Goal: Task Accomplishment & Management: Use online tool/utility

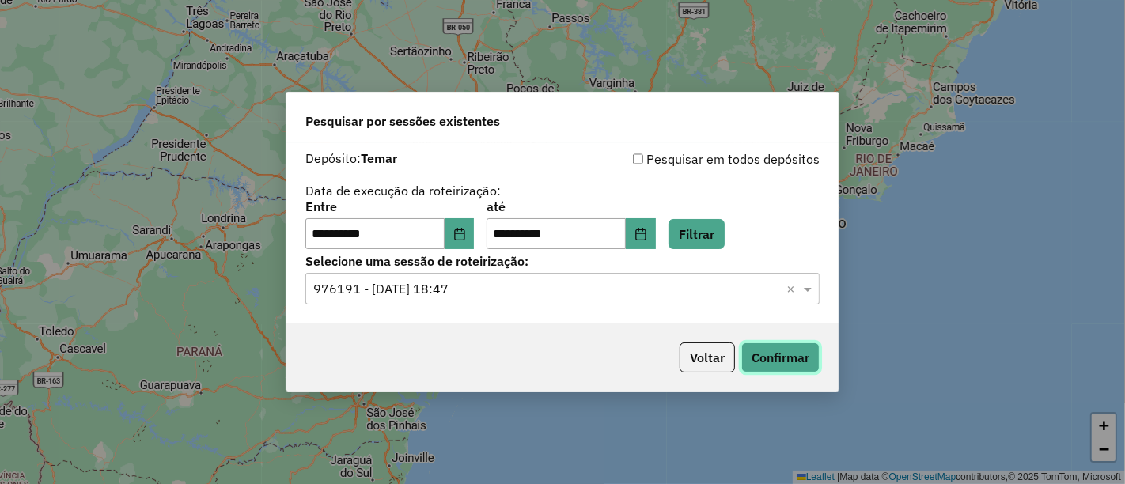
click at [768, 356] on button "Confirmar" at bounding box center [781, 358] width 78 height 30
click at [803, 288] on span at bounding box center [810, 288] width 20 height 19
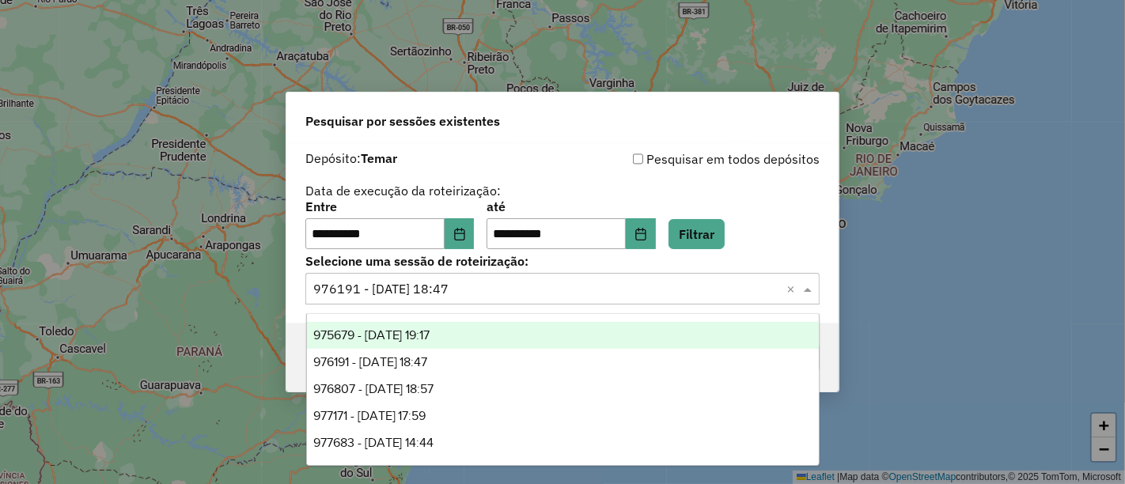
click at [393, 341] on span "975679 - 06/08/2025 19:17" at bounding box center [371, 334] width 117 height 13
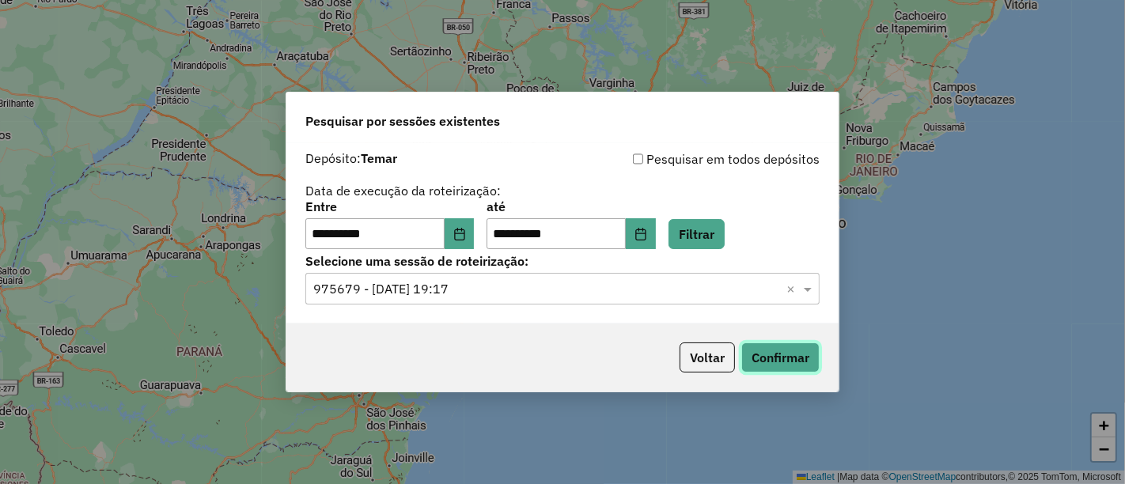
click at [771, 355] on button "Confirmar" at bounding box center [781, 358] width 78 height 30
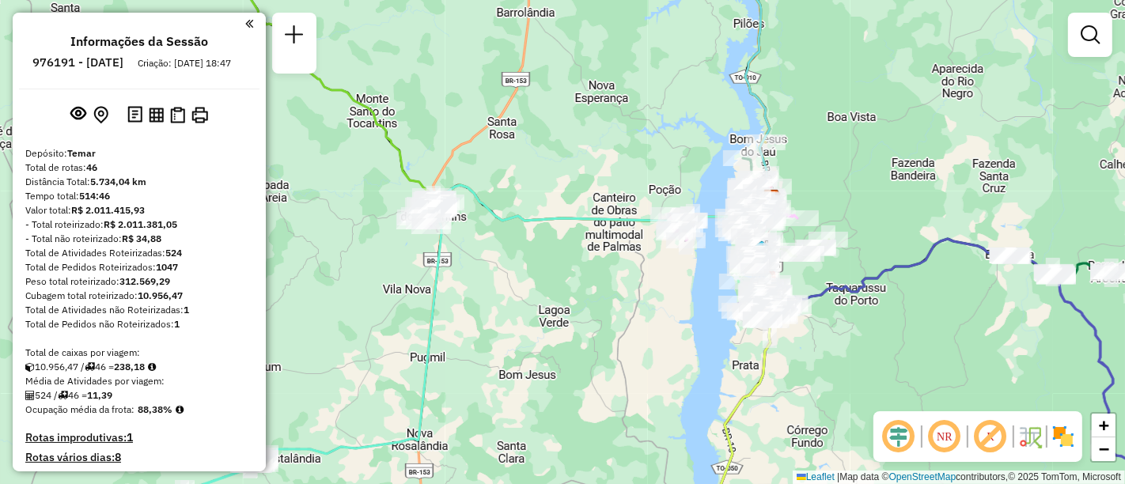
drag, startPoint x: 879, startPoint y: 159, endPoint x: 833, endPoint y: 131, distance: 54.3
click at [833, 131] on div "Janela de atendimento Grade de atendimento Capacidade Transportadoras Veículos …" at bounding box center [562, 242] width 1125 height 484
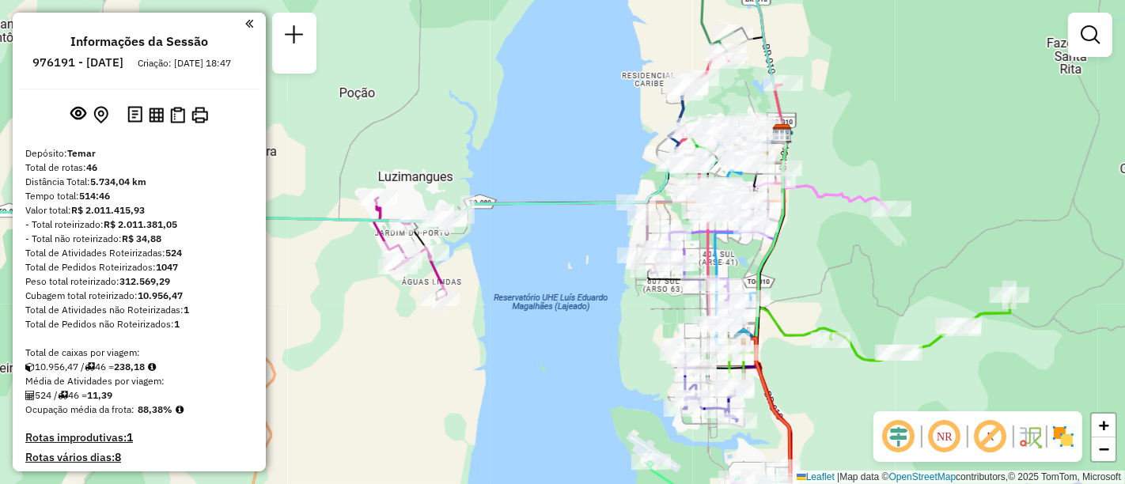
drag, startPoint x: 797, startPoint y: 203, endPoint x: 864, endPoint y: 156, distance: 81.9
click at [864, 156] on div "Janela de atendimento Grade de atendimento Capacidade Transportadoras Veículos …" at bounding box center [562, 242] width 1125 height 484
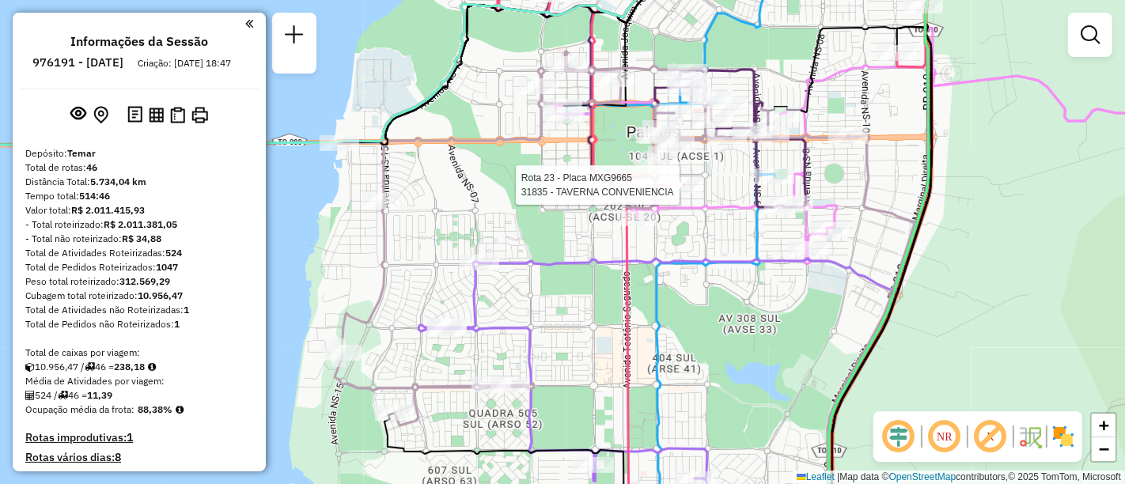
select select "**********"
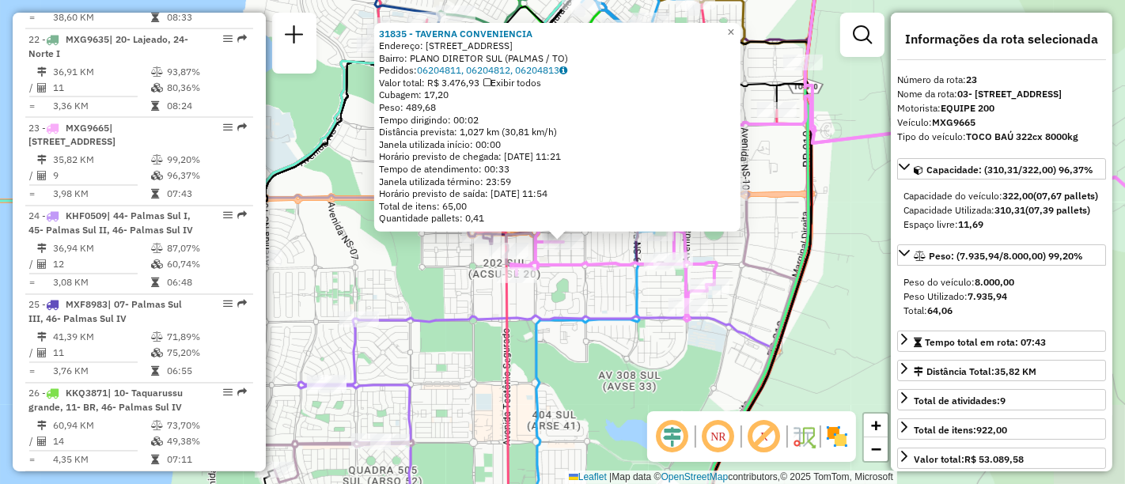
scroll to position [2539, 0]
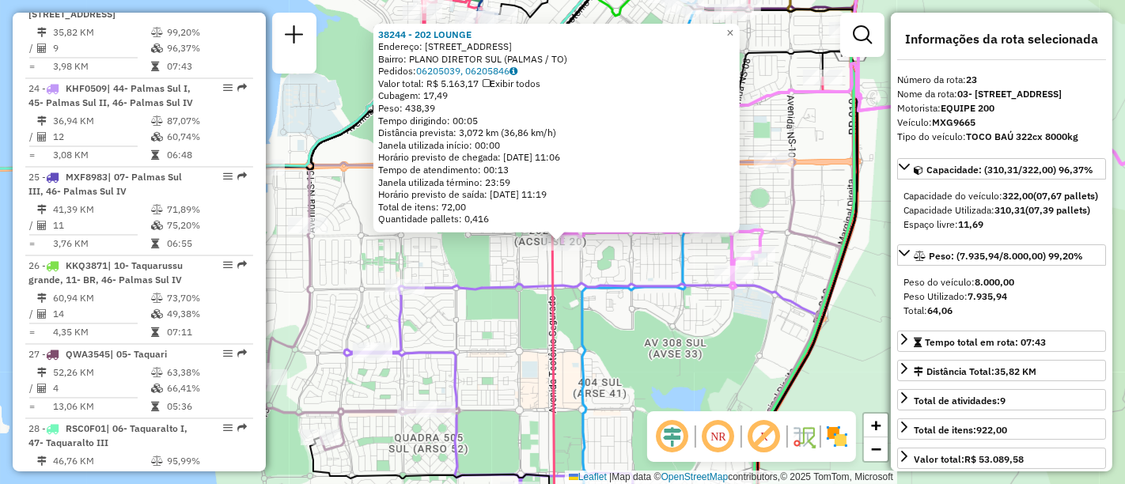
click at [480, 272] on div "38244 - 202 LOUNGE Endereço: 202 SUL RUA NS B 15 Bairro: PLANO DIRETOR SUL (PAL…" at bounding box center [562, 242] width 1125 height 484
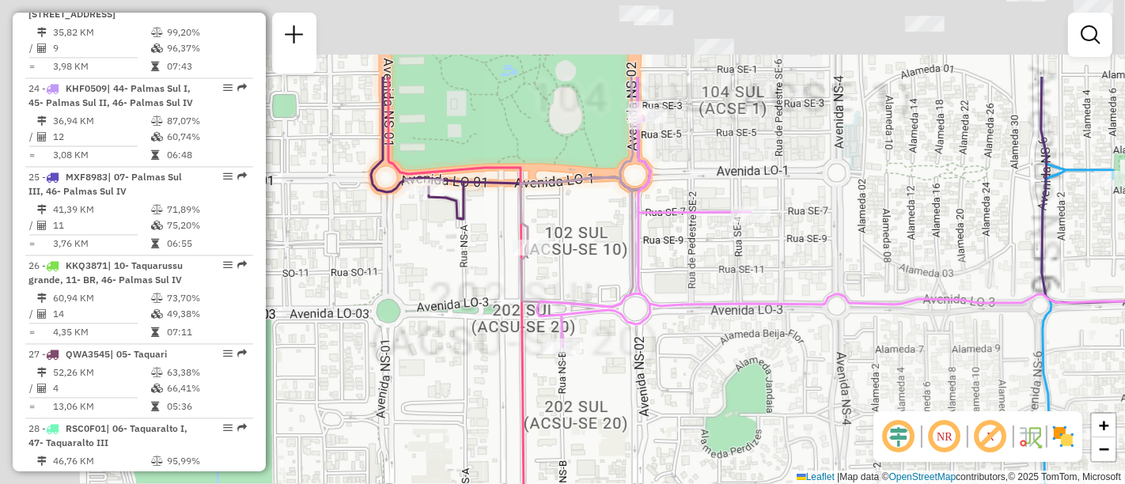
drag, startPoint x: 600, startPoint y: 246, endPoint x: 720, endPoint y: 371, distance: 173.5
click at [720, 371] on div "Janela de atendimento Grade de atendimento Capacidade Transportadoras Veículos …" at bounding box center [562, 242] width 1125 height 484
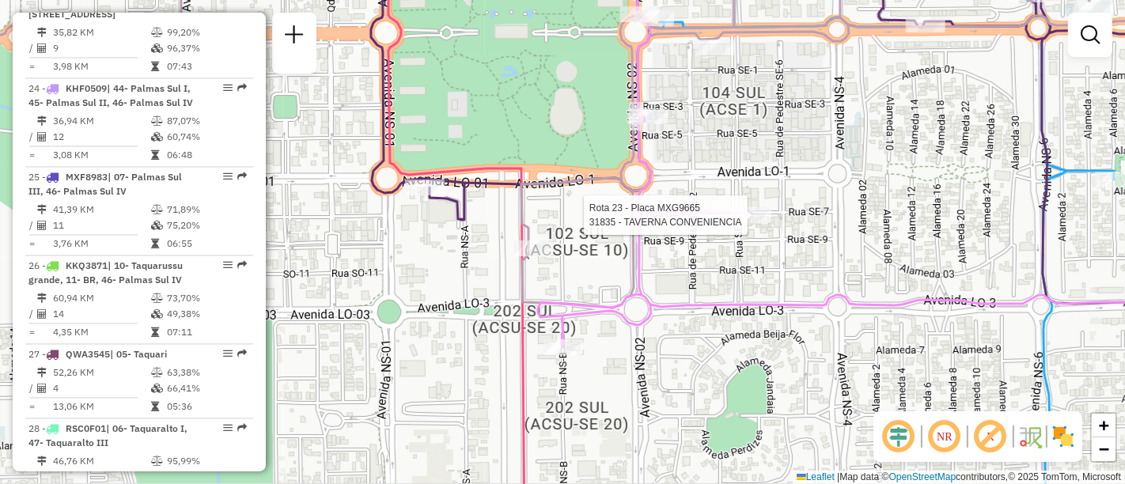
select select "**********"
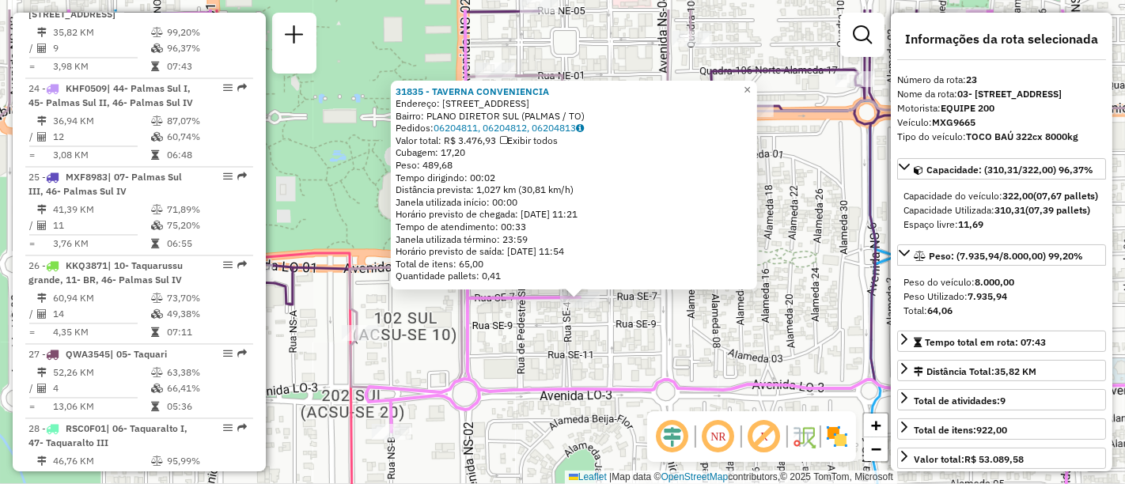
drag, startPoint x: 707, startPoint y: 276, endPoint x: 723, endPoint y: 358, distance: 83.0
click at [723, 358] on div "31835 - TAVERNA CONVENIENCIA Endereço: 104 SUL RUA SE 7 LT 28 Bairro: PLANO DIR…" at bounding box center [562, 242] width 1125 height 484
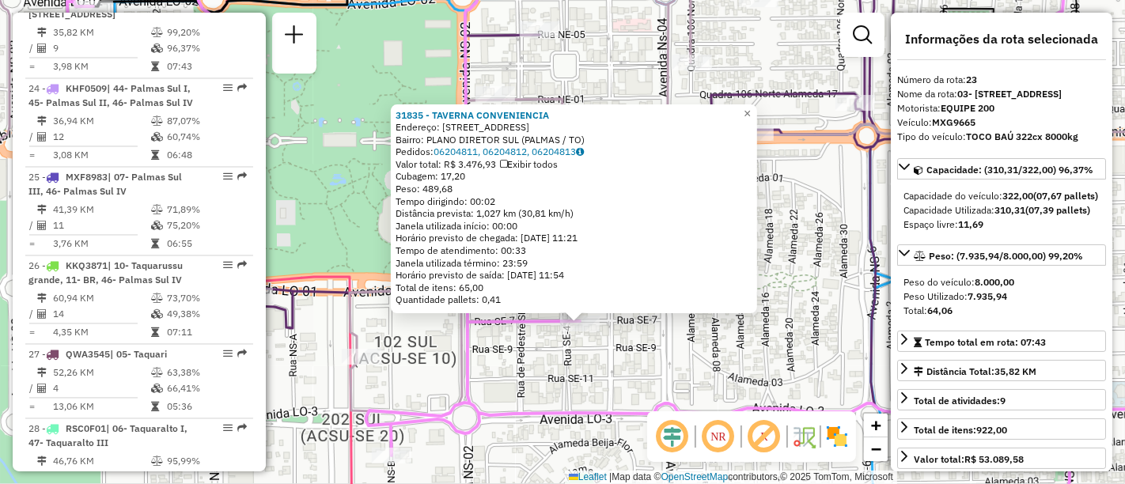
click at [743, 362] on div "31835 - TAVERNA CONVENIENCIA Endereço: 104 SUL RUA SE 7 LT 28 Bairro: PLANO DIR…" at bounding box center [562, 242] width 1125 height 484
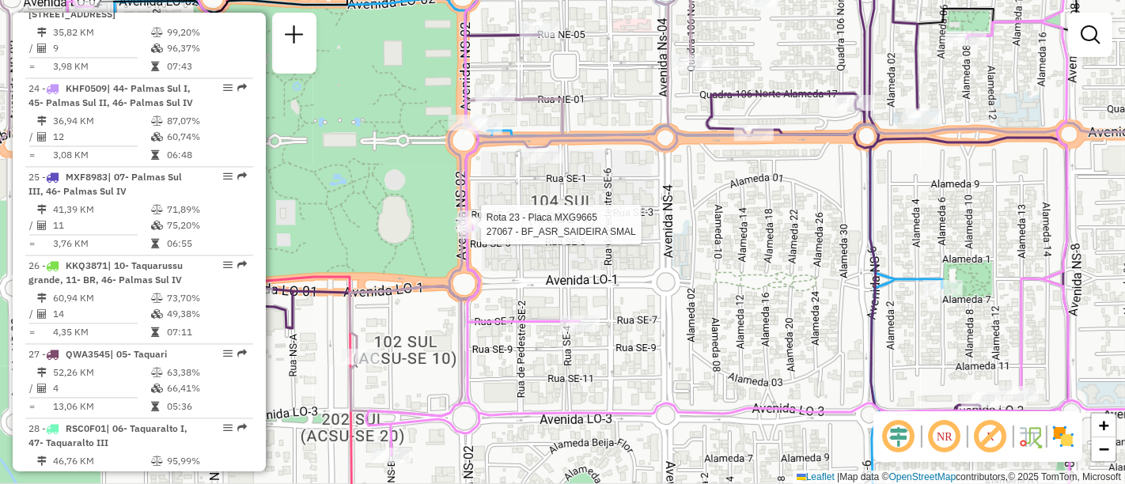
click at [481, 233] on div at bounding box center [477, 225] width 40 height 16
select select "**********"
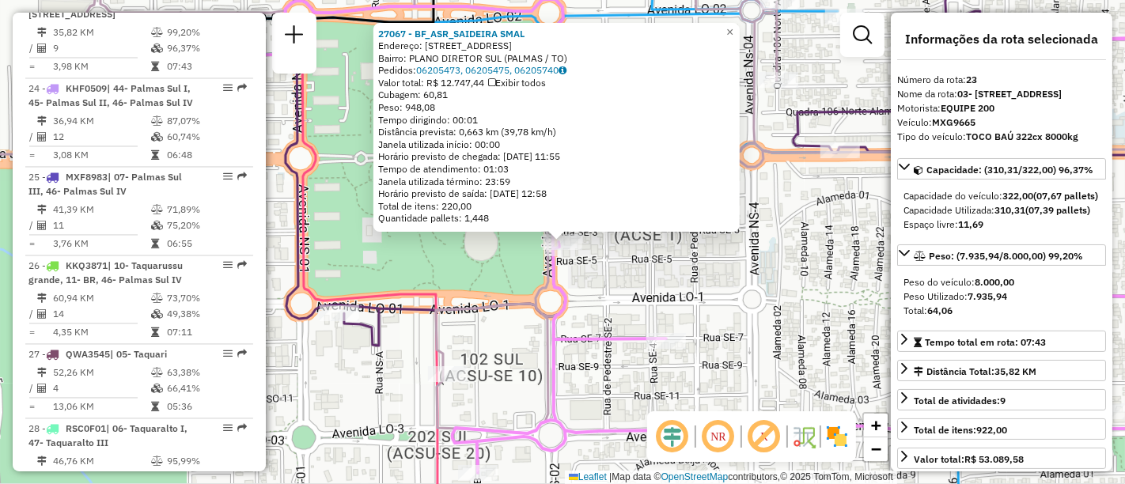
click at [811, 210] on div "27067 - BF_ASR_SAIDEIRA SMAL Endereço: 104 SUL RUA SE 3 SL01 Bairro: PLANO DIRE…" at bounding box center [562, 242] width 1125 height 484
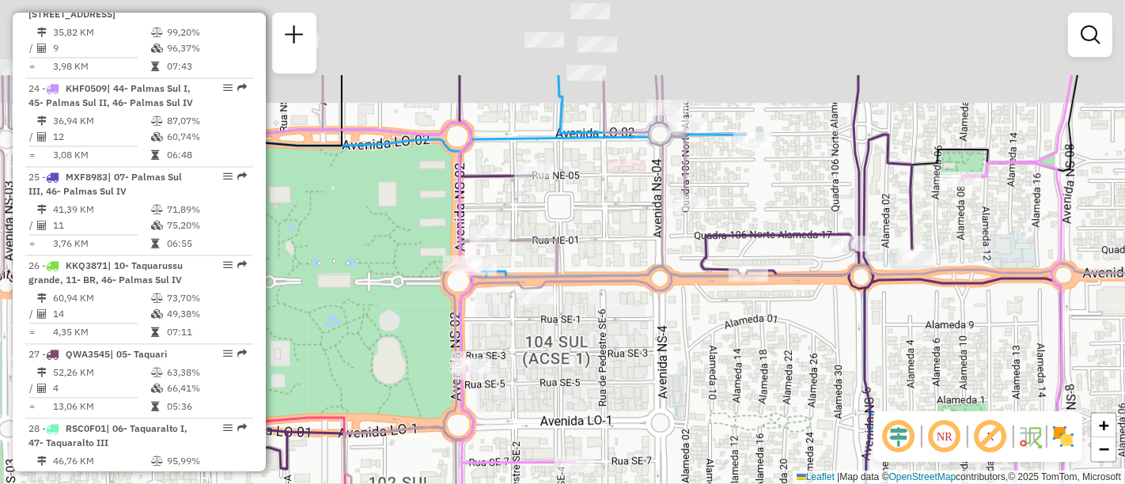
drag, startPoint x: 826, startPoint y: 207, endPoint x: 734, endPoint y: 331, distance: 153.9
click at [734, 331] on div "Janela de atendimento Grade de atendimento Capacidade Transportadoras Veículos …" at bounding box center [562, 242] width 1125 height 484
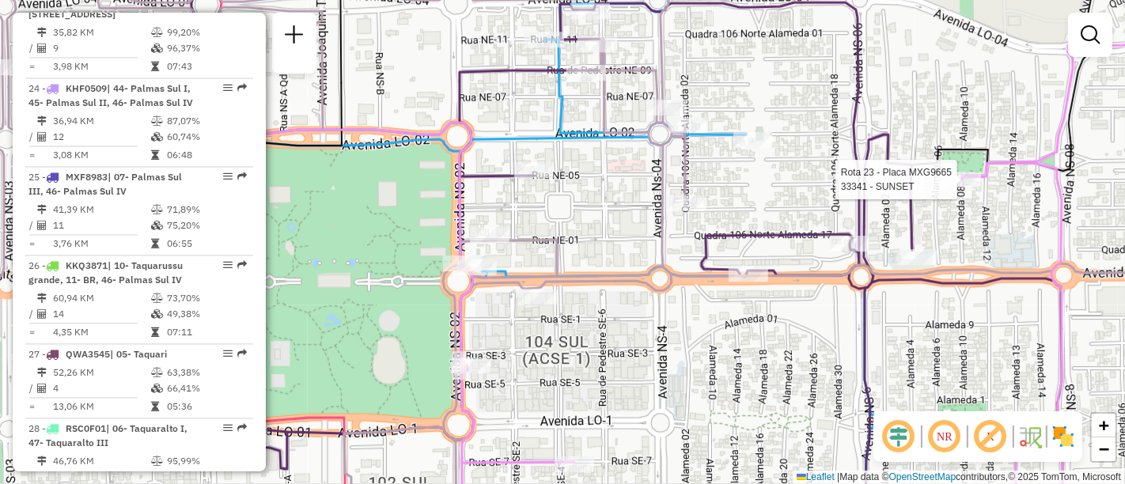
select select "**********"
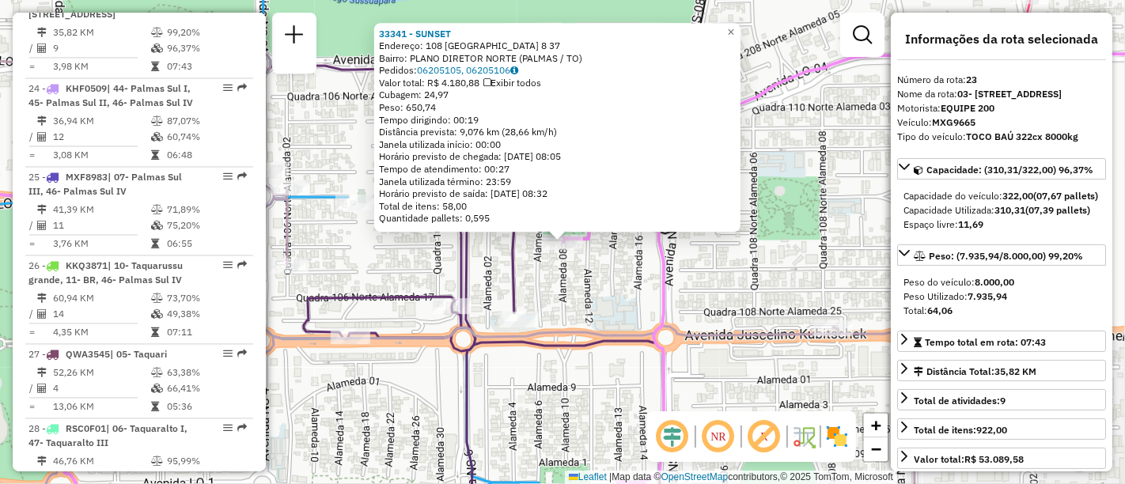
click at [843, 294] on div "33341 - SUNSET Endereço: 108 NORTE ALAMEDA 8 37 Bairro: PLANO DIRETOR NORTE (PA…" at bounding box center [562, 242] width 1125 height 484
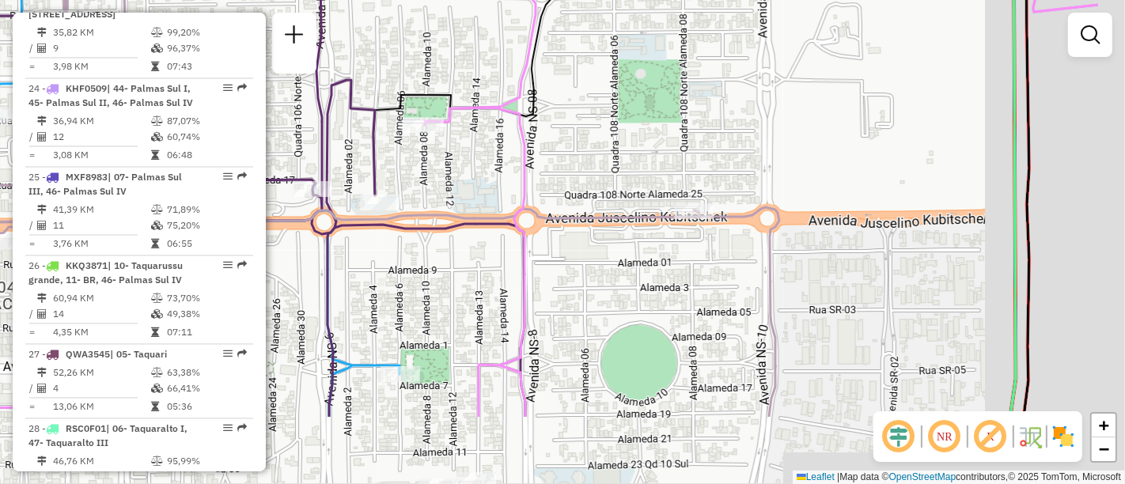
drag, startPoint x: 861, startPoint y: 297, endPoint x: 704, endPoint y: 161, distance: 207.7
click at [704, 161] on div "Janela de atendimento Grade de atendimento Capacidade Transportadoras Veículos …" at bounding box center [562, 242] width 1125 height 484
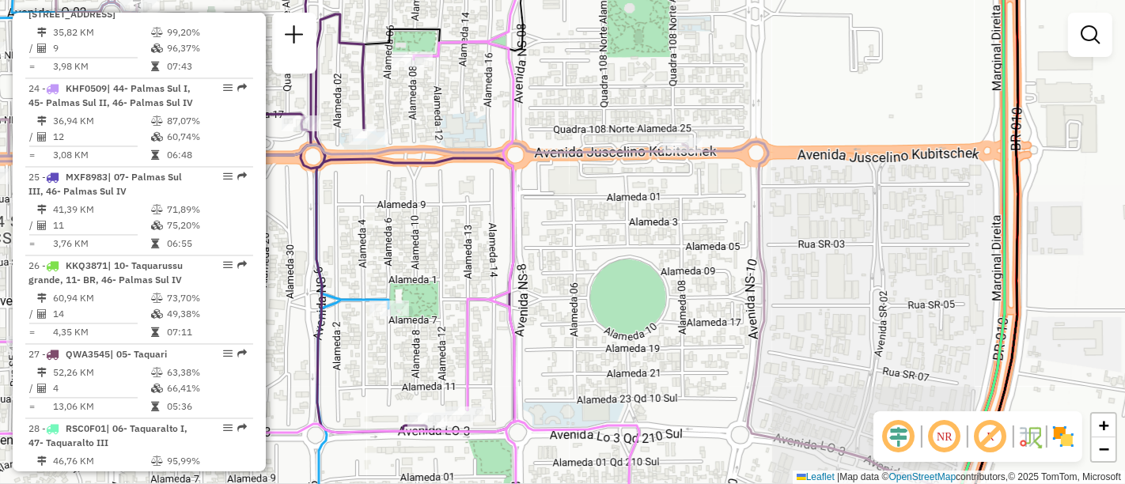
drag, startPoint x: 701, startPoint y: 351, endPoint x: 779, endPoint y: 112, distance: 251.3
click at [779, 112] on div "Janela de atendimento Grade de atendimento Capacidade Transportadoras Veículos …" at bounding box center [562, 242] width 1125 height 484
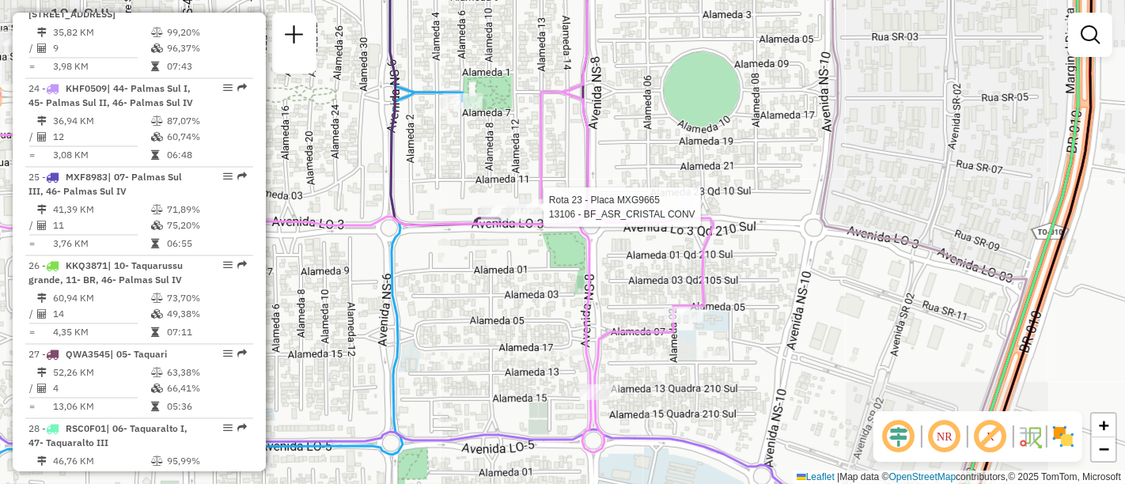
select select "**********"
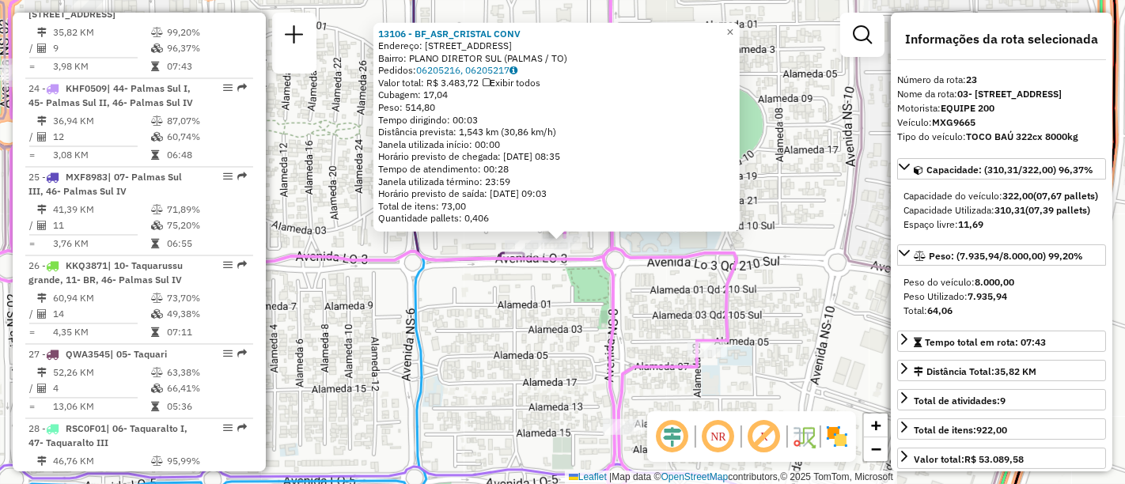
click at [522, 364] on div "13106 - BF_ASR_CRISTAL CONV Endereço: 108 SUL AVENIDA LO 3 24 Bairro: PLANO DIR…" at bounding box center [562, 242] width 1125 height 484
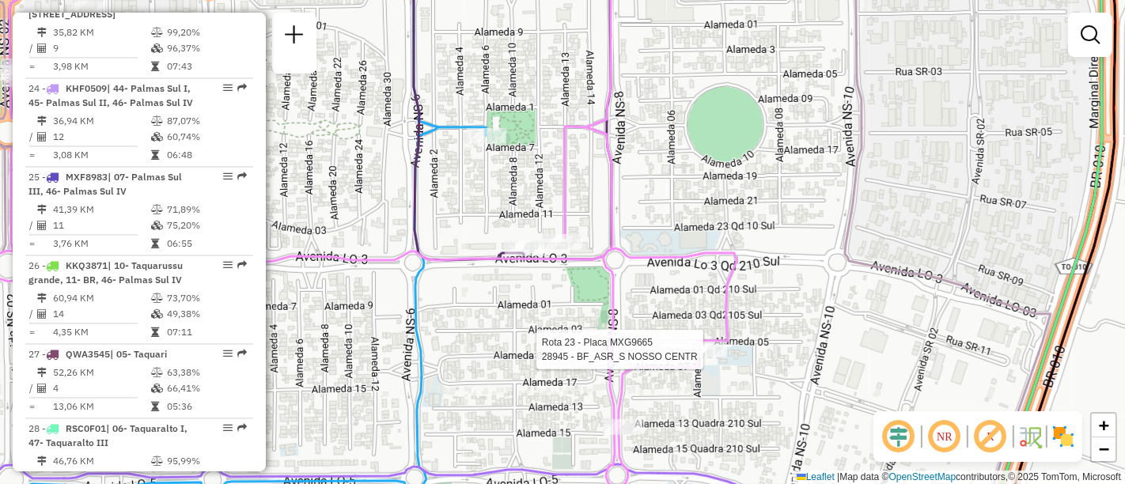
select select "**********"
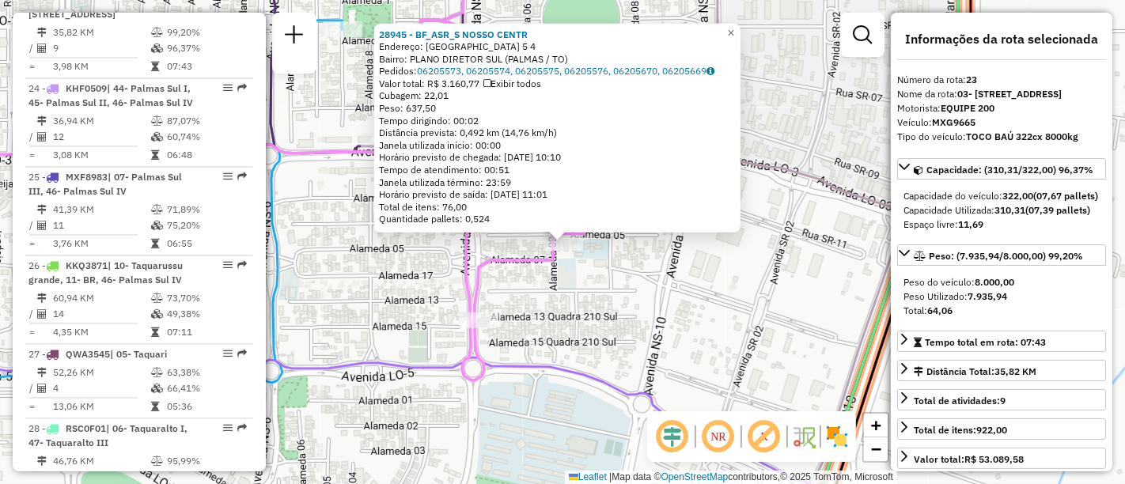
click at [399, 293] on div "28945 - BF_ASR_S NOSSO CENTR Endereço: 210 SUL ALAMEDA 5 4 Bairro: PLANO DIRETO…" at bounding box center [562, 242] width 1125 height 484
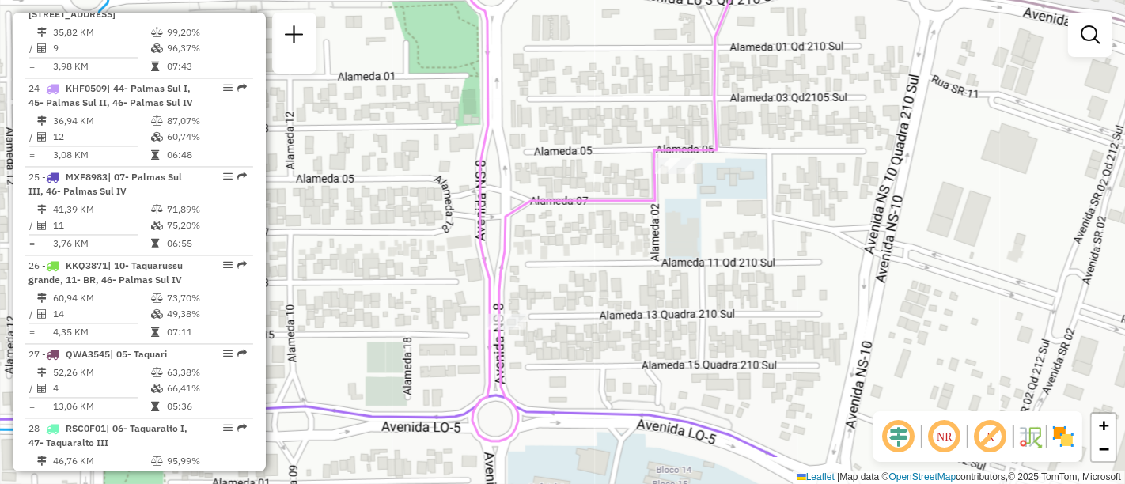
drag, startPoint x: 513, startPoint y: 231, endPoint x: 586, endPoint y: 154, distance: 105.8
click at [586, 154] on div "Janela de atendimento Grade de atendimento Capacidade Transportadoras Veículos …" at bounding box center [562, 242] width 1125 height 484
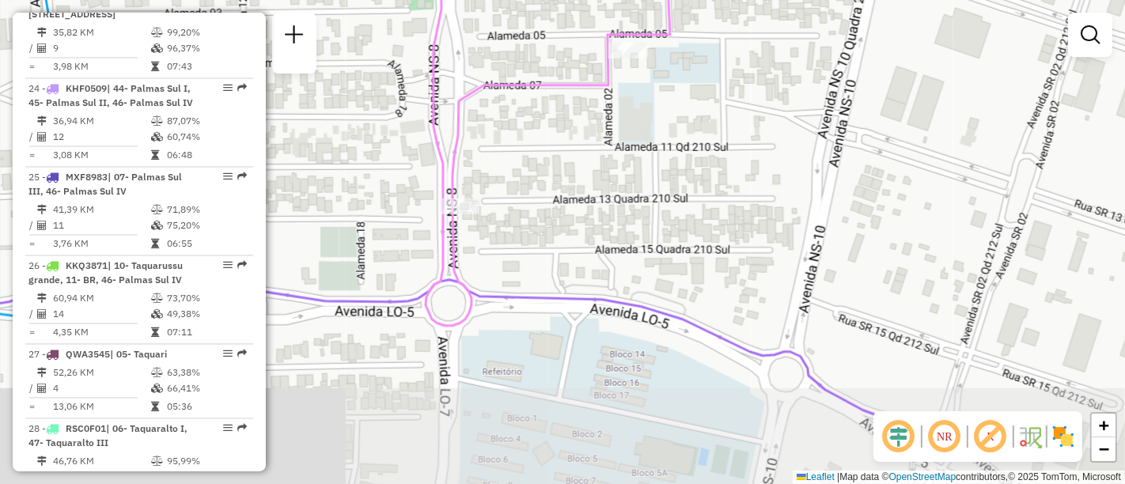
drag, startPoint x: 796, startPoint y: 385, endPoint x: 750, endPoint y: 271, distance: 123.6
click at [750, 271] on div "Janela de atendimento Grade de atendimento Capacidade Transportadoras Veículos …" at bounding box center [562, 242] width 1125 height 484
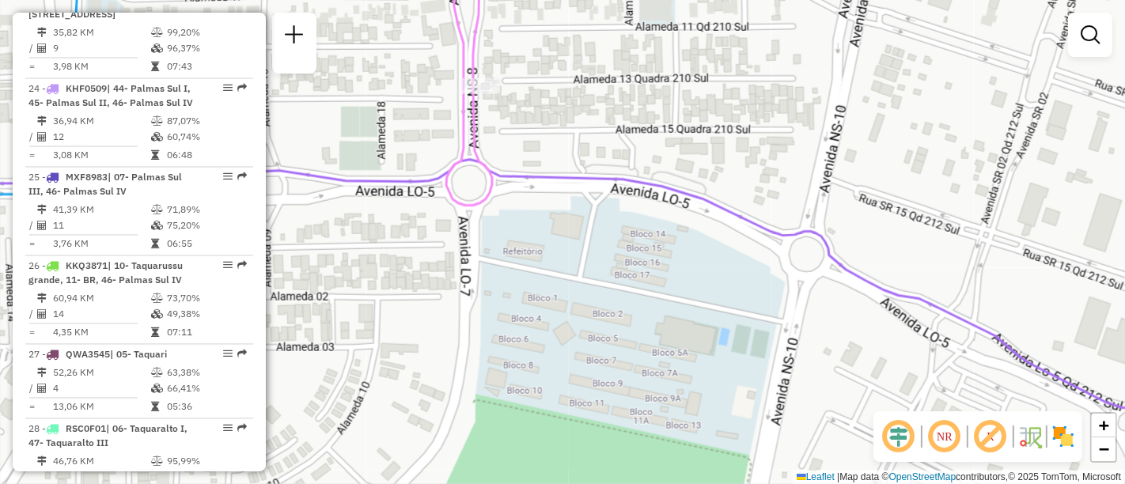
drag, startPoint x: 734, startPoint y: 290, endPoint x: 755, endPoint y: 171, distance: 121.3
click at [755, 171] on div "Janela de atendimento Grade de atendimento Capacidade Transportadoras Veículos …" at bounding box center [562, 242] width 1125 height 484
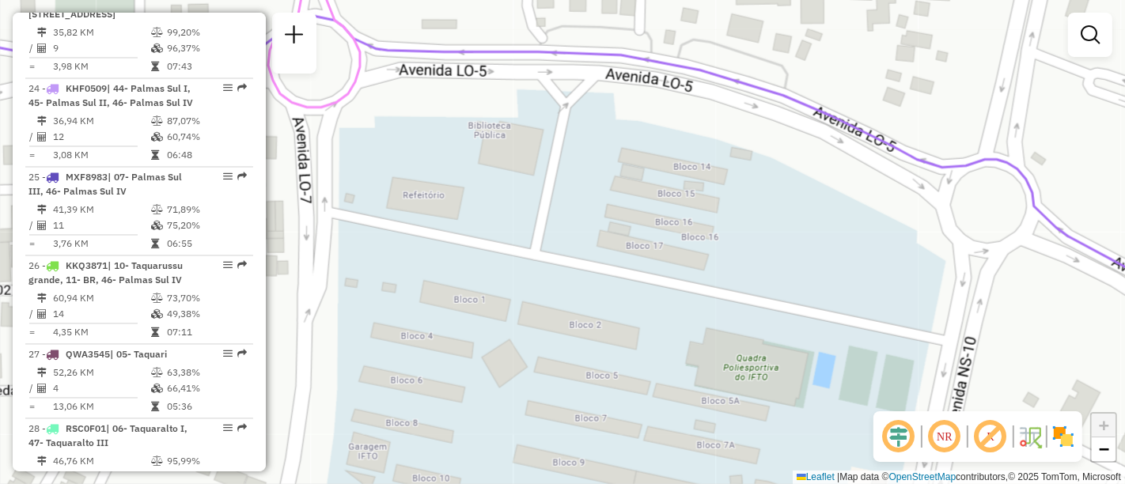
drag, startPoint x: 665, startPoint y: 293, endPoint x: 641, endPoint y: 357, distance: 68.4
click at [641, 357] on div "Janela de atendimento Grade de atendimento Capacidade Transportadoras Veículos …" at bounding box center [562, 242] width 1125 height 484
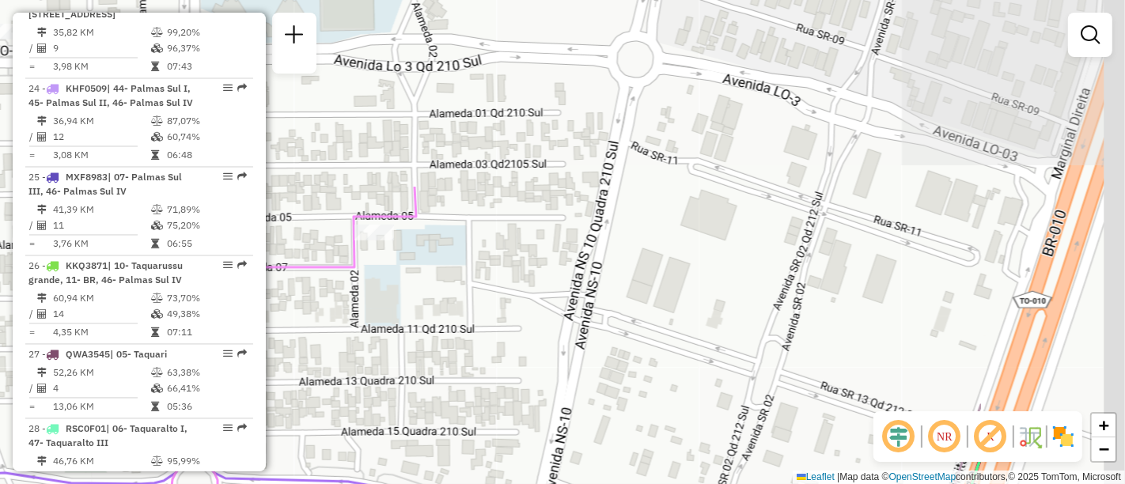
drag, startPoint x: 680, startPoint y: 114, endPoint x: 417, endPoint y: 374, distance: 369.9
click at [416, 377] on div "Janela de atendimento Grade de atendimento Capacidade Transportadoras Veículos …" at bounding box center [562, 242] width 1125 height 484
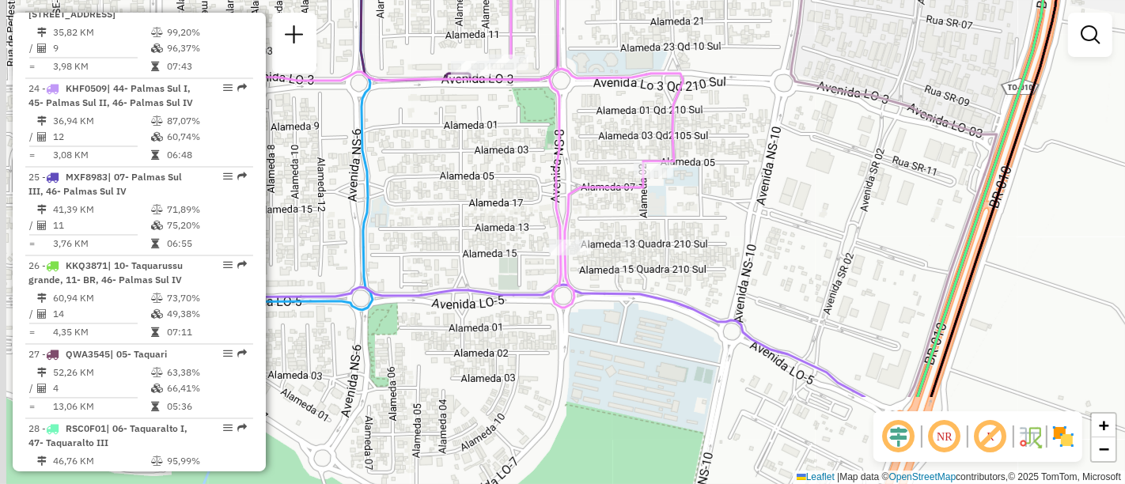
drag, startPoint x: 454, startPoint y: 391, endPoint x: 712, endPoint y: 259, distance: 289.2
click at [712, 259] on div "Janela de atendimento Grade de atendimento Capacidade Transportadoras Veículos …" at bounding box center [562, 242] width 1125 height 484
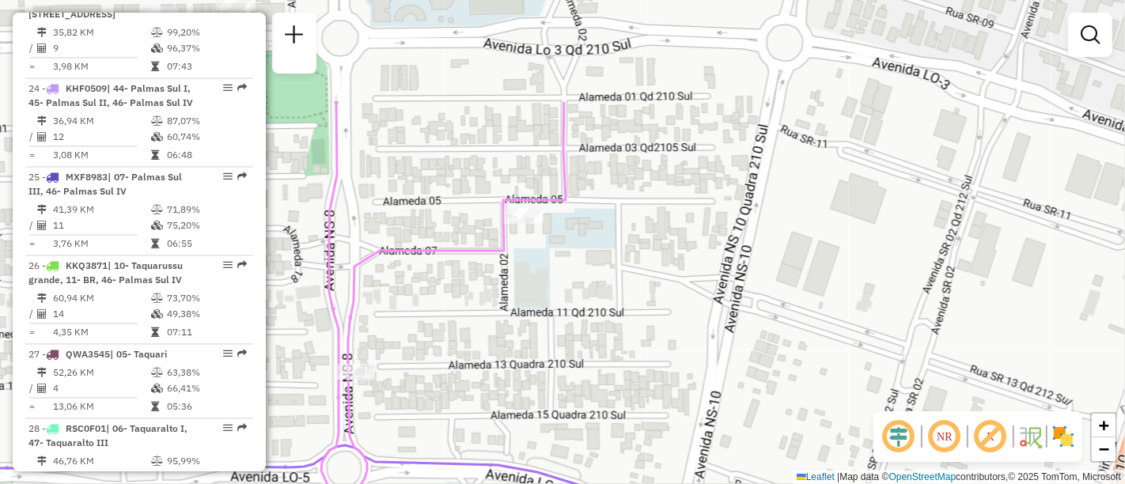
drag, startPoint x: 669, startPoint y: 241, endPoint x: 495, endPoint y: 370, distance: 216.7
click at [495, 370] on div "Janela de atendimento Grade de atendimento Capacidade Transportadoras Veículos …" at bounding box center [562, 242] width 1125 height 484
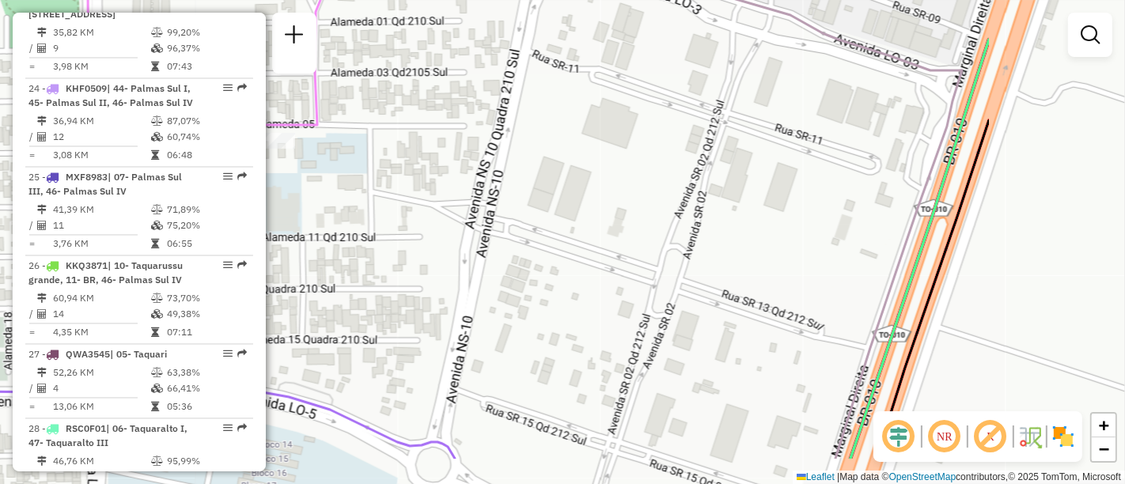
drag, startPoint x: 689, startPoint y: 215, endPoint x: 441, endPoint y: 140, distance: 259.6
click at [441, 140] on div "Janela de atendimento Grade de atendimento Capacidade Transportadoras Veículos …" at bounding box center [562, 242] width 1125 height 484
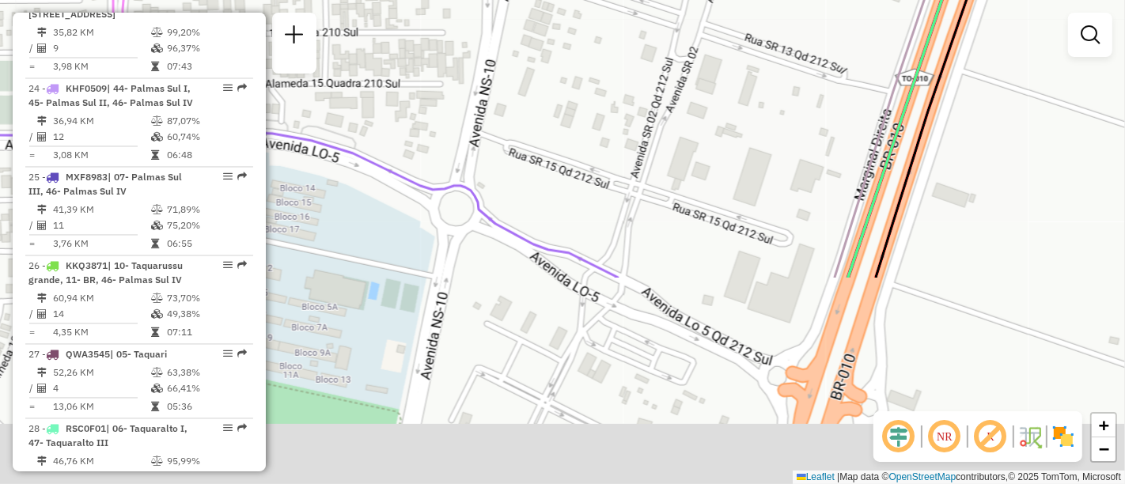
drag, startPoint x: 567, startPoint y: 366, endPoint x: 590, endPoint y: 109, distance: 257.5
click at [590, 109] on div "Janela de atendimento Grade de atendimento Capacidade Transportadoras Veículos …" at bounding box center [562, 242] width 1125 height 484
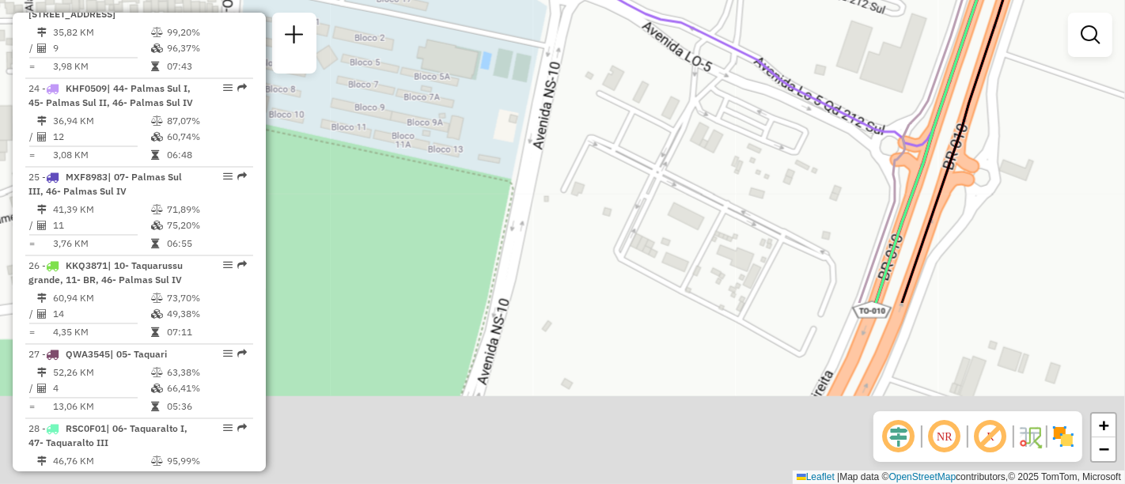
drag, startPoint x: 492, startPoint y: 414, endPoint x: 605, endPoint y: 184, distance: 255.6
click at [605, 184] on div "Janela de atendimento Grade de atendimento Capacidade Transportadoras Veículos …" at bounding box center [562, 242] width 1125 height 484
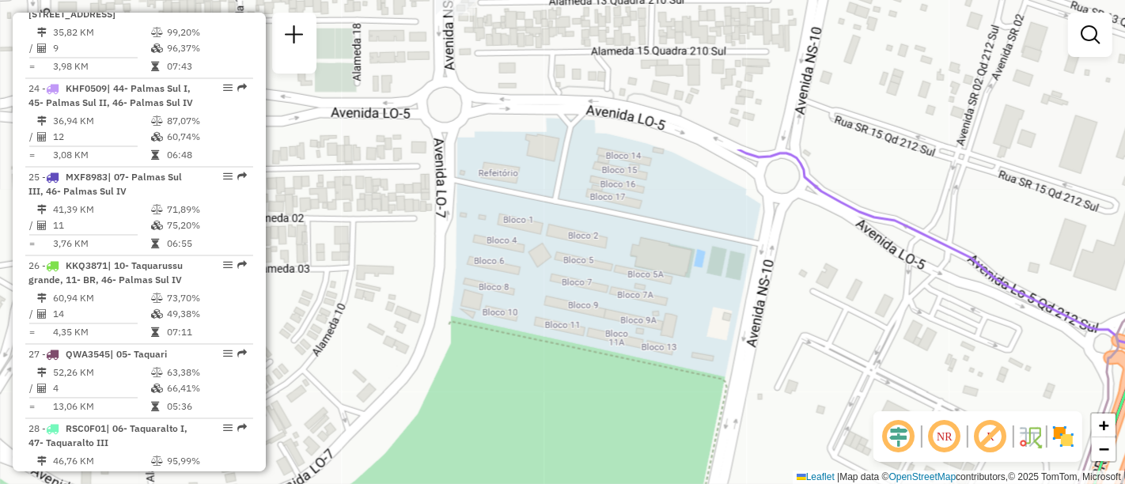
drag, startPoint x: 418, startPoint y: 248, endPoint x: 633, endPoint y: 458, distance: 301.1
click at [635, 460] on div "Janela de atendimento Grade de atendimento Capacidade Transportadoras Veículos …" at bounding box center [562, 242] width 1125 height 484
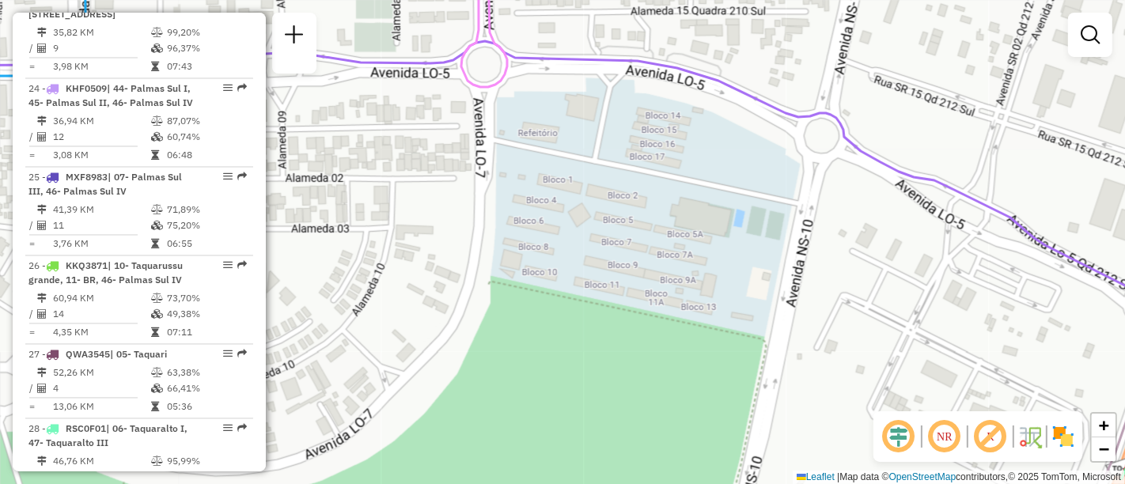
drag, startPoint x: 565, startPoint y: 313, endPoint x: 621, endPoint y: 240, distance: 92.0
click at [621, 240] on div "Janela de atendimento Grade de atendimento Capacidade Transportadoras Veículos …" at bounding box center [562, 242] width 1125 height 484
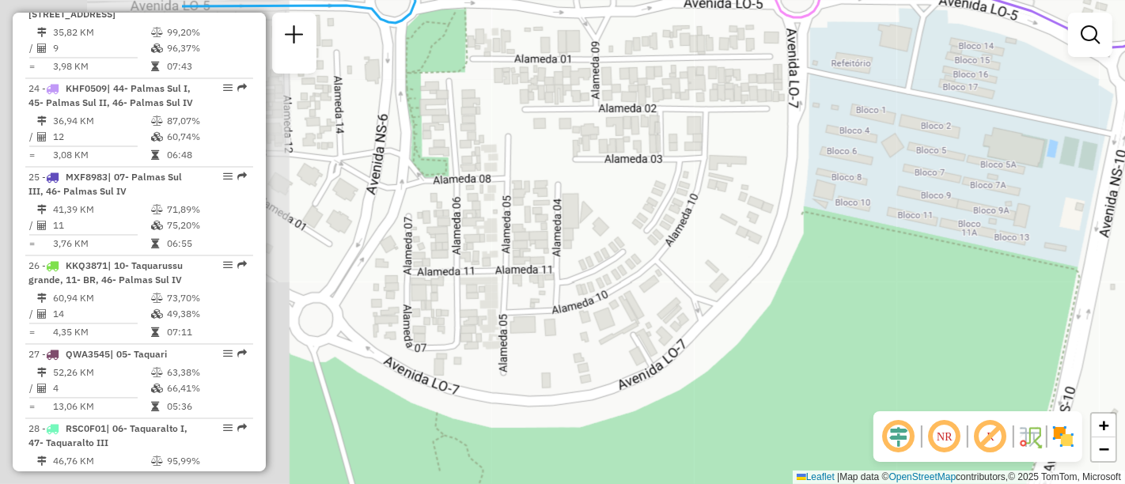
drag, startPoint x: 590, startPoint y: 230, endPoint x: 813, endPoint y: 190, distance: 226.0
click at [813, 190] on div "Janela de atendimento Grade de atendimento Capacidade Transportadoras Veículos …" at bounding box center [562, 242] width 1125 height 484
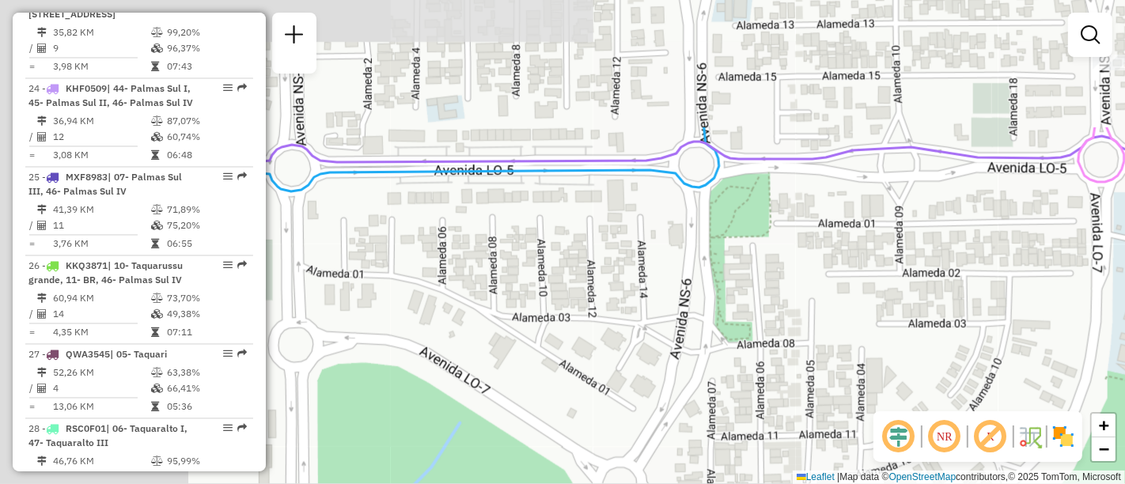
drag, startPoint x: 538, startPoint y: 197, endPoint x: 777, endPoint y: 370, distance: 294.8
click at [777, 370] on div "Janela de atendimento Grade de atendimento Capacidade Transportadoras Veículos …" at bounding box center [562, 242] width 1125 height 484
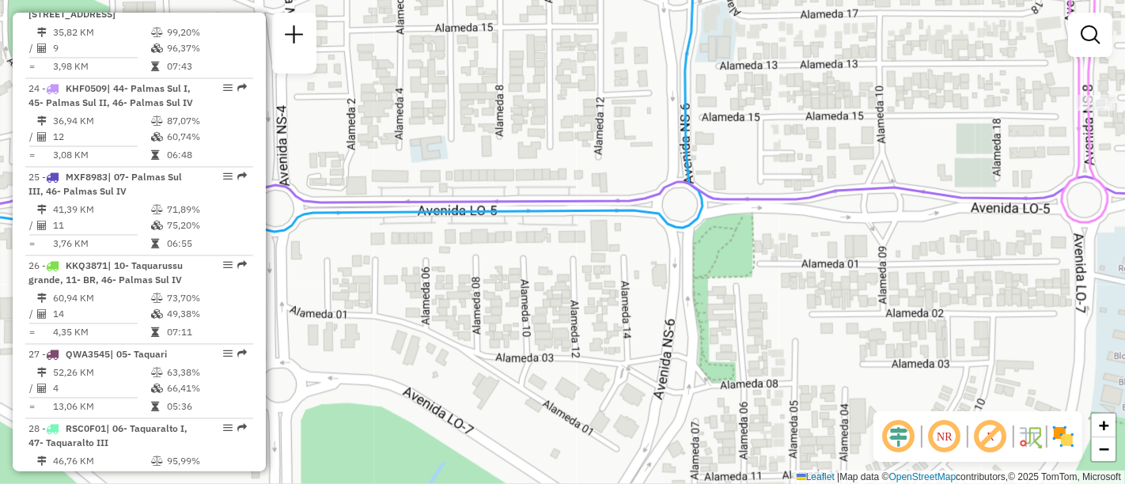
drag, startPoint x: 818, startPoint y: 249, endPoint x: 593, endPoint y: 419, distance: 281.4
click at [598, 421] on div "Janela de atendimento Grade de atendimento Capacidade Transportadoras Veículos …" at bounding box center [562, 242] width 1125 height 484
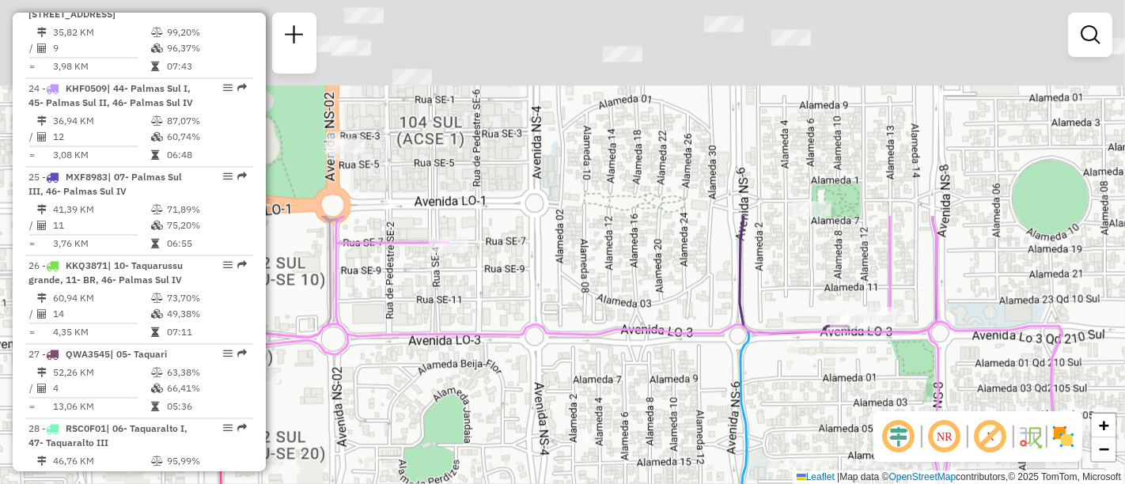
drag, startPoint x: 749, startPoint y: 193, endPoint x: 795, endPoint y: 397, distance: 208.5
click at [795, 397] on div "Janela de atendimento Grade de atendimento Capacidade Transportadoras Veículos …" at bounding box center [562, 242] width 1125 height 484
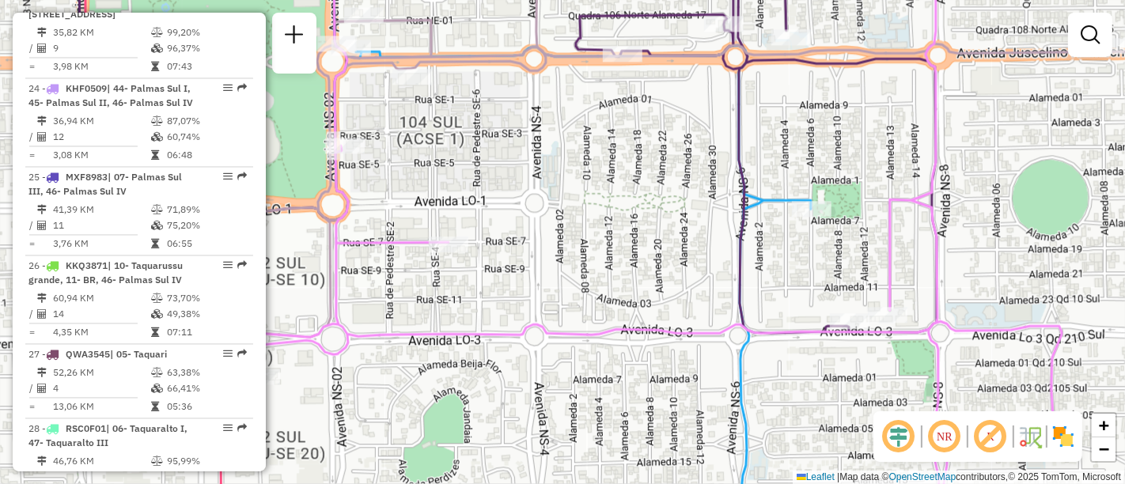
click at [811, 222] on div "Janela de atendimento Grade de atendimento Capacidade Transportadoras Veículos …" at bounding box center [562, 242] width 1125 height 484
click at [810, 217] on div at bounding box center [812, 209] width 40 height 16
select select "**********"
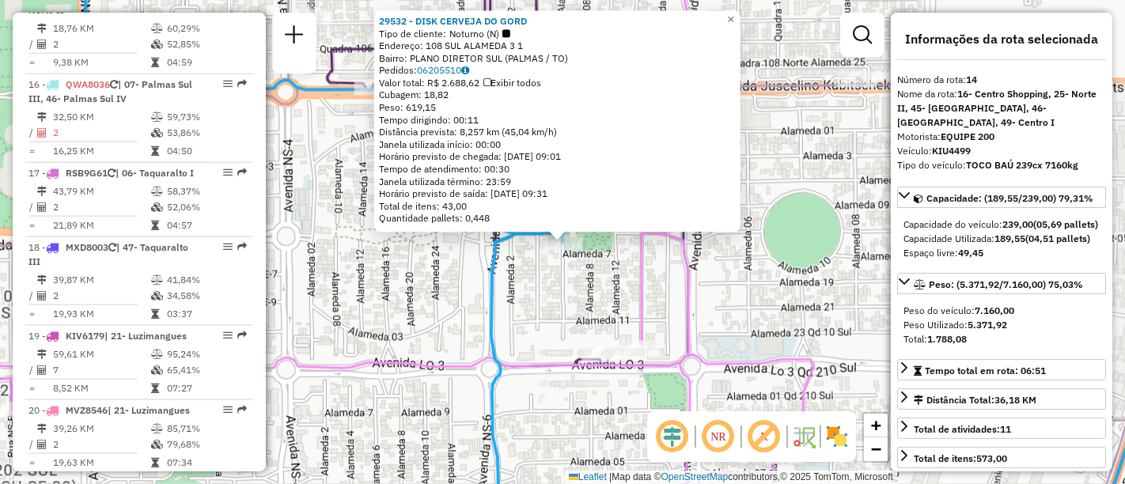
scroll to position [1729, 0]
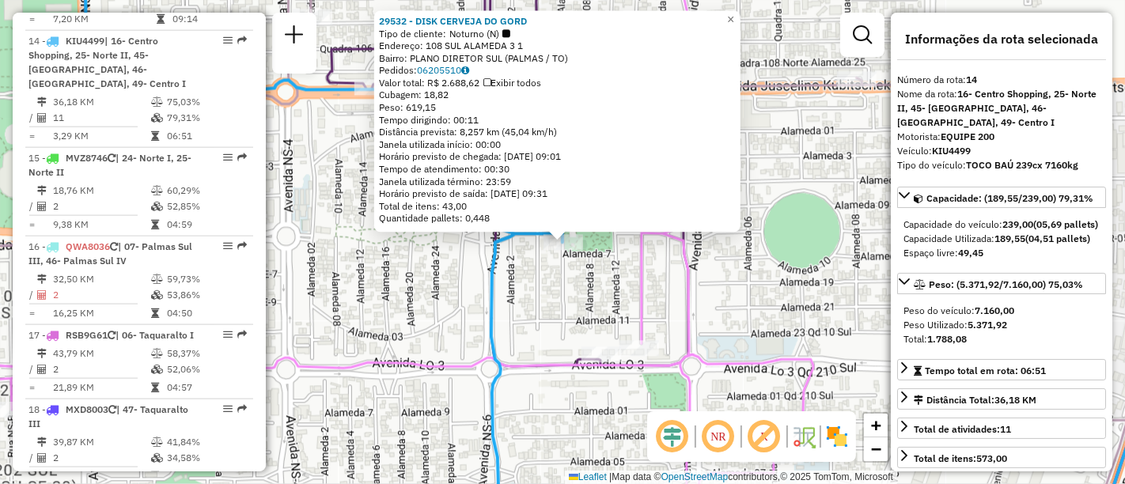
click at [729, 313] on div "29532 - DISK CERVEJA DO GORD Tipo de cliente: Noturno (N) Endereço: 108 SUL ALA…" at bounding box center [562, 242] width 1125 height 484
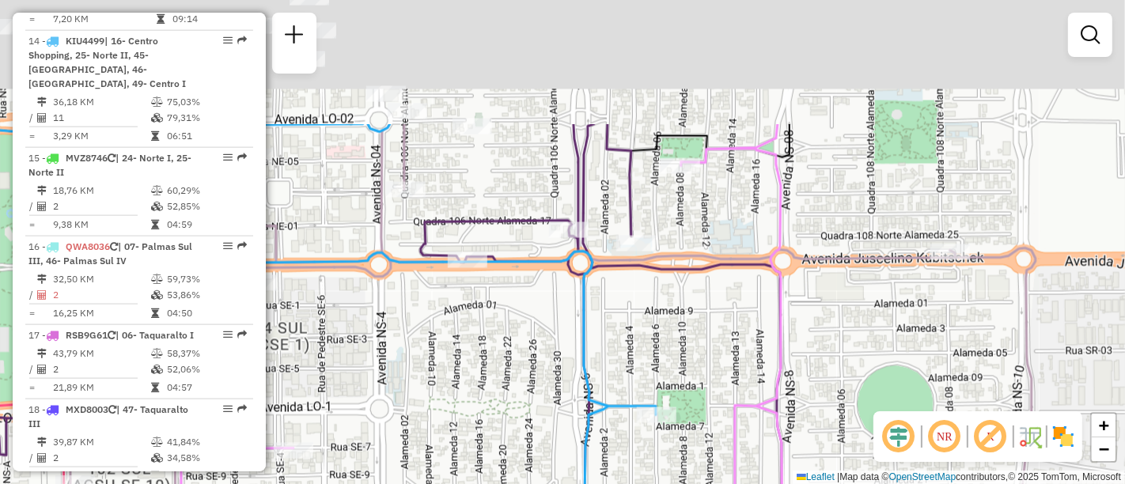
drag, startPoint x: 526, startPoint y: 271, endPoint x: 620, endPoint y: 444, distance: 196.2
click at [620, 444] on div "Janela de atendimento Grade de atendimento Capacidade Transportadoras Veículos …" at bounding box center [562, 242] width 1125 height 484
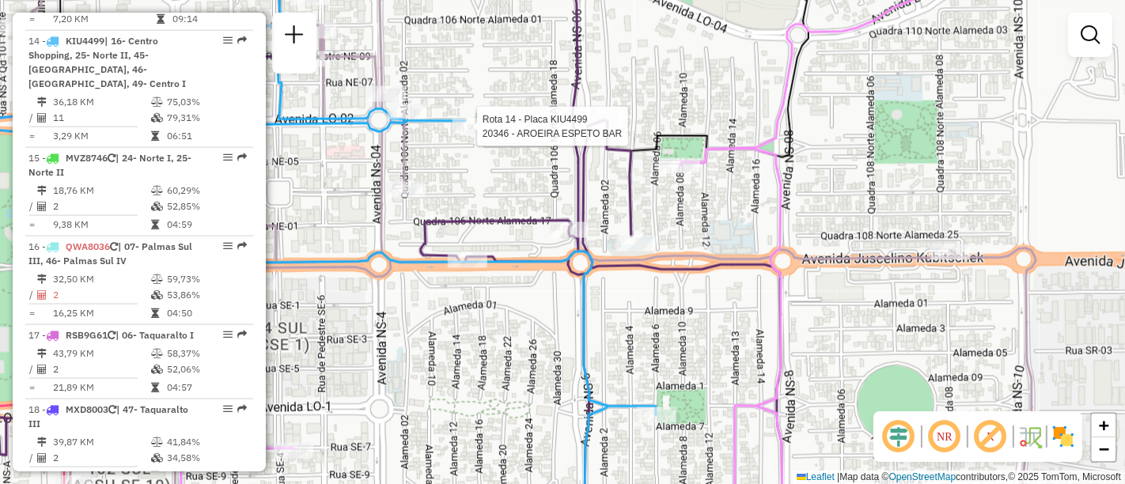
select select "**********"
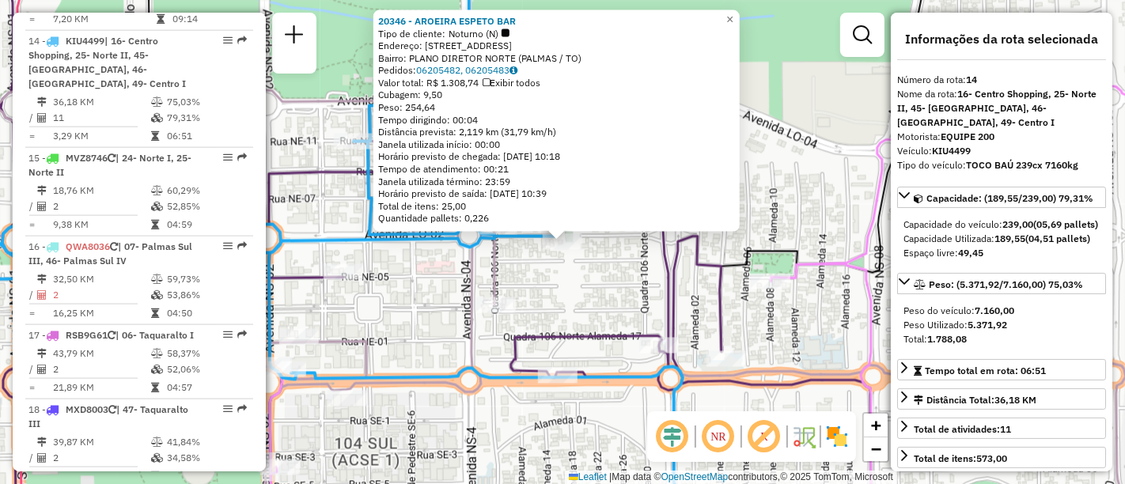
click at [393, 321] on div "20346 - AROEIRA ESPETO BAR Tipo de cliente: Noturno (N) Endereço: 106 NORTE ALA…" at bounding box center [562, 242] width 1125 height 484
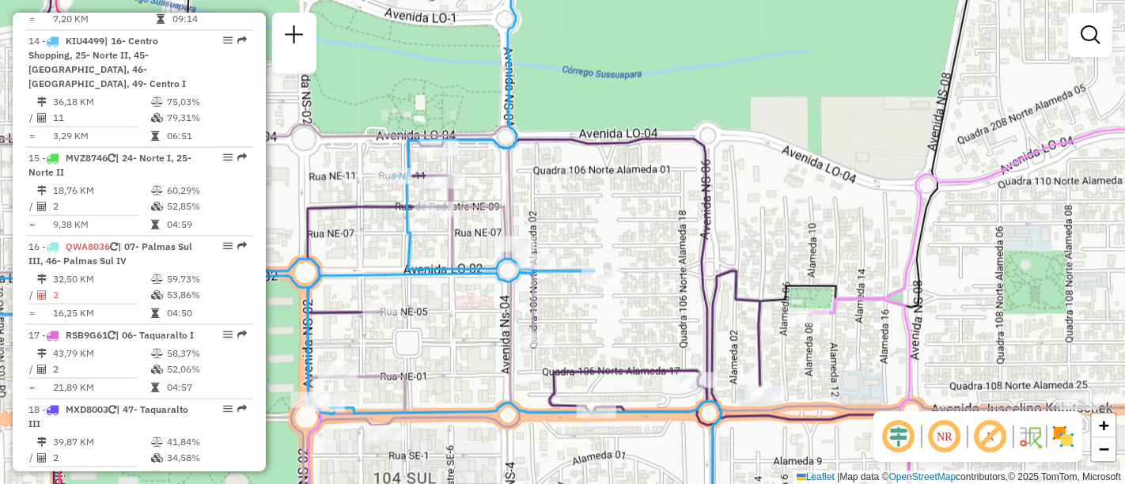
drag, startPoint x: 388, startPoint y: 298, endPoint x: 445, endPoint y: 355, distance: 81.1
click at [445, 355] on div "Janela de atendimento Grade de atendimento Capacidade Transportadoras Veículos …" at bounding box center [562, 242] width 1125 height 484
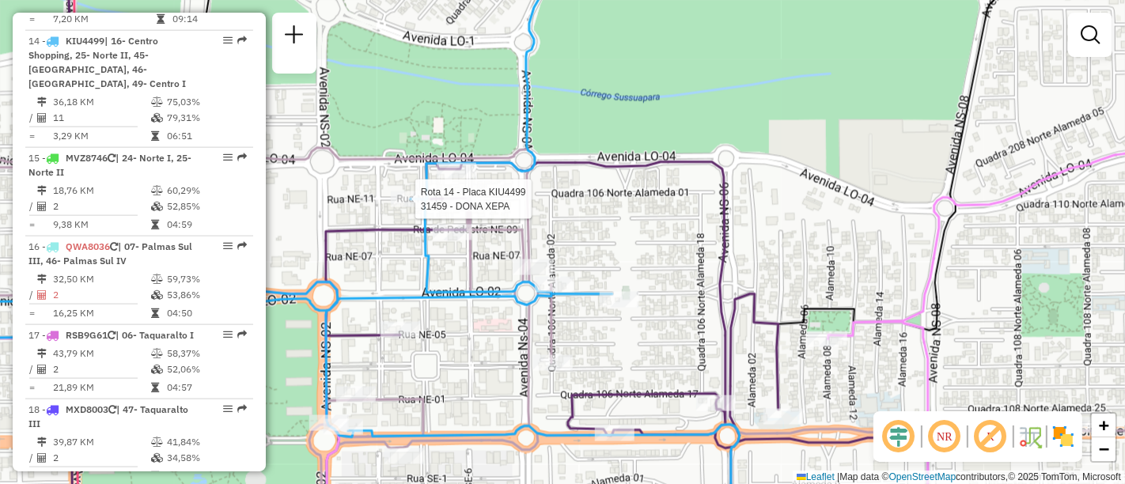
select select "**********"
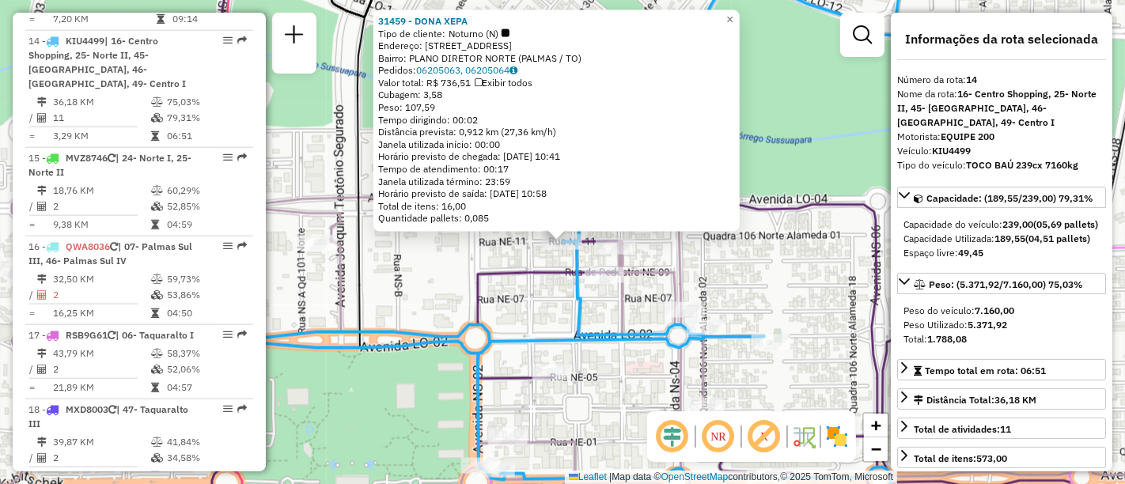
click at [775, 281] on div "31459 - DONA XEPA Tipo de cliente: Noturno (N) Endereço: 104 NORTE RUA NE 11 17…" at bounding box center [562, 242] width 1125 height 484
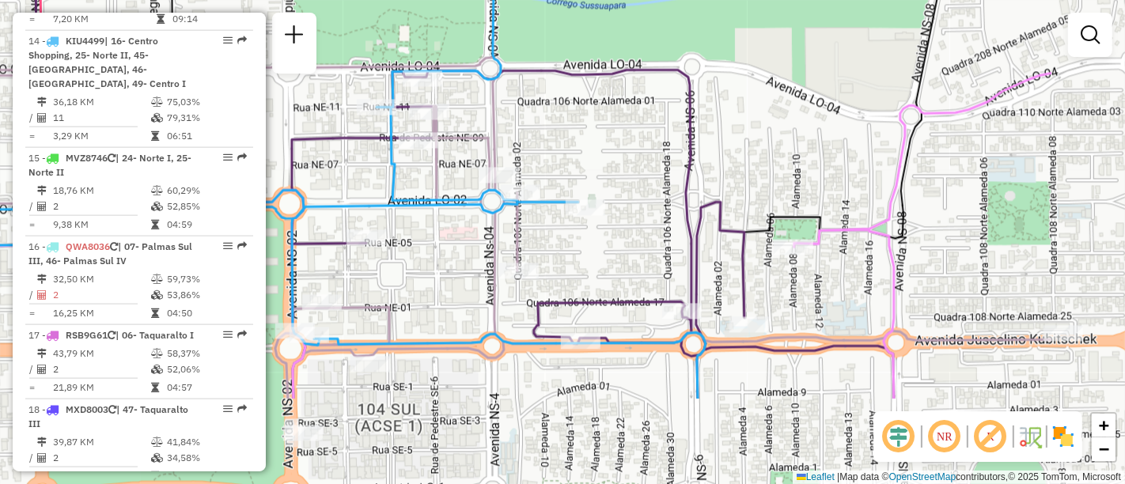
drag, startPoint x: 848, startPoint y: 336, endPoint x: 662, endPoint y: 202, distance: 229.6
click at [662, 202] on div "Janela de atendimento Grade de atendimento Capacidade Transportadoras Veículos …" at bounding box center [562, 242] width 1125 height 484
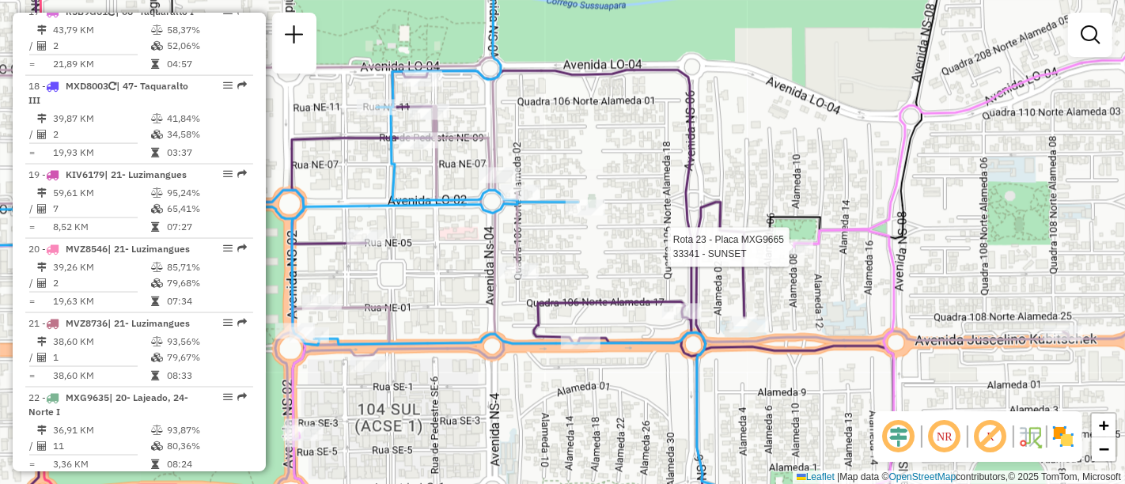
select select "**********"
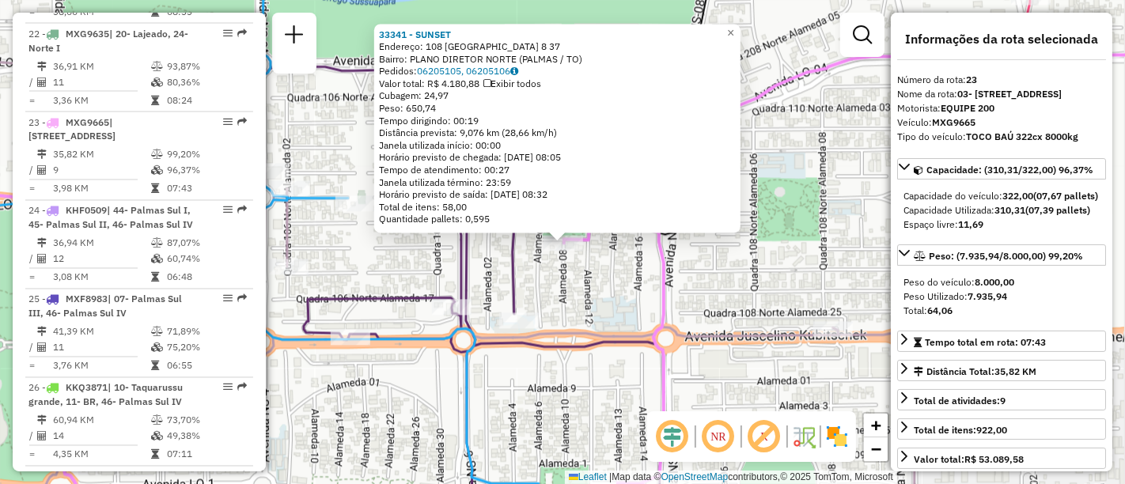
scroll to position [2539, 0]
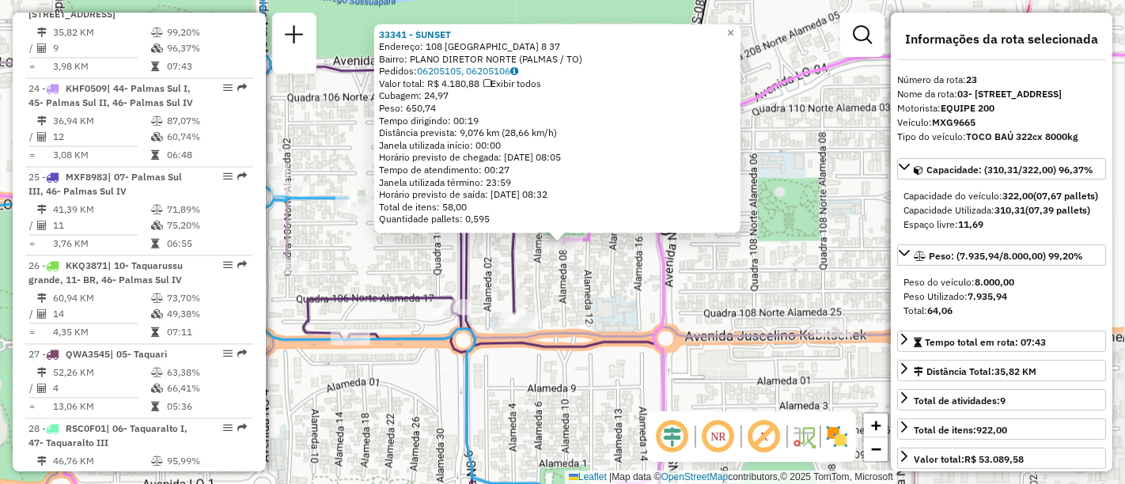
click at [634, 387] on div "33341 - SUNSET Endereço: 108 NORTE ALAMEDA 8 37 Bairro: PLANO DIRETOR NORTE (PA…" at bounding box center [562, 242] width 1125 height 484
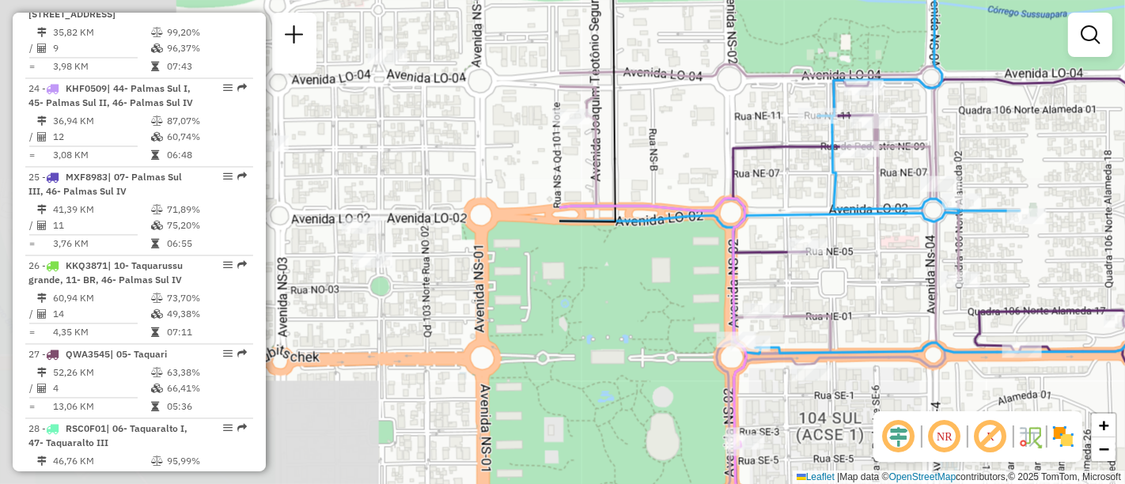
drag, startPoint x: 416, startPoint y: 315, endPoint x: 1083, endPoint y: 329, distance: 667.3
click at [1083, 329] on div "Janela de atendimento Grade de atendimento Capacidade Transportadoras Veículos …" at bounding box center [562, 242] width 1125 height 484
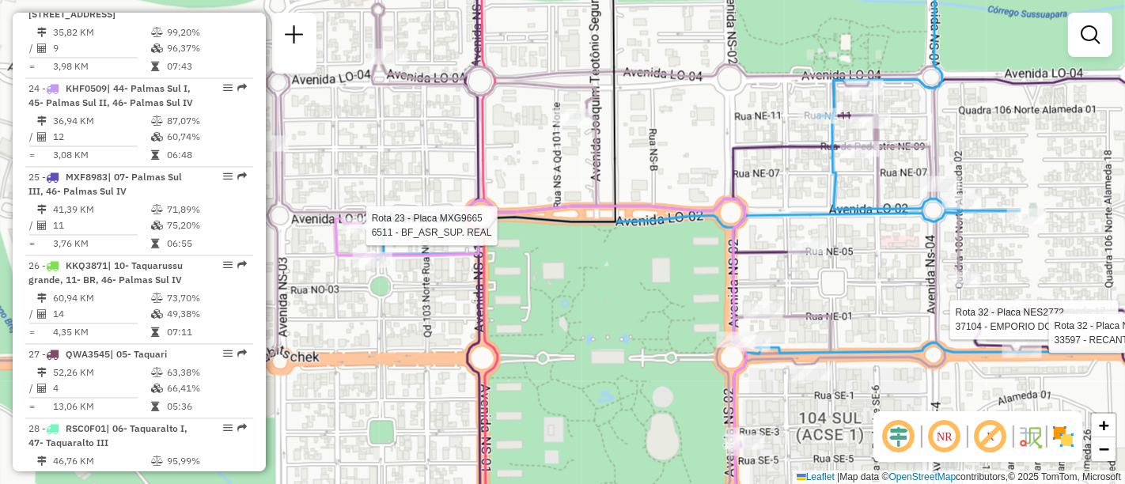
select select "**********"
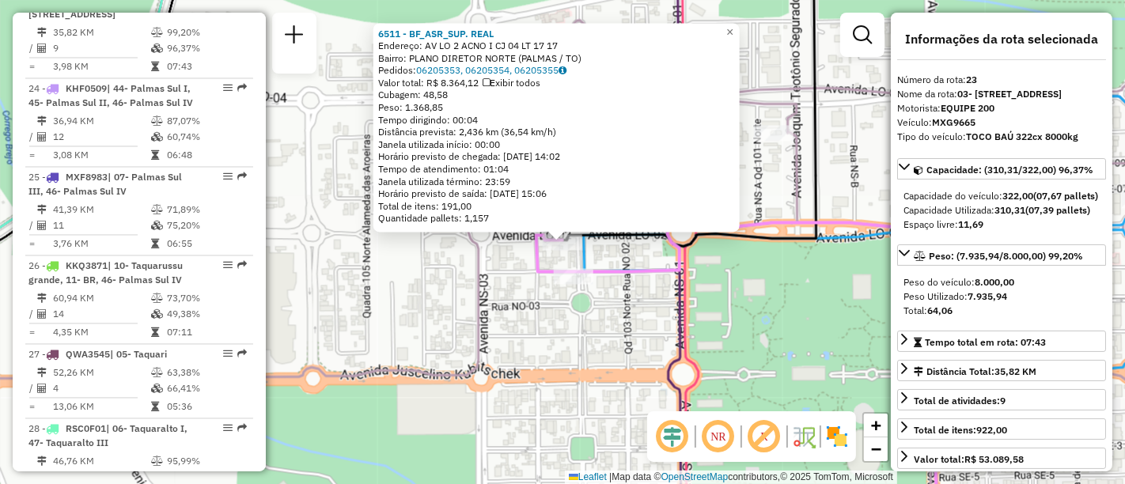
click at [626, 347] on div "6511 - BF_ASR_SUP. REAL Endereço: AV LO 2 ACNO I CJ 04 LT 17 17 Bairro: PLANO D…" at bounding box center [562, 242] width 1125 height 484
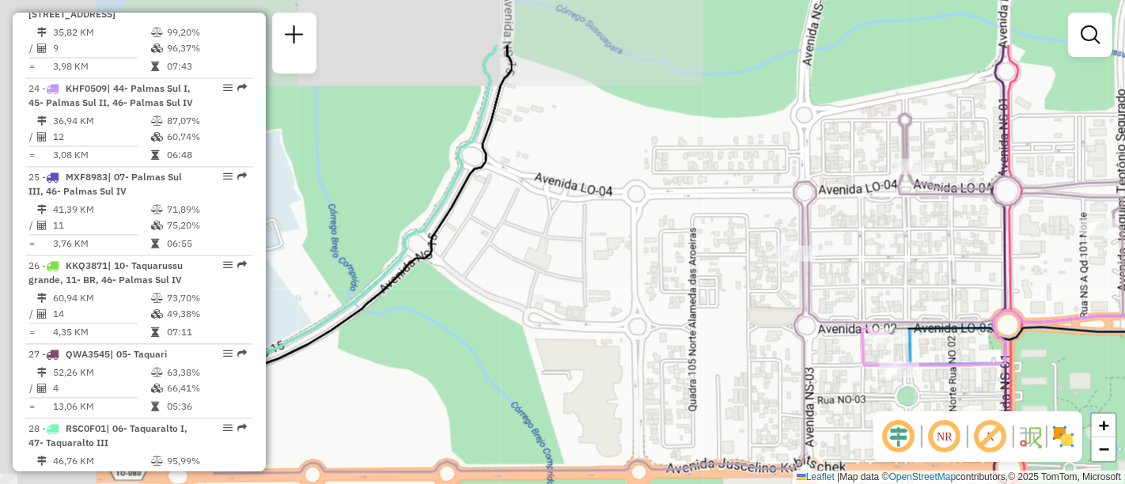
drag, startPoint x: 586, startPoint y: 336, endPoint x: 897, endPoint y: 440, distance: 328.6
click at [897, 442] on hb-router-mapa "Informações da Sessão 976191 - 07/08/2025 Criação: 06/08/2025 18:47 Depósito: T…" at bounding box center [562, 242] width 1125 height 484
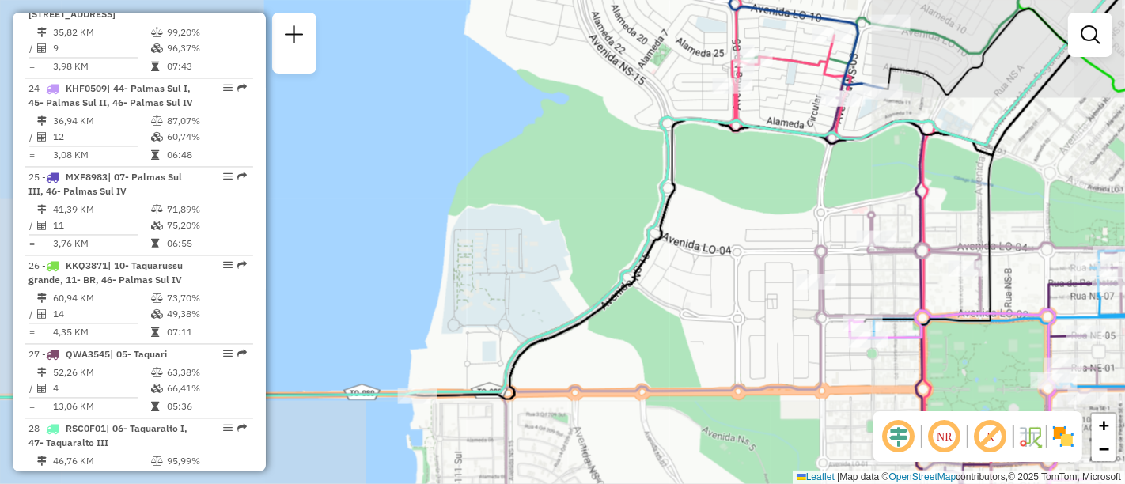
drag, startPoint x: 901, startPoint y: 199, endPoint x: 644, endPoint y: 356, distance: 301.6
click at [644, 356] on div "Janela de atendimento Grade de atendimento Capacidade Transportadoras Veículos …" at bounding box center [562, 242] width 1125 height 484
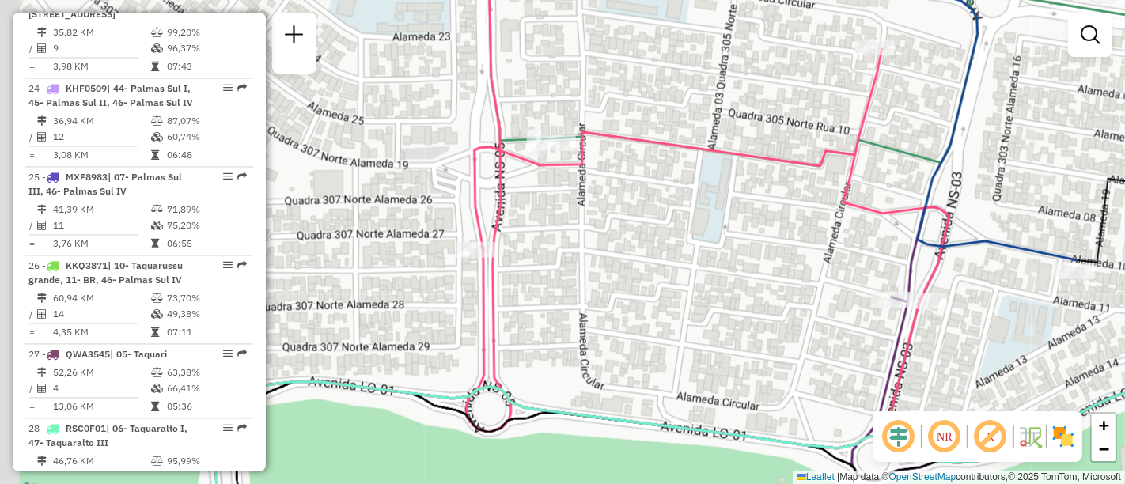
drag, startPoint x: 526, startPoint y: 165, endPoint x: 563, endPoint y: 241, distance: 84.6
click at [567, 235] on div "Janela de atendimento Grade de atendimento Capacidade Transportadoras Veículos …" at bounding box center [562, 242] width 1125 height 484
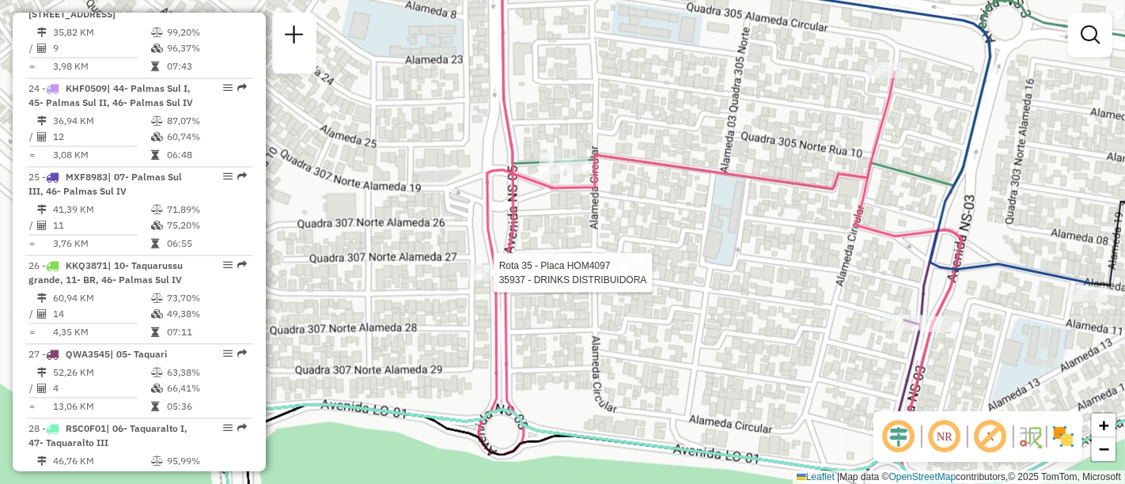
select select "**********"
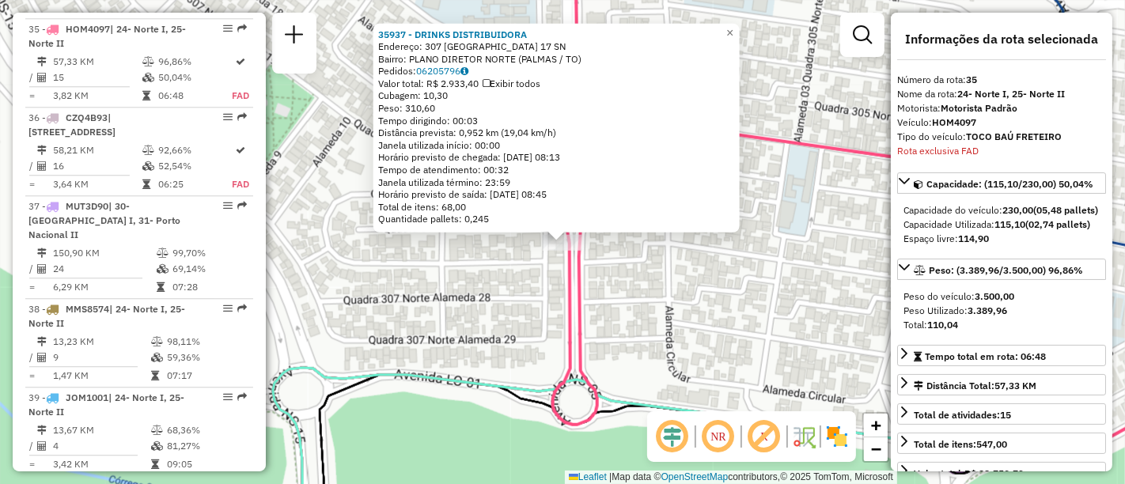
scroll to position [3599, 0]
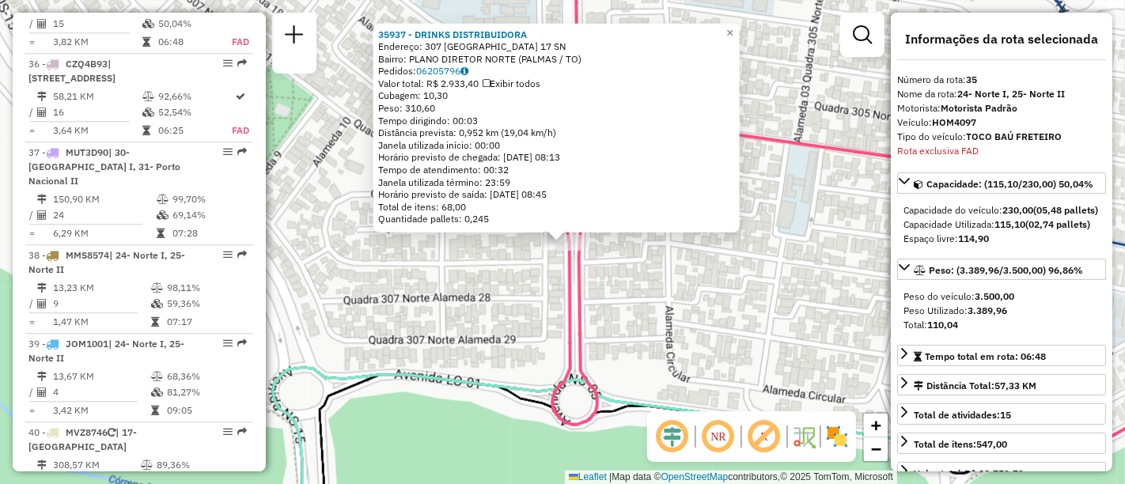
click at [736, 281] on div "35937 - DRINKS DISTRIBUIDORA Endereço: 307 NORTE ALAMEDA 17 SN Bairro: PLANO DI…" at bounding box center [562, 242] width 1125 height 484
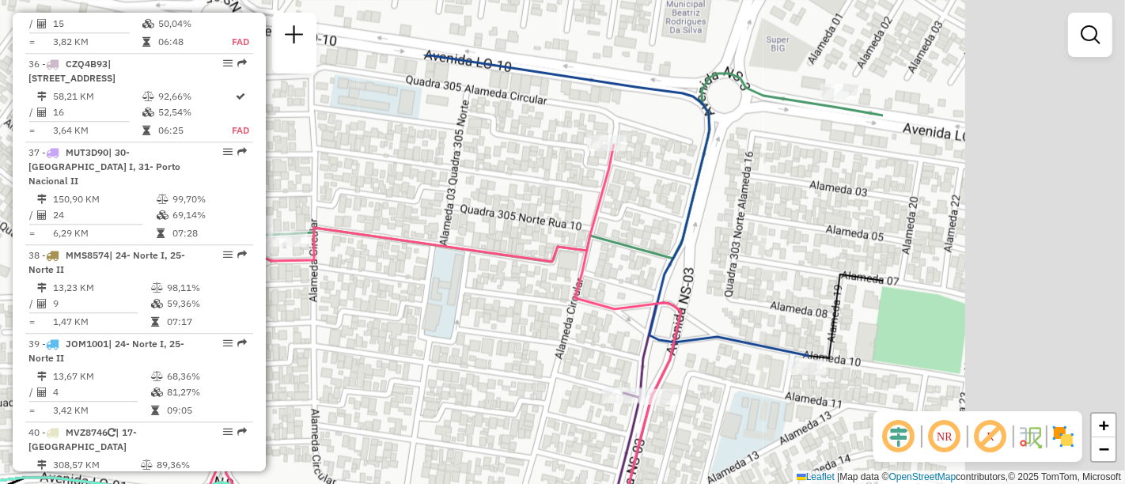
drag, startPoint x: 778, startPoint y: 265, endPoint x: 404, endPoint y: 372, distance: 389.3
click at [404, 372] on div "Janela de atendimento Grade de atendimento Capacidade Transportadoras Veículos …" at bounding box center [562, 242] width 1125 height 484
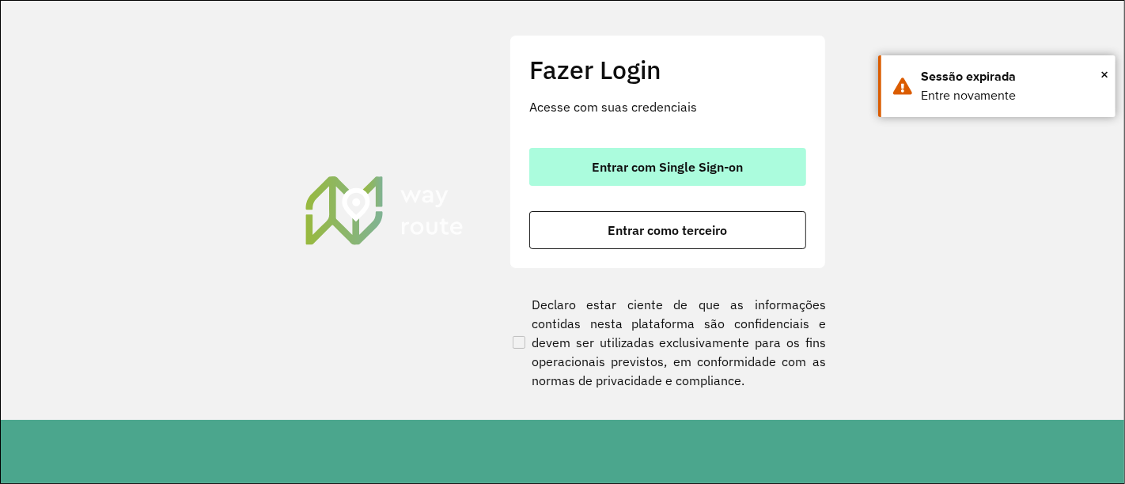
click at [710, 176] on button "Entrar com Single Sign-on" at bounding box center [667, 167] width 277 height 38
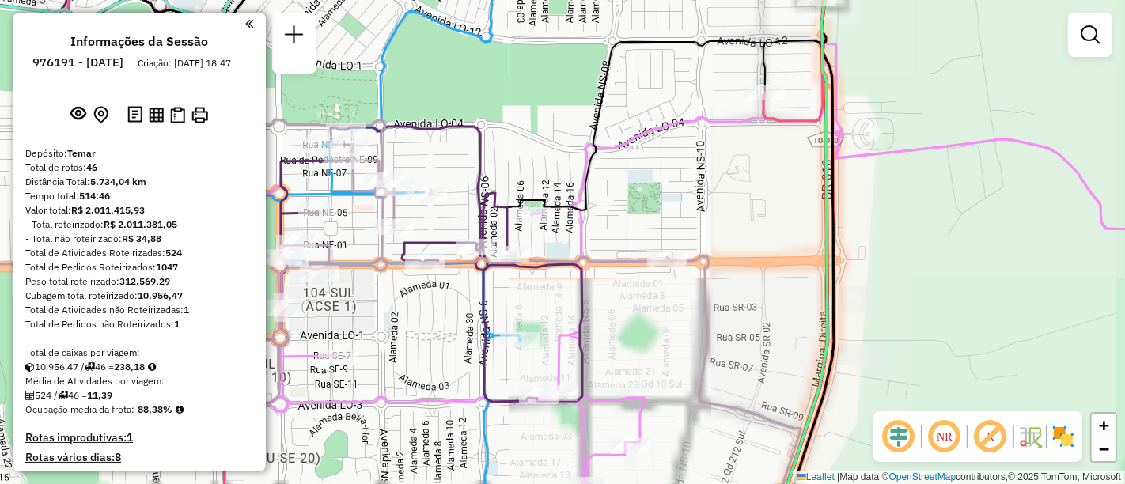
drag, startPoint x: 638, startPoint y: 139, endPoint x: 633, endPoint y: 166, distance: 28.1
click at [829, 114] on div "Janela de atendimento Grade de atendimento Capacidade Transportadoras Veículos …" at bounding box center [562, 242] width 1125 height 484
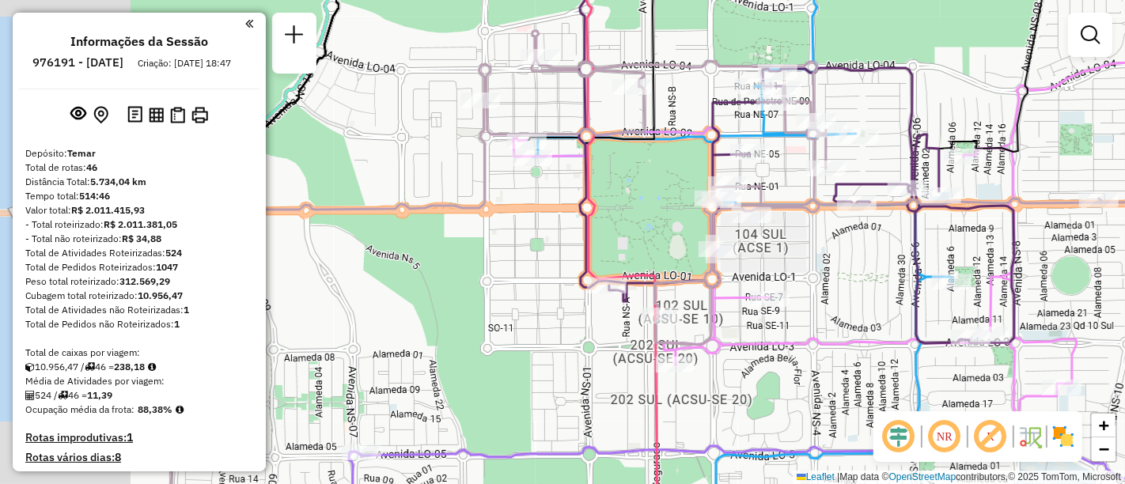
drag, startPoint x: 515, startPoint y: 210, endPoint x: 655, endPoint y: 239, distance: 143.1
click at [655, 239] on div "Janela de atendimento Grade de atendimento Capacidade Transportadoras Veículos …" at bounding box center [562, 242] width 1125 height 484
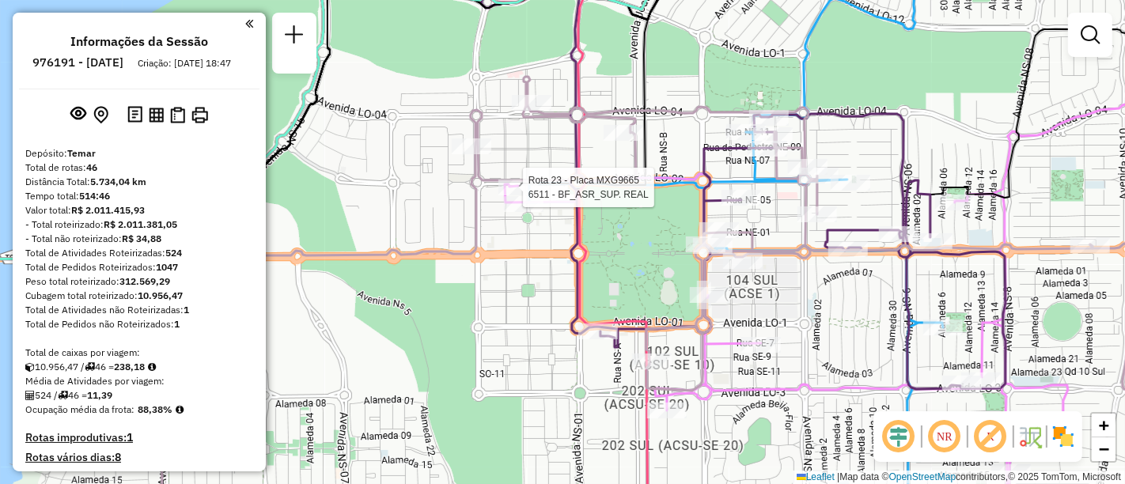
select select "**********"
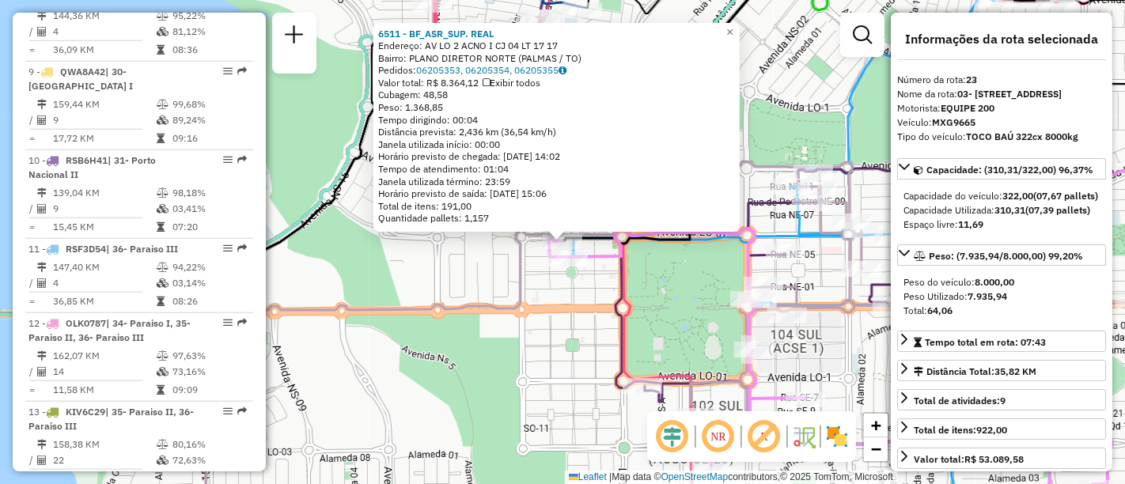
scroll to position [2539, 0]
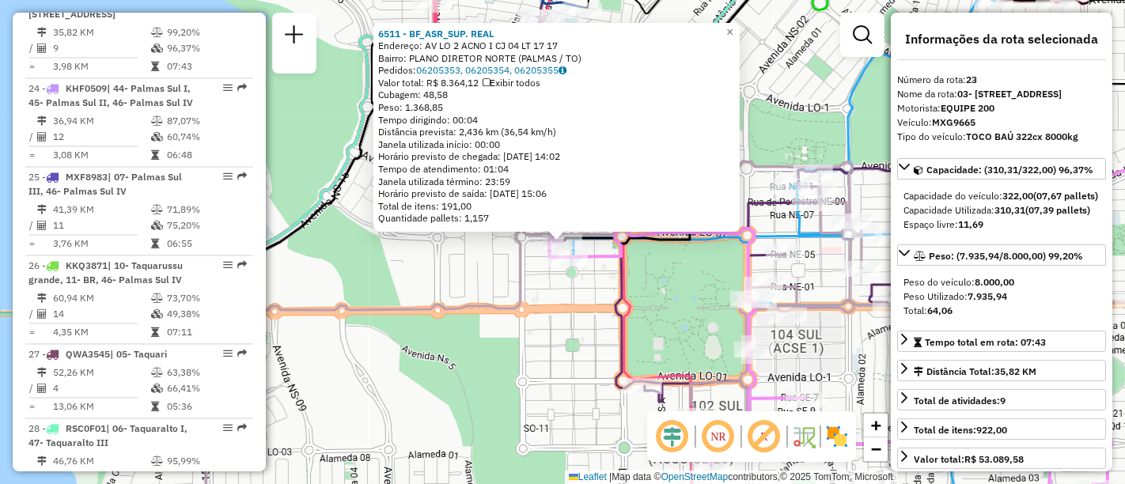
click at [435, 281] on div "6511 - BF_ASR_SUP. REAL Endereço: AV LO 2 ACNO I CJ 04 LT 17 17 Bairro: PLANO D…" at bounding box center [562, 242] width 1125 height 484
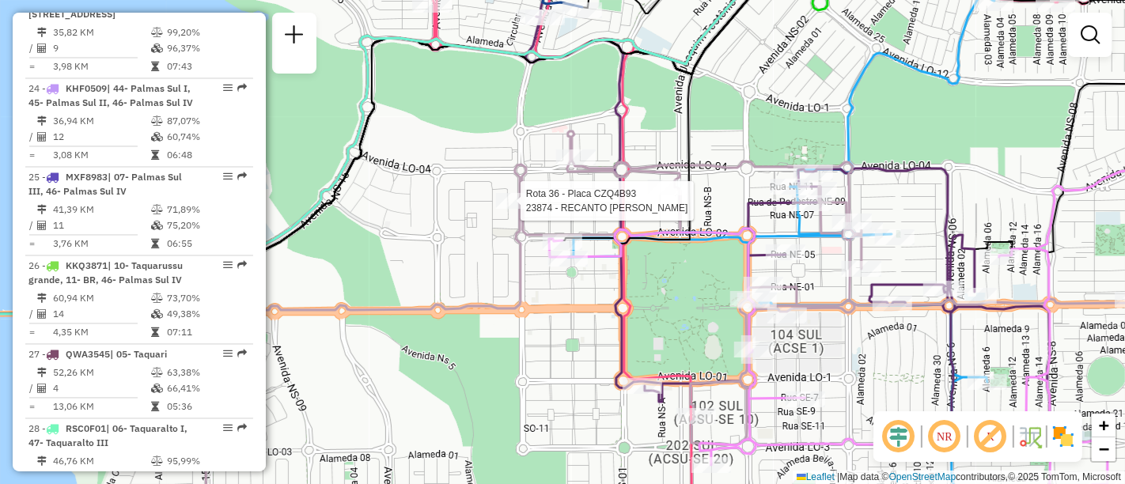
select select "**********"
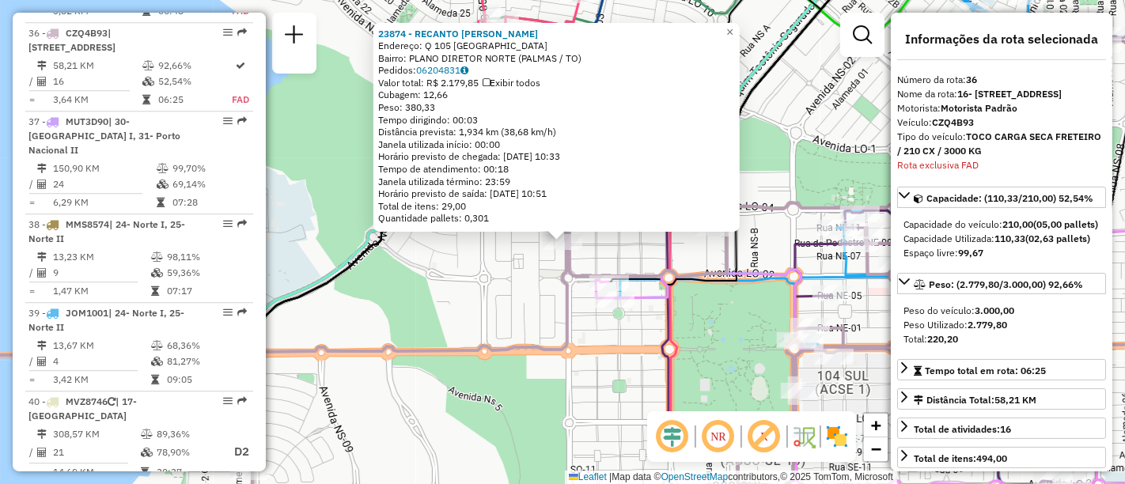
scroll to position [3688, 0]
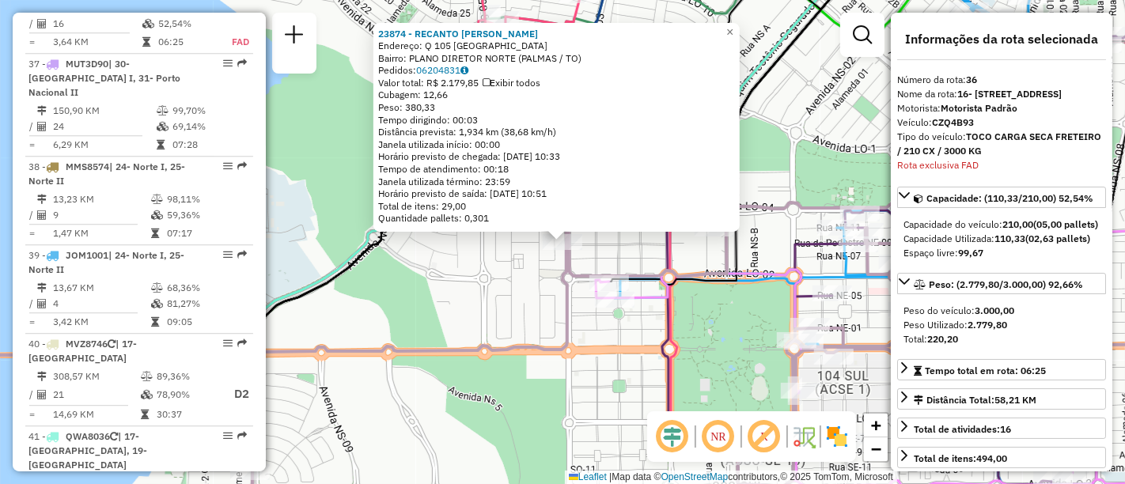
click at [508, 318] on div "23874 - RECANTO GAUCHO Endereço: Q 105 NORTE ALAMEDA DOS CAJUEIRO29 Bairro: PLA…" at bounding box center [562, 242] width 1125 height 484
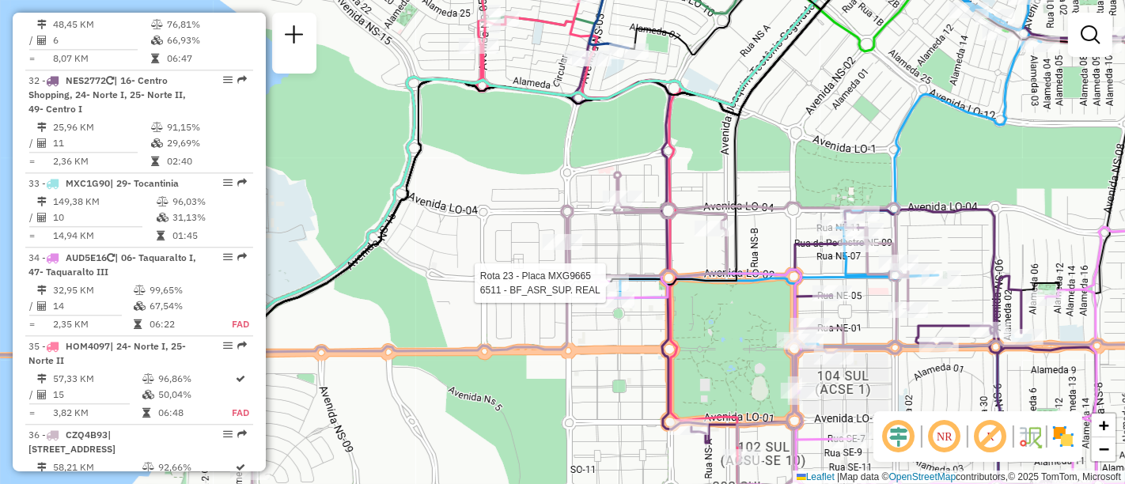
select select "**********"
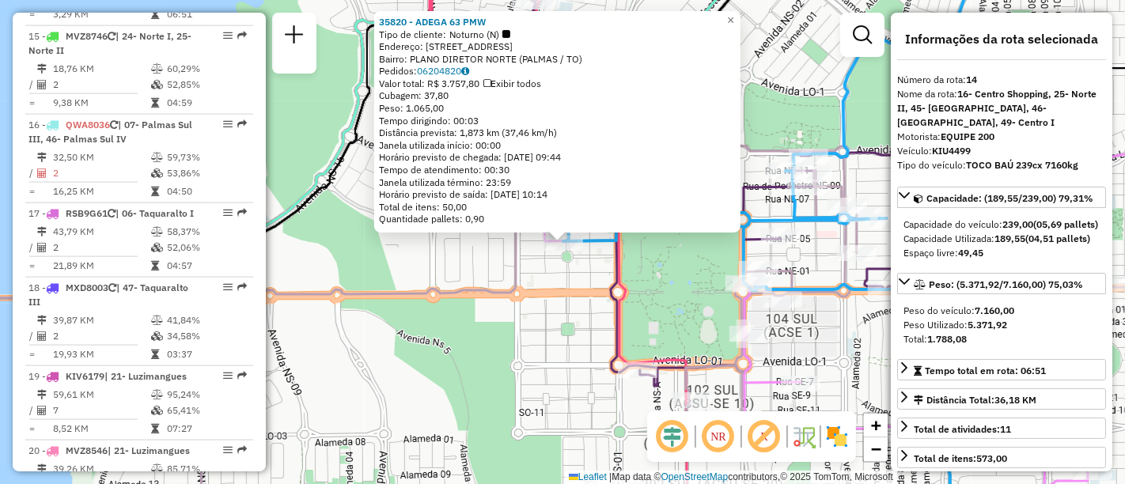
scroll to position [1729, 0]
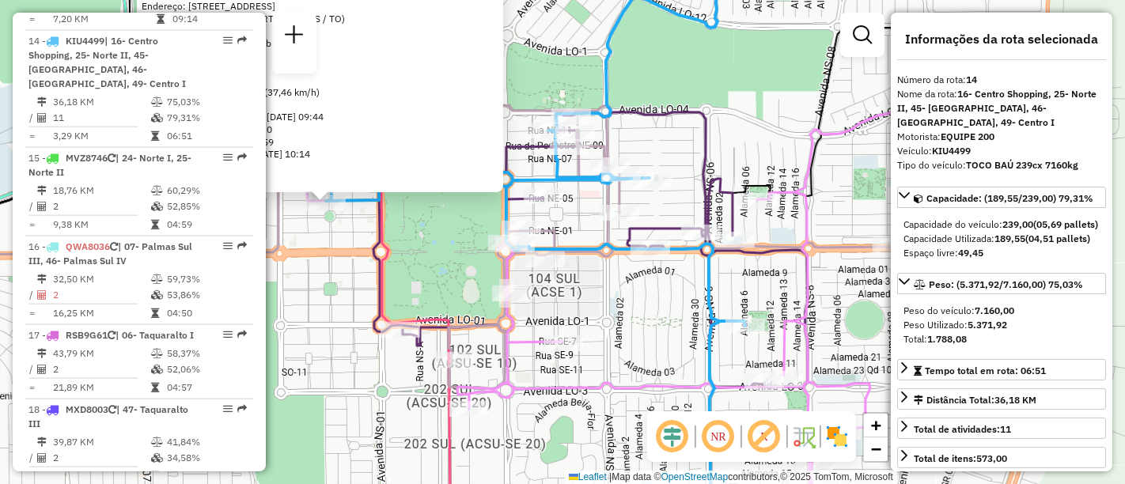
drag, startPoint x: 771, startPoint y: 381, endPoint x: 525, endPoint y: 338, distance: 249.8
click at [525, 338] on icon at bounding box center [653, 298] width 693 height 391
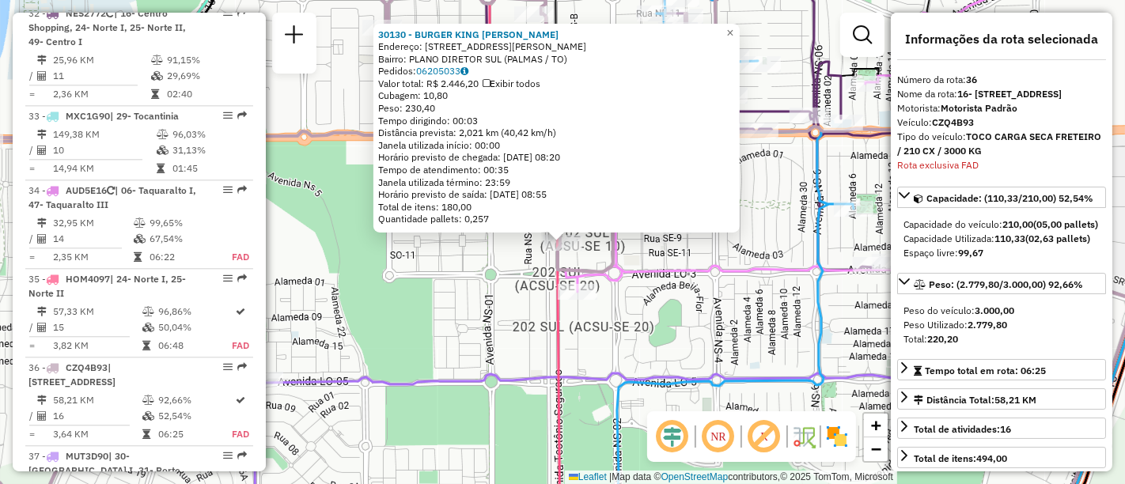
scroll to position [3688, 0]
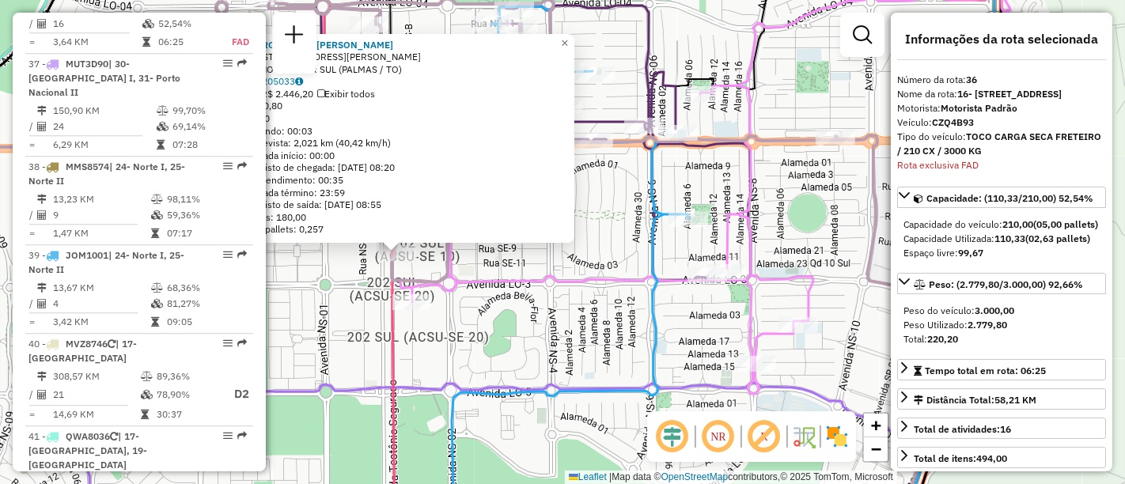
drag, startPoint x: 658, startPoint y: 325, endPoint x: 493, endPoint y: 336, distance: 165.7
click at [493, 336] on div "30130 - BURGER KING TEOTONIO Endereço: 102 SUL AVENIDA JOAQUIM TEOTON 3 Bairro:…" at bounding box center [562, 242] width 1125 height 484
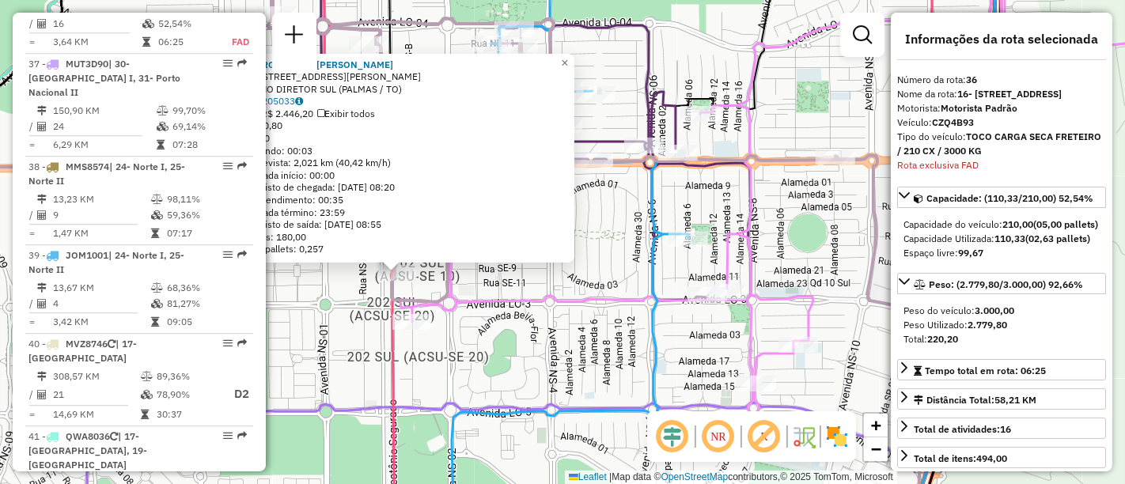
drag, startPoint x: 425, startPoint y: 265, endPoint x: 644, endPoint y: 399, distance: 256.8
click at [644, 399] on icon at bounding box center [547, 220] width 898 height 497
click at [617, 58] on div "Rota 14 - Placa KIU4499 20346 - AROEIRA ESPETO BAR 30130 - BURGER KING TEOTONIO…" at bounding box center [562, 242] width 1125 height 484
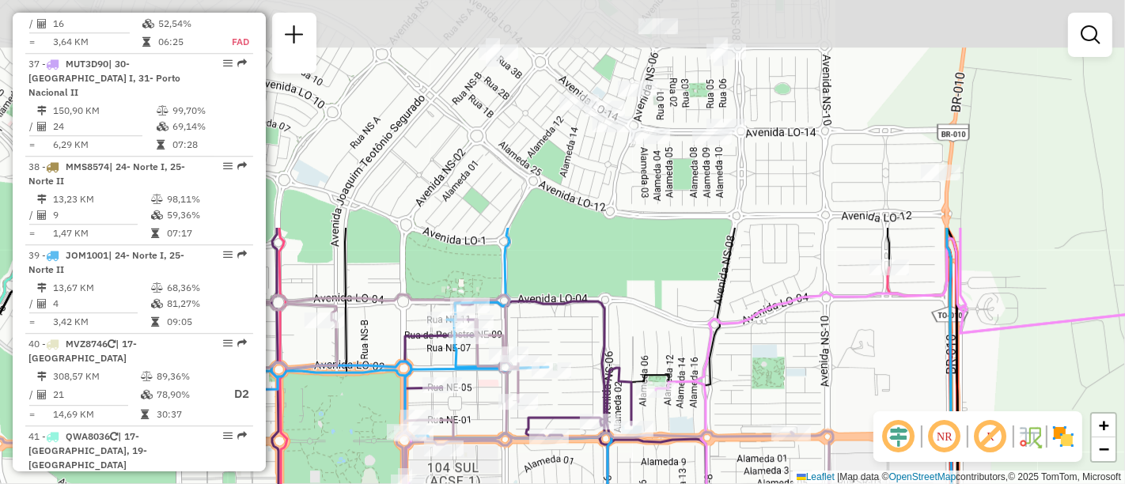
drag, startPoint x: 627, startPoint y: 52, endPoint x: 582, endPoint y: 329, distance: 280.5
click at [582, 329] on div "Janela de atendimento Grade de atendimento Capacidade Transportadoras Veículos …" at bounding box center [562, 242] width 1125 height 484
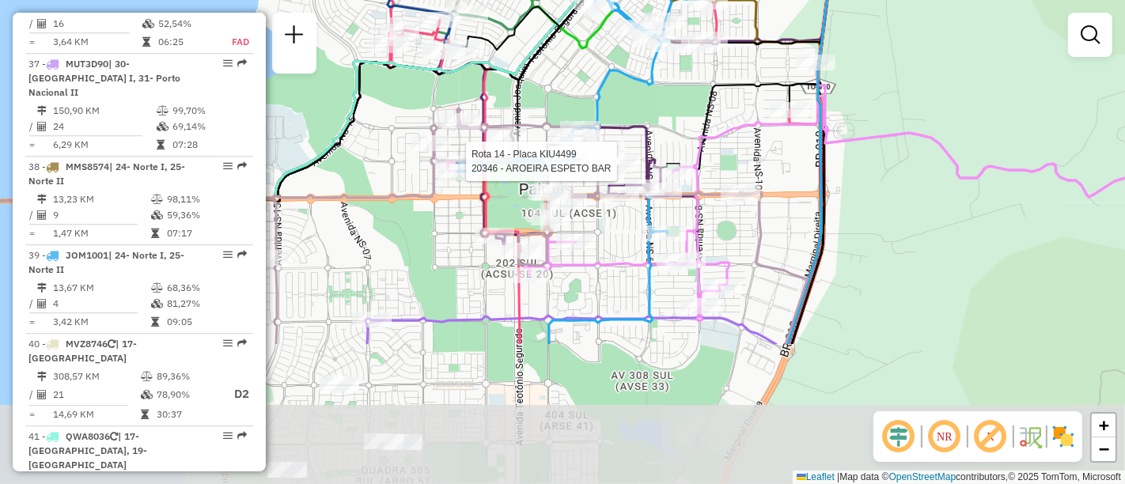
drag, startPoint x: 620, startPoint y: 252, endPoint x: 674, endPoint y: 63, distance: 196.7
click at [674, 63] on div "Rota 14 - Placa KIU4499 20346 - AROEIRA ESPETO BAR Janela de atendimento Grade …" at bounding box center [562, 242] width 1125 height 484
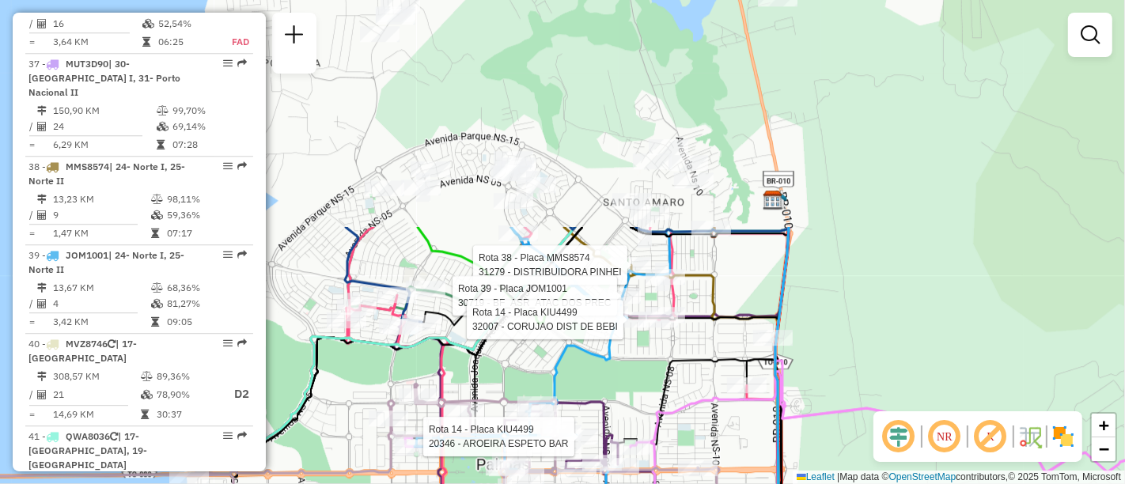
click at [610, 425] on icon at bounding box center [529, 400] width 271 height 280
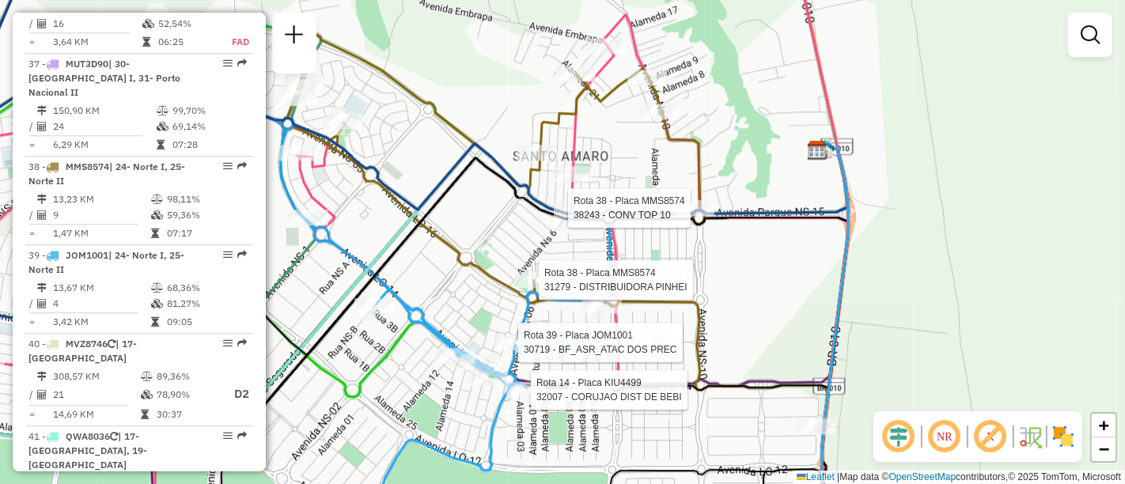
select select "**********"
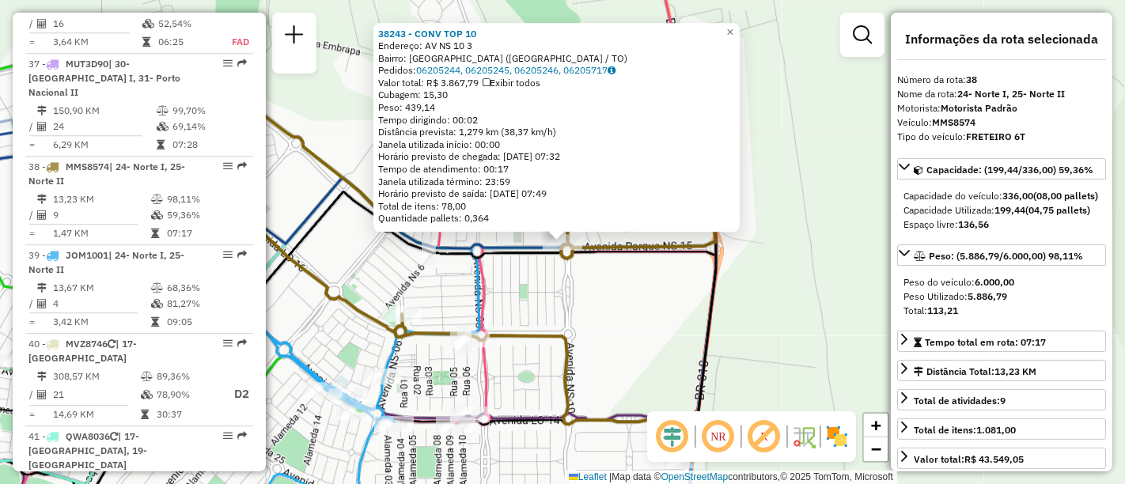
scroll to position [3878, 0]
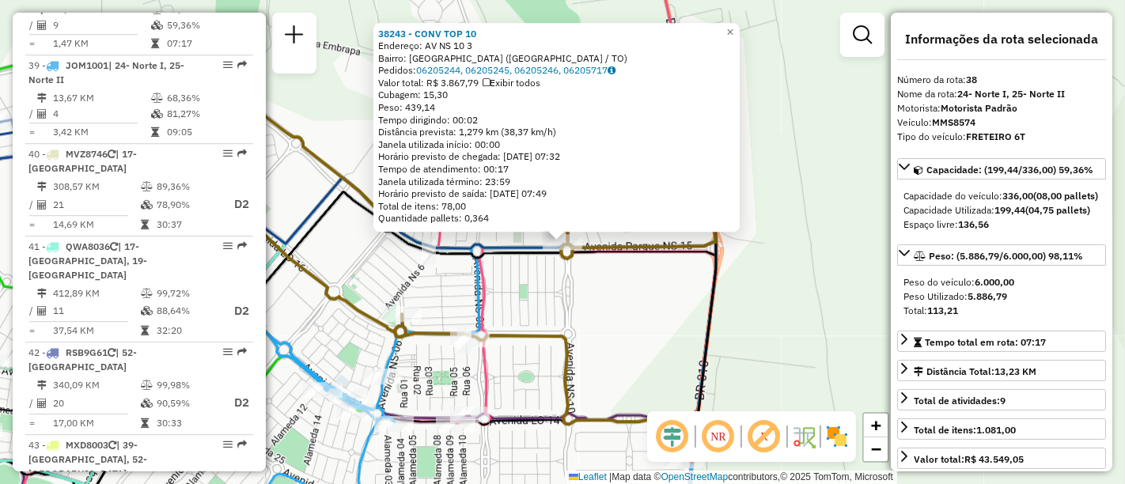
click at [818, 193] on div "38243 - CONV TOP 10 Endereço: AV NS 10 3 Bairro: LAGO NORTE (PALMAS / TO) Pedid…" at bounding box center [562, 242] width 1125 height 484
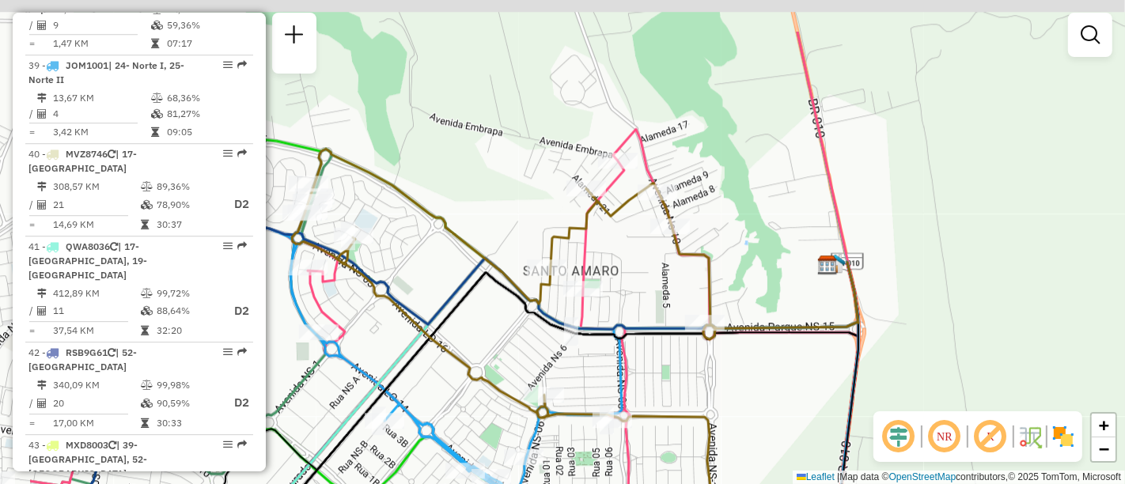
drag, startPoint x: 705, startPoint y: 193, endPoint x: 792, endPoint y: 233, distance: 96.0
click at [792, 233] on div "Janela de atendimento Grade de atendimento Capacidade Transportadoras Veículos …" at bounding box center [562, 242] width 1125 height 484
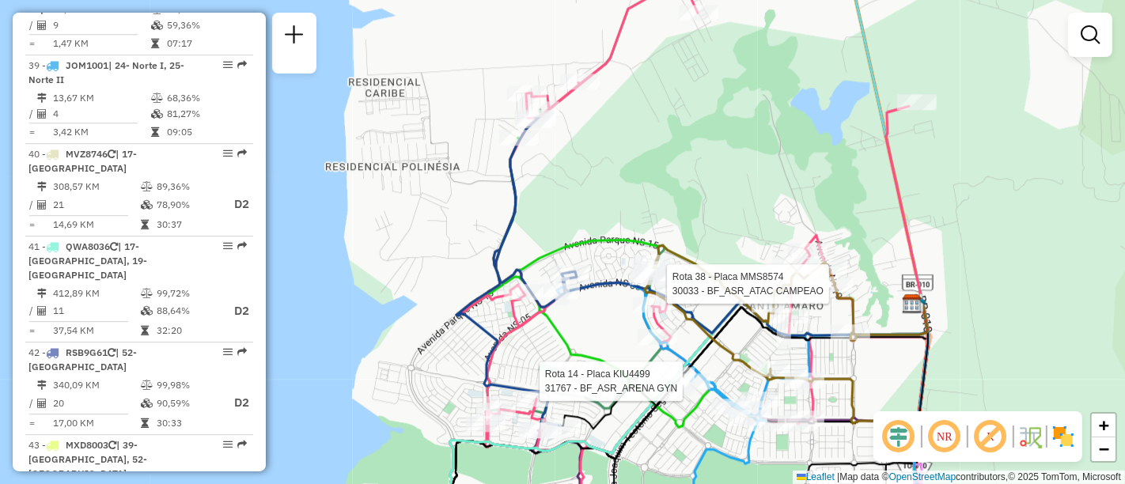
drag, startPoint x: 621, startPoint y: 154, endPoint x: 632, endPoint y: 177, distance: 25.9
click at [632, 177] on div "Rota 38 - Placa MMS8574 30033 - BF_ASR_ATAC CAMPEAO Rota 14 - Placa KIU4499 317…" at bounding box center [562, 242] width 1125 height 484
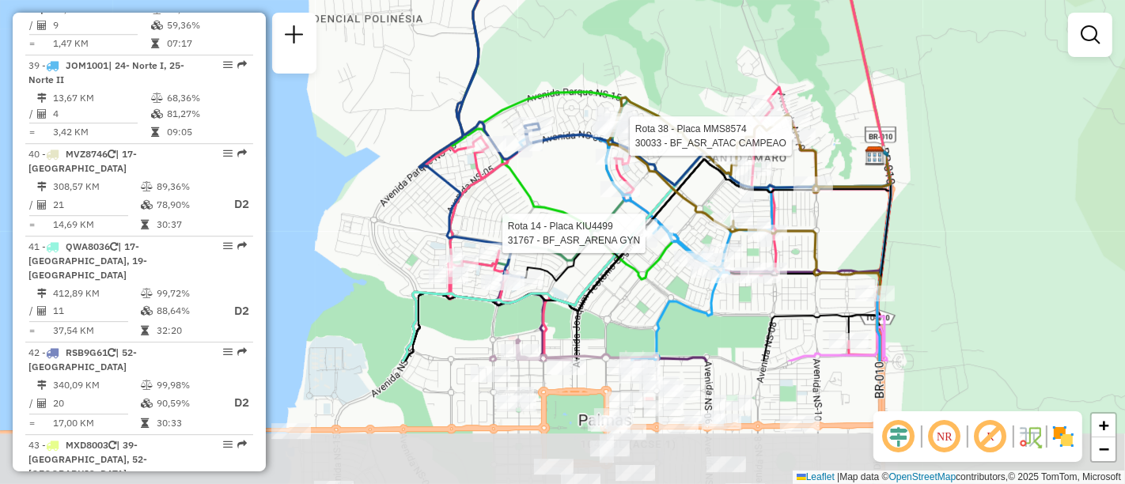
drag, startPoint x: 732, startPoint y: 261, endPoint x: 685, endPoint y: 89, distance: 178.2
click at [685, 89] on div "Rota 38 - Placa MMS8574 30033 - BF_ASR_ATAC CAMPEAO Rota 14 - Placa KIU4499 317…" at bounding box center [562, 242] width 1125 height 484
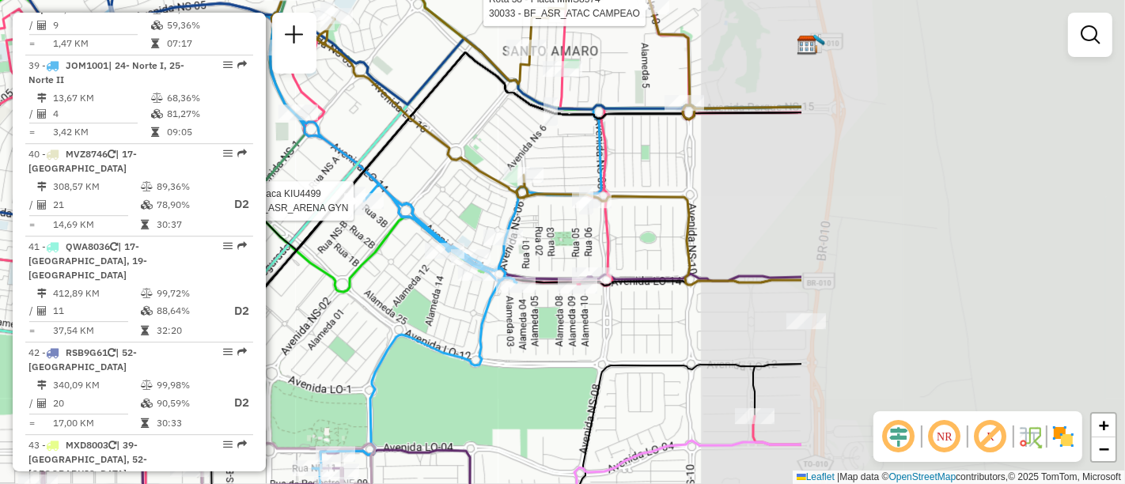
drag, startPoint x: 734, startPoint y: 243, endPoint x: 309, endPoint y: 254, distance: 425.1
click at [309, 254] on icon at bounding box center [190, 128] width 588 height 327
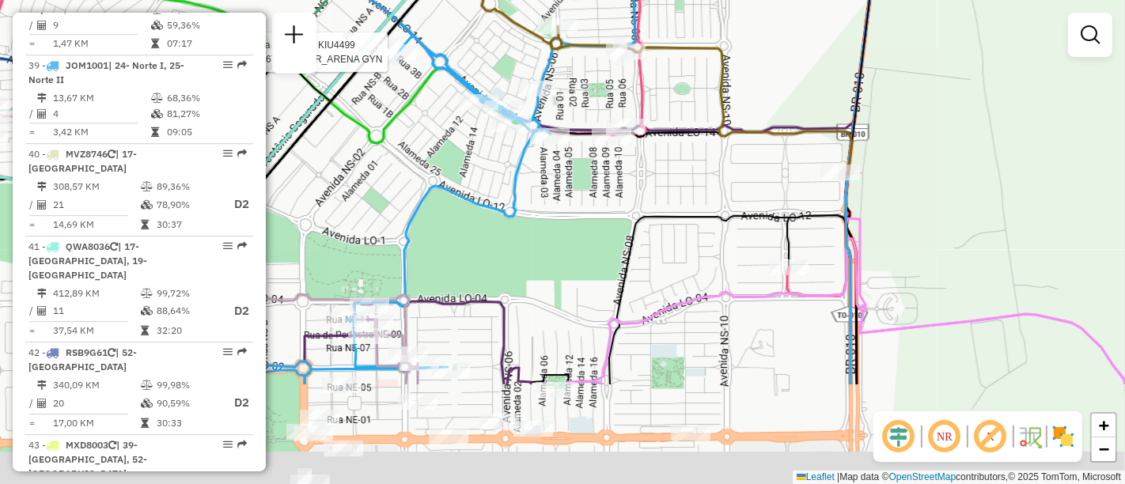
drag, startPoint x: 610, startPoint y: 254, endPoint x: 650, endPoint y: 113, distance: 146.3
click at [650, 113] on icon at bounding box center [710, 15] width 324 height 244
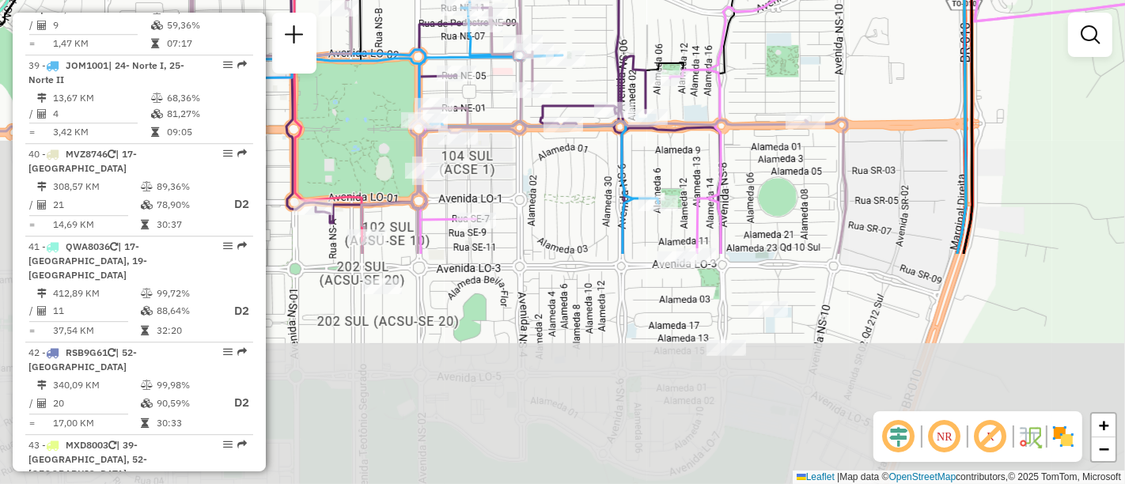
drag, startPoint x: 593, startPoint y: 302, endPoint x: 698, endPoint y: 17, distance: 303.0
click at [698, 19] on div "Rota 38 - Placa MMS8574 30033 - BF_ASR_ATAC CAMPEAO Rota 14 - Placa KIU4499 317…" at bounding box center [562, 242] width 1125 height 484
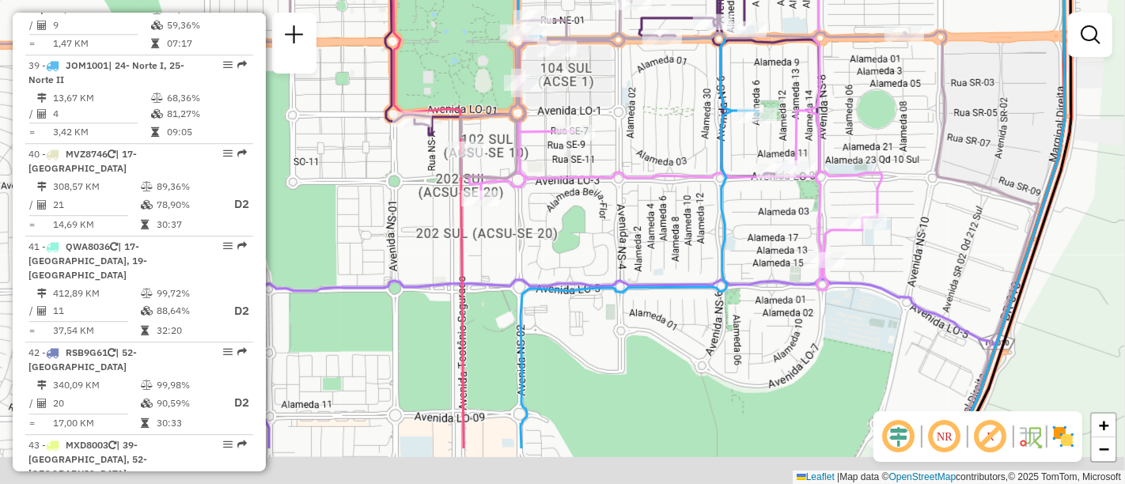
drag, startPoint x: 647, startPoint y: 246, endPoint x: 749, endPoint y: 157, distance: 135.1
click at [749, 157] on div "Rota 38 - Placa MMS8574 30033 - BF_ASR_ATAC CAMPEAO Rota 14 - Placa KIU4499 317…" at bounding box center [562, 242] width 1125 height 484
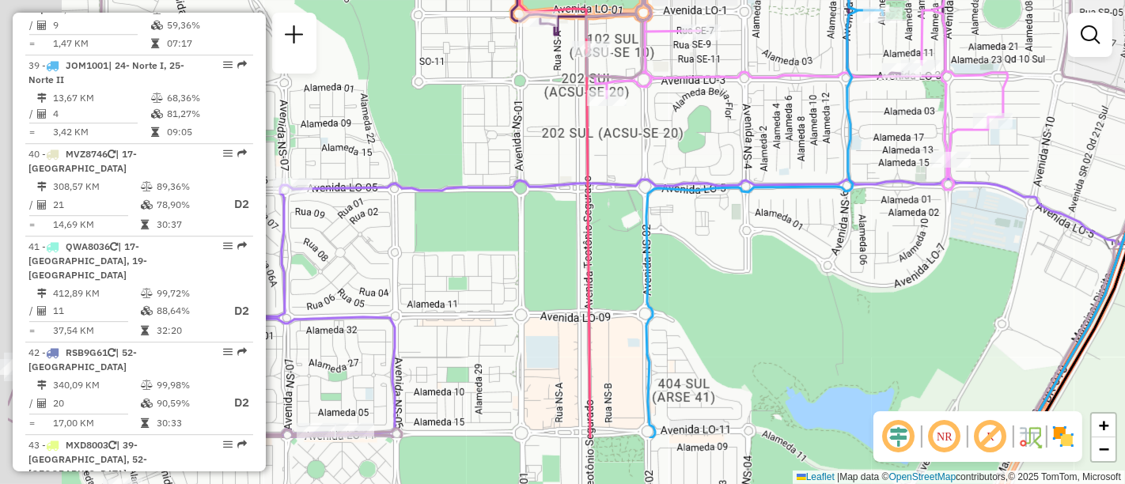
drag, startPoint x: 760, startPoint y: 150, endPoint x: 789, endPoint y: 160, distance: 30.8
click at [795, 152] on div "Rota 38 - Placa MMS8574 30033 - BF_ASR_ATAC CAMPEAO Rota 14 - Placa KIU4499 317…" at bounding box center [562, 242] width 1125 height 484
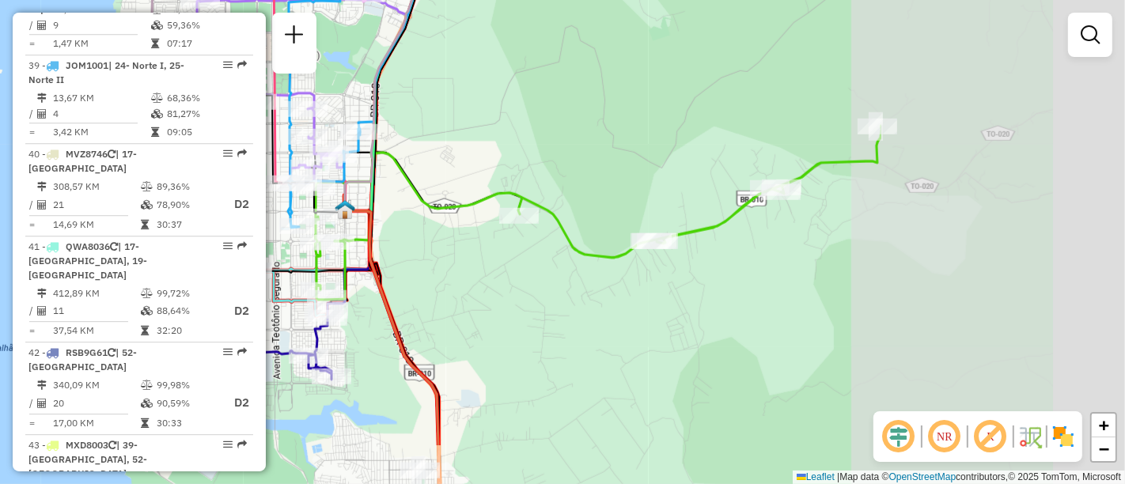
drag, startPoint x: 803, startPoint y: 199, endPoint x: 481, endPoint y: 121, distance: 330.6
click at [481, 121] on div "Rota 38 - Placa MMS8574 30033 - BF_ASR_ATAC CAMPEAO Rota 14 - Placa KIU4499 317…" at bounding box center [562, 242] width 1125 height 484
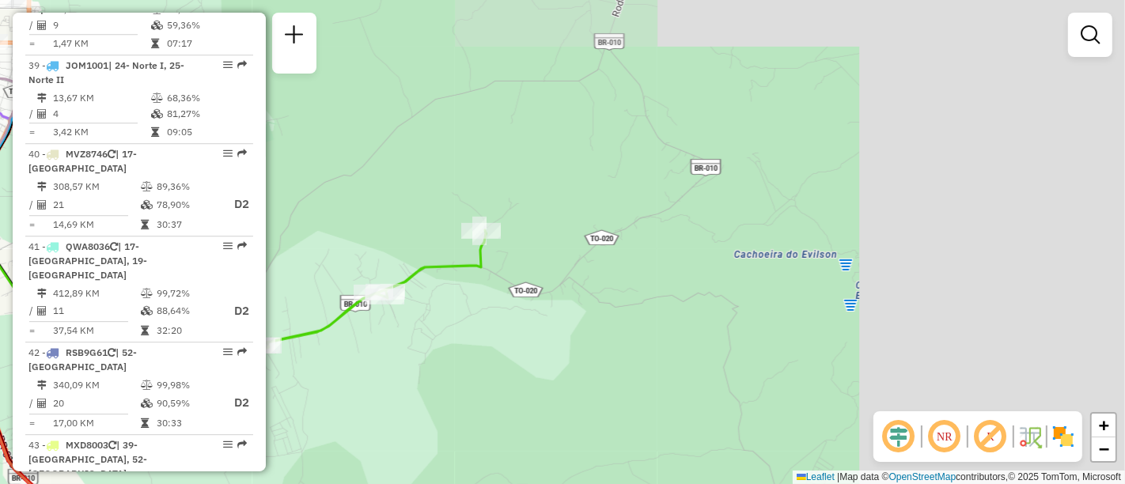
drag, startPoint x: 698, startPoint y: 182, endPoint x: 438, endPoint y: 259, distance: 270.7
click at [386, 266] on div "Rota 38 - Placa MMS8574 30033 - BF_ASR_ATAC CAMPEAO Rota 14 - Placa KIU4499 317…" at bounding box center [562, 242] width 1125 height 484
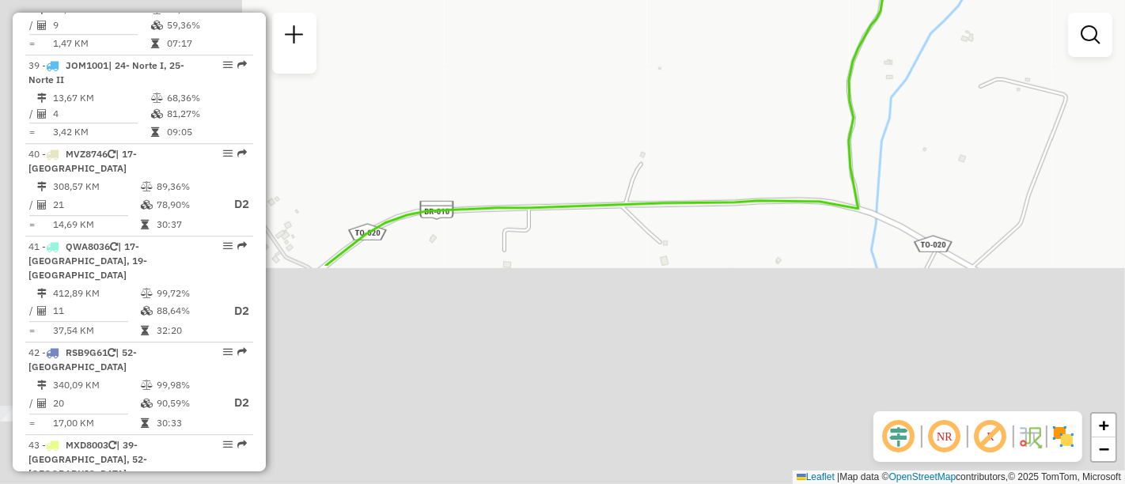
drag, startPoint x: 418, startPoint y: 331, endPoint x: 793, endPoint y: 63, distance: 461.2
click at [793, 63] on div "Rota 38 - Placa MMS8574 30033 - BF_ASR_ATAC CAMPEAO Rota 14 - Placa KIU4499 317…" at bounding box center [562, 242] width 1125 height 484
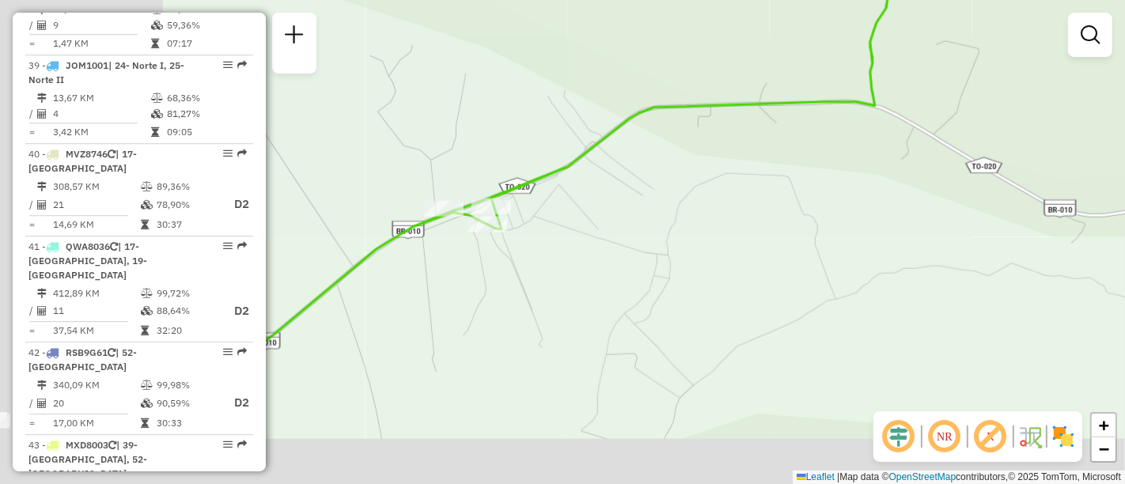
drag, startPoint x: 477, startPoint y: 332, endPoint x: 673, endPoint y: 218, distance: 226.7
click at [673, 218] on div "Rota 38 - Placa MMS8574 30033 - BF_ASR_ATAC CAMPEAO Rota 14 - Placa KIU4499 317…" at bounding box center [562, 242] width 1125 height 484
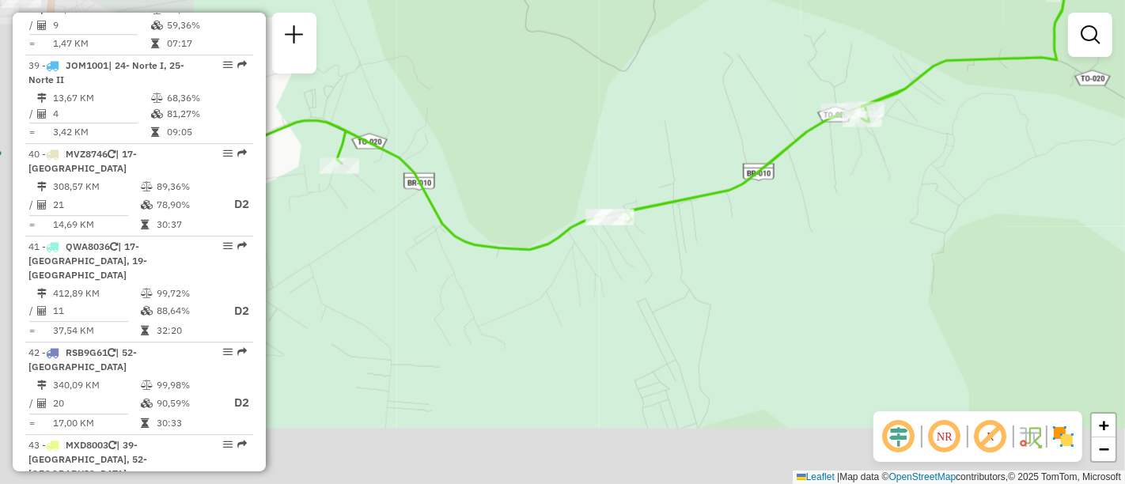
drag, startPoint x: 494, startPoint y: 317, endPoint x: 816, endPoint y: 204, distance: 341.4
click at [816, 204] on div "Rota 38 - Placa MMS8574 30033 - BF_ASR_ATAC CAMPEAO Rota 14 - Placa KIU4499 317…" at bounding box center [562, 242] width 1125 height 484
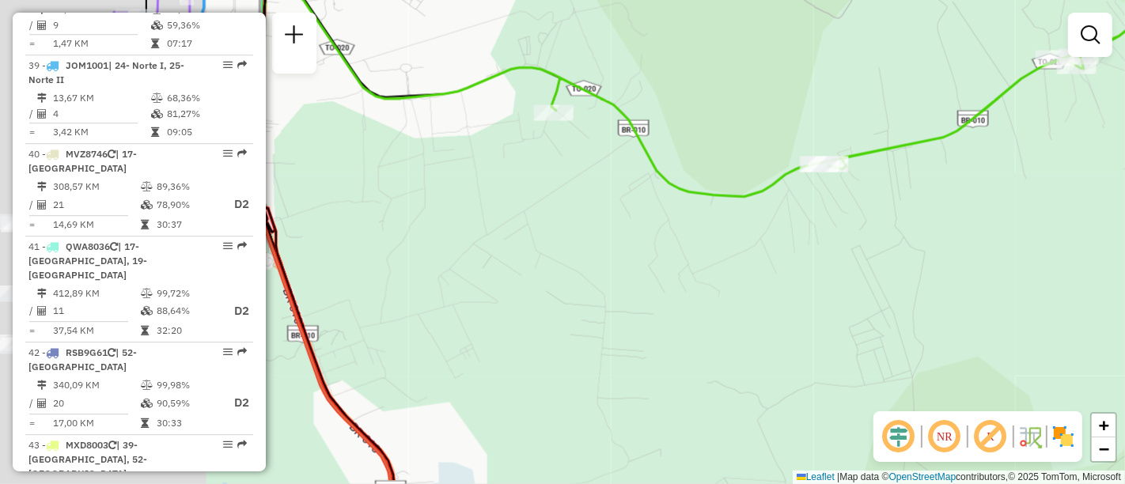
drag, startPoint x: 674, startPoint y: 241, endPoint x: 908, endPoint y: 199, distance: 238.1
click at [908, 199] on div "Rota 38 - Placa MMS8574 30033 - BF_ASR_ATAC CAMPEAO Rota 14 - Placa KIU4499 317…" at bounding box center [562, 242] width 1125 height 484
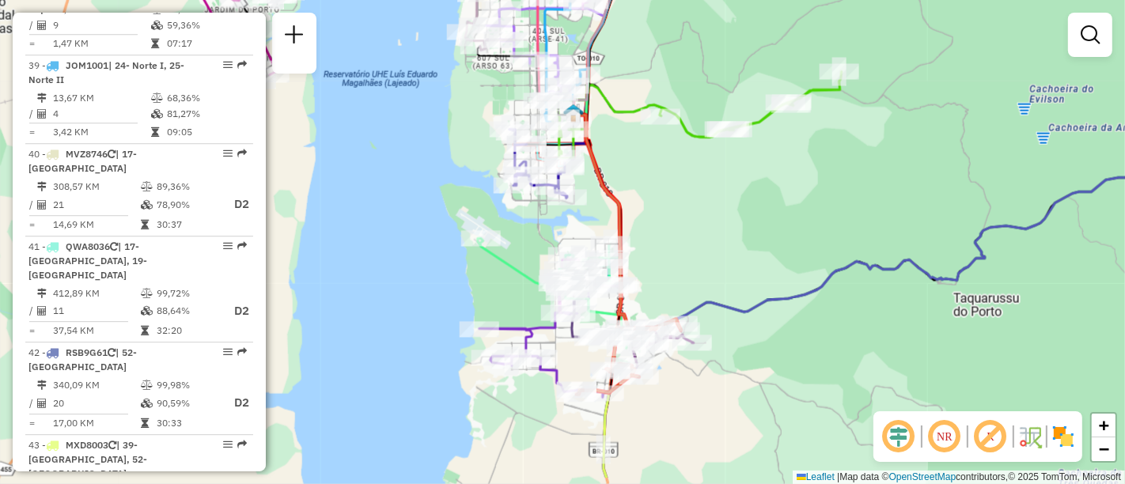
drag, startPoint x: 599, startPoint y: 212, endPoint x: 633, endPoint y: 157, distance: 65.0
click at [633, 157] on div "Rota 38 - Placa MMS8574 30033 - BF_ASR_ATAC CAMPEAO Rota 14 - Placa KIU4499 317…" at bounding box center [562, 242] width 1125 height 484
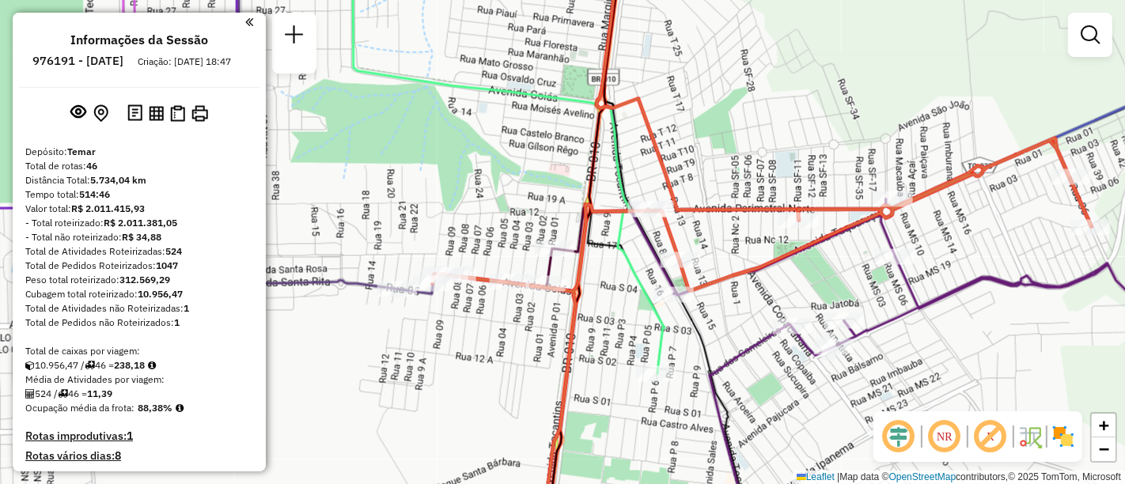
scroll to position [0, 0]
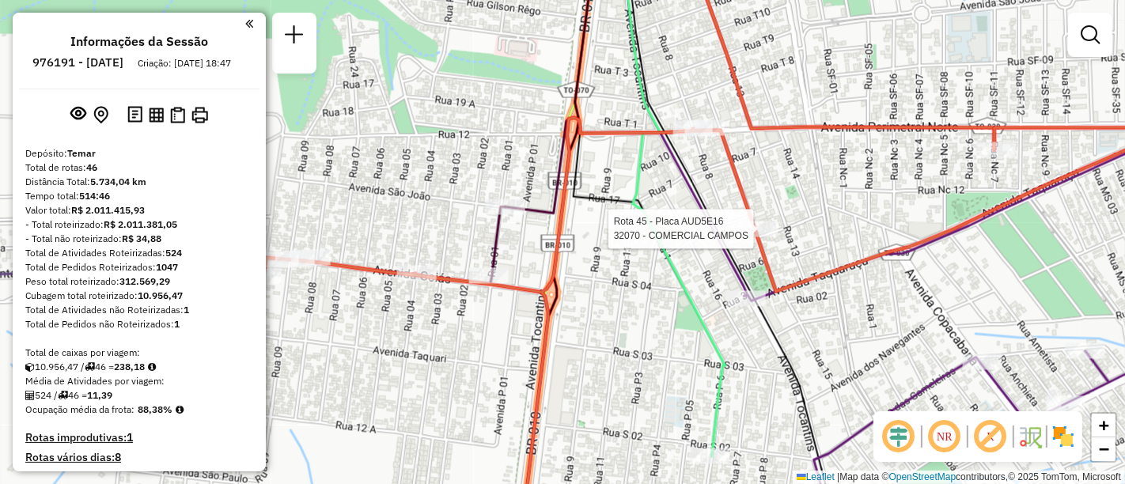
select select "**********"
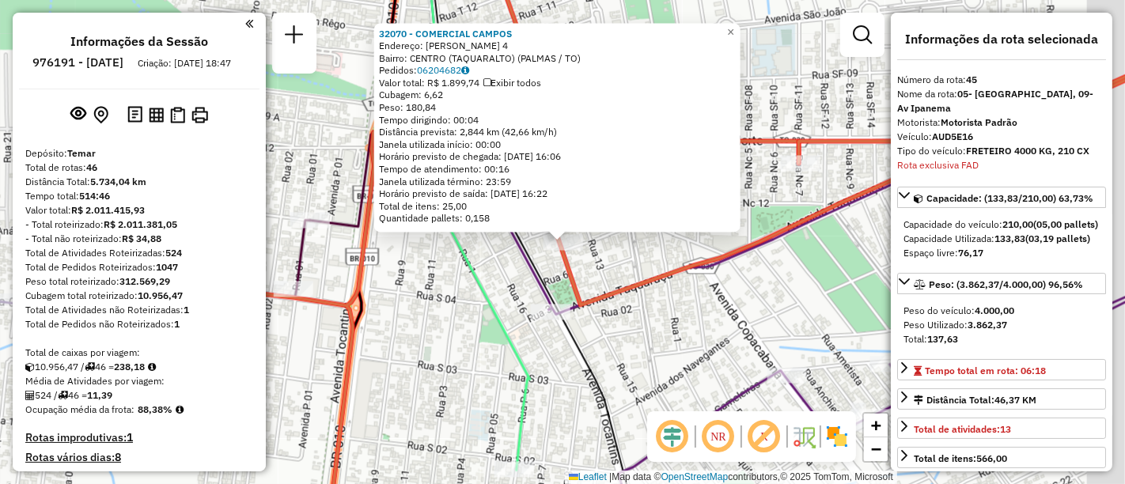
scroll to position [4490, 0]
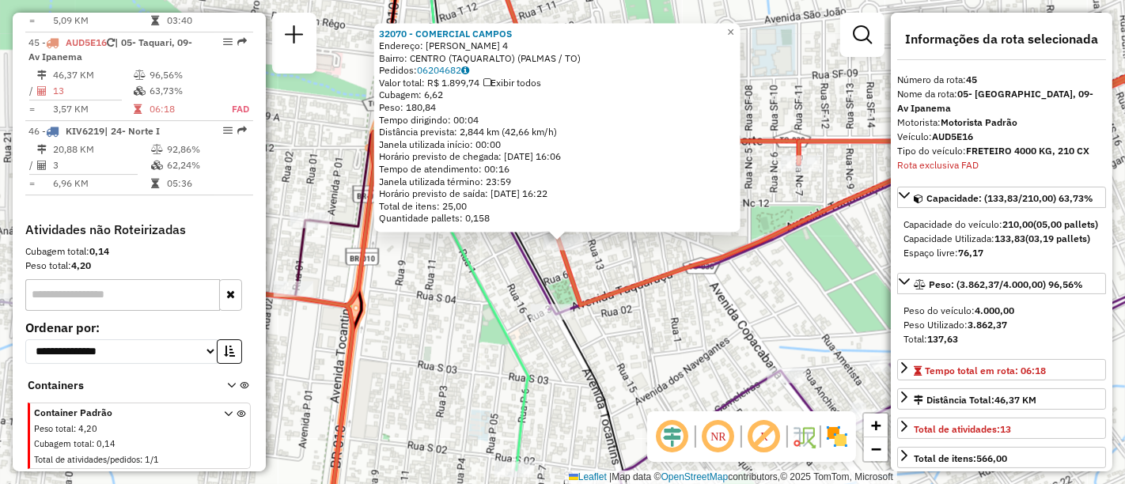
click at [837, 310] on div "32070 - COMERCIAL CAMPOS Endereço: FRANCISCO GALVAO DA CRUZ 4 Bairro: CENTRO (T…" at bounding box center [562, 242] width 1125 height 484
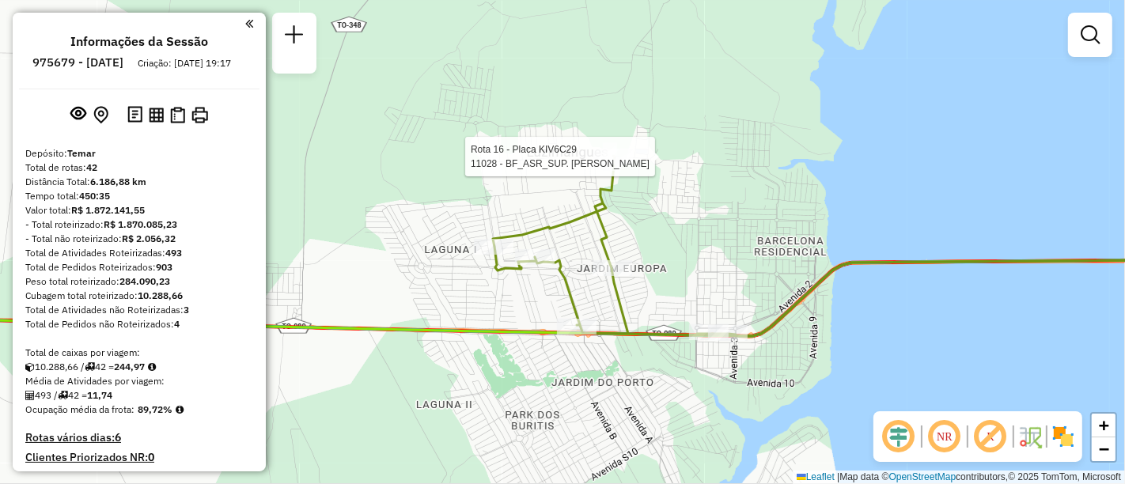
select select "**********"
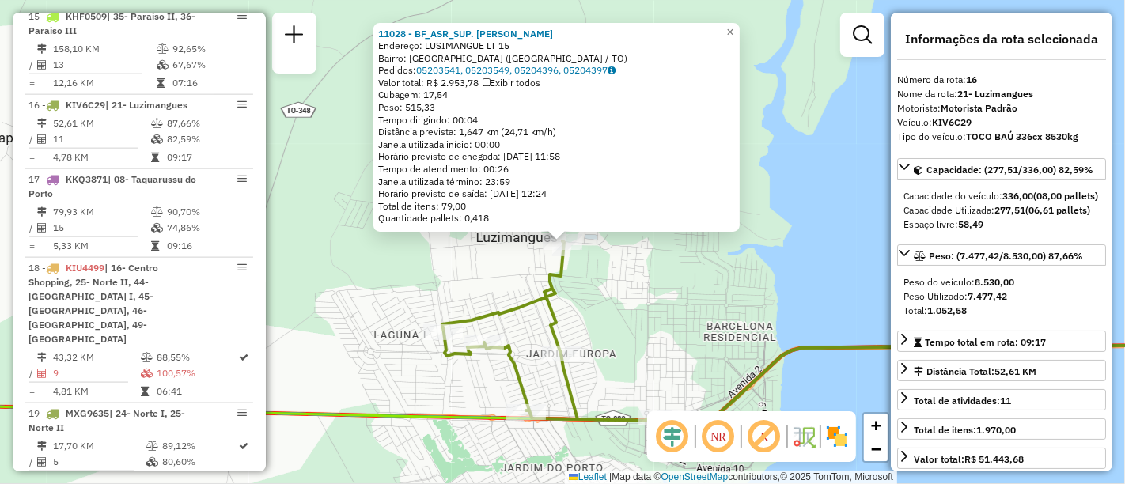
scroll to position [1833, 0]
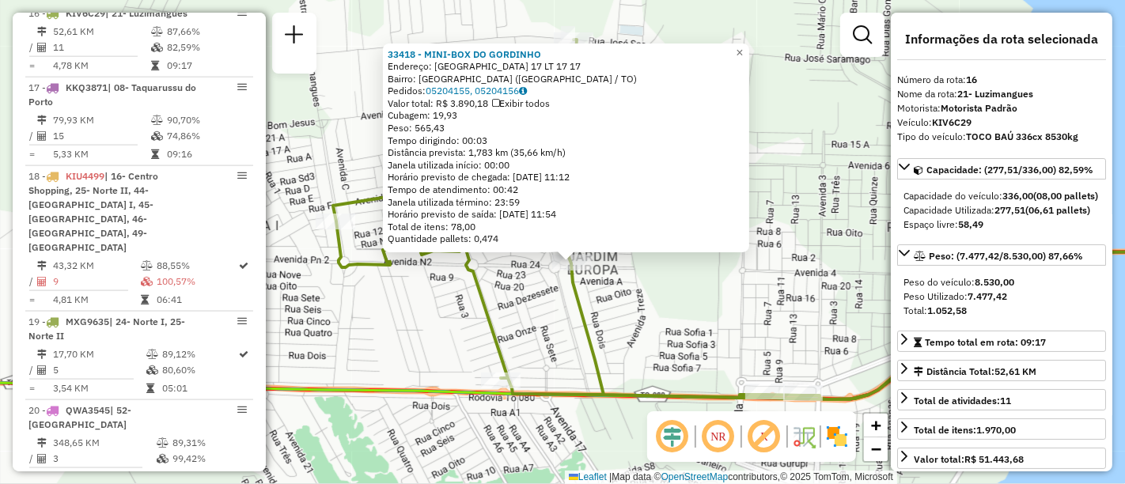
drag, startPoint x: 520, startPoint y: 314, endPoint x: 529, endPoint y: 334, distance: 21.9
click at [529, 334] on div "33418 - MINI-BOX DO GORDINHO Endereço: AVENIDA NS DDR 17 LT 17 17 Bairro: JARDI…" at bounding box center [562, 242] width 1125 height 484
click at [546, 324] on div "33418 - MINI-BOX DO GORDINHO Endereço: AVENIDA NS DDR 17 LT 17 17 Bairro: JARDI…" at bounding box center [562, 242] width 1125 height 484
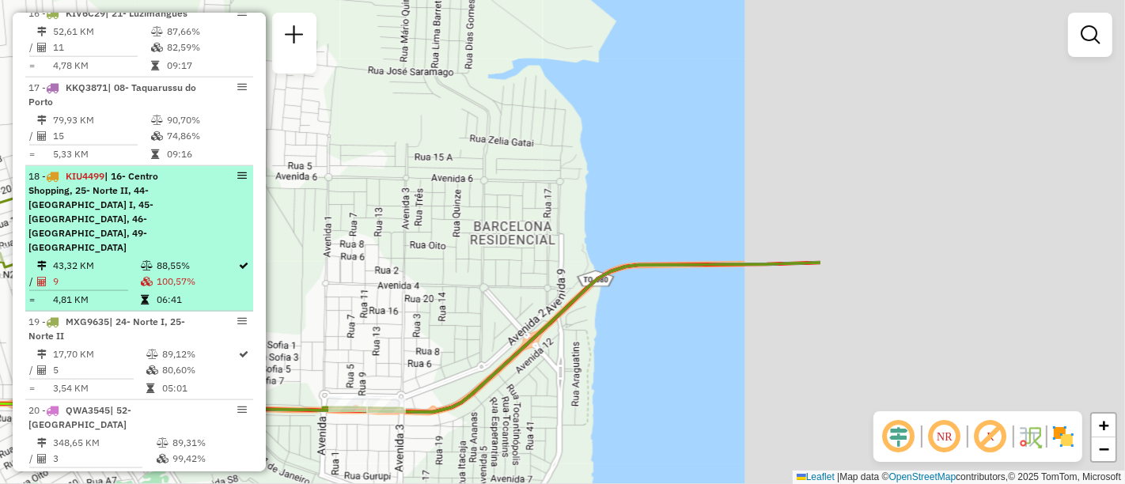
drag, startPoint x: 747, startPoint y: 252, endPoint x: 181, endPoint y: 282, distance: 566.6
click at [49, 268] on hb-router-mapa "Informações da Sessão 975679 - 06/08/2025 Criação: 05/08/2025 19:17 Depósito: T…" at bounding box center [562, 242] width 1125 height 484
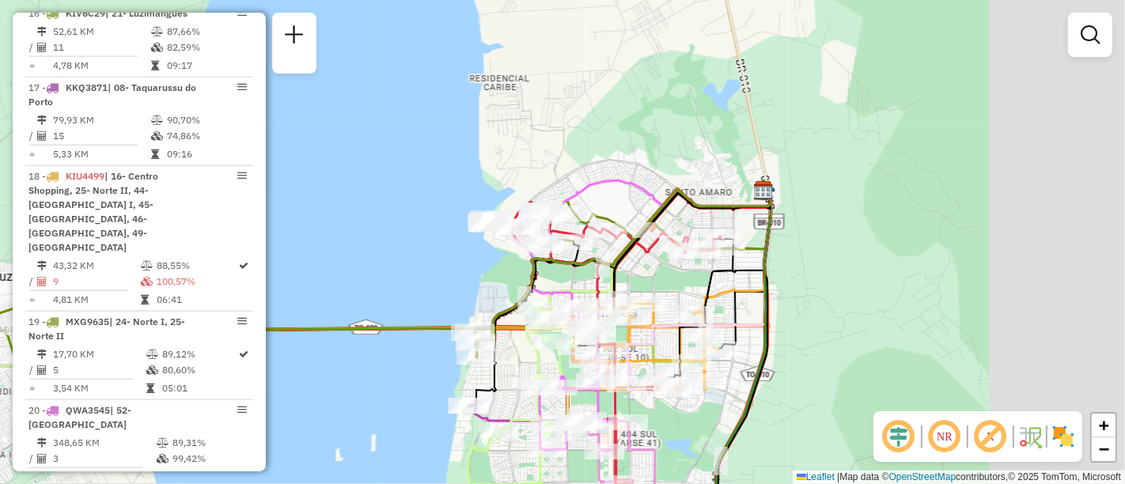
drag, startPoint x: 791, startPoint y: 241, endPoint x: 349, endPoint y: 292, distance: 444.6
click at [476, 292] on icon at bounding box center [623, 273] width 294 height 168
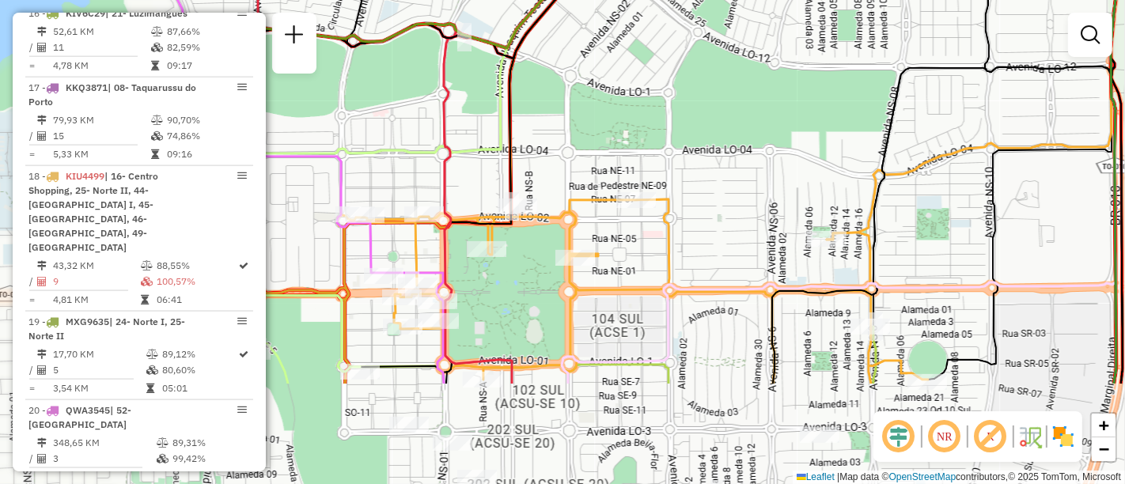
drag, startPoint x: 504, startPoint y: 275, endPoint x: 764, endPoint y: 124, distance: 300.0
click at [764, 124] on div "Janela de atendimento Grade de atendimento Capacidade Transportadoras Veículos …" at bounding box center [562, 242] width 1125 height 484
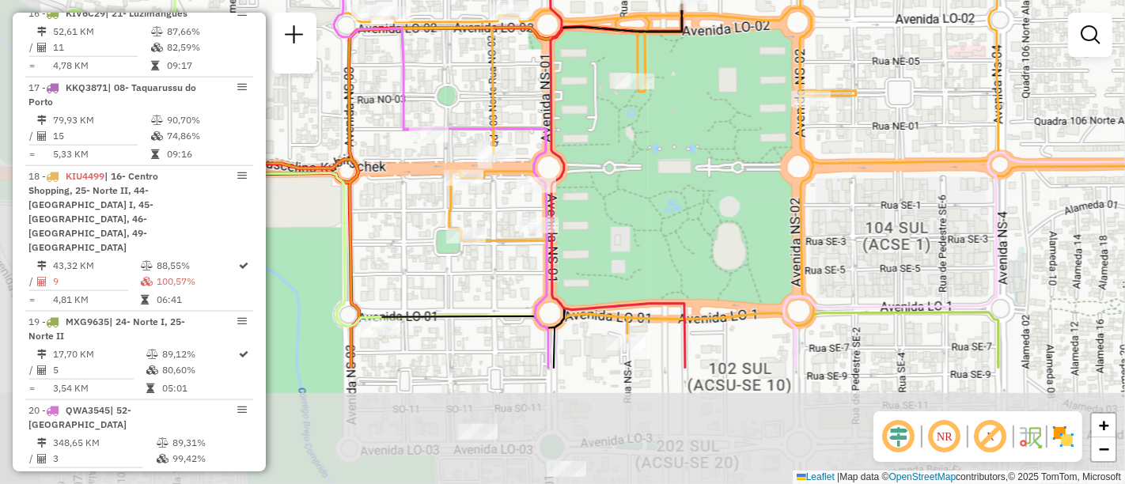
drag, startPoint x: 465, startPoint y: 315, endPoint x: 626, endPoint y: 152, distance: 228.9
click at [626, 152] on div "Janela de atendimento Grade de atendimento Capacidade Transportadoras Veículos …" at bounding box center [562, 242] width 1125 height 484
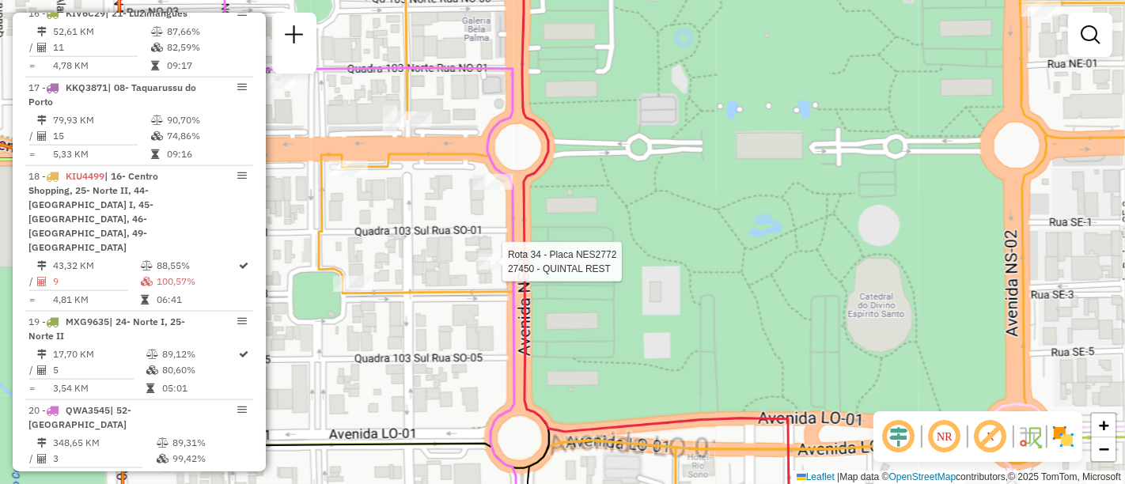
select select "**********"
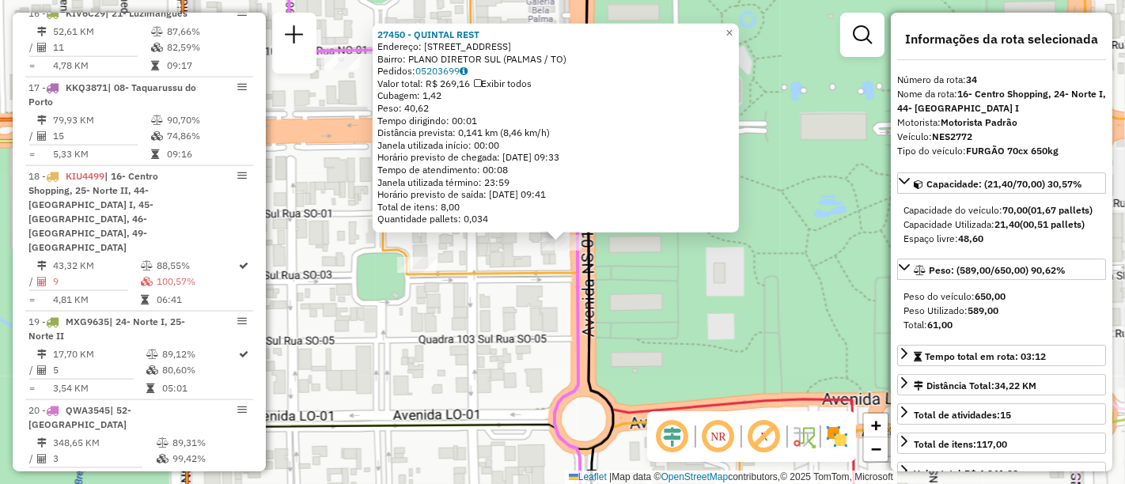
scroll to position [3410, 0]
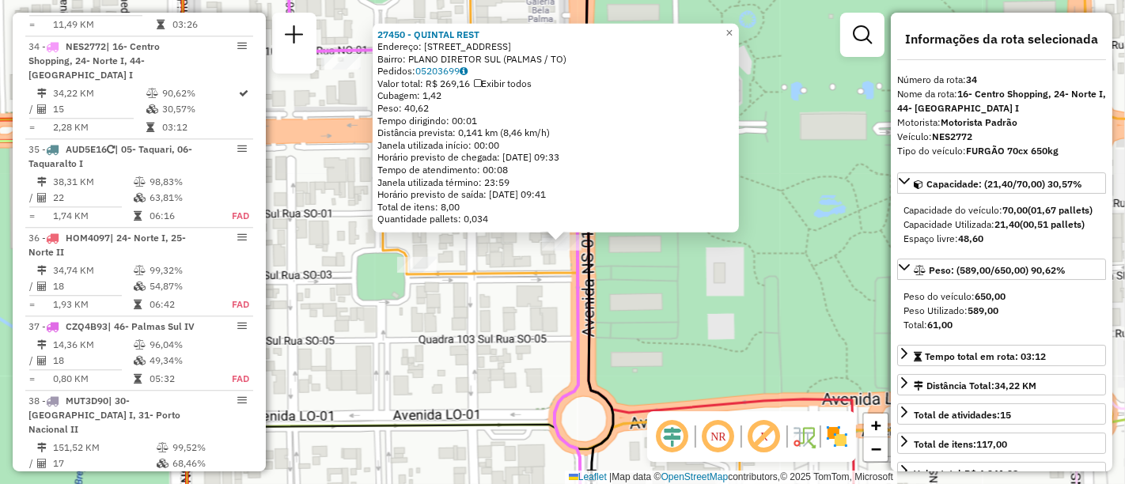
click at [710, 283] on div "27450 - QUINTAL REST Endereço: 103 SUL RUA SO 1 SN Bairro: PLANO DIRETOR SUL (P…" at bounding box center [562, 242] width 1125 height 484
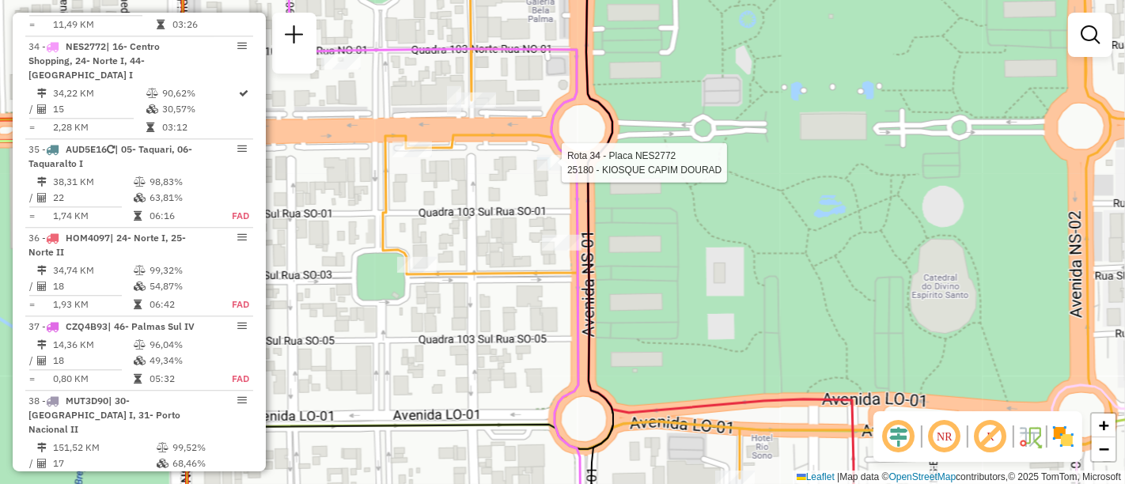
select select "**********"
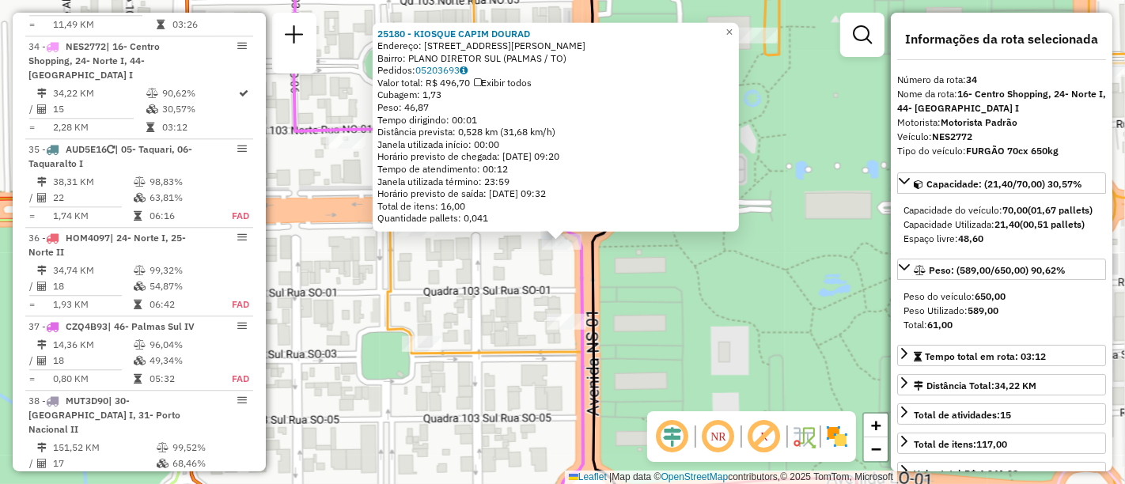
click at [683, 286] on div "25180 - KIOSQUE CAPIM DOURAD Endereço: 103 SUL AVENIDA JUSCELINO KUBI SN Bairro…" at bounding box center [562, 242] width 1125 height 484
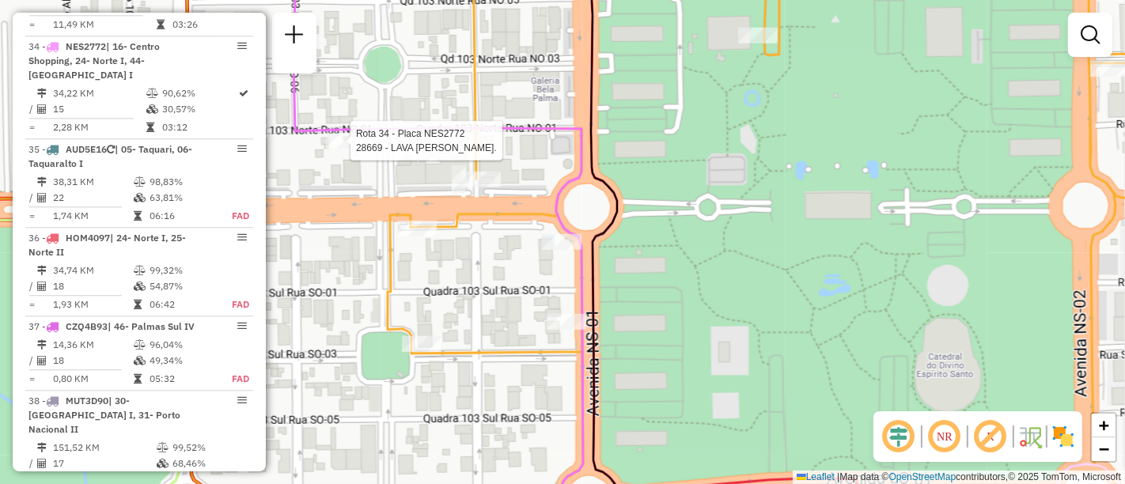
click at [348, 149] on div at bounding box center [346, 141] width 40 height 16
select select "**********"
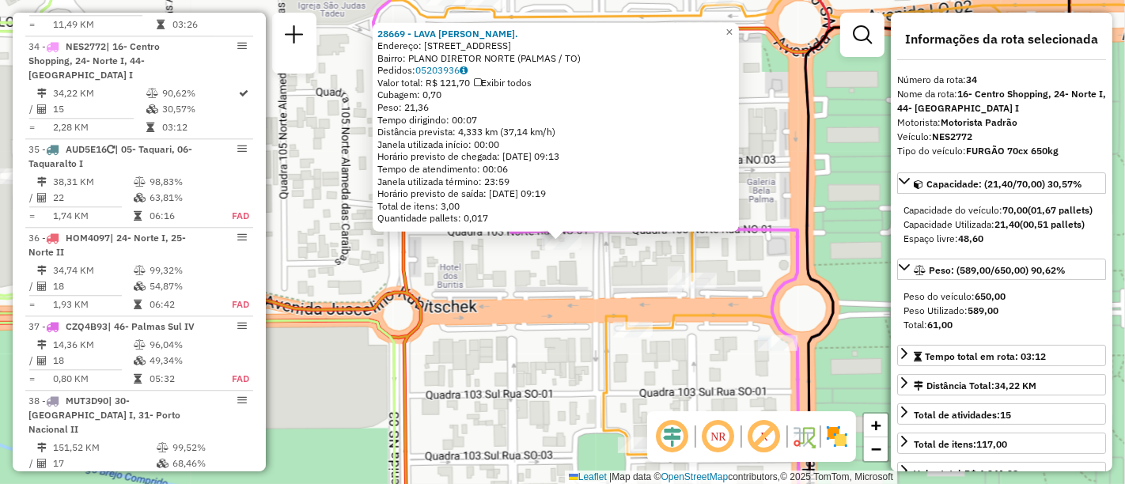
click at [506, 280] on div "28669 - LAVA JATO BRILHANT. Endereço: 000 103 NORTE RUA NO 1 31 Bairro: PLANO D…" at bounding box center [562, 242] width 1125 height 484
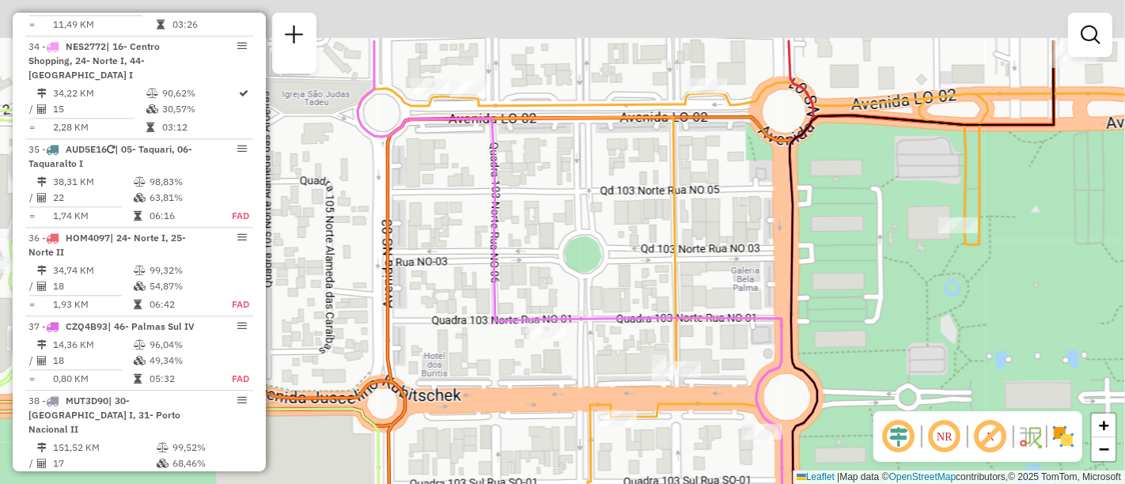
drag, startPoint x: 507, startPoint y: 270, endPoint x: 491, endPoint y: 361, distance: 92.4
click at [491, 361] on div "Janela de atendimento Grade de atendimento Capacidade Transportadoras Veículos …" at bounding box center [562, 242] width 1125 height 484
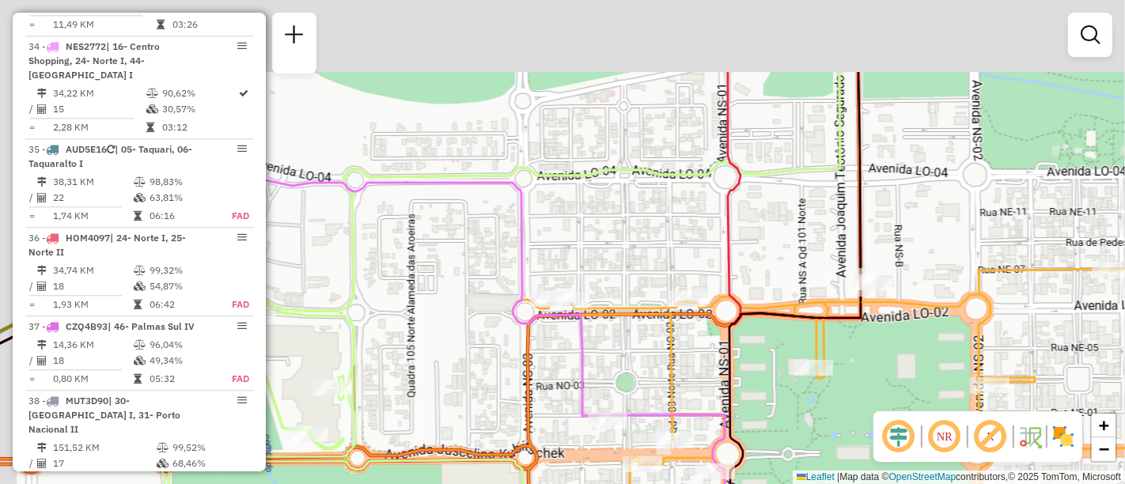
drag, startPoint x: 533, startPoint y: 143, endPoint x: 598, endPoint y: 264, distance: 136.7
click at [598, 264] on div "Janela de atendimento Grade de atendimento Capacidade Transportadoras Veículos …" at bounding box center [562, 242] width 1125 height 484
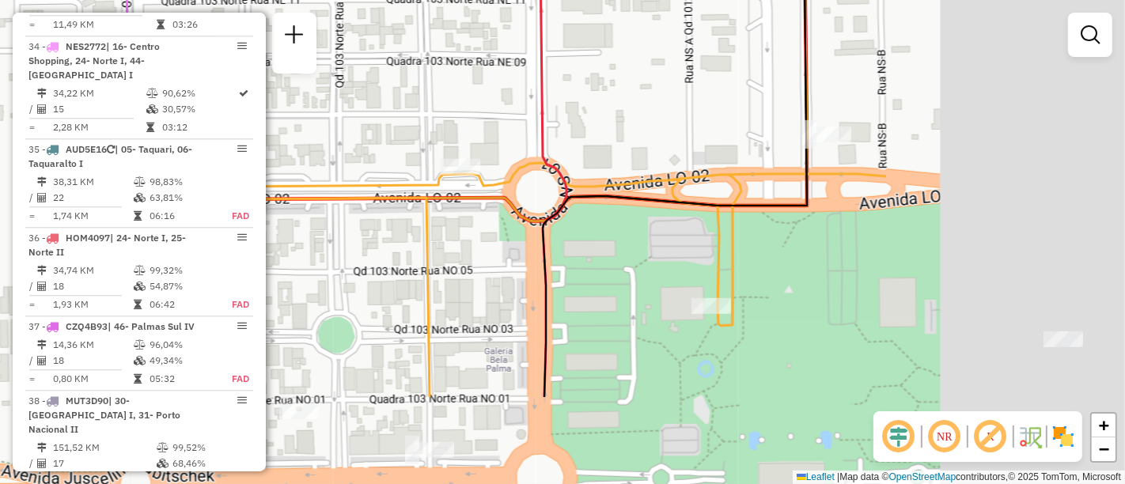
drag, startPoint x: 436, startPoint y: 129, endPoint x: 370, endPoint y: 112, distance: 68.0
click at [370, 112] on div "Janela de atendimento Grade de atendimento Capacidade Transportadoras Veículos …" at bounding box center [562, 242] width 1125 height 484
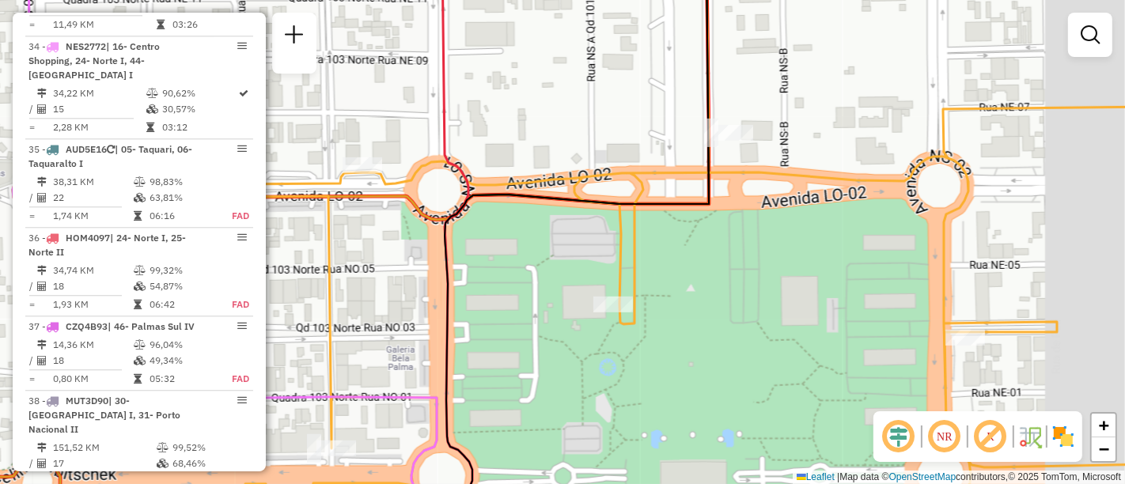
drag, startPoint x: 776, startPoint y: 227, endPoint x: 440, endPoint y: 230, distance: 336.4
click at [440, 230] on div "Janela de atendimento Grade de atendimento Capacidade Transportadoras Veículos …" at bounding box center [562, 242] width 1125 height 484
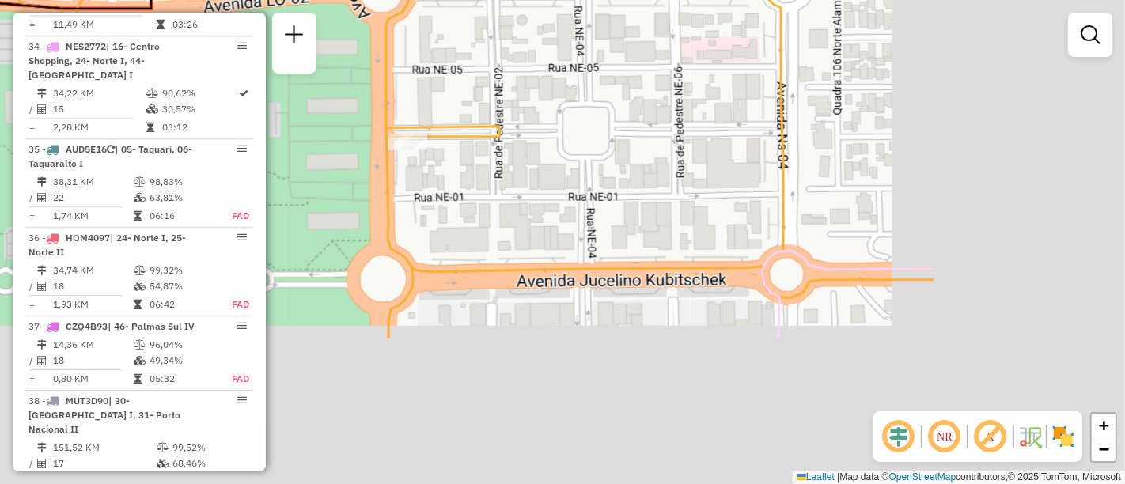
drag, startPoint x: 793, startPoint y: 313, endPoint x: 489, endPoint y: 117, distance: 361.4
click at [489, 117] on icon at bounding box center [259, 124] width 1350 height 429
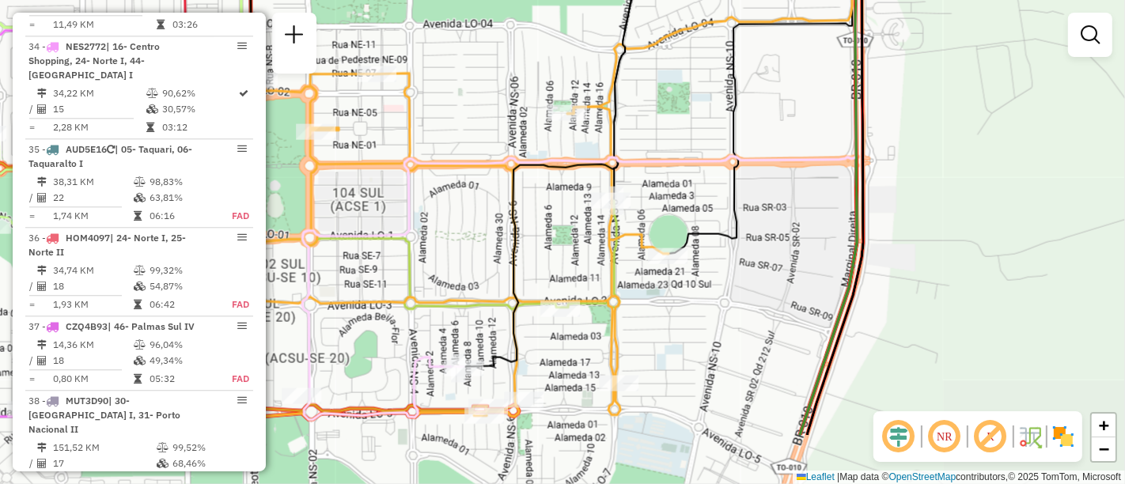
drag, startPoint x: 722, startPoint y: 296, endPoint x: 453, endPoint y: 198, distance: 286.4
click at [453, 198] on div "Janela de atendimento Grade de atendimento Capacidade Transportadoras Veículos …" at bounding box center [562, 242] width 1125 height 484
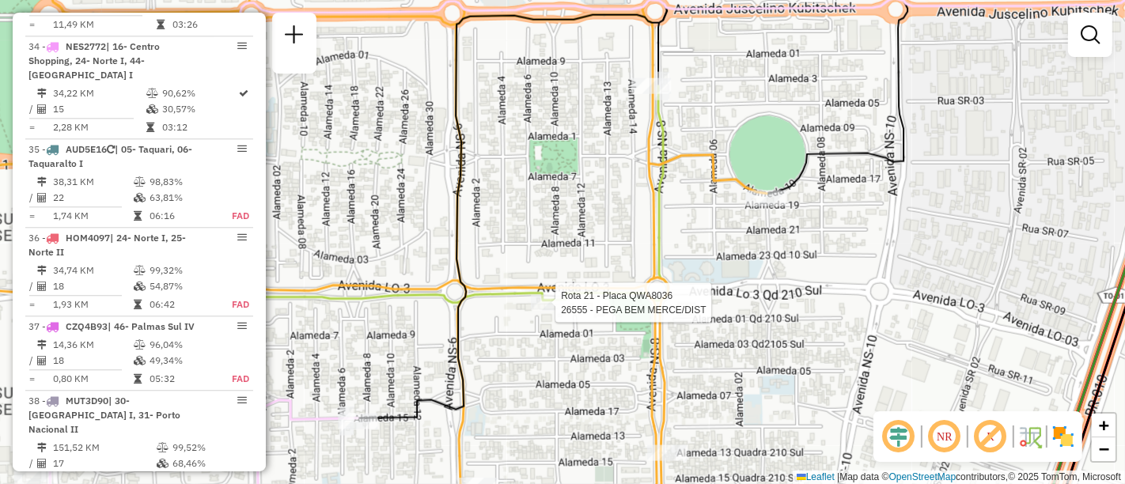
select select "**********"
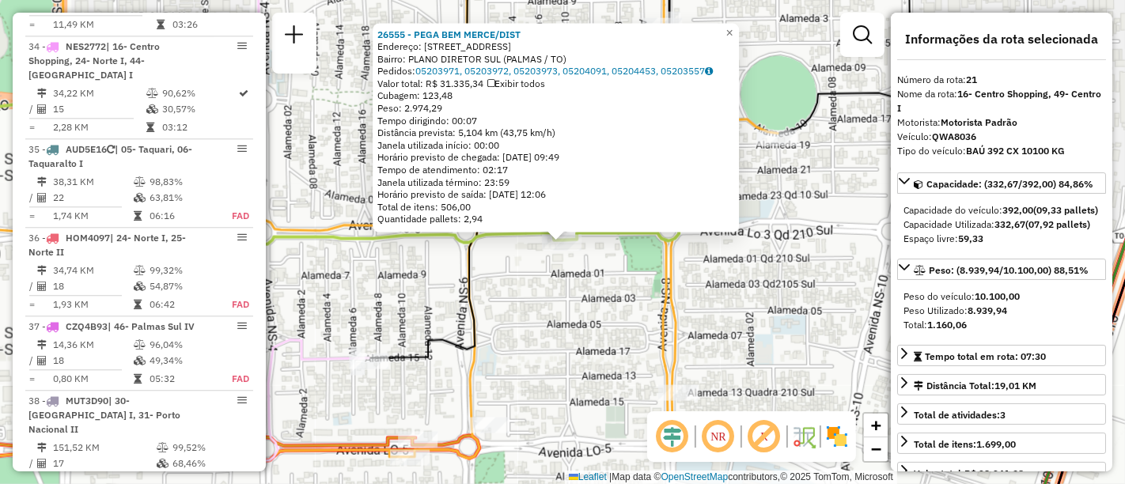
scroll to position [2275, 0]
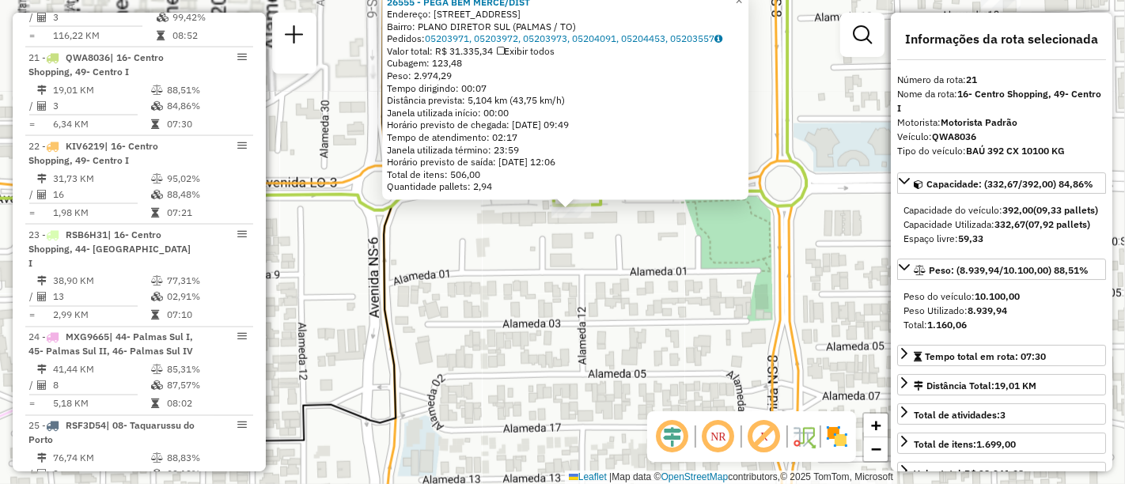
click at [534, 309] on div "26555 - PEGA BEM MERCE/DIST Endereço: 208 SUL AVENIDA LO 3 11 Bairro: PLANO DIR…" at bounding box center [562, 242] width 1125 height 484
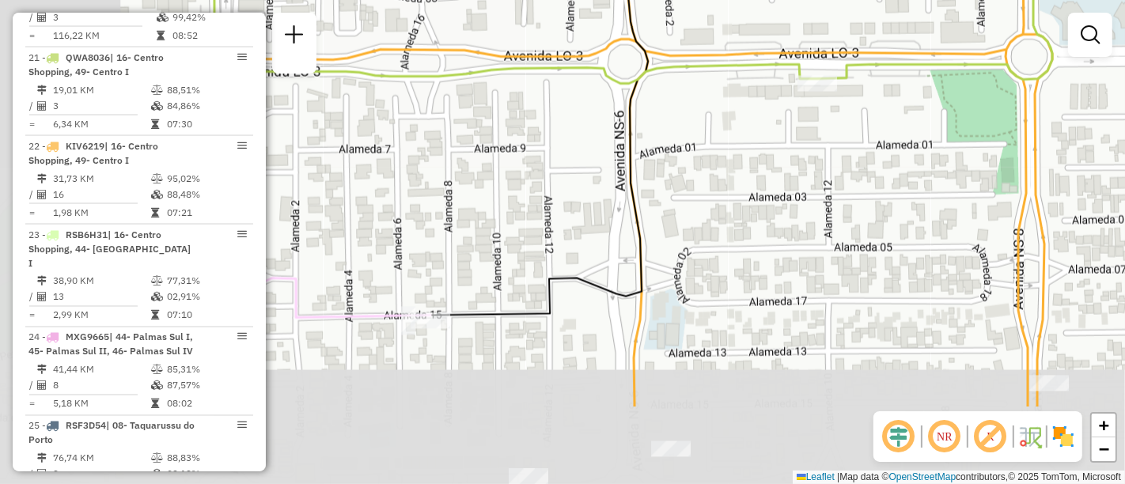
drag, startPoint x: 725, startPoint y: 207, endPoint x: 743, endPoint y: 200, distance: 19.5
click at [743, 200] on div "Janela de atendimento Grade de atendimento Capacidade Transportadoras Veículos …" at bounding box center [562, 242] width 1125 height 484
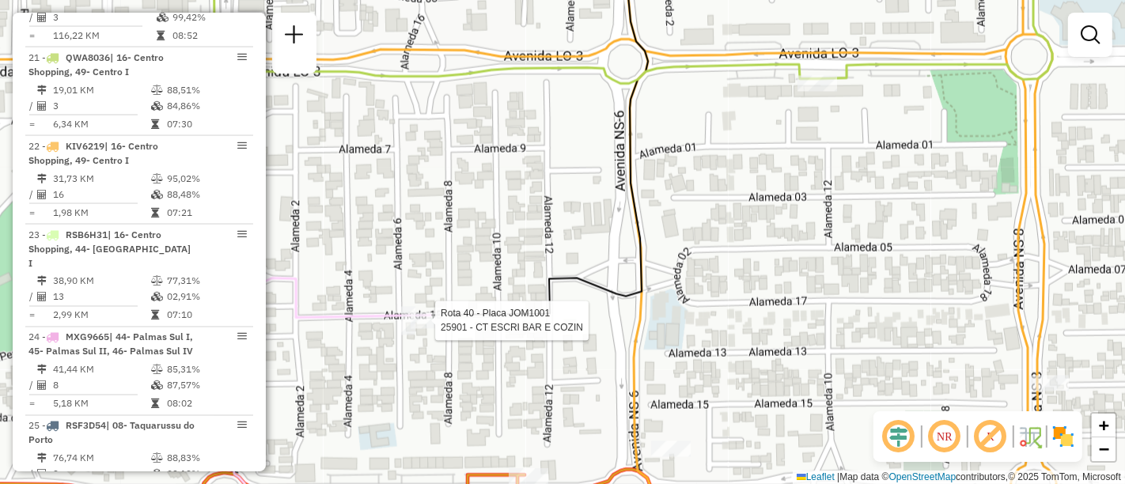
select select "**********"
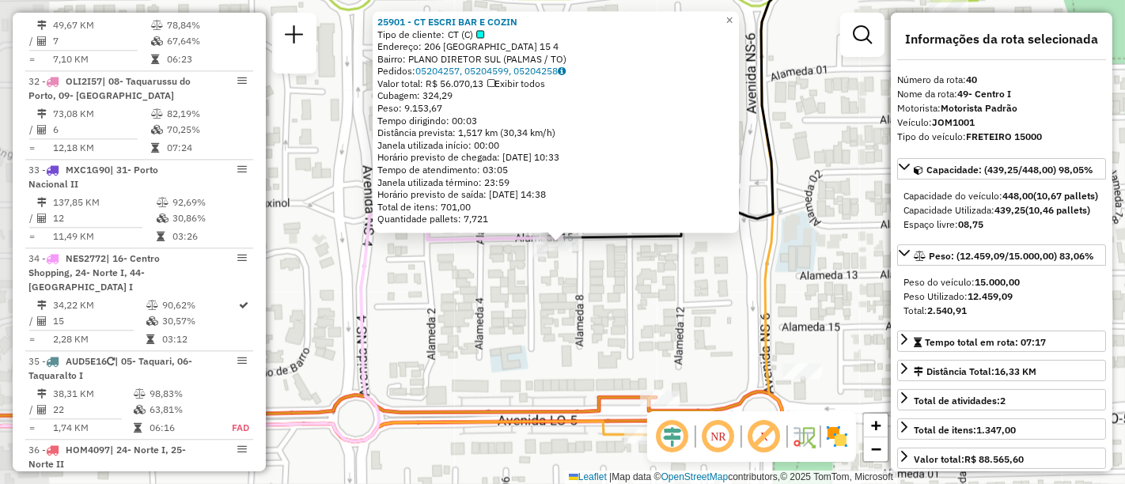
scroll to position [3954, 0]
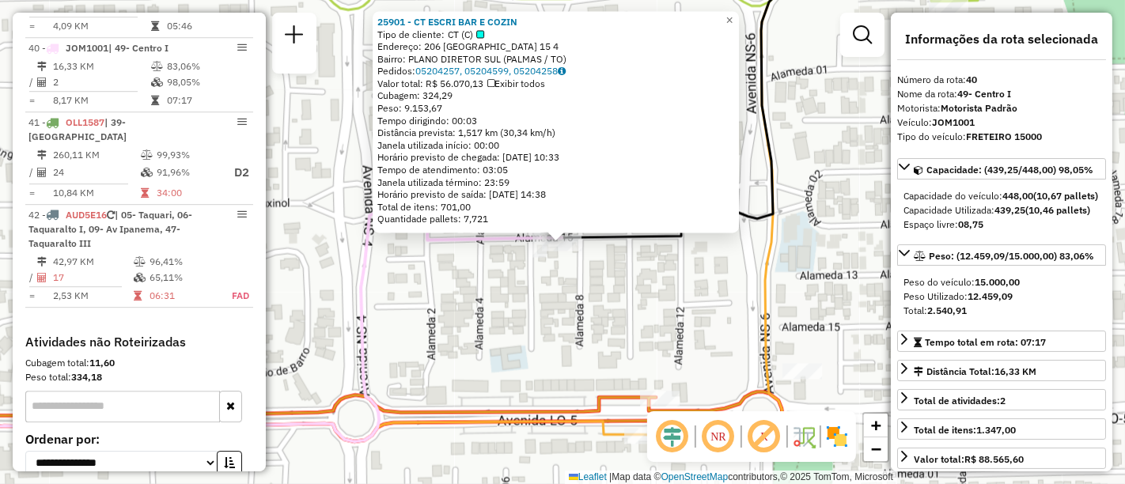
click at [647, 295] on div "25901 - CT ESCRI BAR E COZIN Tipo de cliente: CT (C) Endereço: 206 SUL ALAMEDA …" at bounding box center [562, 242] width 1125 height 484
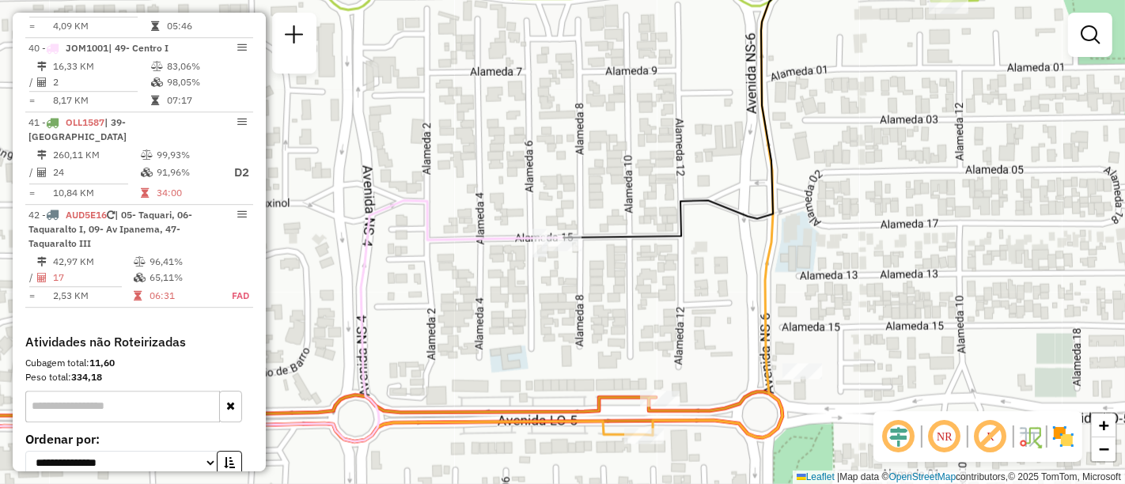
drag, startPoint x: 684, startPoint y: 264, endPoint x: 635, endPoint y: 316, distance: 71.7
click at [635, 316] on div "Janela de atendimento Grade de atendimento Capacidade Transportadoras Veículos …" at bounding box center [562, 242] width 1125 height 484
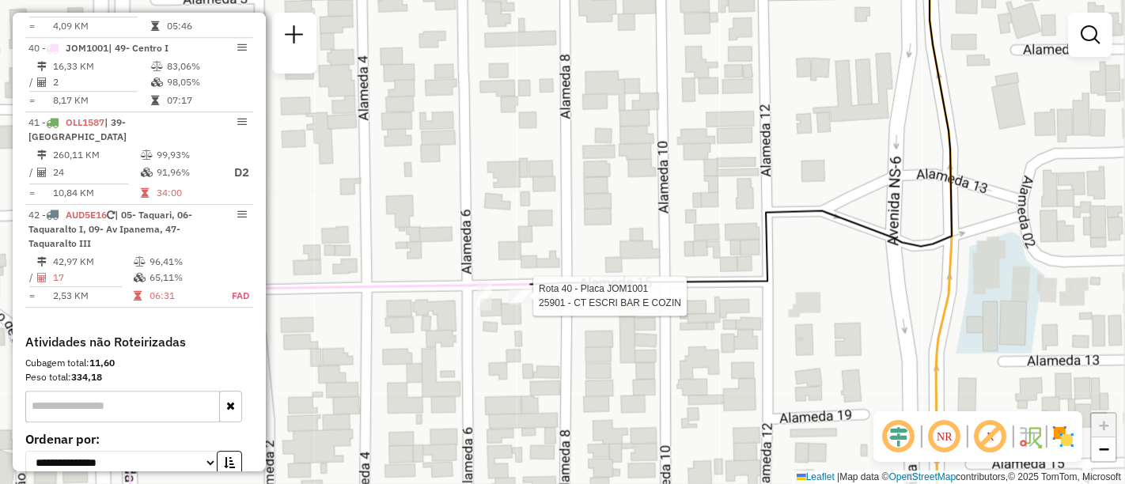
select select "**********"
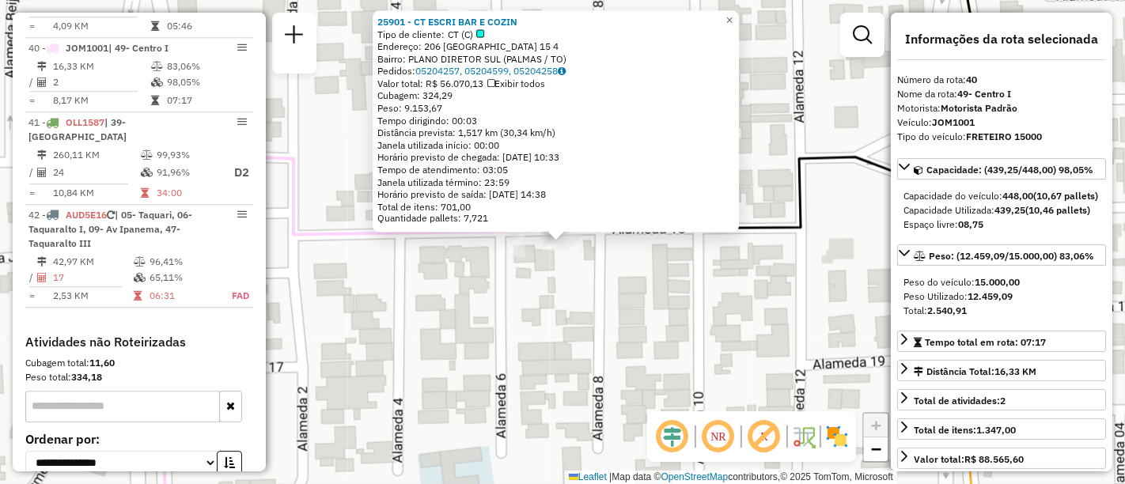
click at [816, 63] on div "25901 - CT ESCRI BAR E COZIN Tipo de cliente: CT (C) Endereço: 206 SUL ALAMEDA …" at bounding box center [562, 242] width 1125 height 484
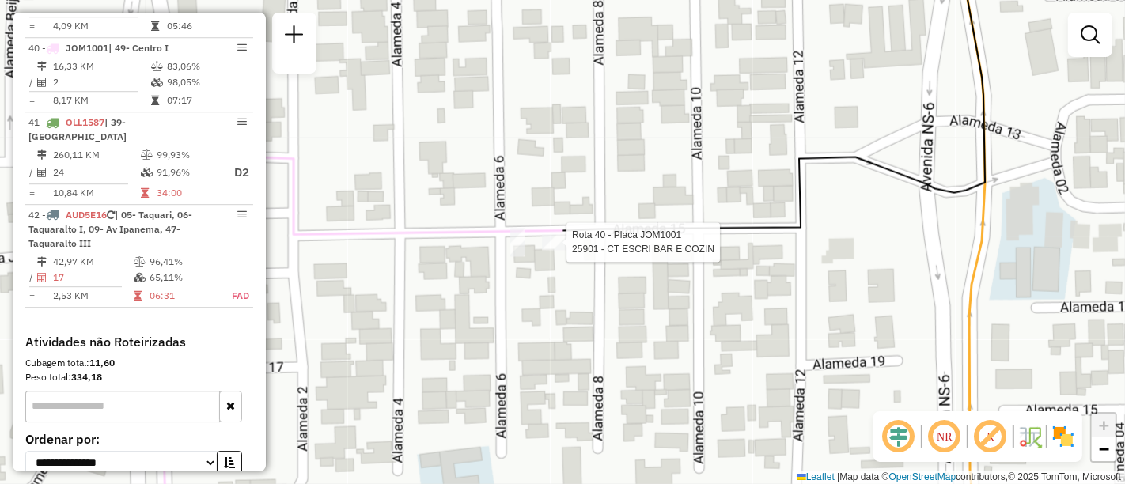
click at [564, 251] on div at bounding box center [562, 243] width 40 height 16
select select "**********"
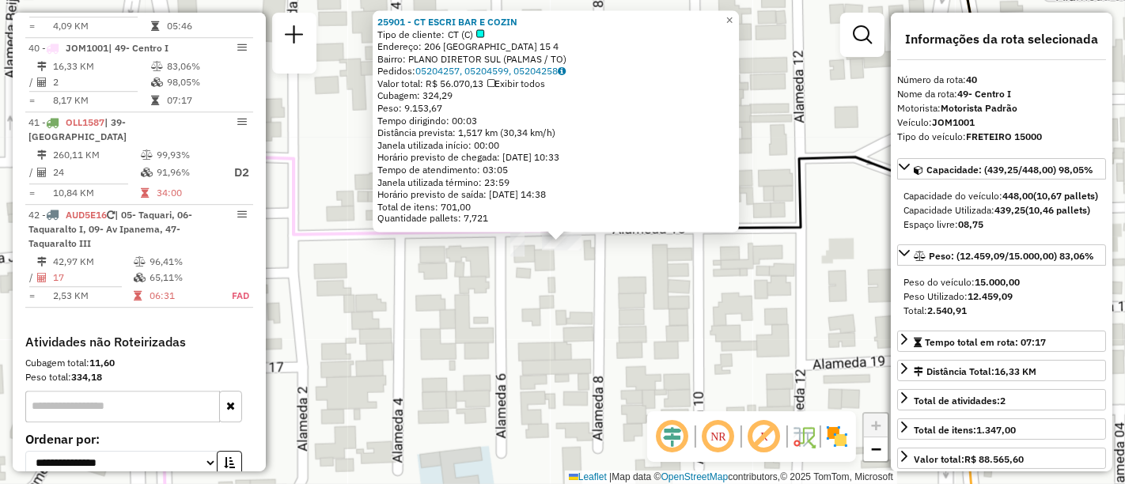
click at [698, 293] on div "25901 - CT ESCRI BAR E COZIN Tipo de cliente: CT (C) Endereço: 206 SUL ALAMEDA …" at bounding box center [562, 242] width 1125 height 484
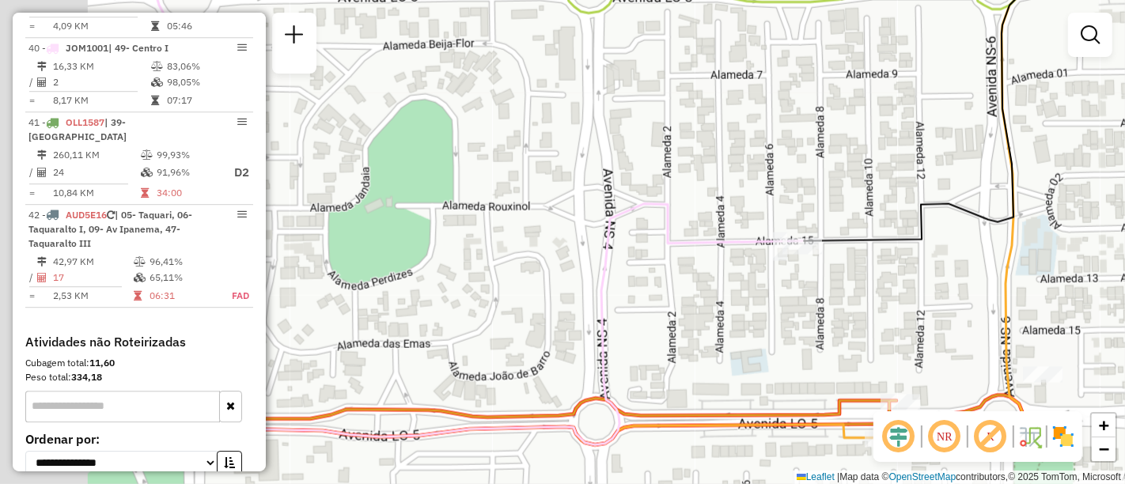
drag, startPoint x: 481, startPoint y: 180, endPoint x: 730, endPoint y: 196, distance: 249.9
click at [730, 196] on div "Janela de atendimento Grade de atendimento Capacidade Transportadoras Veículos …" at bounding box center [562, 242] width 1125 height 484
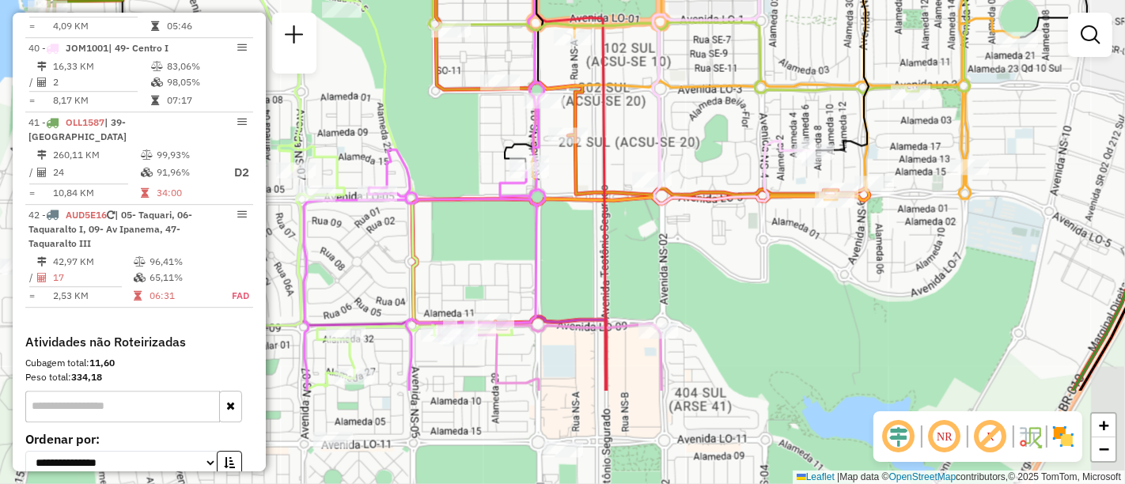
drag, startPoint x: 725, startPoint y: 197, endPoint x: 668, endPoint y: 161, distance: 67.2
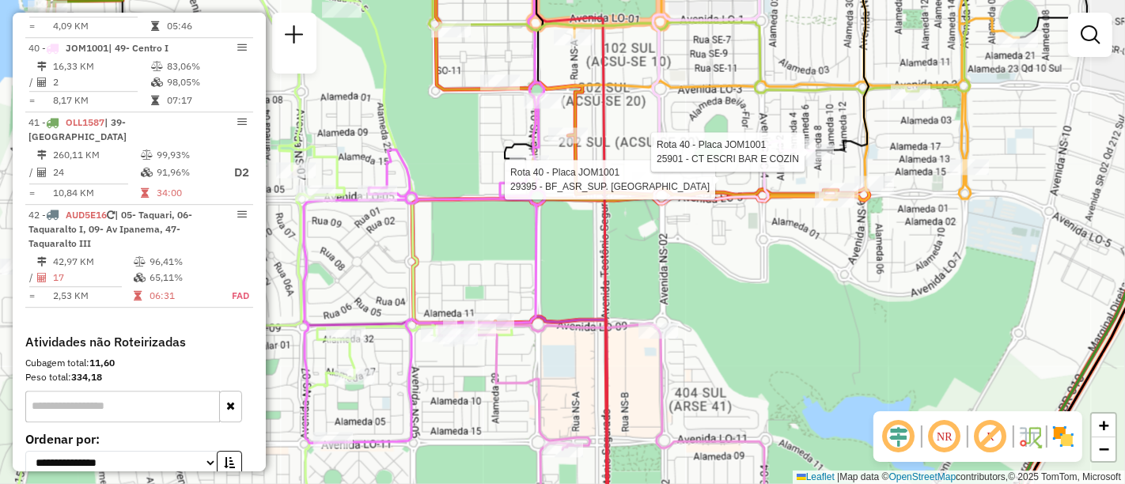
select select "**********"
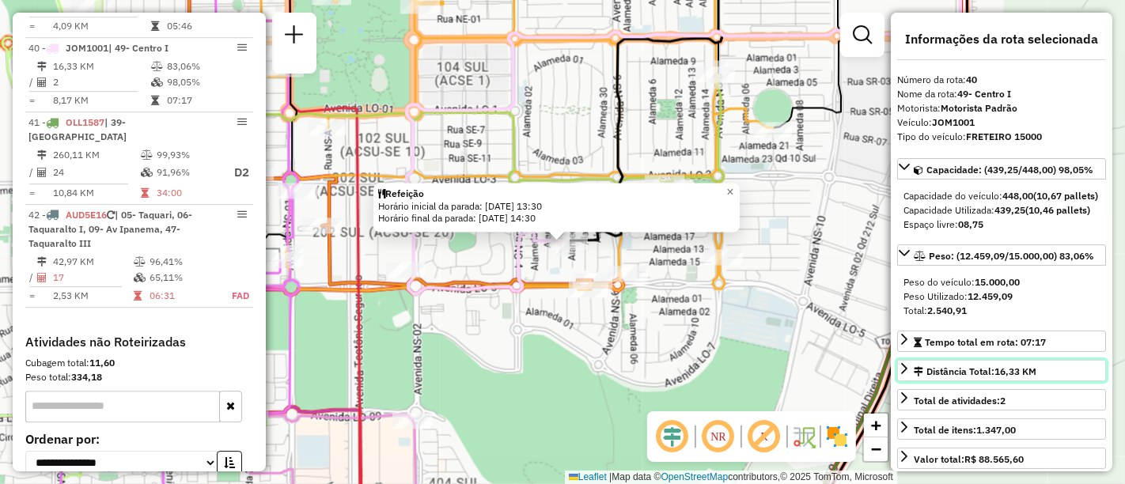
click at [1034, 378] on span "16,33 KM" at bounding box center [1016, 372] width 42 height 12
click at [776, 254] on div "Refeição Horário inicial da parada: 06/08/2025 13:30 Horário final da parada: 0…" at bounding box center [562, 242] width 1125 height 484
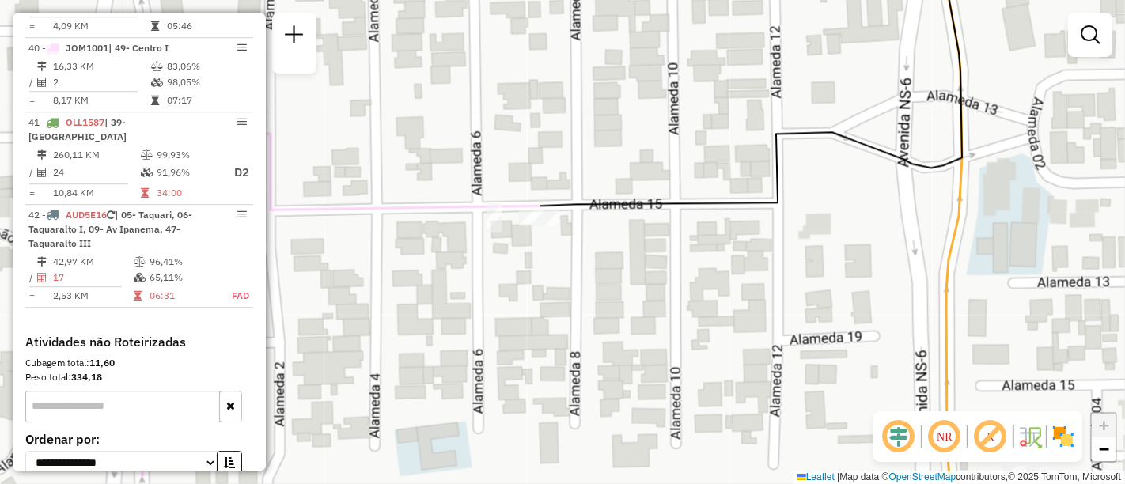
drag, startPoint x: 594, startPoint y: 181, endPoint x: 654, endPoint y: 139, distance: 73.8
click at [654, 139] on div "Janela de atendimento Grade de atendimento Capacidade Transportadoras Veículos …" at bounding box center [562, 242] width 1125 height 484
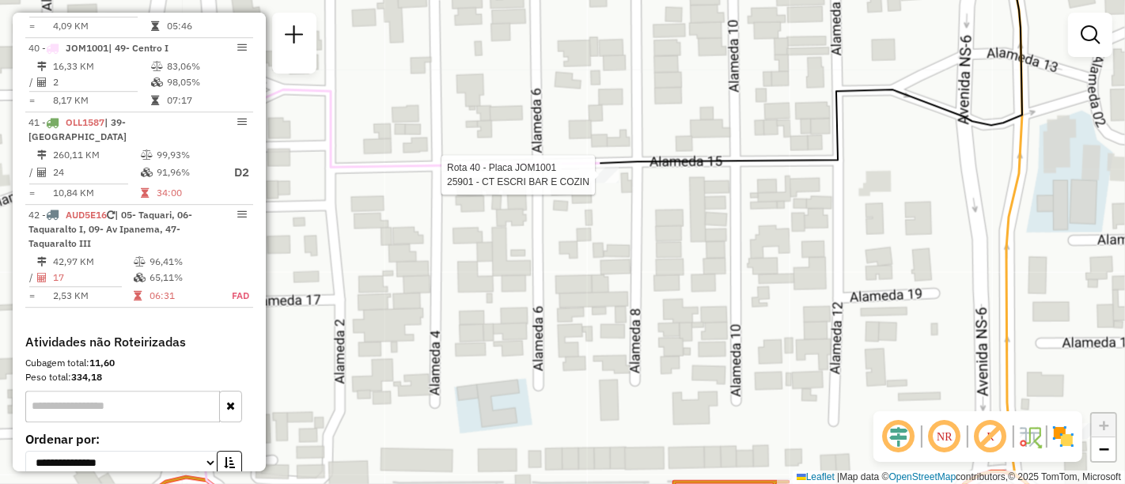
click at [613, 183] on div at bounding box center [599, 175] width 40 height 16
select select "**********"
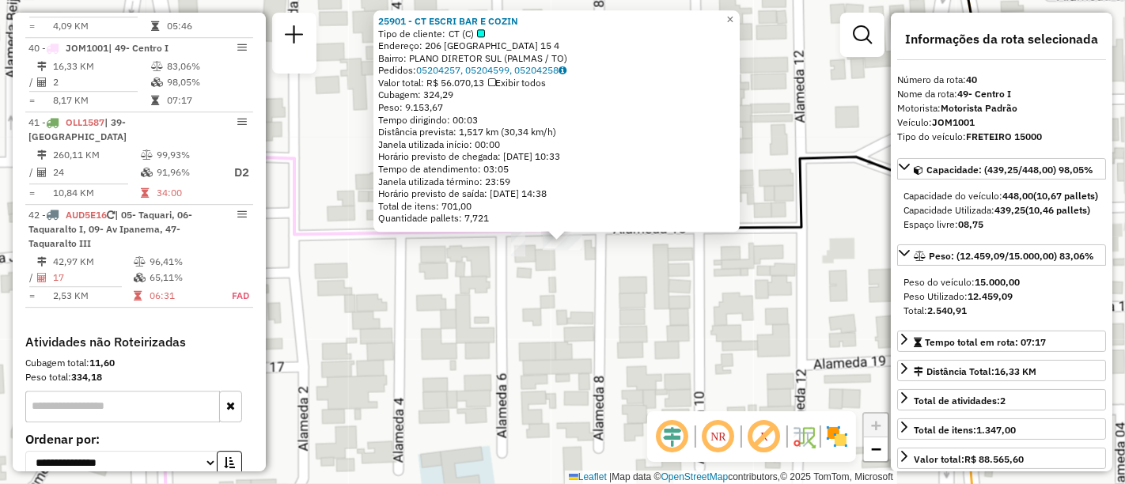
click at [705, 272] on div "25901 - CT ESCRI BAR E COZIN Tipo de cliente: CT (C) Endereço: 206 SUL ALAMEDA …" at bounding box center [562, 242] width 1125 height 484
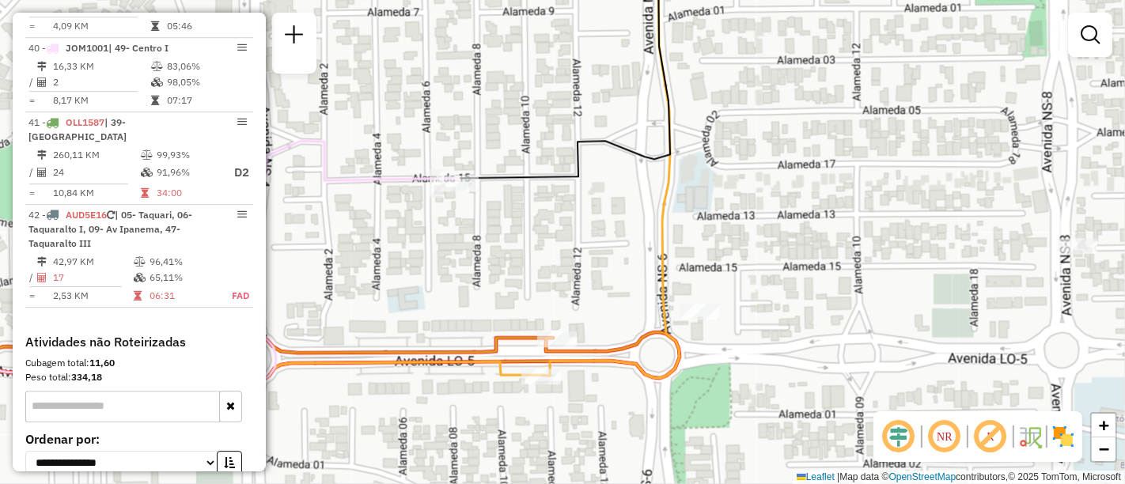
drag, startPoint x: 787, startPoint y: 276, endPoint x: 589, endPoint y: 198, distance: 212.8
click at [589, 198] on div "Janela de atendimento Grade de atendimento Capacidade Transportadoras Veículos …" at bounding box center [562, 242] width 1125 height 484
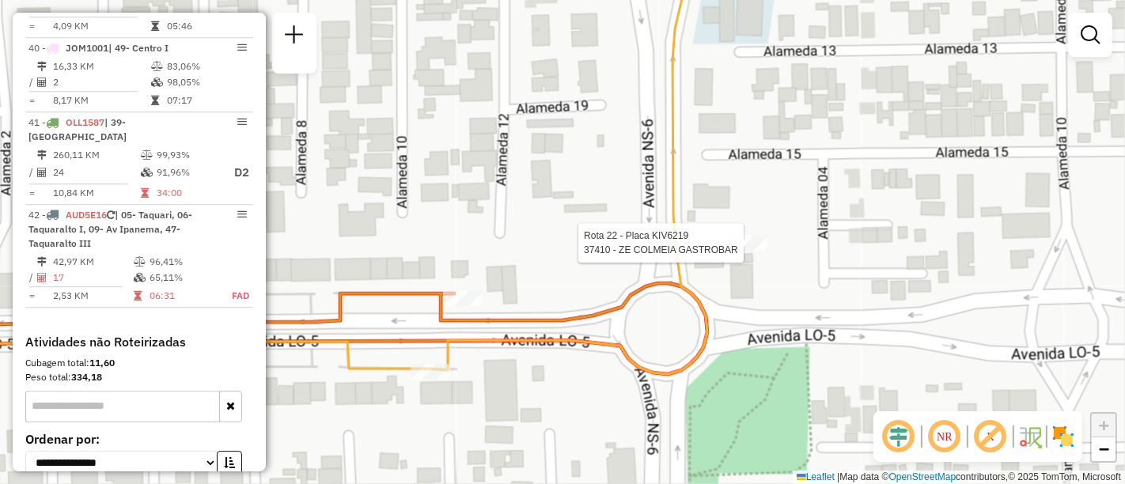
select select "**********"
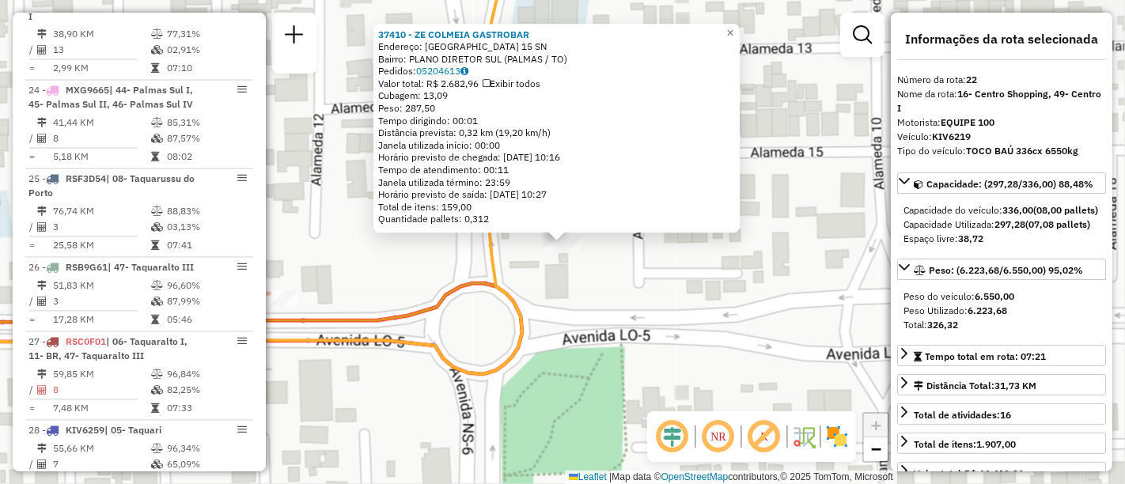
scroll to position [2362, 0]
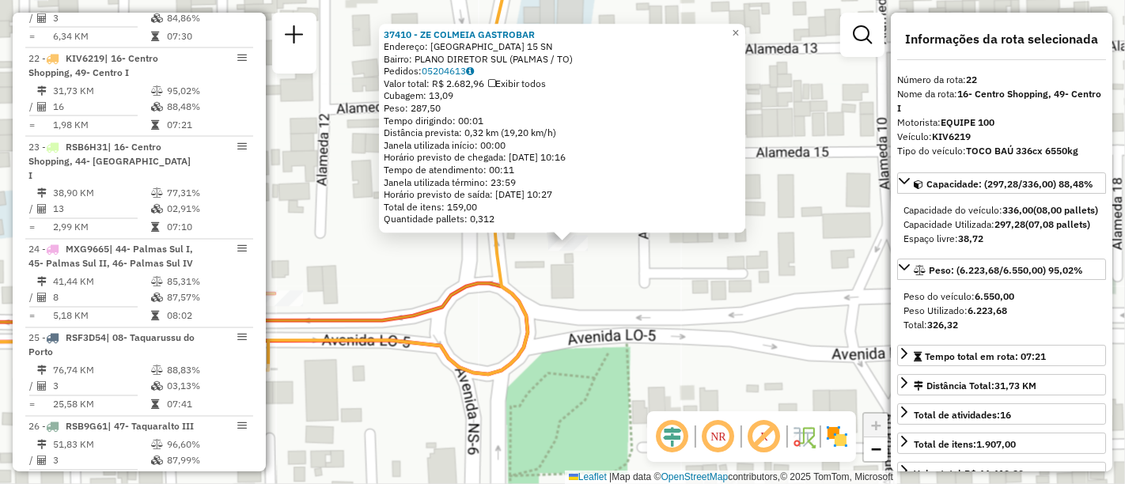
drag, startPoint x: 613, startPoint y: 317, endPoint x: 816, endPoint y: 336, distance: 204.3
click at [816, 336] on div "37410 - ZE COLMEIA GASTROBAR Endereço: 208 SUL ALAMEDA 15 SN Bairro: PLANO DIRE…" at bounding box center [562, 242] width 1125 height 484
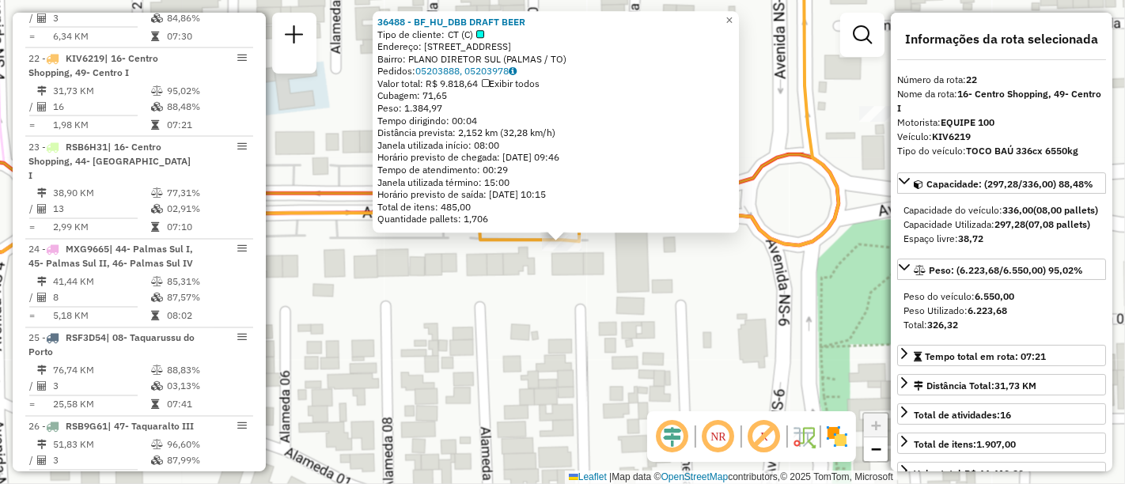
click at [710, 311] on div "36488 - BF_HU_DBB DRAFT BEER Tipo de cliente: CT (C) Endereço: 306 SUL AVENIDA …" at bounding box center [562, 242] width 1125 height 484
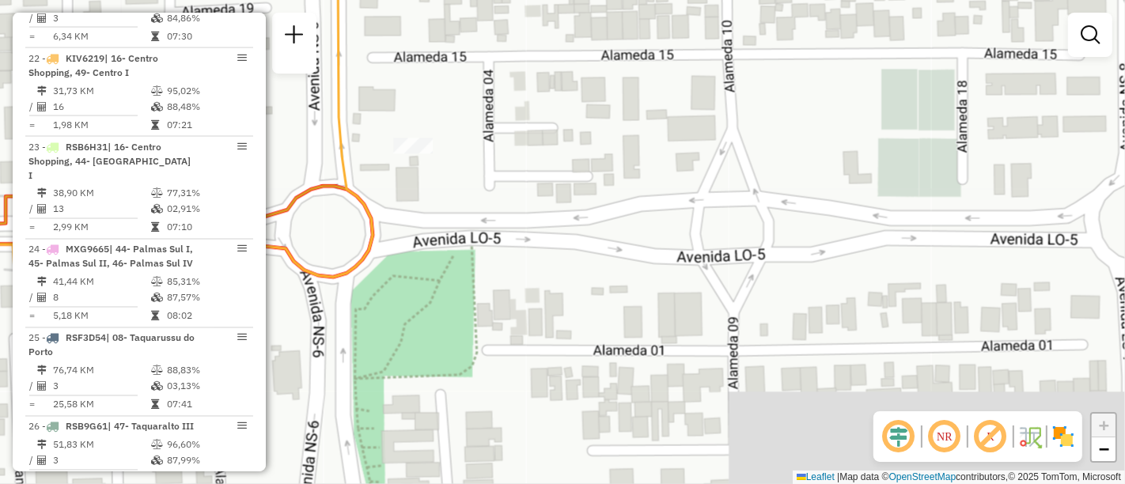
drag, startPoint x: 791, startPoint y: 315, endPoint x: 325, endPoint y: 347, distance: 467.2
click at [325, 347] on div "Janela de atendimento Grade de atendimento Capacidade Transportadoras Veículos …" at bounding box center [562, 242] width 1125 height 484
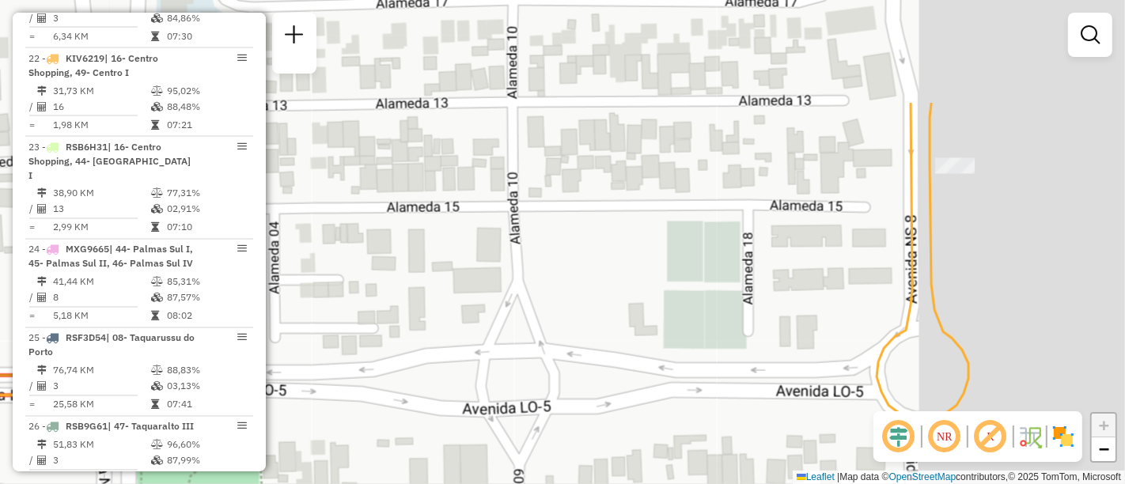
drag, startPoint x: 795, startPoint y: 270, endPoint x: 570, endPoint y: 415, distance: 268.1
click at [572, 426] on div "Janela de atendimento Grade de atendimento Capacidade Transportadoras Veículos …" at bounding box center [562, 242] width 1125 height 484
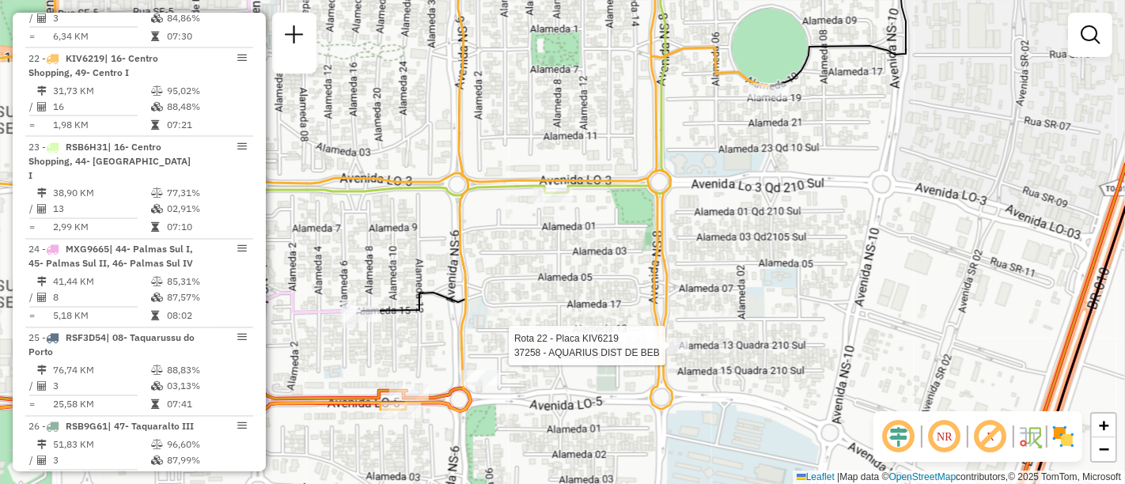
select select "**********"
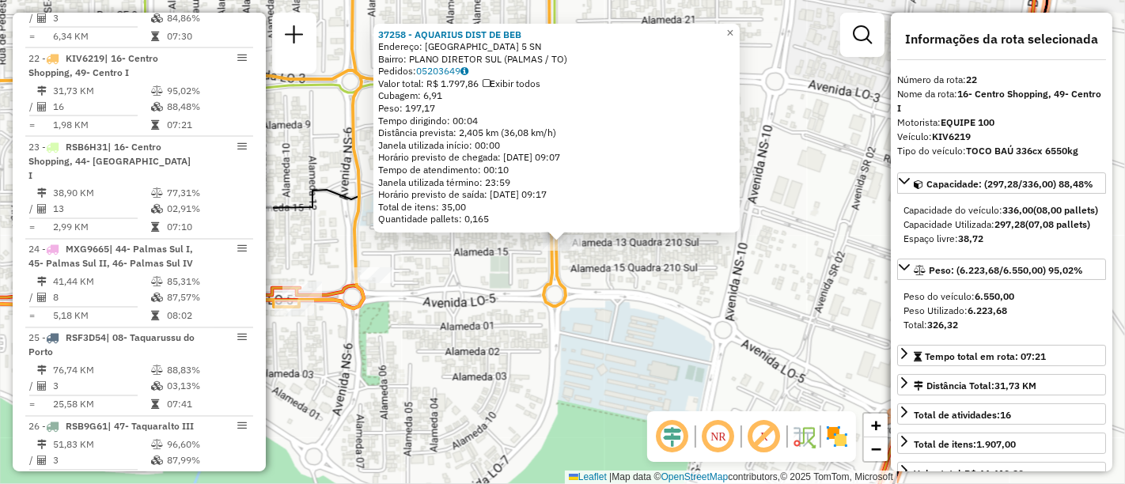
click at [779, 199] on div "37258 - AQUARIUS DIST DE BEB Endereço: 210 SUL ALAMEDA 5 SN Bairro: PLANO DIRET…" at bounding box center [562, 242] width 1125 height 484
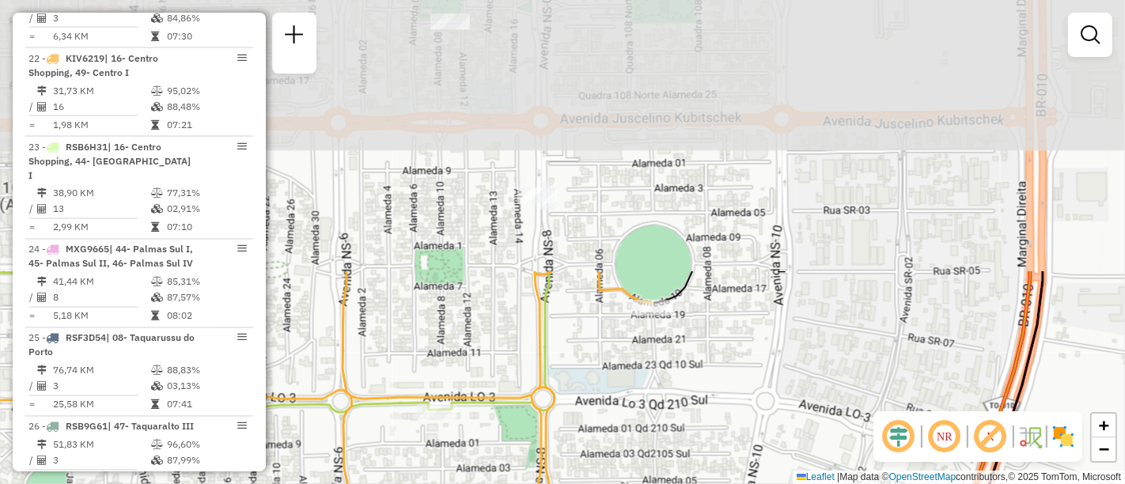
drag, startPoint x: 666, startPoint y: 135, endPoint x: 661, endPoint y: 440, distance: 305.5
click at [661, 440] on div "Janela de atendimento Grade de atendimento Capacidade Transportadoras Veículos …" at bounding box center [562, 242] width 1125 height 484
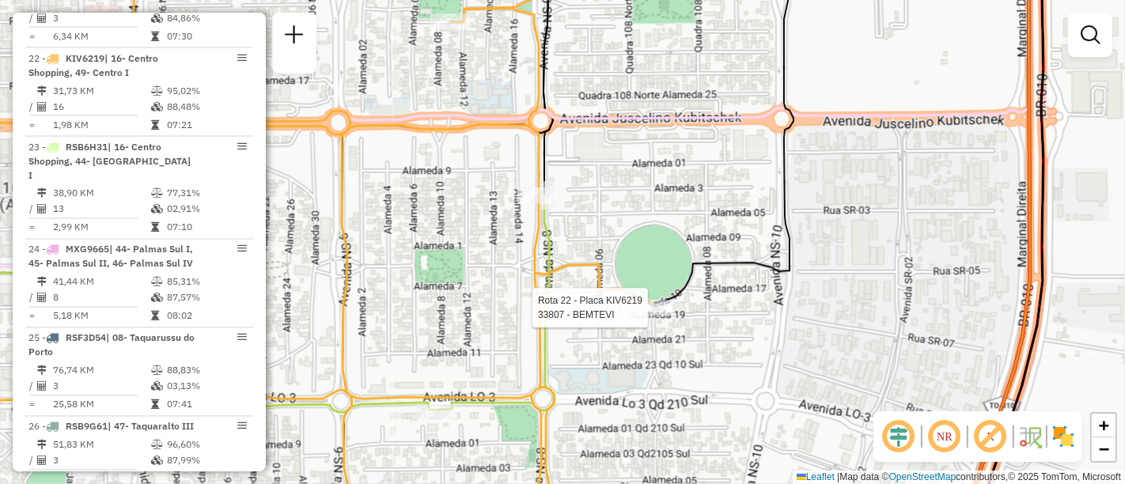
select select "**********"
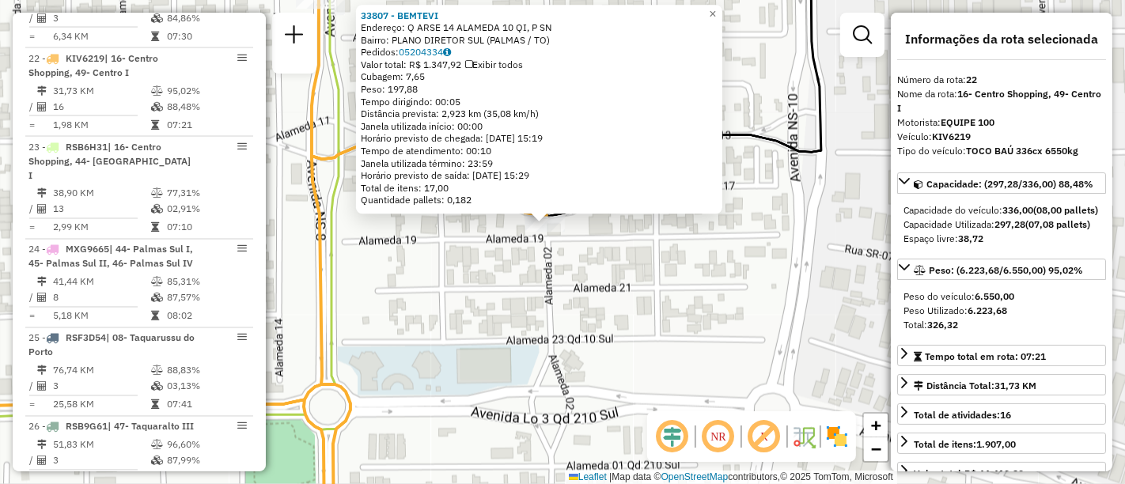
click at [605, 279] on div "33807 - BEMTEVI Endereço: Q ARSE 14 ALAMEDA 10 QI, P SN Bairro: PLANO DIRETOR S…" at bounding box center [562, 242] width 1125 height 484
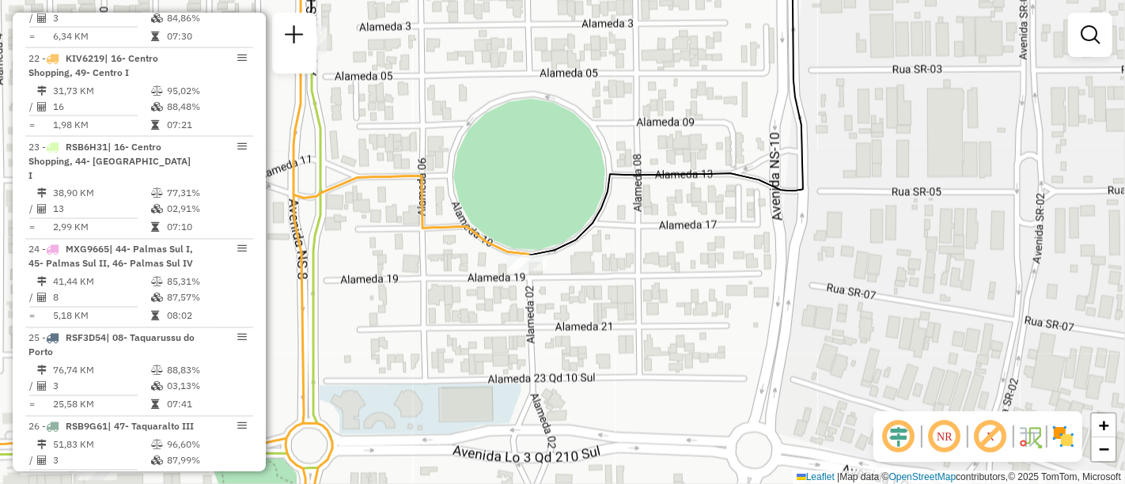
drag, startPoint x: 662, startPoint y: 225, endPoint x: 513, endPoint y: 476, distance: 292.1
click at [513, 476] on div "Janela de atendimento Grade de atendimento Capacidade Transportadoras Veículos …" at bounding box center [562, 242] width 1125 height 484
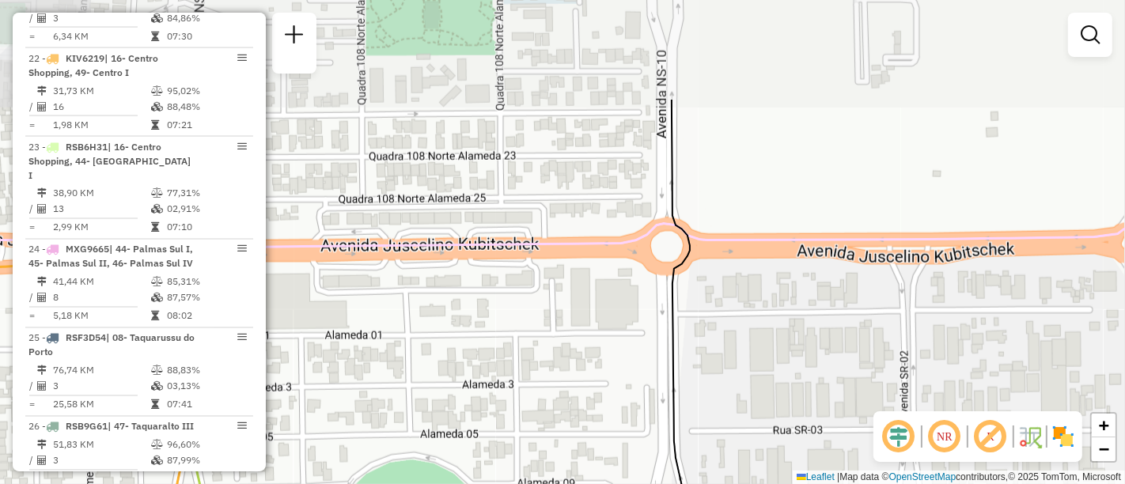
drag, startPoint x: 718, startPoint y: 277, endPoint x: 720, endPoint y: 294, distance: 17.6
click at [720, 294] on div "Janela de atendimento Grade de atendimento Capacidade Transportadoras Veículos …" at bounding box center [562, 242] width 1125 height 484
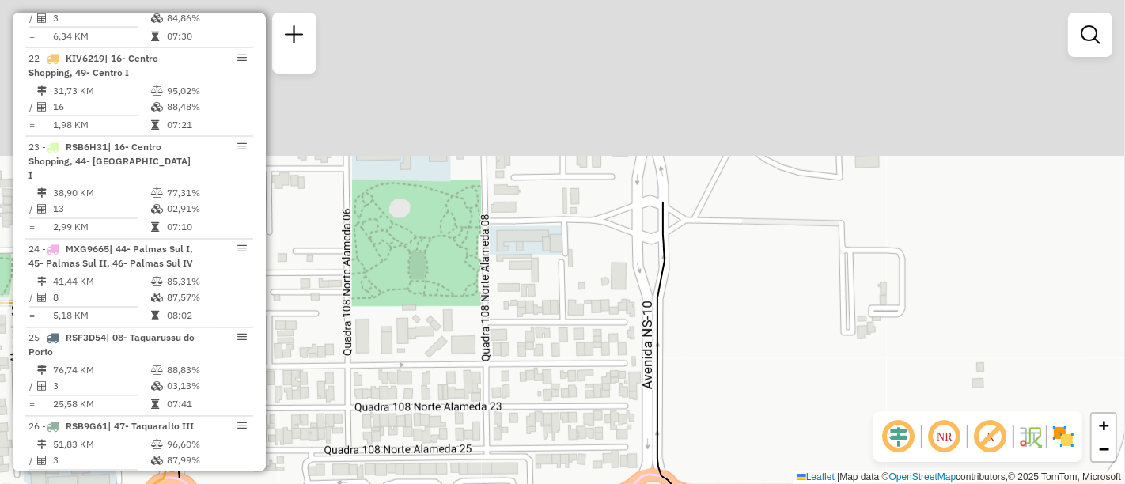
drag, startPoint x: 766, startPoint y: 188, endPoint x: 752, endPoint y: 438, distance: 251.3
click at [752, 438] on div "Janela de atendimento Grade de atendimento Capacidade Transportadoras Veículos …" at bounding box center [562, 242] width 1125 height 484
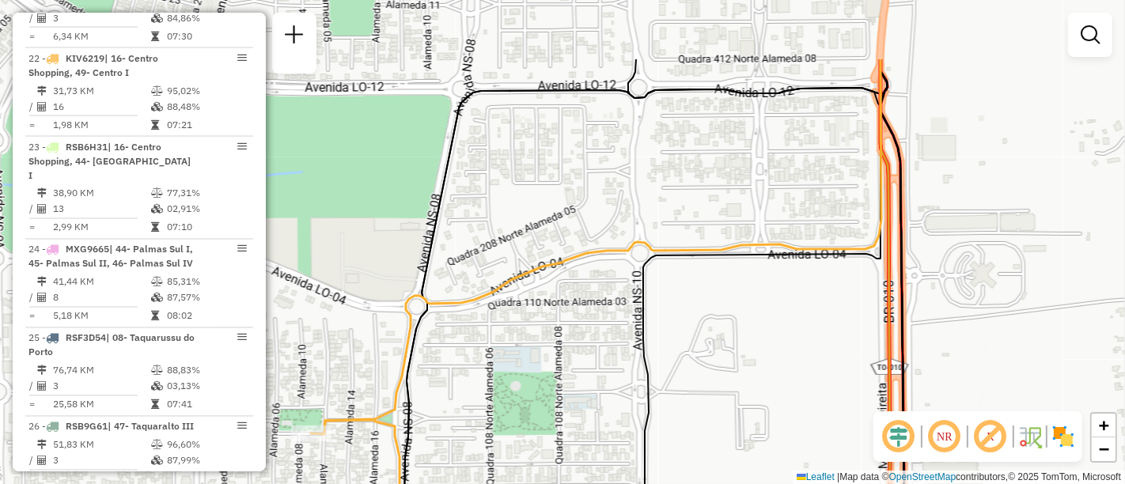
drag, startPoint x: 715, startPoint y: 275, endPoint x: 694, endPoint y: 297, distance: 29.7
click at [694, 297] on div "Janela de atendimento Grade de atendimento Capacidade Transportadoras Veículos …" at bounding box center [562, 242] width 1125 height 484
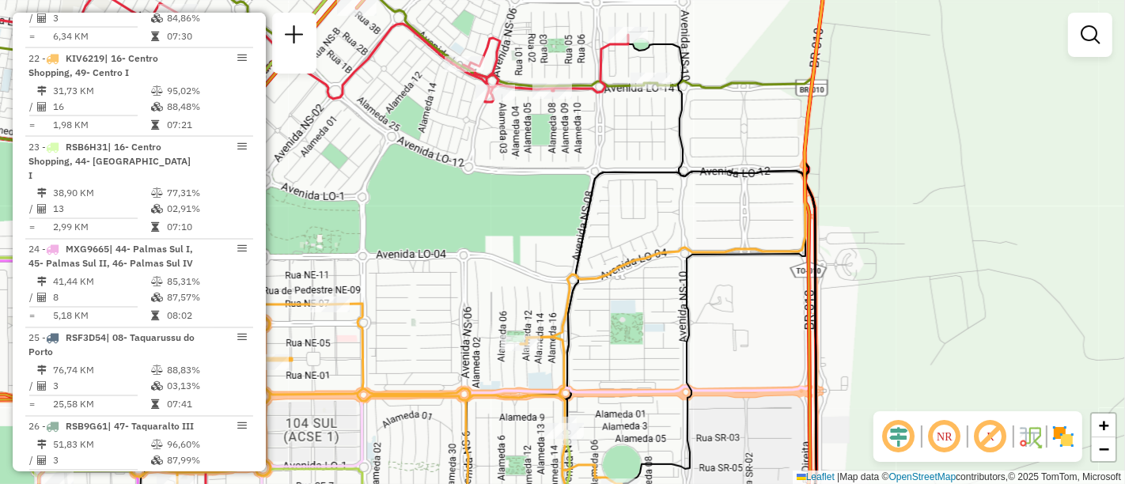
drag, startPoint x: 652, startPoint y: 263, endPoint x: 682, endPoint y: 230, distance: 44.2
click at [682, 230] on div "Janela de atendimento Grade de atendimento Capacidade Transportadoras Veículos …" at bounding box center [562, 242] width 1125 height 484
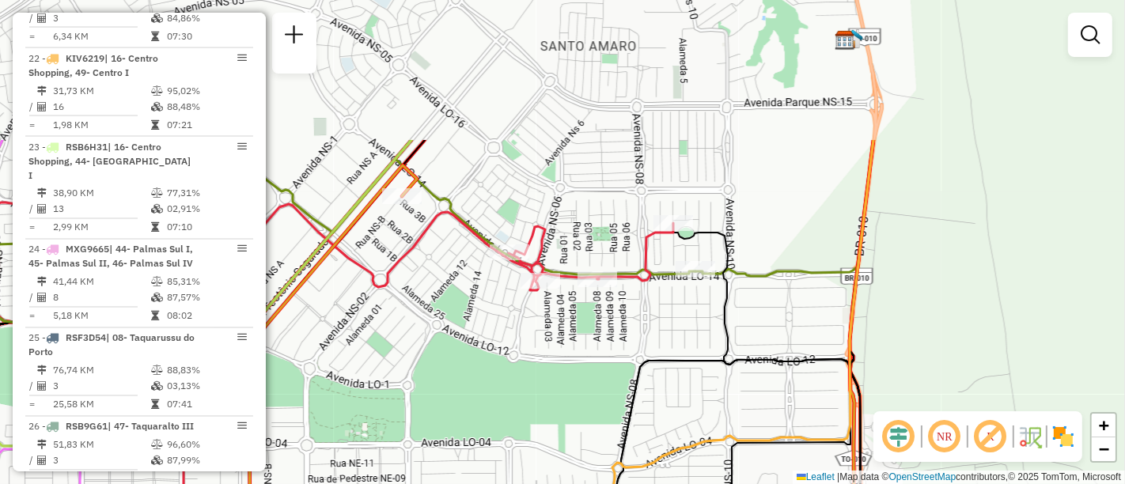
drag, startPoint x: 658, startPoint y: 338, endPoint x: 660, endPoint y: 359, distance: 21.5
click at [660, 359] on icon at bounding box center [692, 431] width 362 height 582
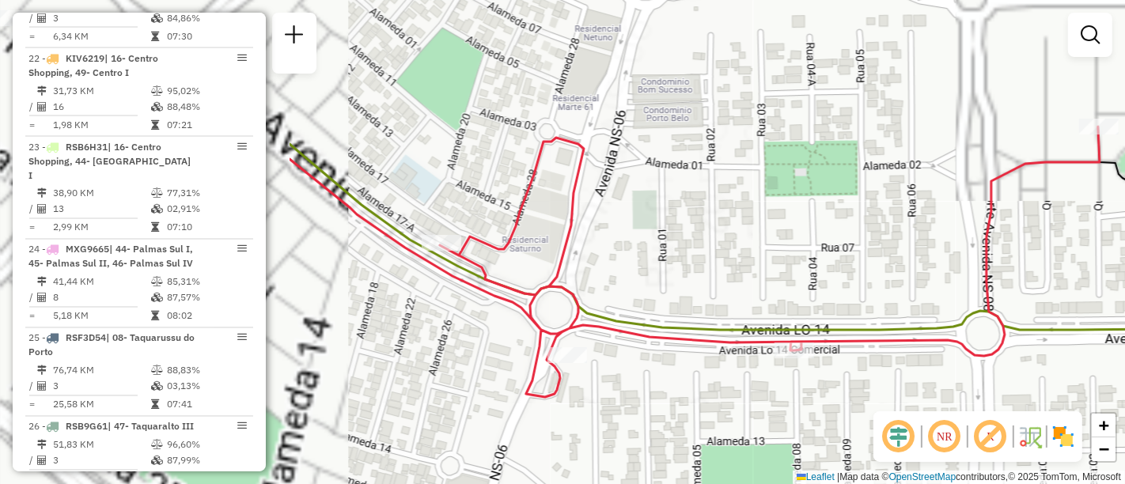
drag, startPoint x: 480, startPoint y: 331, endPoint x: 881, endPoint y: 366, distance: 402.0
click at [881, 366] on div "Janela de atendimento Grade de atendimento Capacidade Transportadoras Veículos …" at bounding box center [562, 242] width 1125 height 484
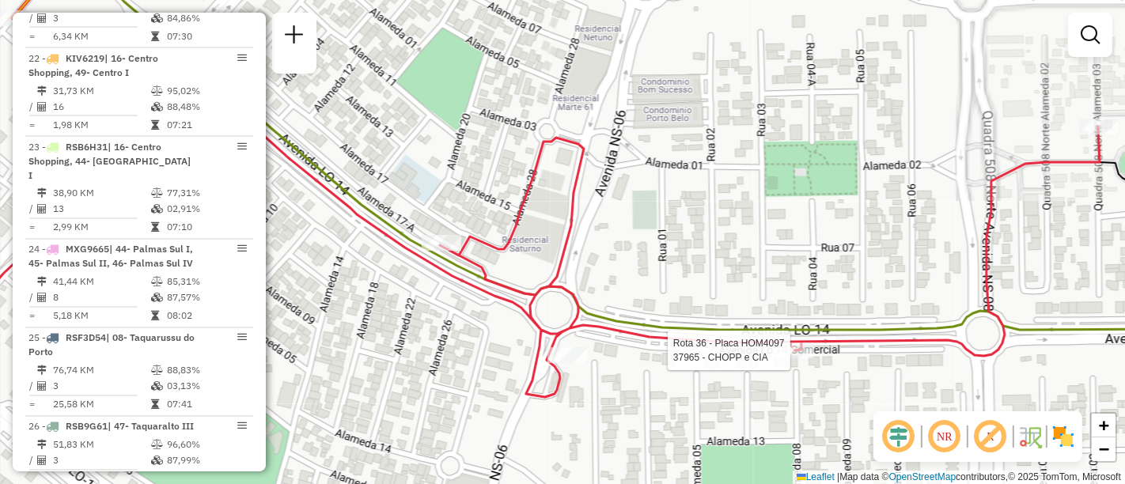
click at [780, 359] on div at bounding box center [795, 351] width 40 height 16
select select "**********"
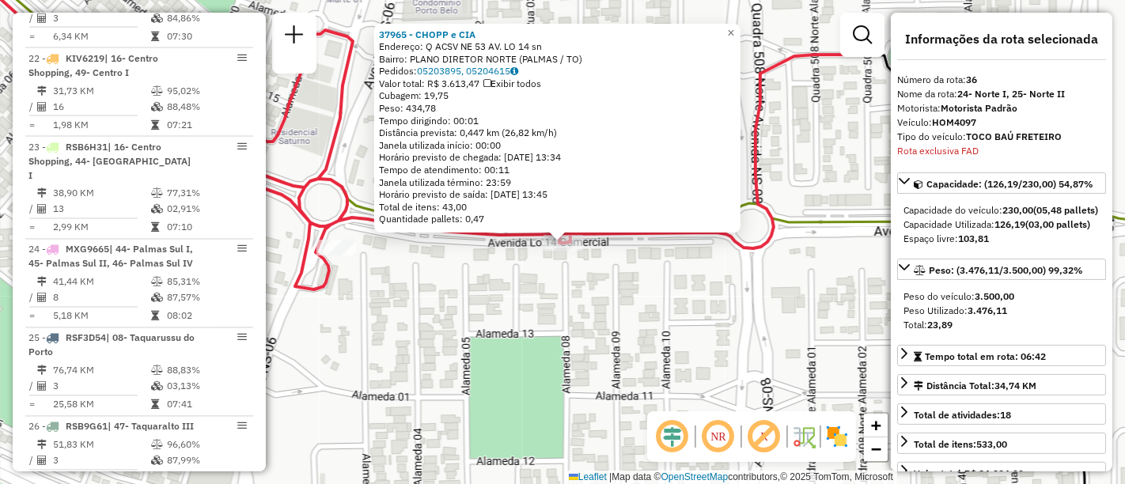
scroll to position [3600, 0]
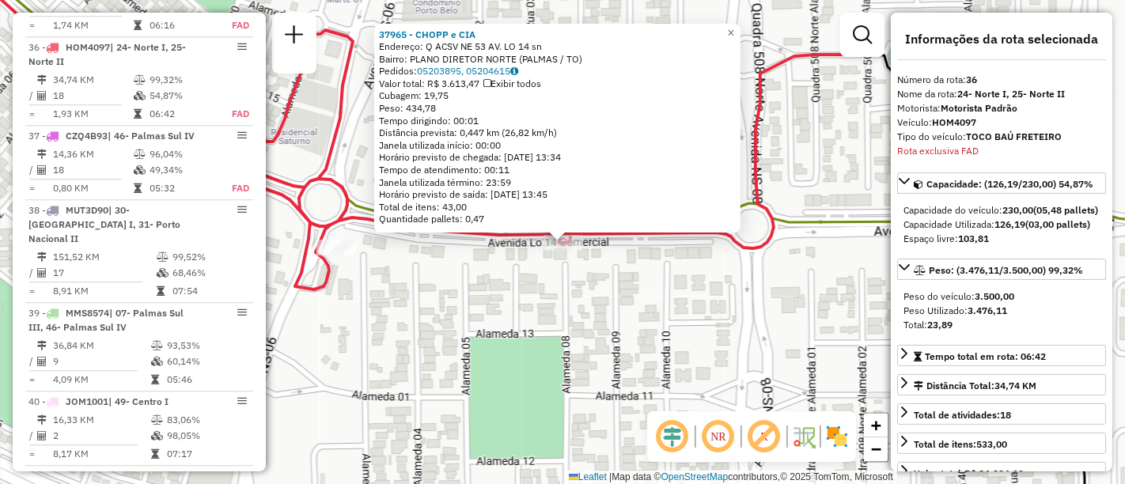
click at [480, 326] on div "37965 - CHOPP e CIA Endereço: Q ACSV NE 53 AV. LO 14 sn Bairro: PLANO DIRETOR N…" at bounding box center [562, 242] width 1125 height 484
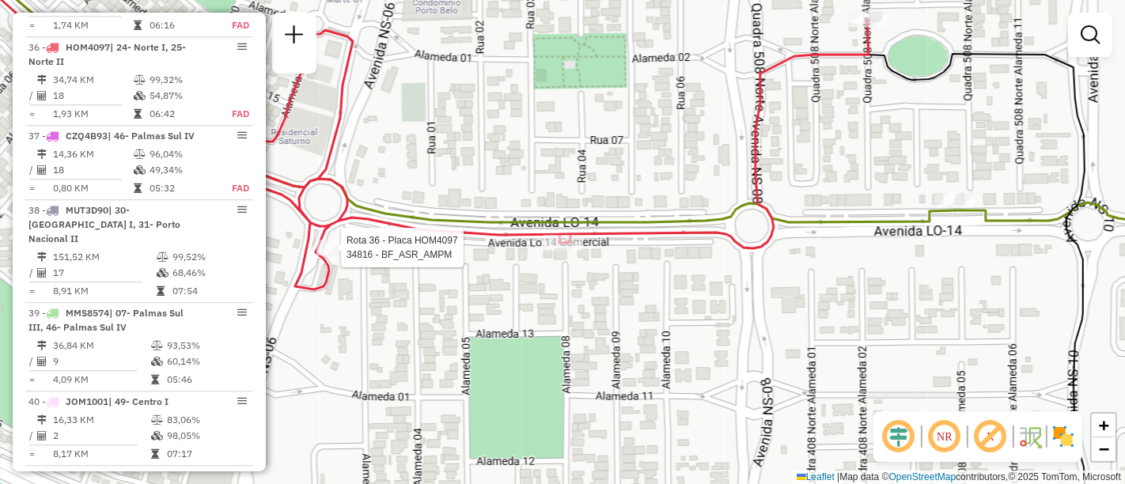
select select "**********"
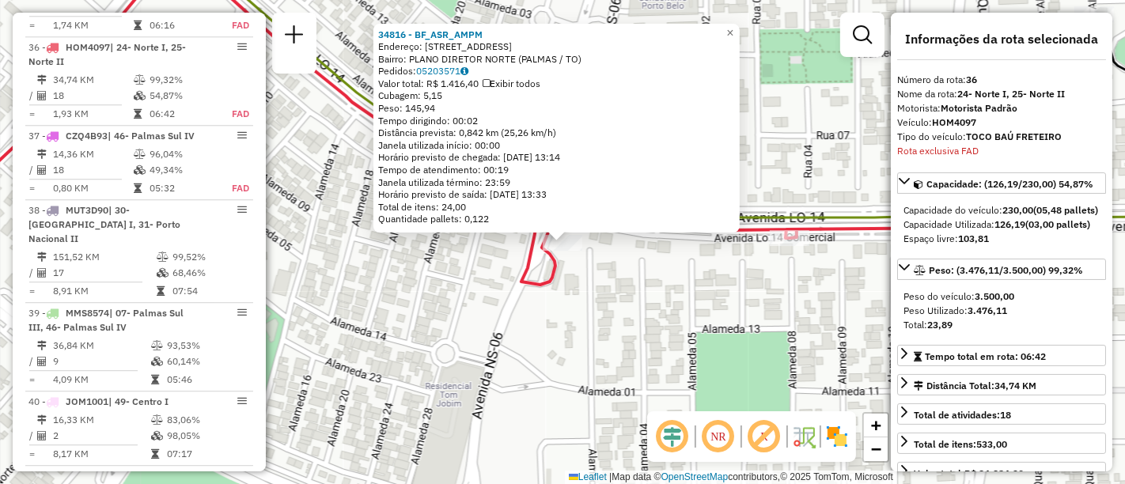
click at [707, 293] on div "34816 - BF_ASR_AMPM Endereço: 406 NORTE AVENIDA NS 6 SN Bairro: PLANO DIRETOR N…" at bounding box center [562, 242] width 1125 height 484
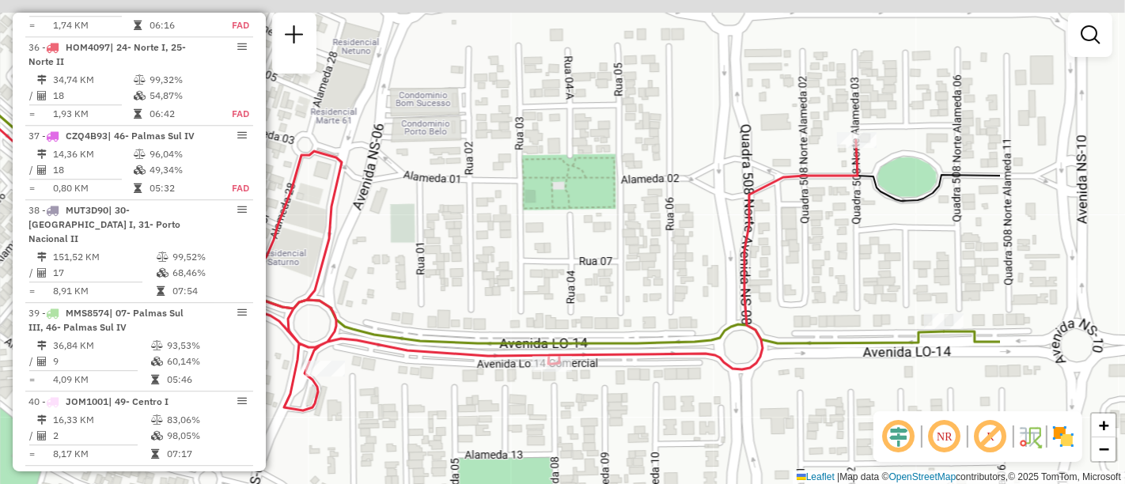
drag, startPoint x: 783, startPoint y: 306, endPoint x: 495, endPoint y: 466, distance: 329.5
click at [495, 466] on div "Janela de atendimento Grade de atendimento Capacidade Transportadoras Veículos …" at bounding box center [562, 242] width 1125 height 484
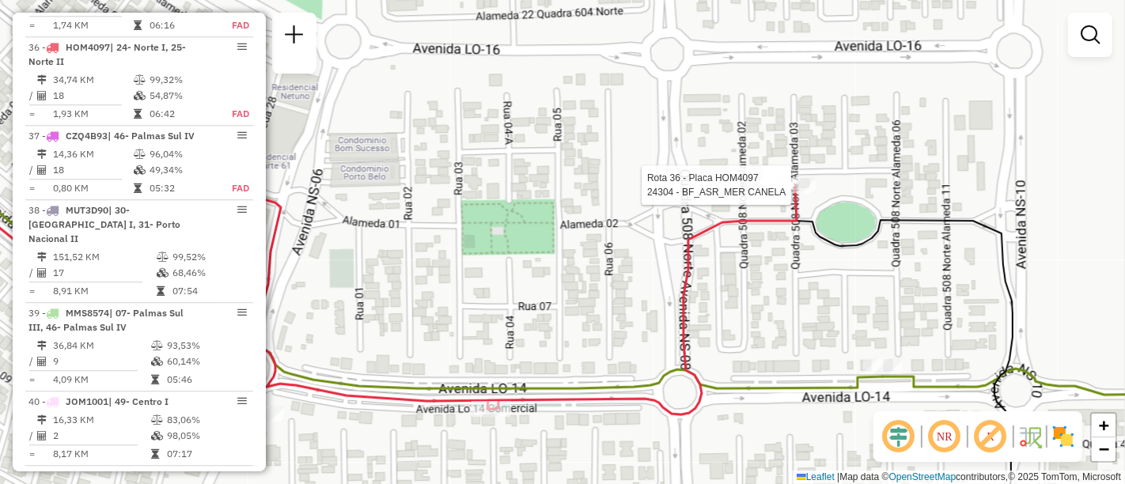
select select "**********"
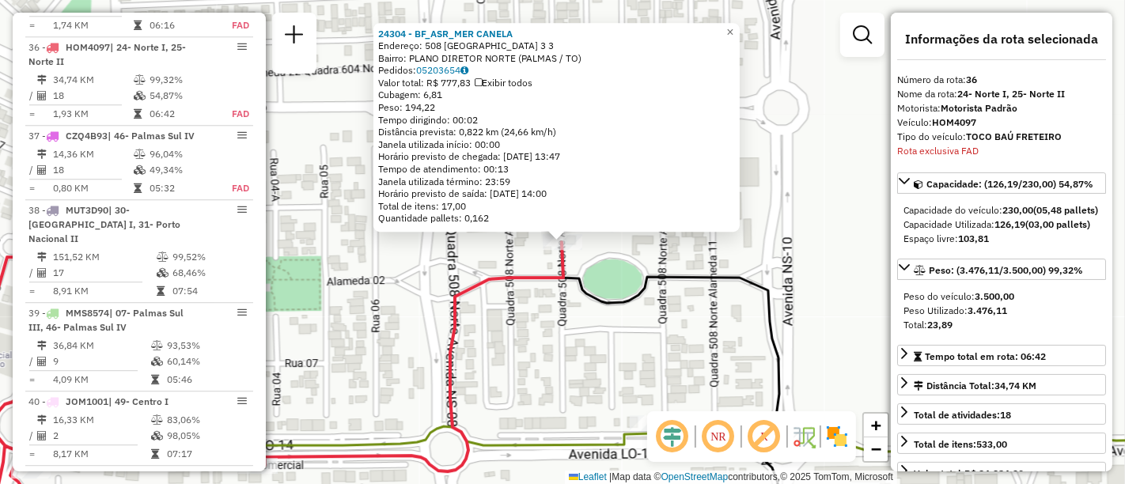
click at [700, 347] on div "24304 - BF_ASR_MER CANELA Endereço: 508 NORTE ALAMEDA 3 3 Bairro: PLANO DIRETOR…" at bounding box center [562, 242] width 1125 height 484
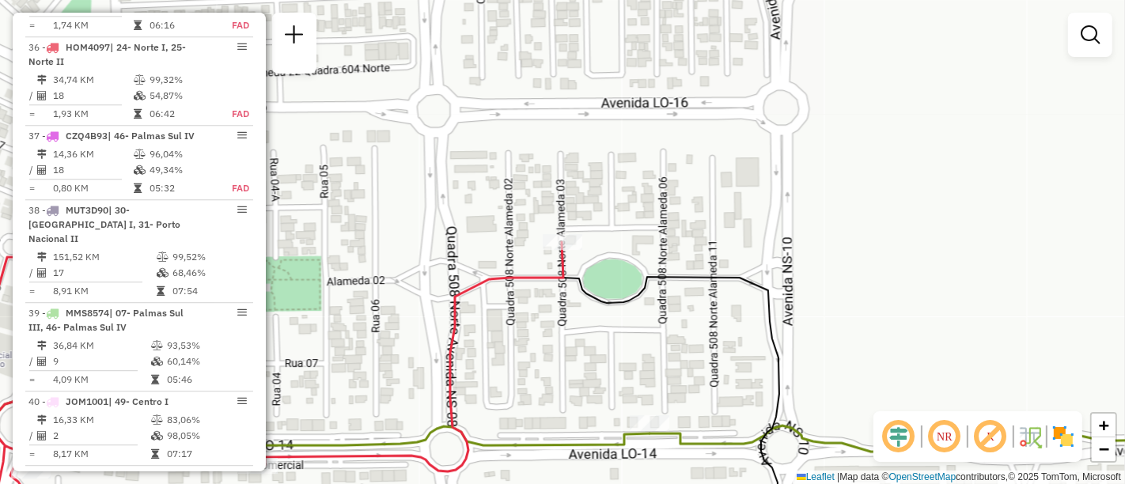
drag, startPoint x: 717, startPoint y: 360, endPoint x: 723, endPoint y: 257, distance: 103.1
click at [723, 257] on div "Janela de atendimento Grade de atendimento Capacidade Transportadoras Veículos …" at bounding box center [562, 242] width 1125 height 484
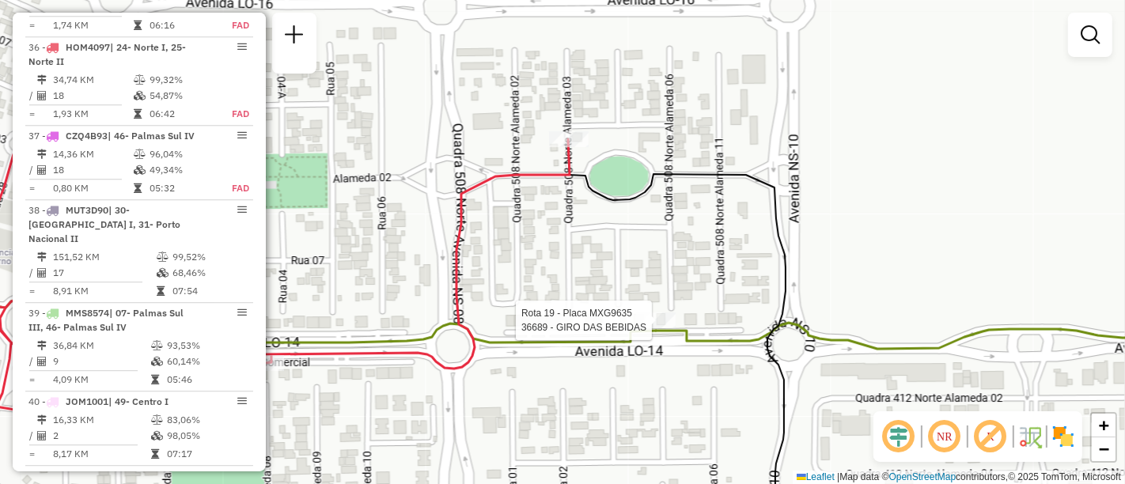
select select "**********"
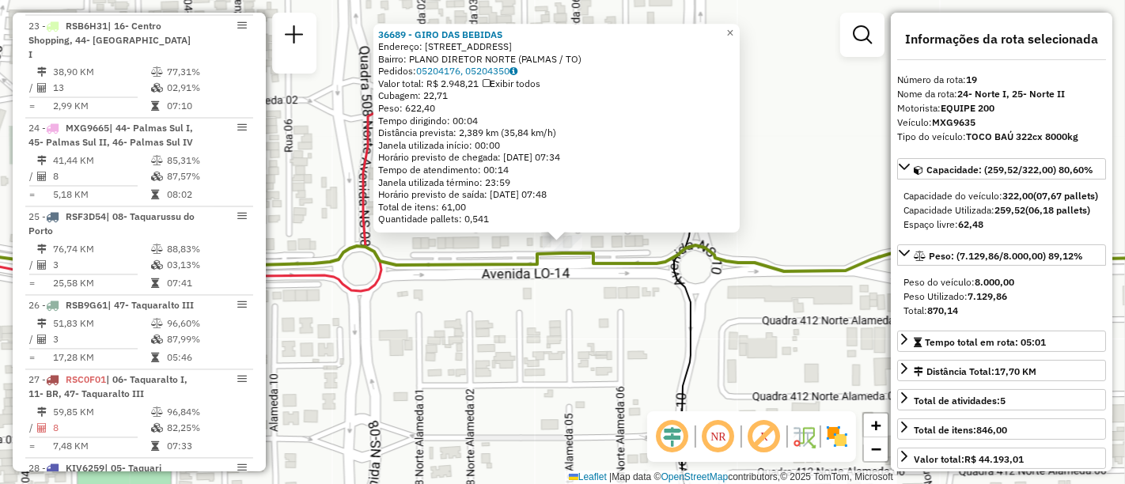
scroll to position [2112, 0]
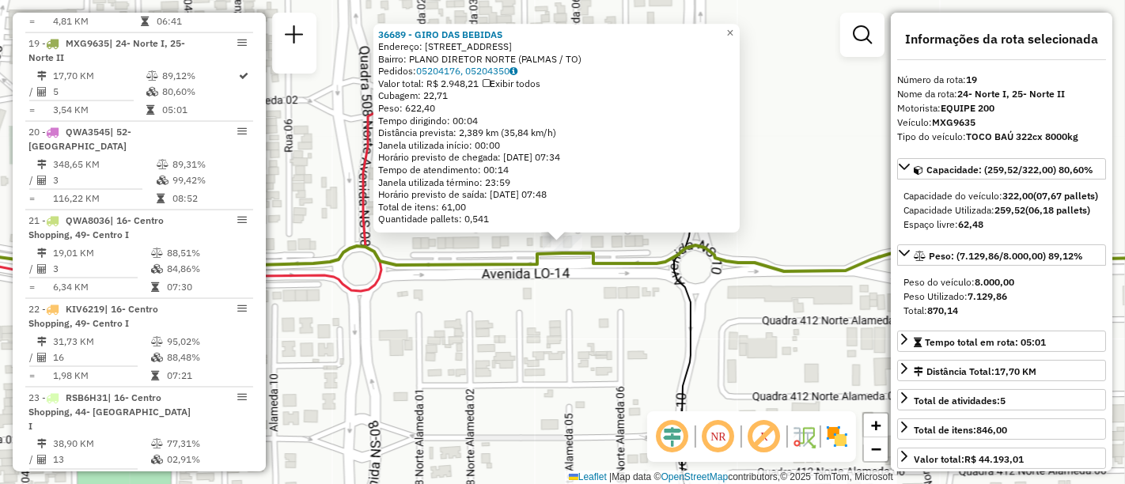
click at [563, 376] on div "36689 - GIRO DAS BEBIDAS Endereço: 508 NORTE AVENIDA NS 10 SN Bairro: PLANO DIR…" at bounding box center [562, 242] width 1125 height 484
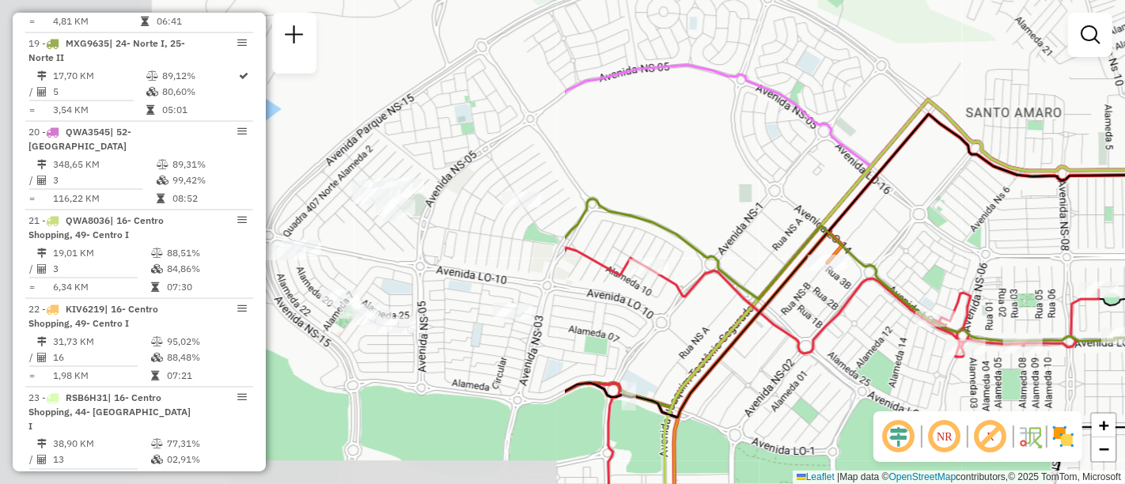
drag, startPoint x: 357, startPoint y: 195, endPoint x: 1034, endPoint y: 256, distance: 680.2
click at [1034, 256] on div "Janela de atendimento Grade de atendimento Capacidade Transportadoras Veículos …" at bounding box center [562, 242] width 1125 height 484
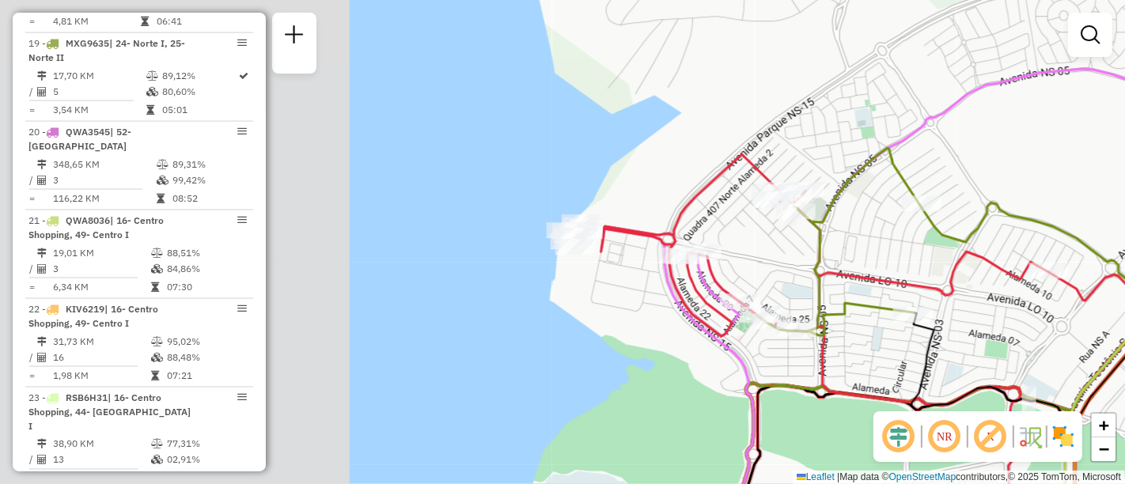
drag, startPoint x: 446, startPoint y: 245, endPoint x: 847, endPoint y: 249, distance: 400.5
click at [847, 249] on div "Rota 36 - Placa HOM4097 24304 - BF_ASR_MER CANELA Janela de atendimento Grade d…" at bounding box center [562, 242] width 1125 height 484
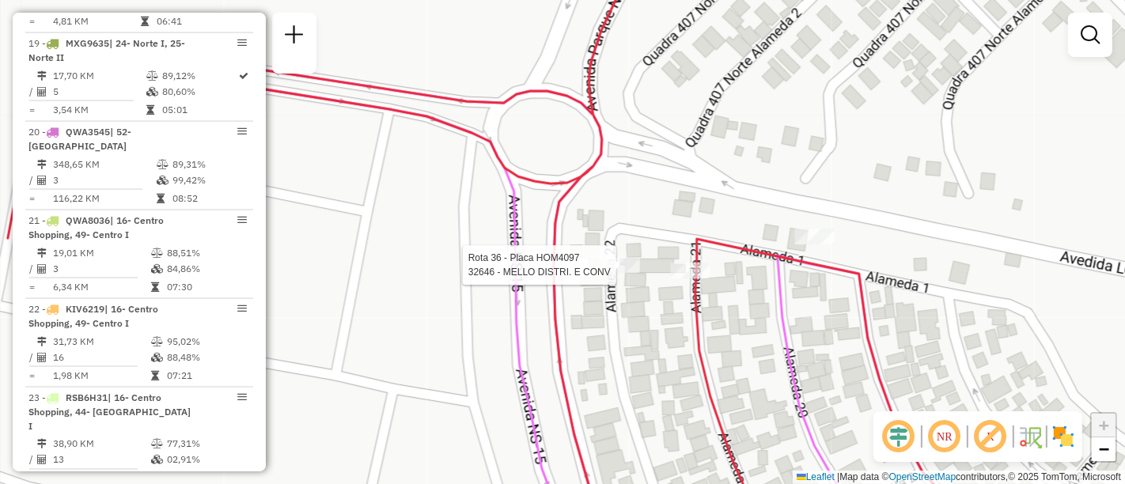
select select "**********"
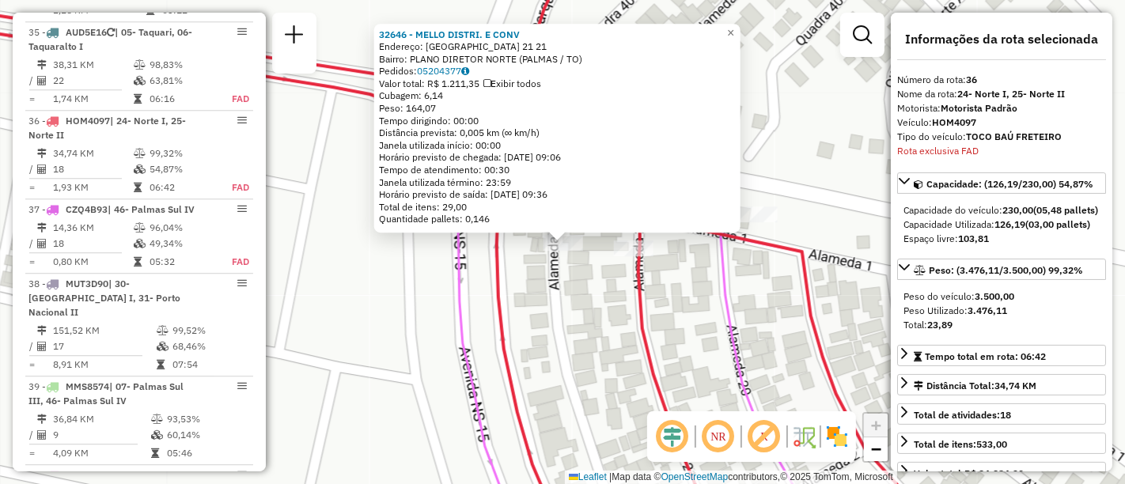
scroll to position [3600, 0]
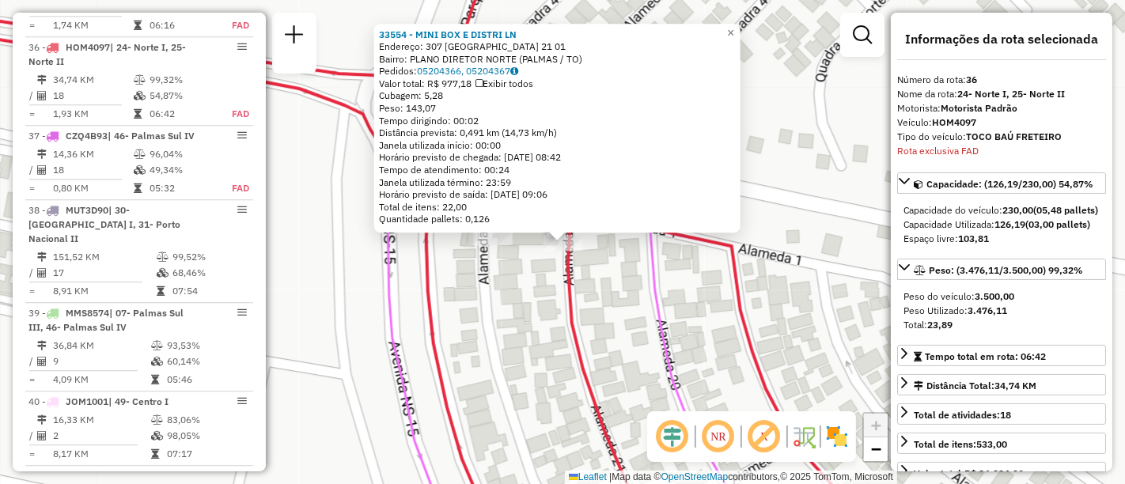
click at [671, 305] on div "33554 - MINI BOX E DISTRI LN Endereço: 307 NORTE ALAMEDA 21 01 Bairro: PLANO DI…" at bounding box center [562, 242] width 1125 height 484
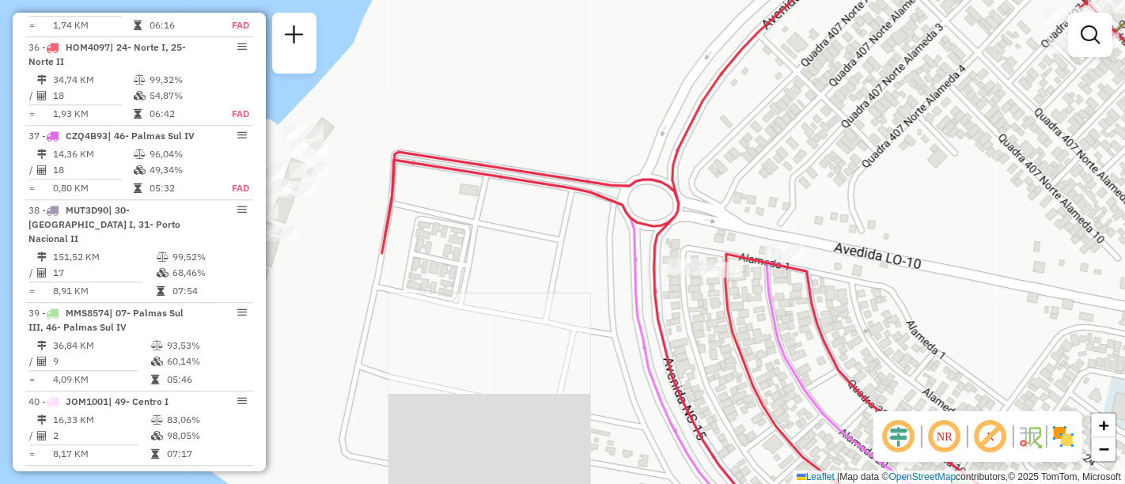
drag, startPoint x: 484, startPoint y: 270, endPoint x: 721, endPoint y: 259, distance: 236.9
click at [721, 259] on div "Janela de atendimento Grade de atendimento Capacidade Transportadoras Veículos …" at bounding box center [562, 242] width 1125 height 484
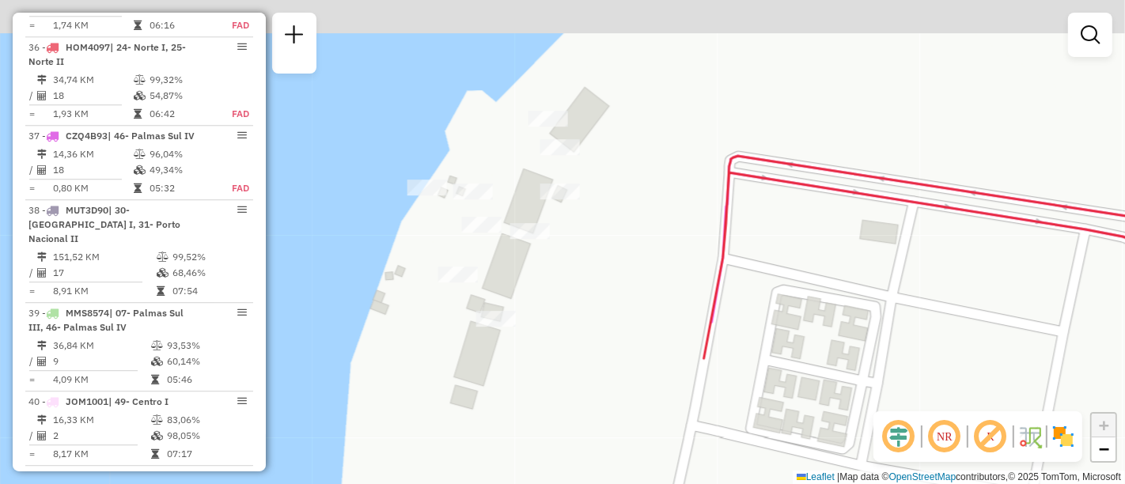
drag, startPoint x: 540, startPoint y: 162, endPoint x: 616, endPoint y: 249, distance: 115.5
click at [616, 249] on div "Janela de atendimento Grade de atendimento Capacidade Transportadoras Veículos …" at bounding box center [562, 242] width 1125 height 484
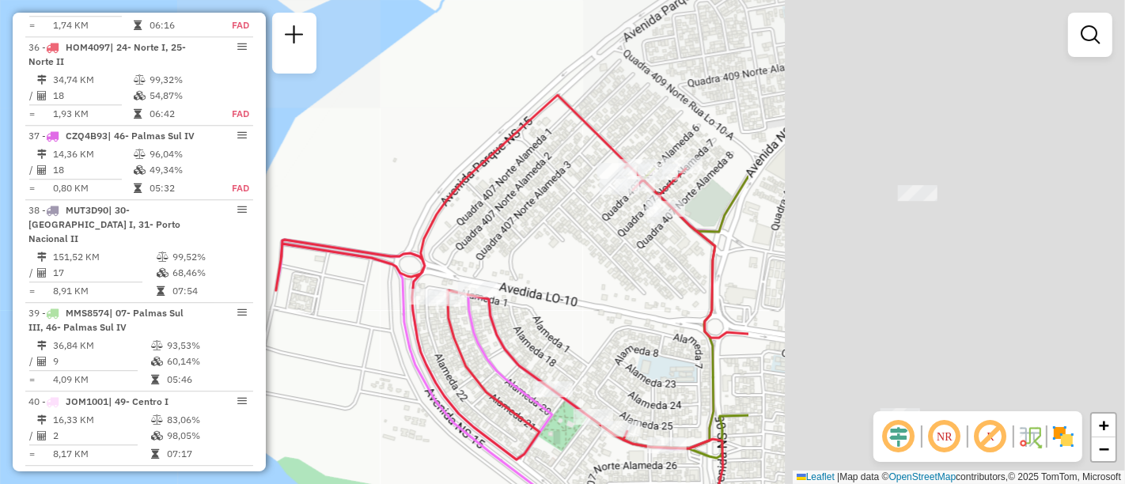
drag, startPoint x: 871, startPoint y: 259, endPoint x: 463, endPoint y: 225, distance: 409.0
click at [463, 225] on div "Janela de atendimento Grade de atendimento Capacidade Transportadoras Veículos …" at bounding box center [562, 242] width 1125 height 484
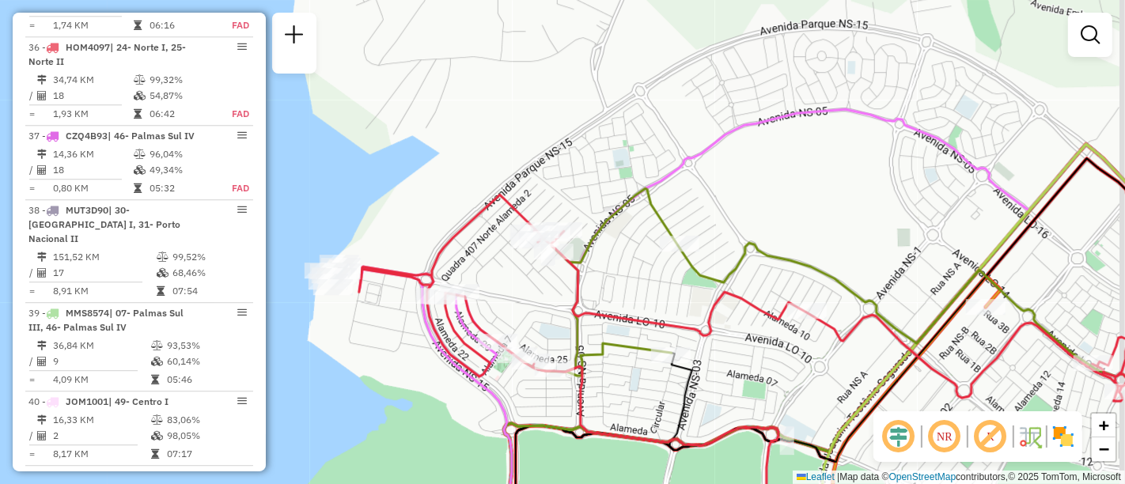
drag, startPoint x: 841, startPoint y: 221, endPoint x: 533, endPoint y: 325, distance: 325.9
click at [533, 325] on icon at bounding box center [827, 285] width 621 height 195
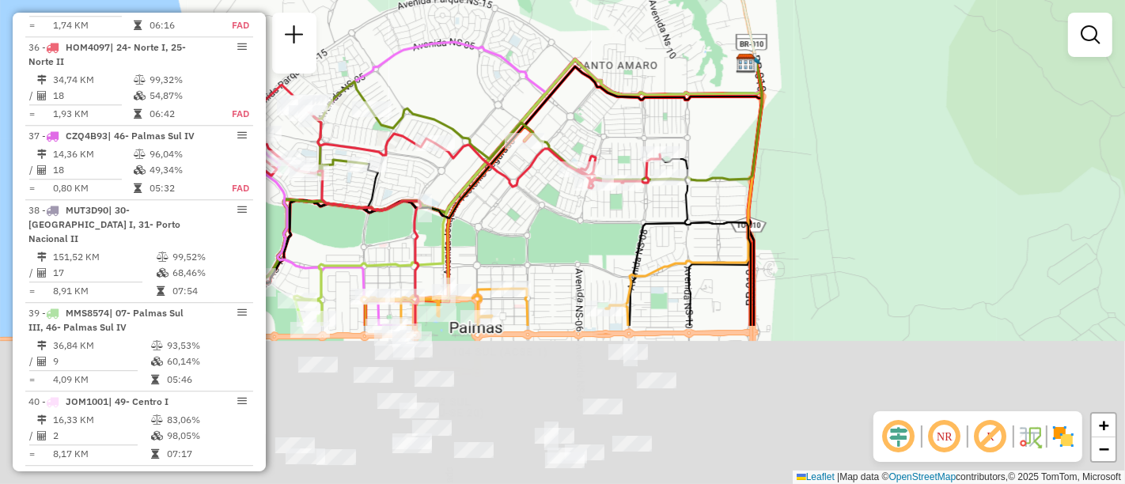
drag, startPoint x: 799, startPoint y: 338, endPoint x: 608, endPoint y: 131, distance: 282.3
click at [608, 131] on div "Janela de atendimento Grade de atendimento Capacidade Transportadoras Veículos …" at bounding box center [562, 242] width 1125 height 484
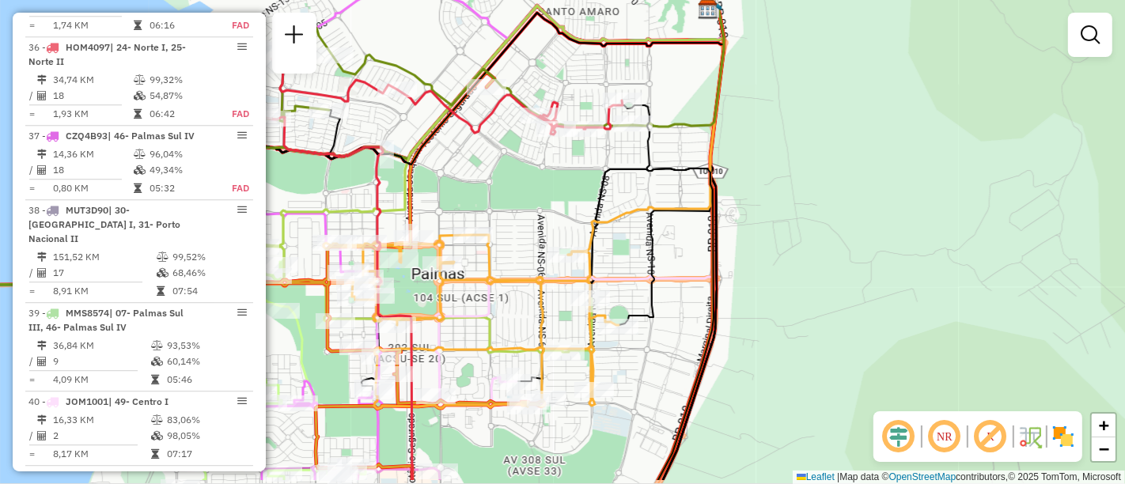
drag, startPoint x: 837, startPoint y: 152, endPoint x: 717, endPoint y: 199, distance: 129.3
click at [799, 98] on div "Janela de atendimento Grade de atendimento Capacidade Transportadoras Veículos …" at bounding box center [562, 242] width 1125 height 484
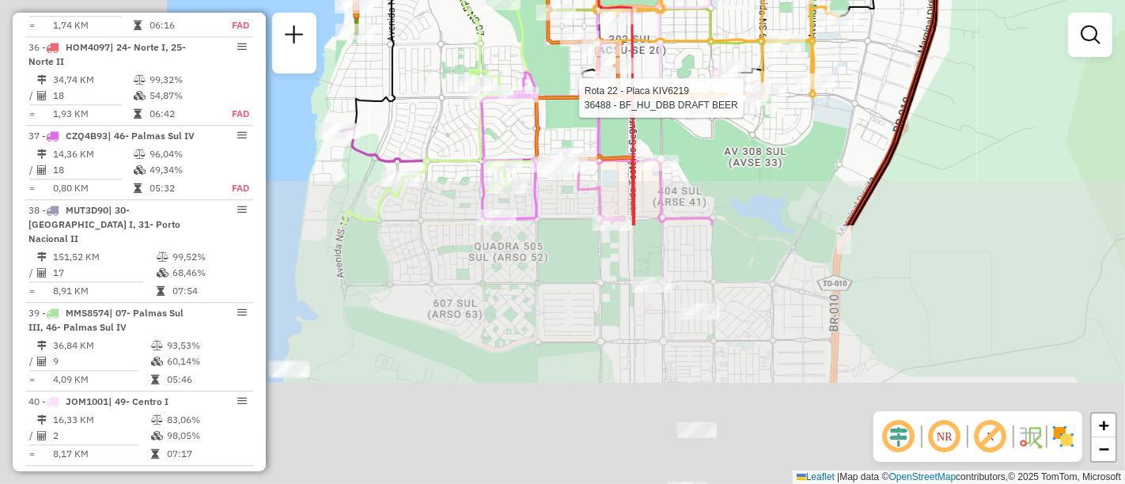
drag, startPoint x: 542, startPoint y: 416, endPoint x: 765, endPoint y: 104, distance: 382.8
click at [765, 104] on div at bounding box center [748, 98] width 40 height 16
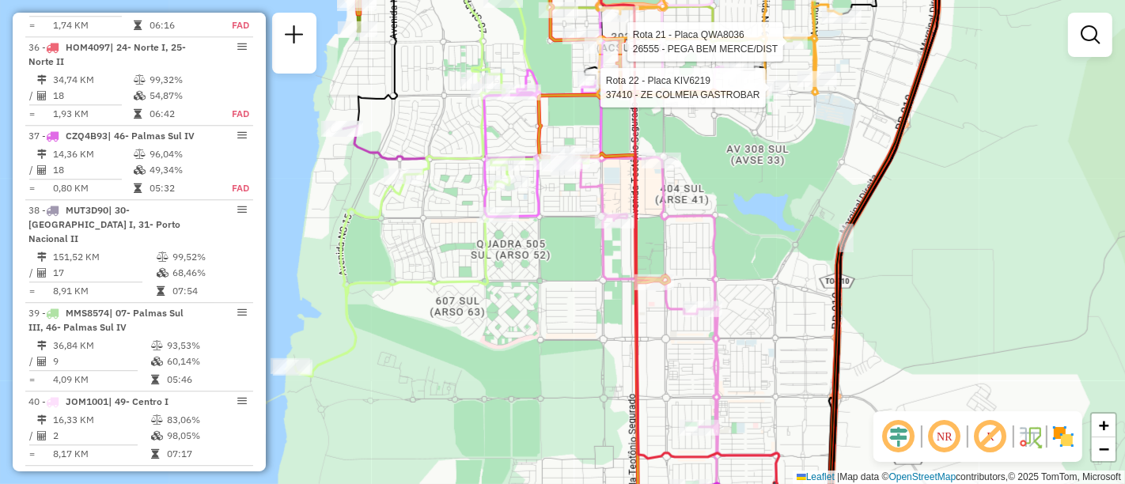
drag, startPoint x: 871, startPoint y: 284, endPoint x: 570, endPoint y: 89, distance: 358.7
click at [570, 89] on div "Rota 21 - Placa QWA8036 26555 - PEGA BEM MERCE/DIST Rota 22 - Placa KIV6219 374…" at bounding box center [562, 242] width 1125 height 484
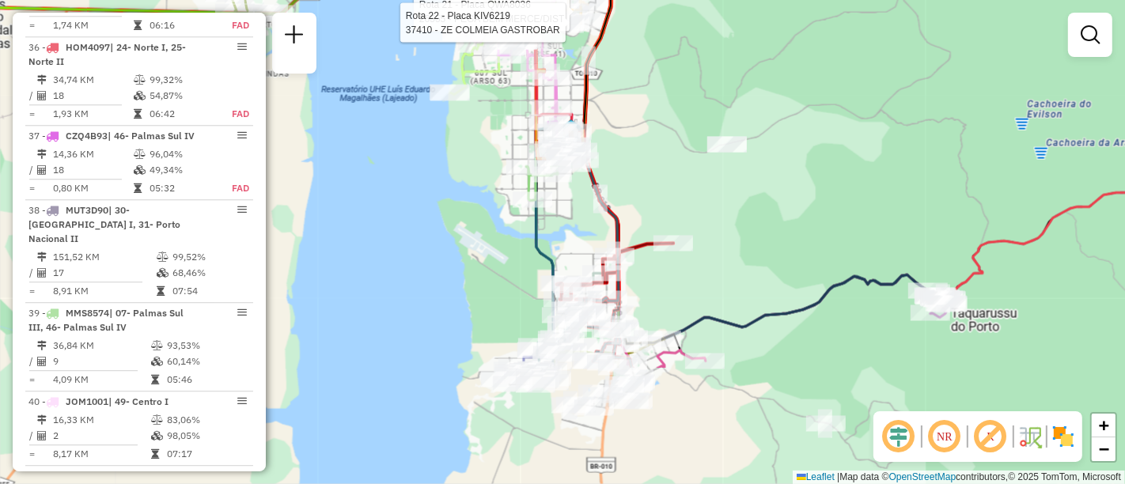
drag, startPoint x: 734, startPoint y: 213, endPoint x: 739, endPoint y: 184, distance: 29.8
click at [739, 184] on div "Rota 21 - Placa QWA8036 26555 - PEGA BEM MERCE/DIST Rota 22 - Placa KIV6219 374…" at bounding box center [562, 242] width 1125 height 484
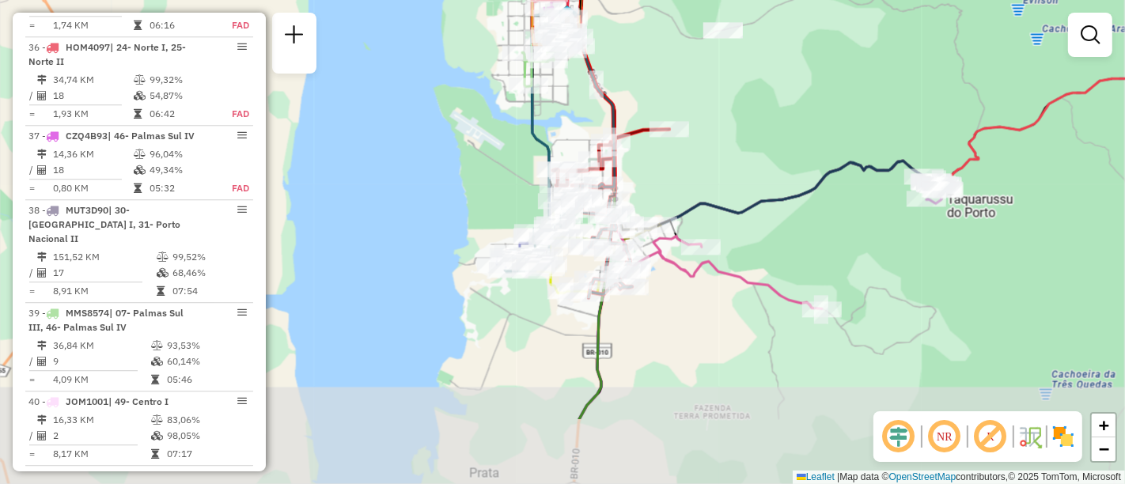
drag, startPoint x: 757, startPoint y: 287, endPoint x: 755, endPoint y: 198, distance: 89.5
click at [755, 198] on icon at bounding box center [790, 196] width 305 height 70
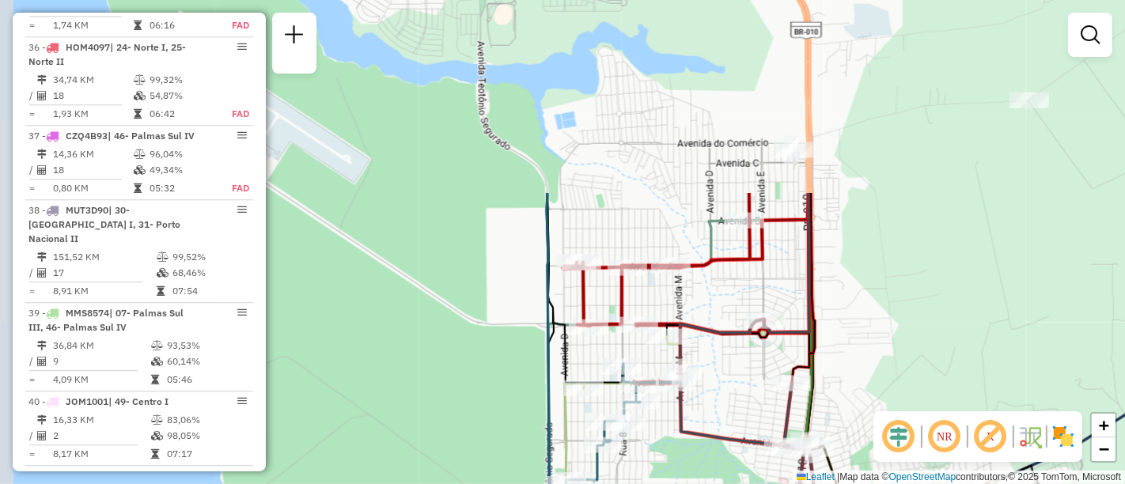
drag, startPoint x: 619, startPoint y: 67, endPoint x: 680, endPoint y: 309, distance: 249.0
click at [680, 309] on div "Rota 21 - Placa QWA8036 26555 - PEGA BEM MERCE/DIST Rota 22 - Placa KIV6219 374…" at bounding box center [562, 242] width 1125 height 484
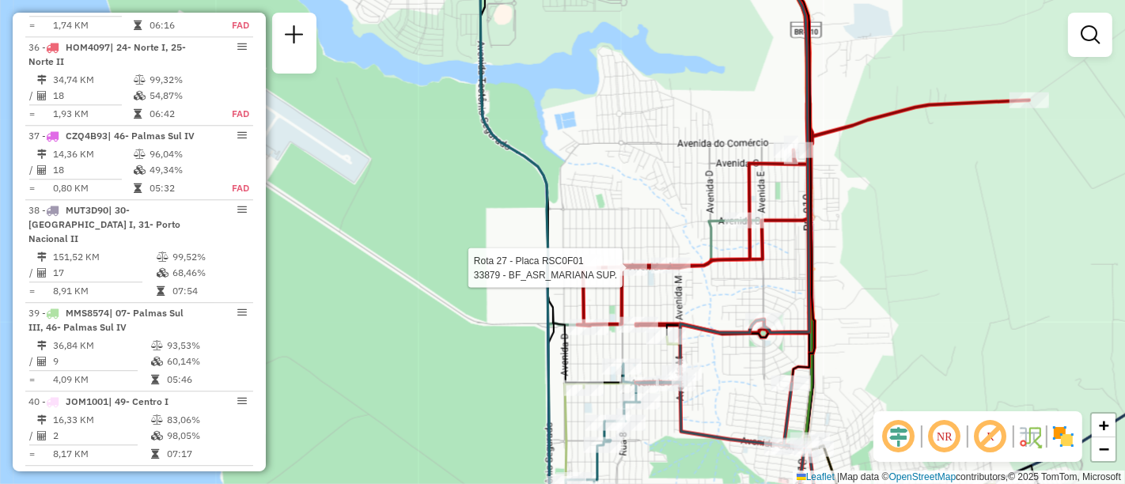
select select "**********"
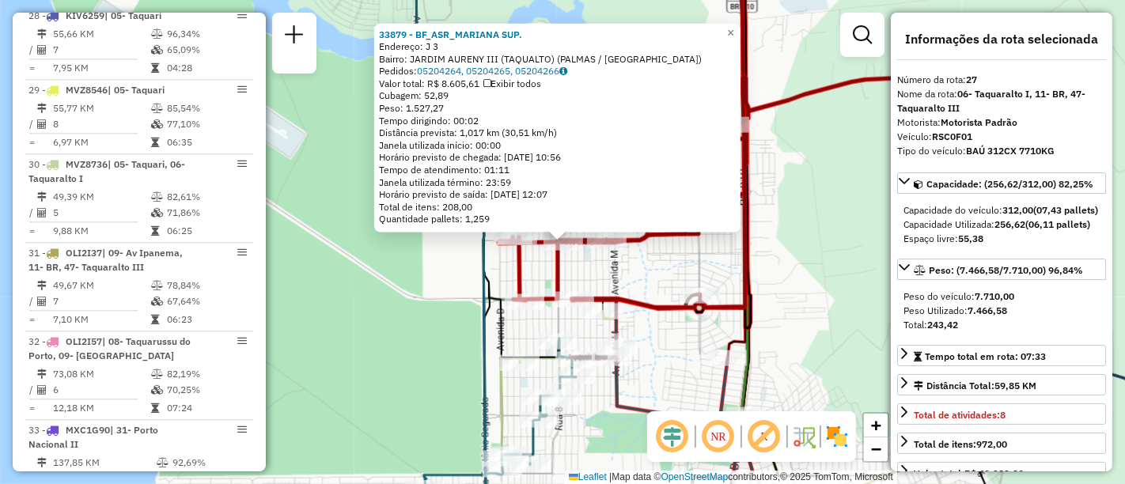
scroll to position [2819, 0]
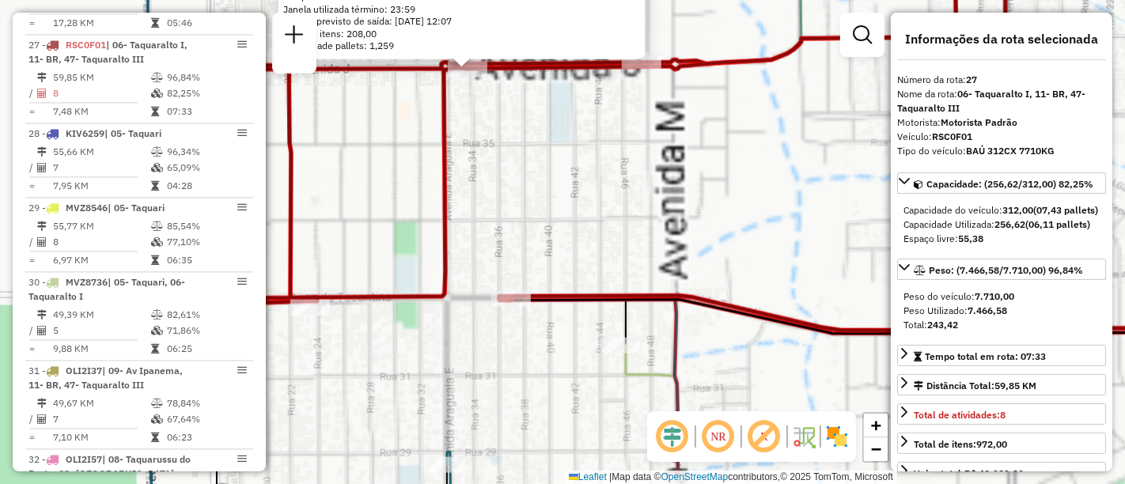
click at [615, 184] on div "33879 - BF_ASR_MARIANA SUP. Endereço: J 3 Bairro: JARDIM AURENY III (TAQUALTO) …" at bounding box center [562, 242] width 1125 height 484
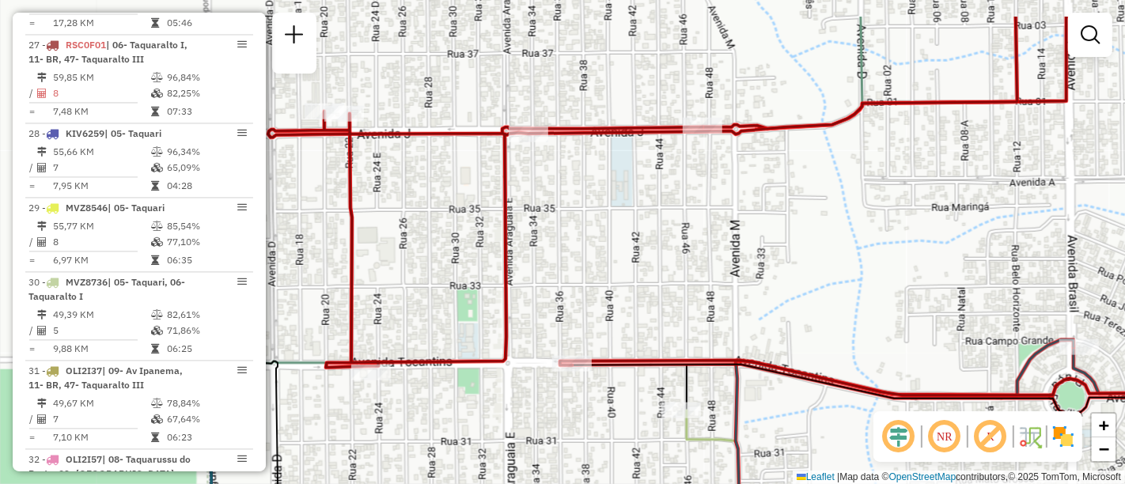
drag, startPoint x: 607, startPoint y: 171, endPoint x: 669, endPoint y: 237, distance: 90.1
click at [668, 237] on div "Janela de atendimento Grade de atendimento Capacidade Transportadoras Veículos …" at bounding box center [562, 242] width 1125 height 484
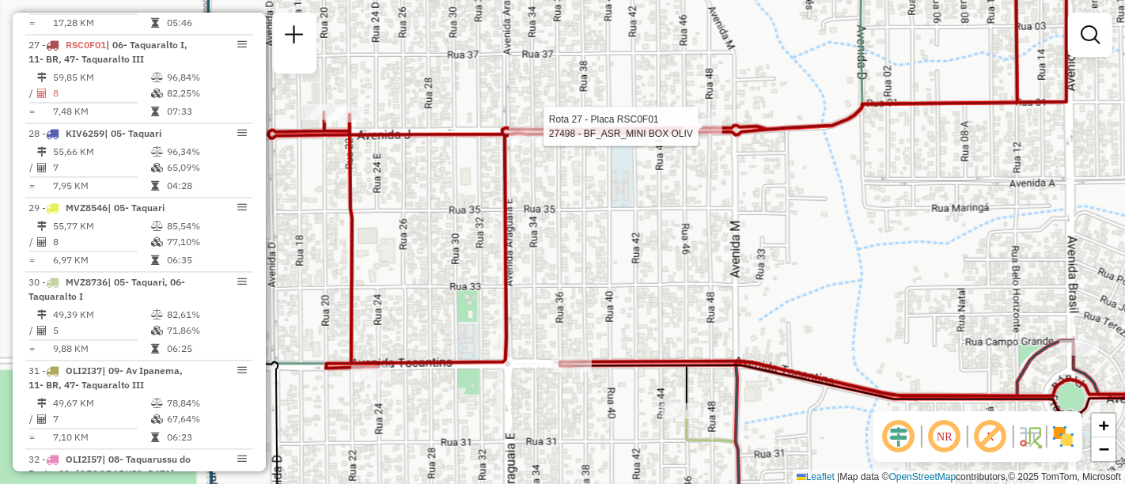
select select "**********"
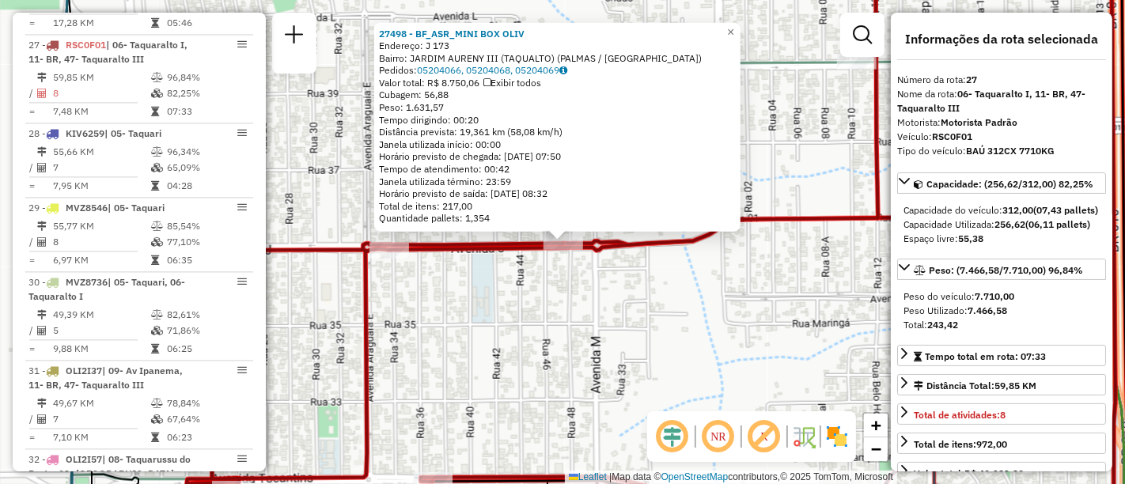
click at [459, 347] on div "27498 - BF_ASR_MINI BOX OLIV Endereço: J 173 Bairro: JARDIM AURENY III (TAQUALT…" at bounding box center [562, 242] width 1125 height 484
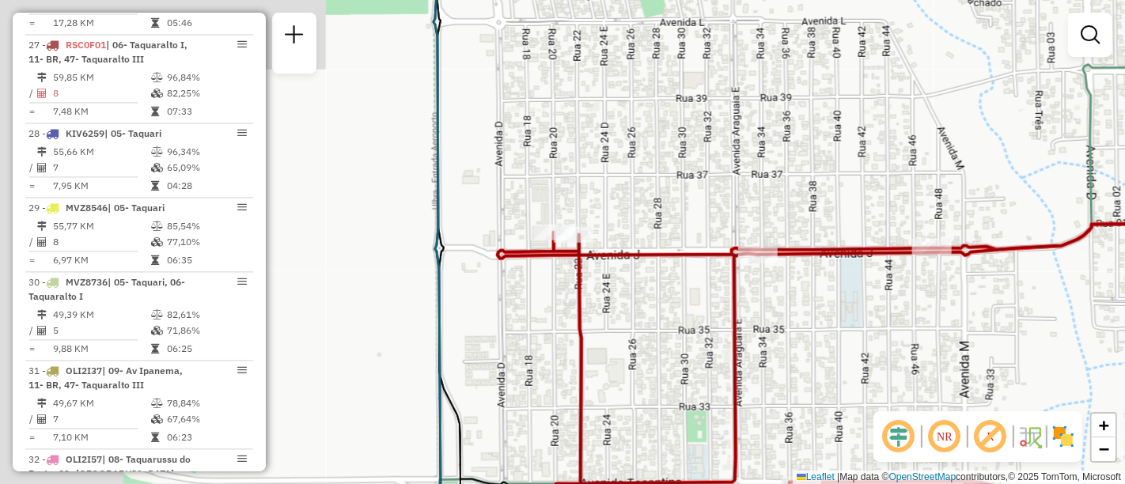
drag, startPoint x: 495, startPoint y: 324, endPoint x: 865, endPoint y: 328, distance: 369.6
click at [865, 328] on div "Janela de atendimento Grade de atendimento Capacidade Transportadoras Veículos …" at bounding box center [562, 242] width 1125 height 484
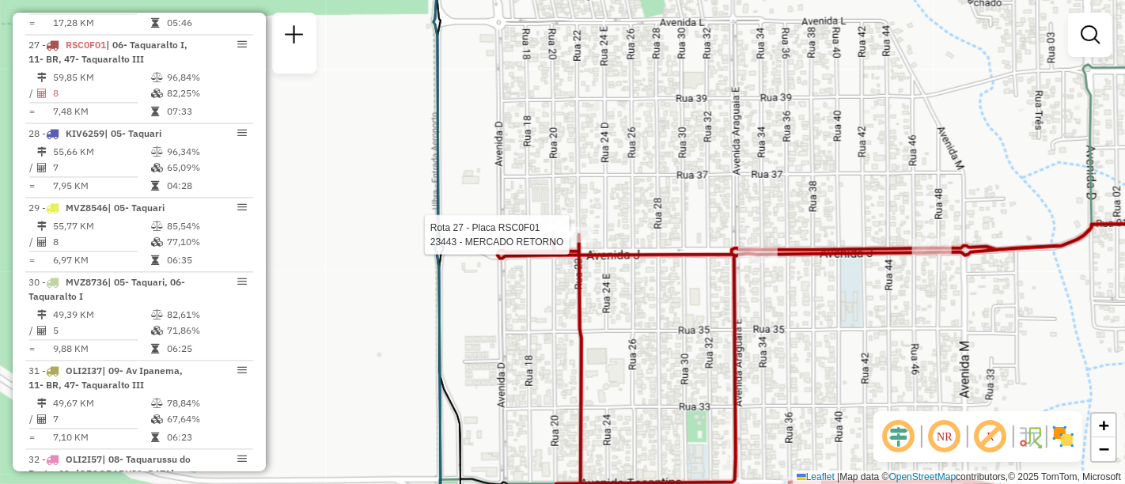
select select "**********"
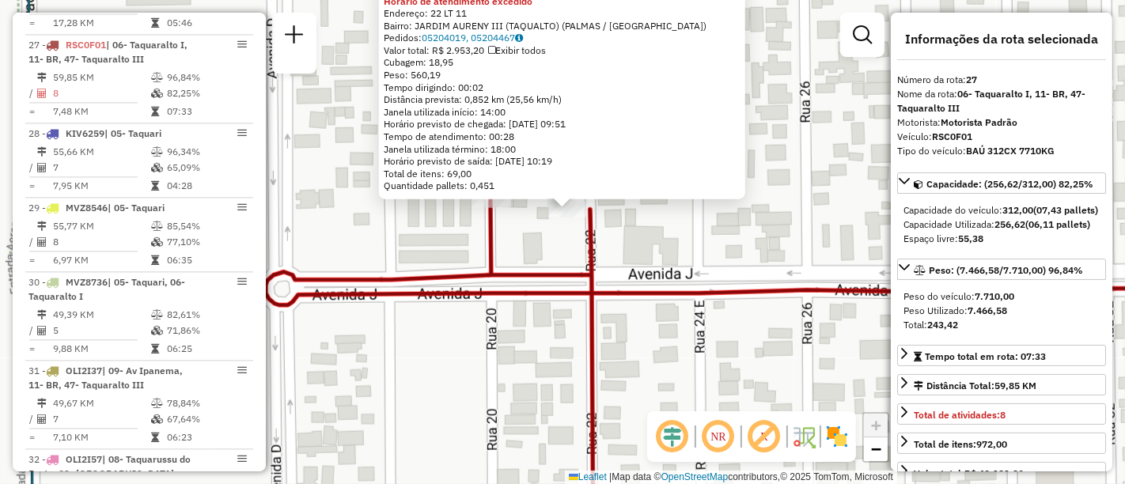
click at [522, 241] on div "23443 - MERCADO RETORNO Horário de atendimento excedido Endereço: 22 LT 11 Bair…" at bounding box center [562, 242] width 1125 height 484
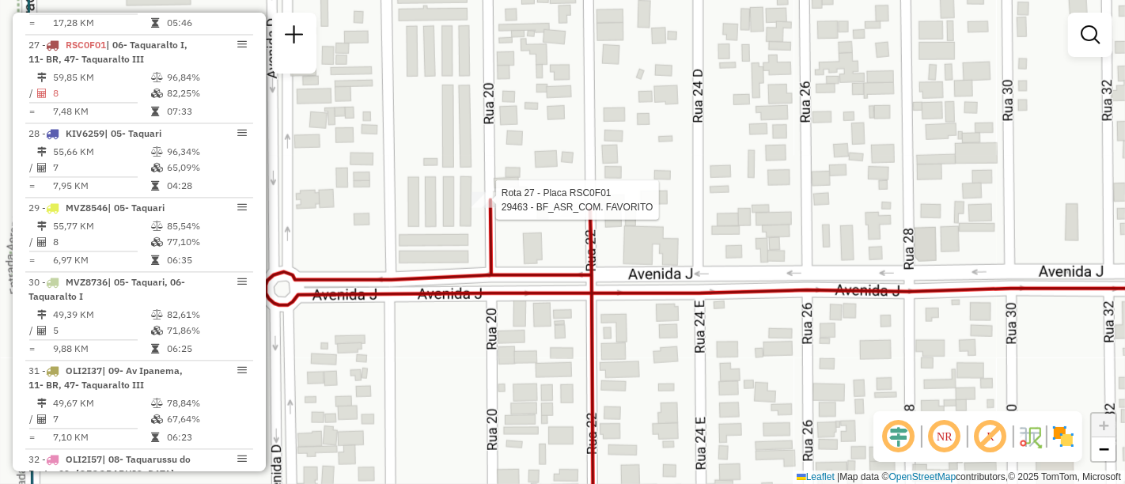
select select "**********"
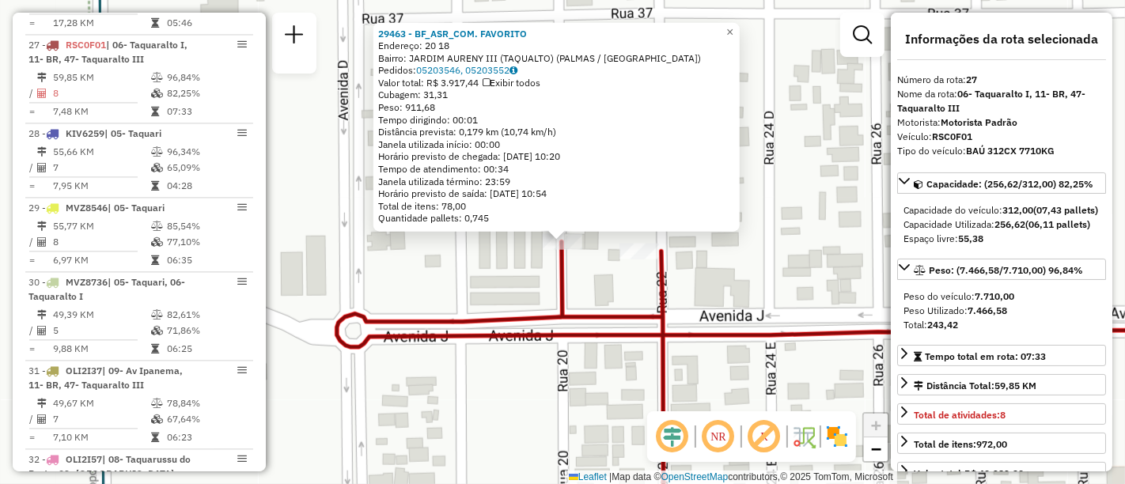
click at [456, 270] on div "29463 - BF_ASR_COM. FAVORITO Endereço: 20 18 Bairro: JARDIM AURENY III (TAQUALT…" at bounding box center [562, 242] width 1125 height 484
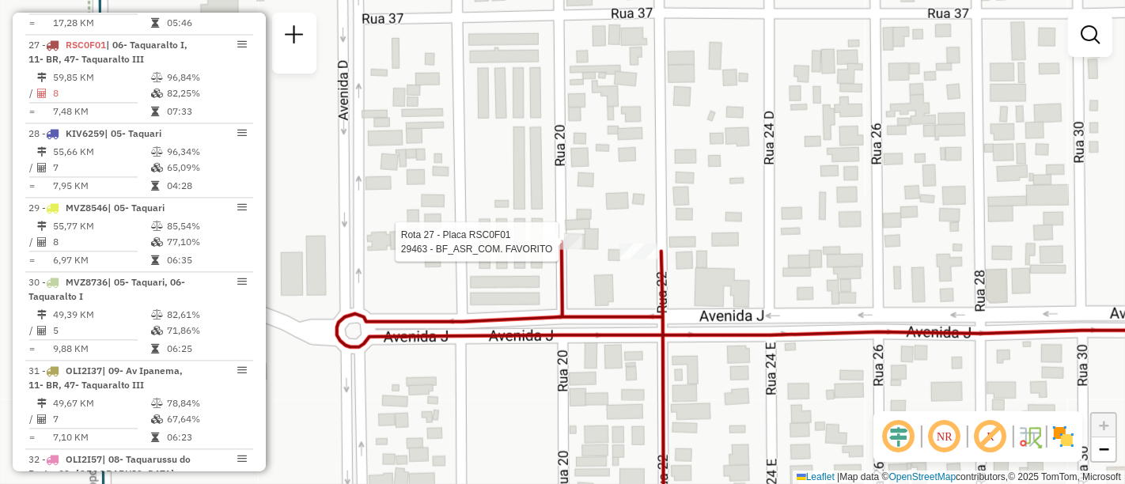
select select "**********"
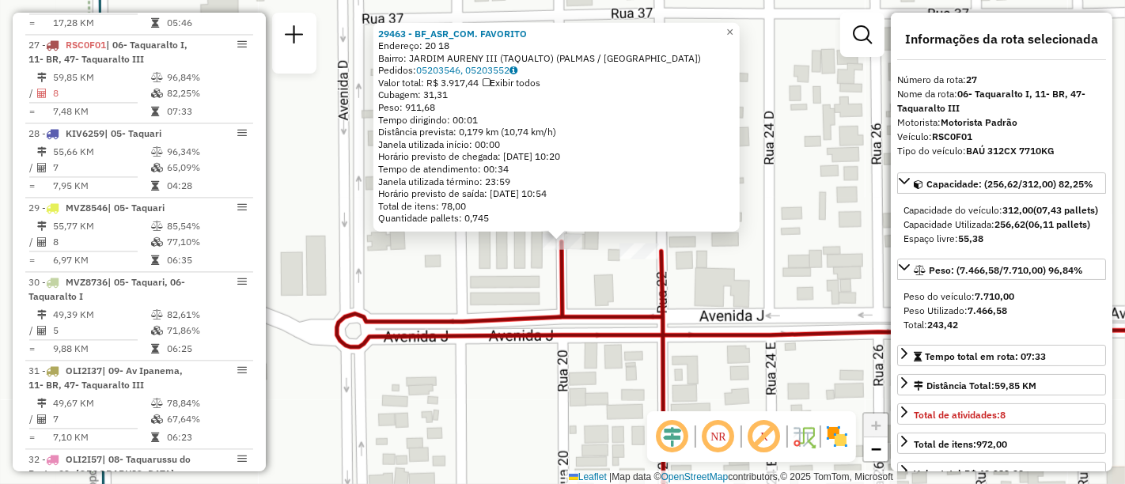
click at [852, 141] on div "29463 - BF_ASR_COM. FAVORITO Endereço: 20 18 Bairro: JARDIM AURENY III (TAQUALT…" at bounding box center [562, 242] width 1125 height 484
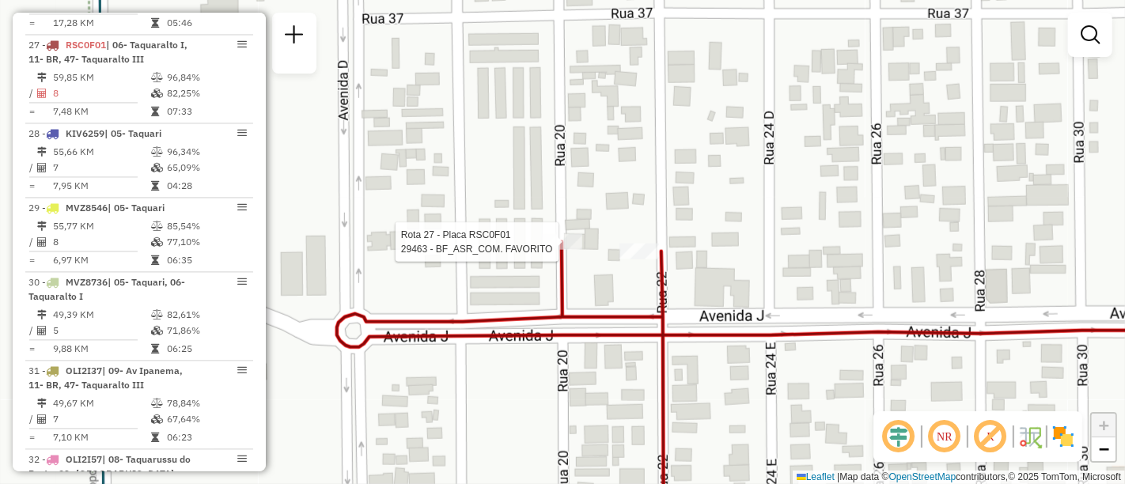
select select "**********"
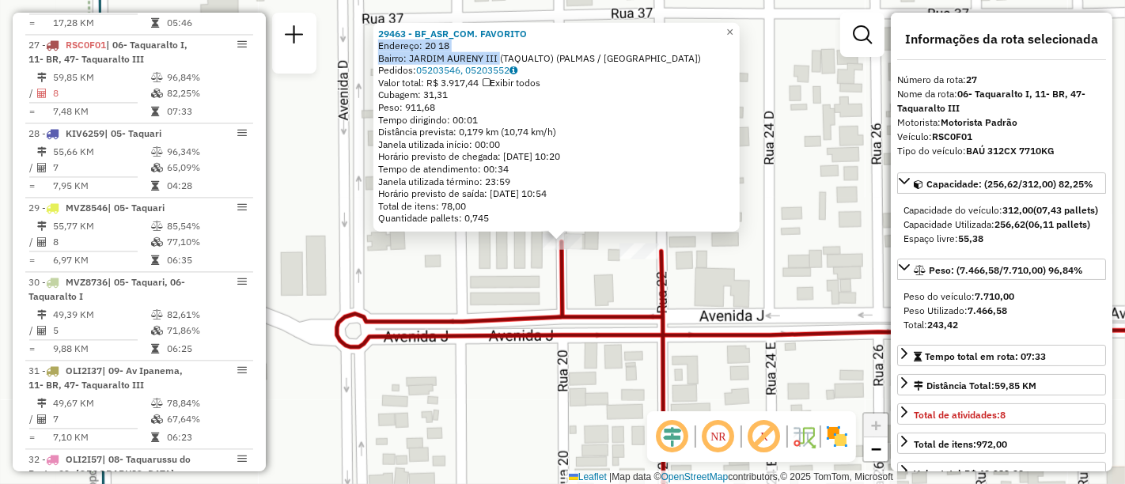
drag, startPoint x: 499, startPoint y: 54, endPoint x: 601, endPoint y: 32, distance: 104.3
click at [601, 32] on div "29463 - BF_ASR_COM. FAVORITO Endereço: 20 18 Bairro: JARDIM AURENY III (TAQUALT…" at bounding box center [556, 126] width 357 height 198
click at [632, 59] on div "Bairro: JARDIM AURENY III (TAQUALTO) (PALMAS / TO)" at bounding box center [556, 57] width 357 height 13
click at [507, 36] on strong "29463 - BF_ASR_COM. FAVORITO" at bounding box center [452, 33] width 149 height 12
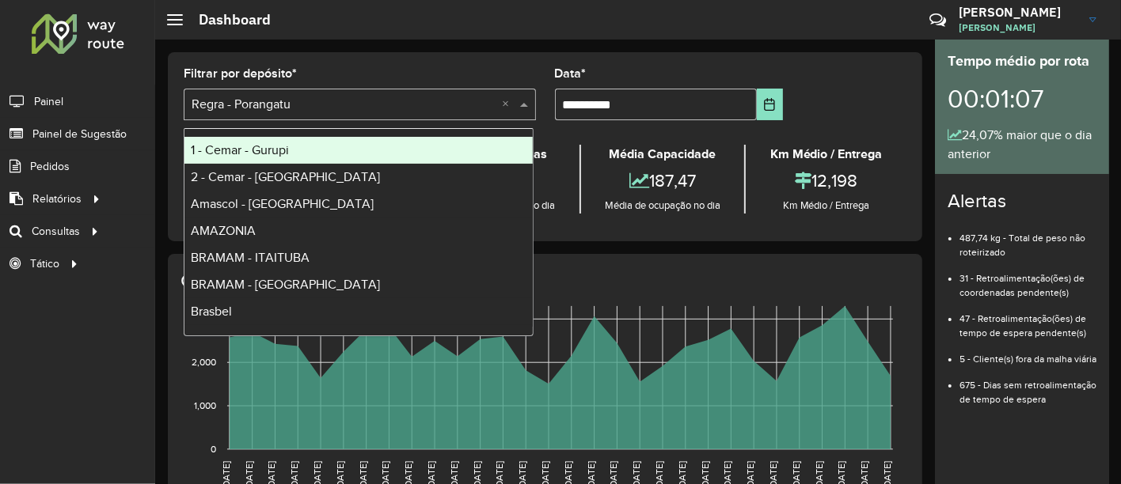
click at [431, 116] on div "Selecione um depósito × Regra - Porangatu ×" at bounding box center [360, 105] width 352 height 32
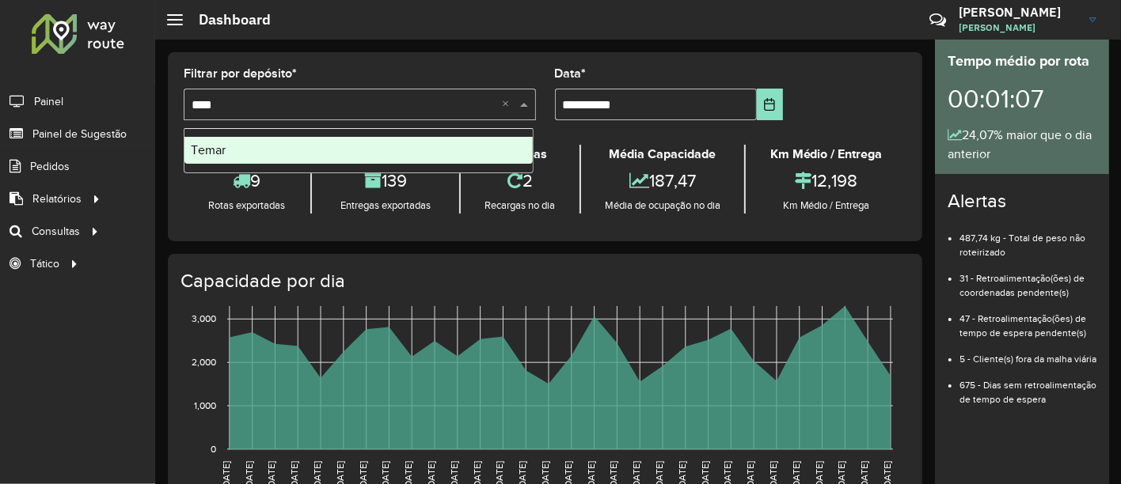
type input "*****"
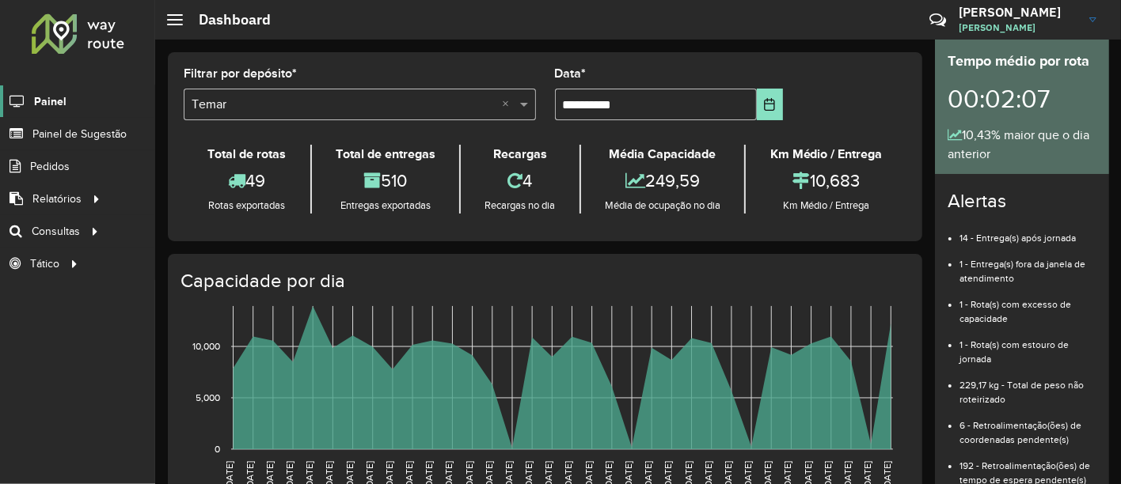
click at [56, 100] on span "Painel" at bounding box center [50, 101] width 32 height 17
click at [646, 8] on hb-header "Dashboard Críticas? Dúvidas? Elogios? Sugestões? Entre em contato conosco! [PER…" at bounding box center [638, 20] width 966 height 40
click at [327, 163] on div "Total de rotas 49 Rotas exportadas Total de entregas 510 Entregas exportadas Re…" at bounding box center [545, 179] width 723 height 69
click at [321, 87] on div "Filtrar por depósito * Selecione um depósito × Temar ×" at bounding box center [360, 94] width 352 height 52
drag, startPoint x: 508, startPoint y: 17, endPoint x: 655, endPoint y: 69, distance: 155.9
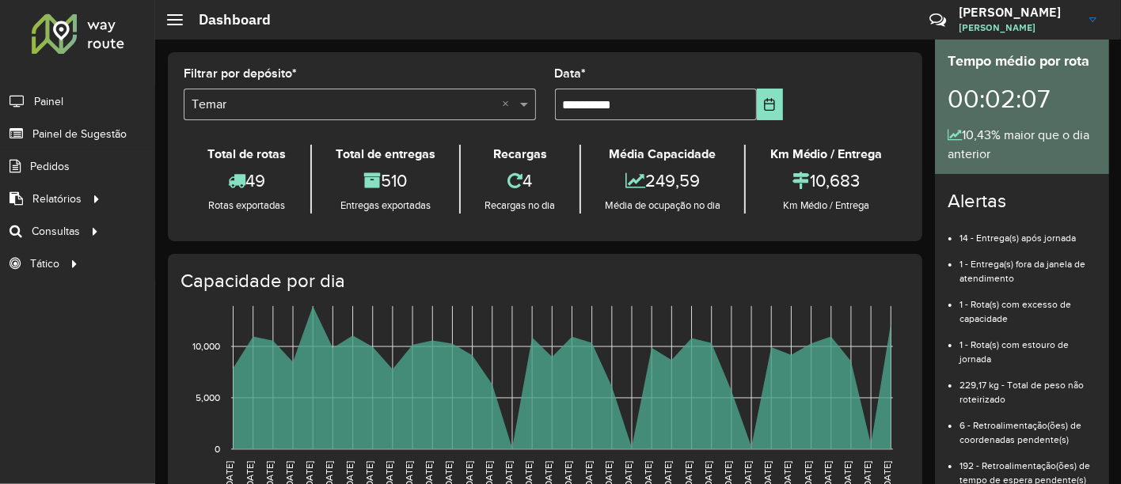
click at [510, 17] on hb-header "Dashboard Críticas? Dúvidas? Elogios? Sugestões? Entre em contato conosco! [PER…" at bounding box center [638, 20] width 966 height 40
click at [748, 94] on input "**********" at bounding box center [656, 105] width 202 height 32
click at [763, 103] on icon "Choose Date" at bounding box center [769, 104] width 13 height 13
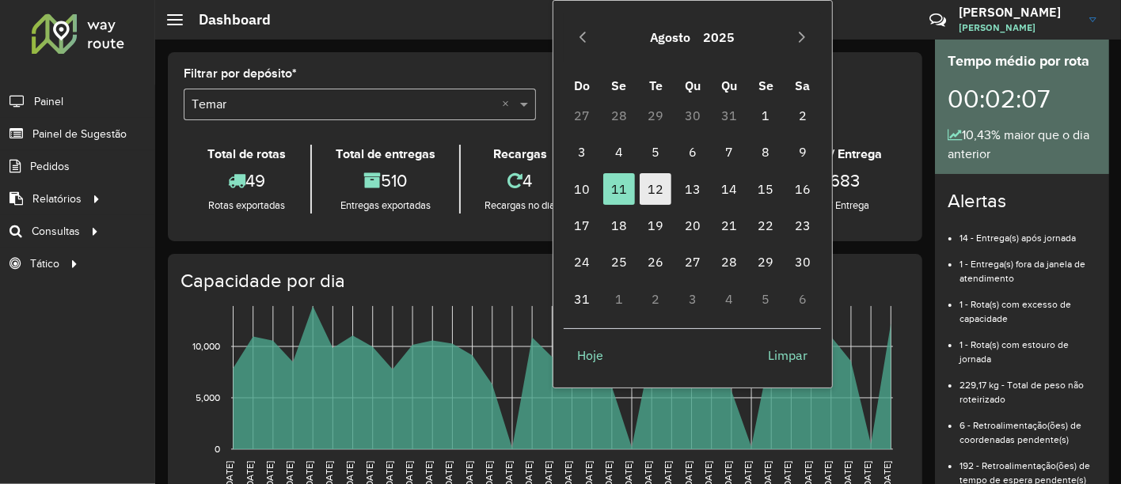
click at [666, 189] on span "12" at bounding box center [655, 189] width 32 height 32
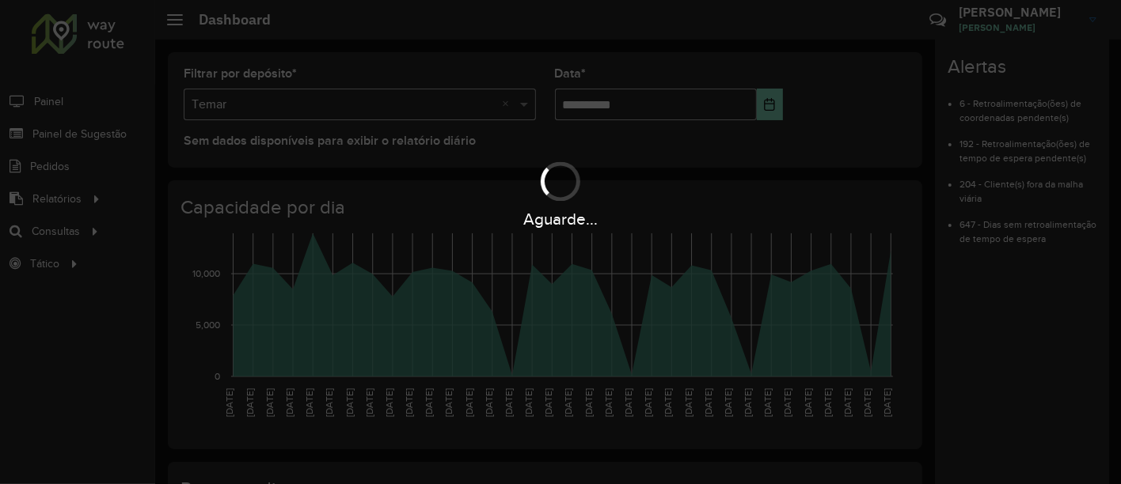
click at [766, 109] on hb-app "**********" at bounding box center [560, 242] width 1121 height 484
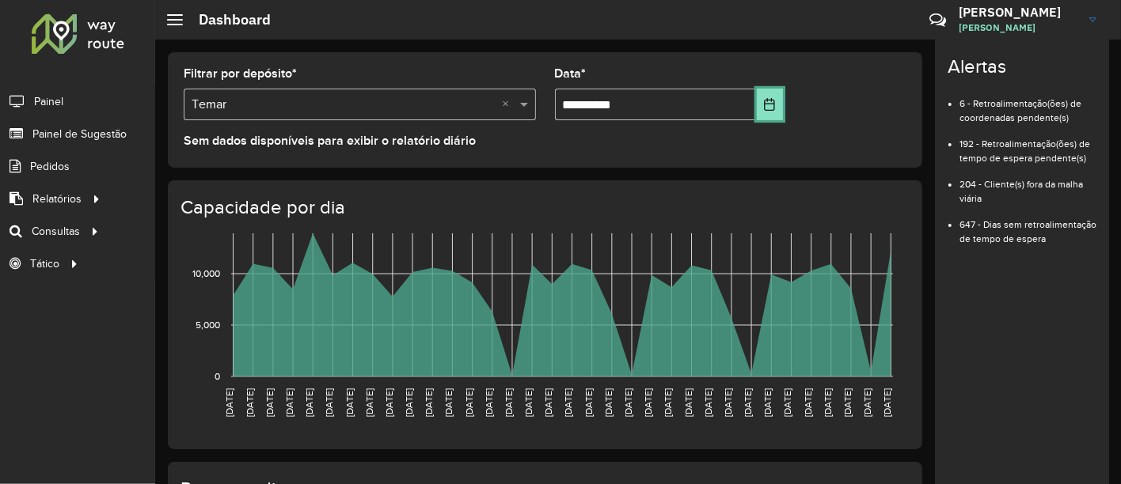
click at [766, 109] on icon "Choose Date" at bounding box center [770, 104] width 10 height 13
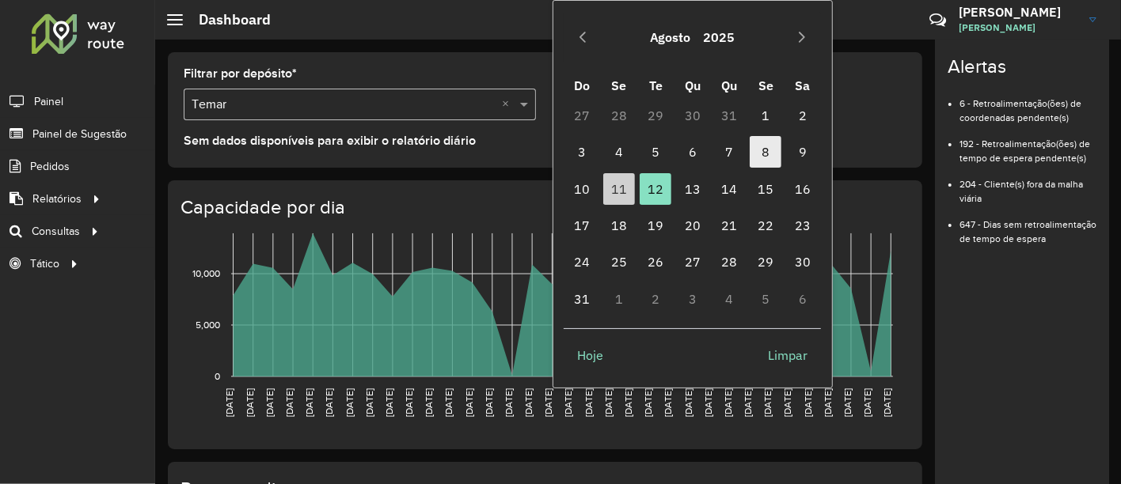
click at [756, 146] on span "8" at bounding box center [765, 152] width 32 height 32
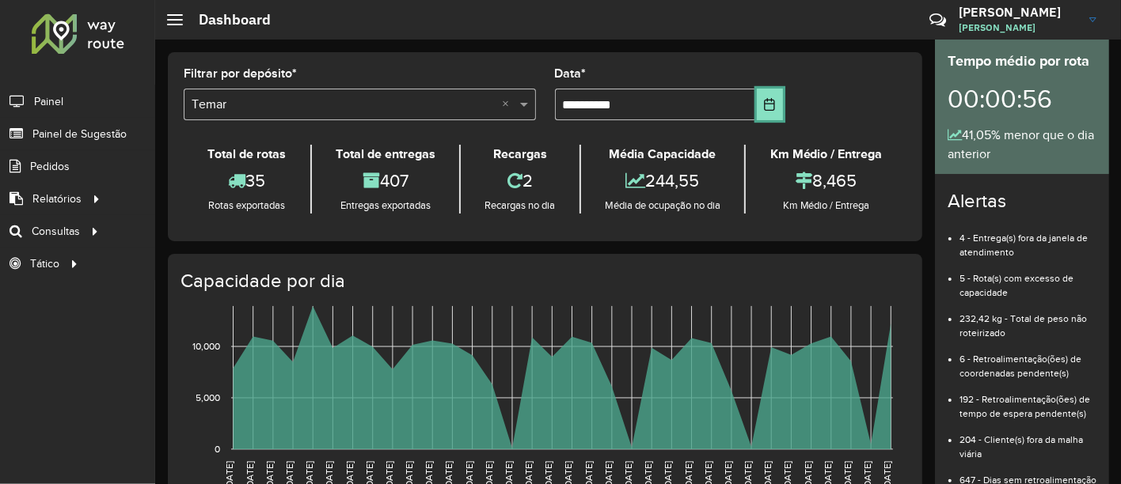
click at [757, 105] on button "Choose Date" at bounding box center [770, 105] width 26 height 32
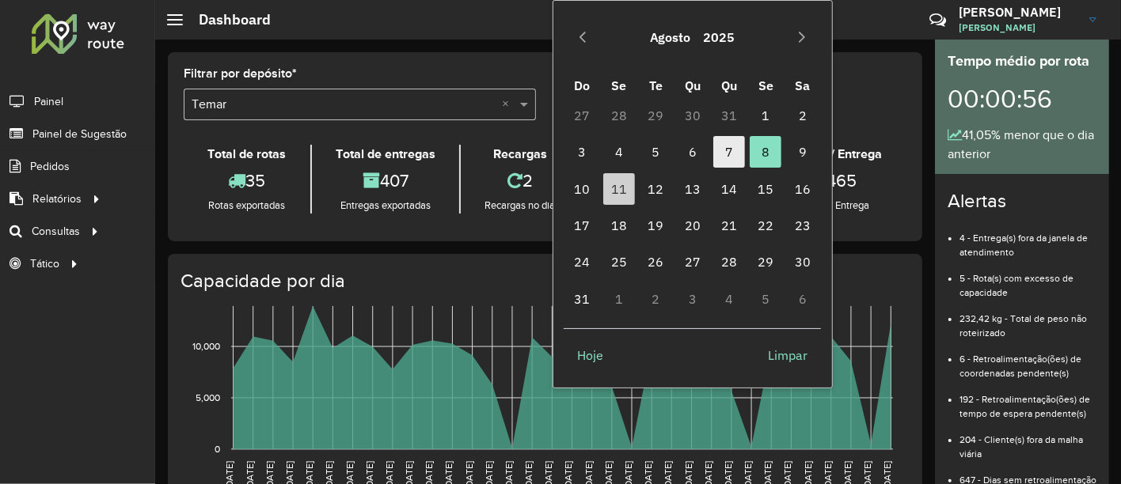
click at [728, 145] on span "7" at bounding box center [729, 152] width 32 height 32
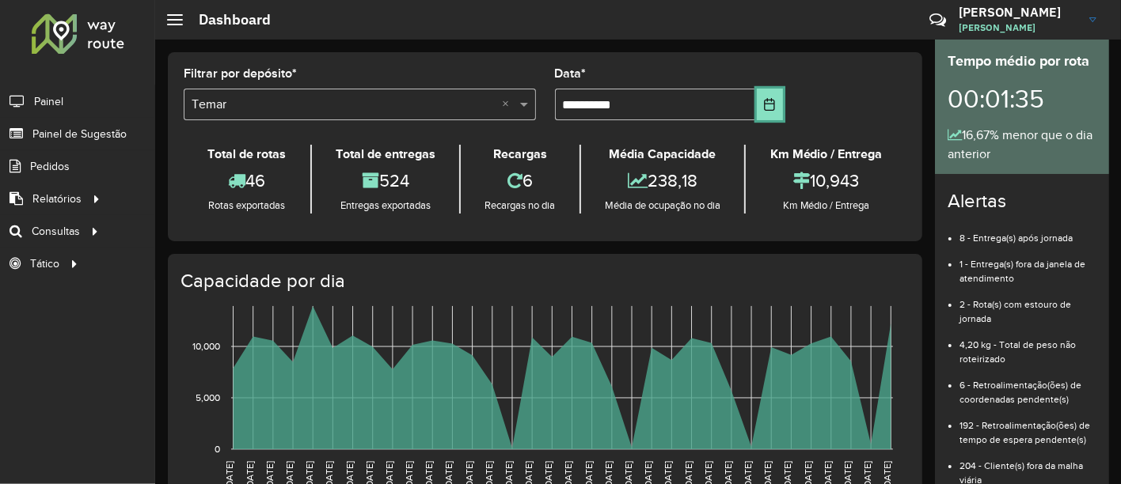
click at [769, 99] on icon "Choose Date" at bounding box center [769, 104] width 13 height 13
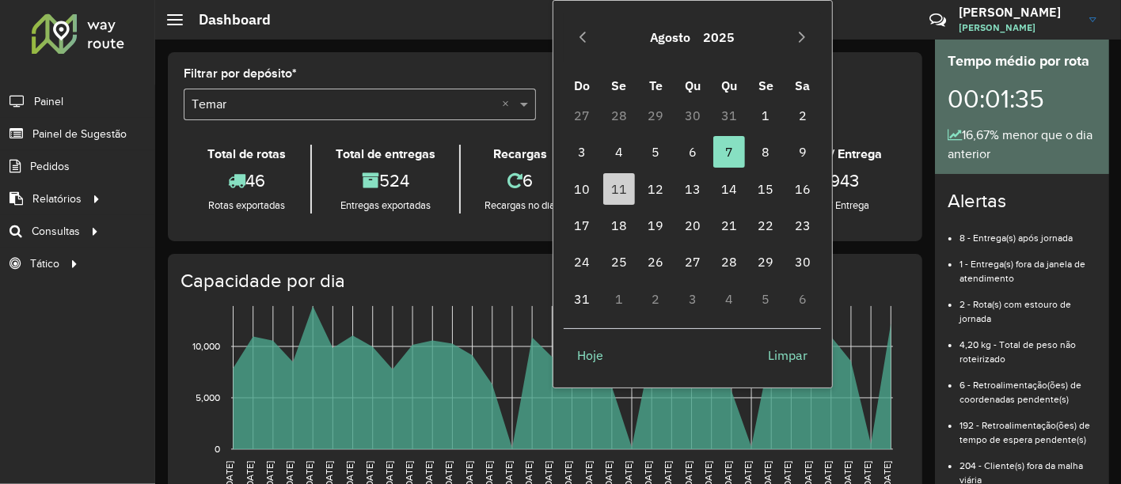
click at [708, 155] on td "6" at bounding box center [692, 152] width 36 height 36
click at [698, 157] on span "6" at bounding box center [693, 152] width 32 height 32
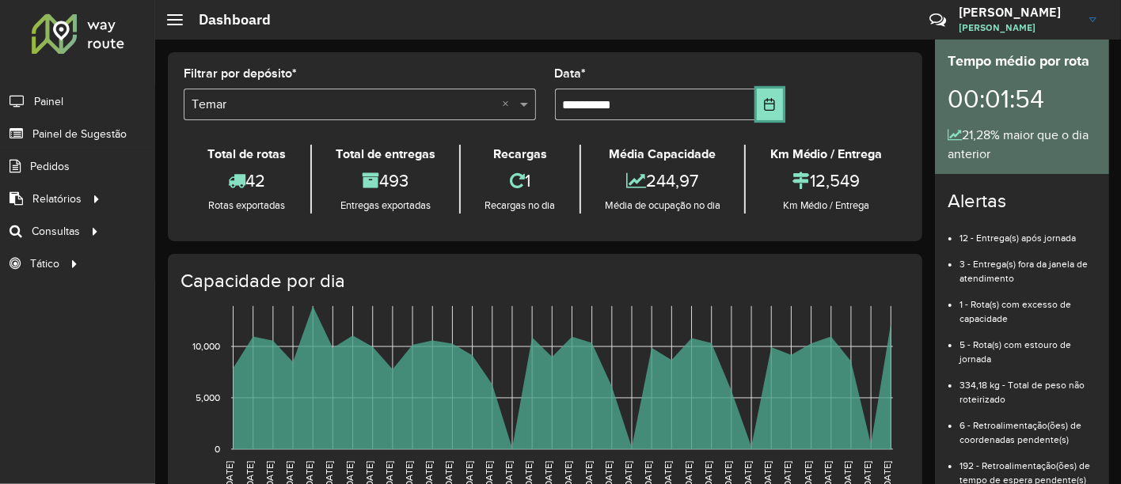
click at [772, 110] on icon "Choose Date" at bounding box center [769, 104] width 13 height 13
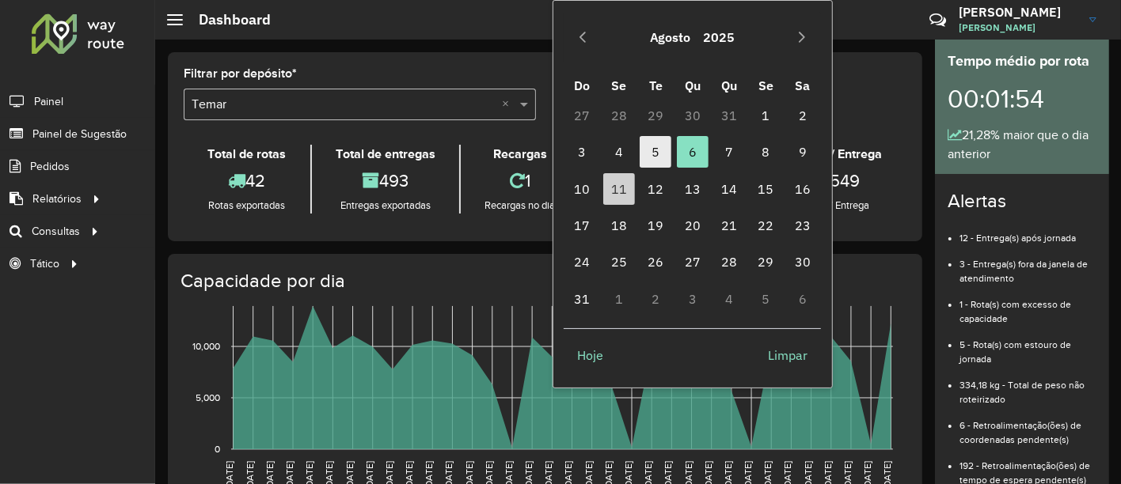
click at [653, 158] on span "5" at bounding box center [655, 152] width 32 height 32
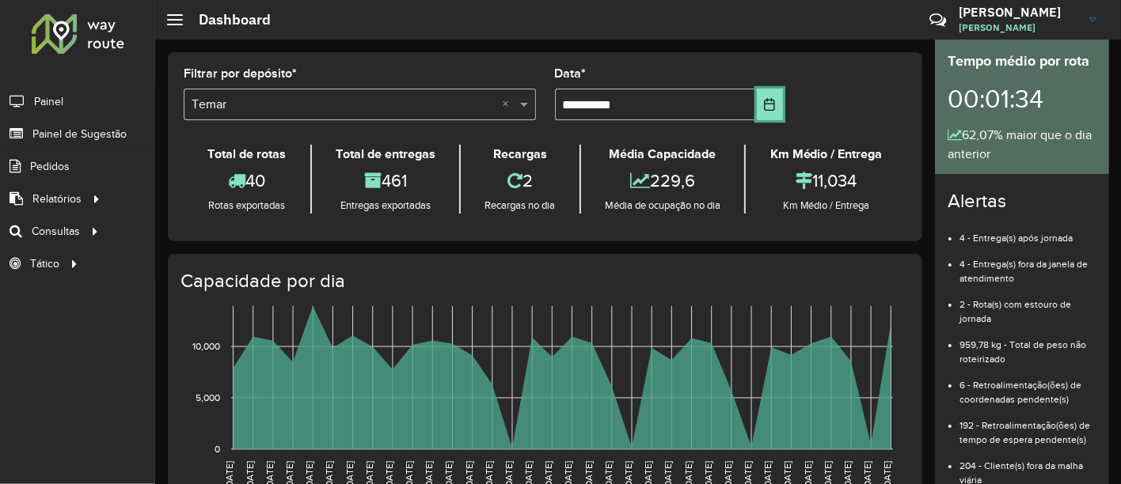
click at [768, 105] on icon "Choose Date" at bounding box center [769, 104] width 13 height 13
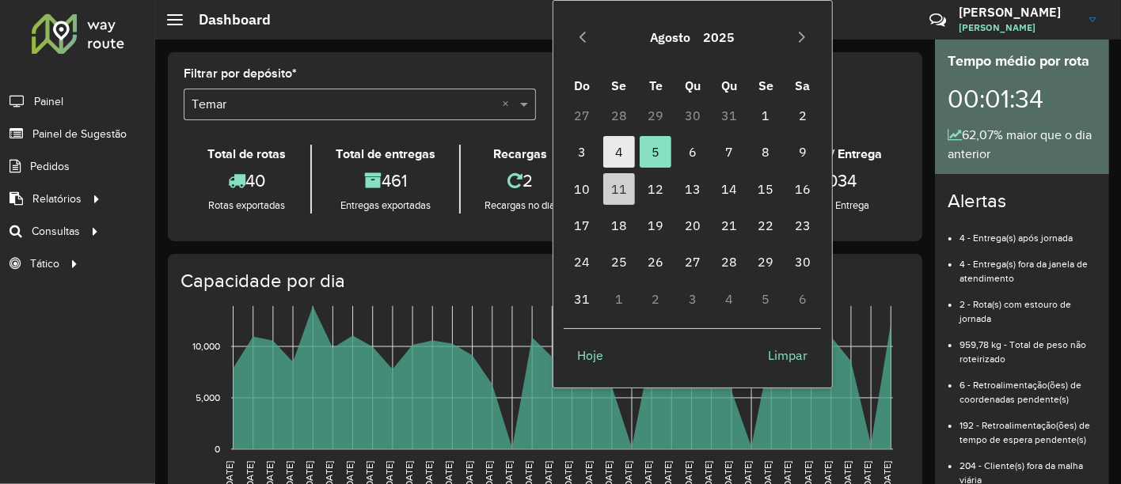
click at [628, 156] on span "4" at bounding box center [619, 152] width 32 height 32
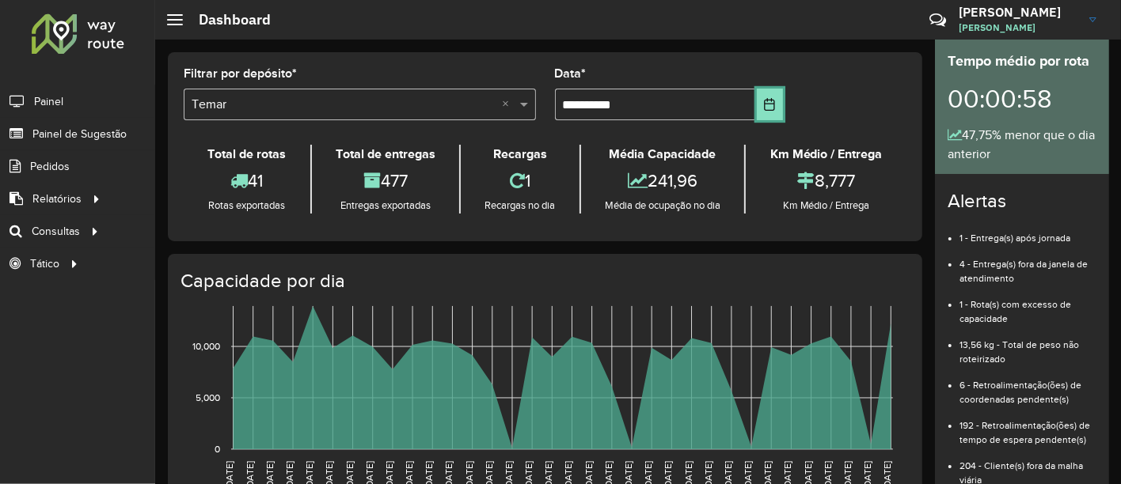
click at [777, 111] on button "Choose Date" at bounding box center [770, 105] width 26 height 32
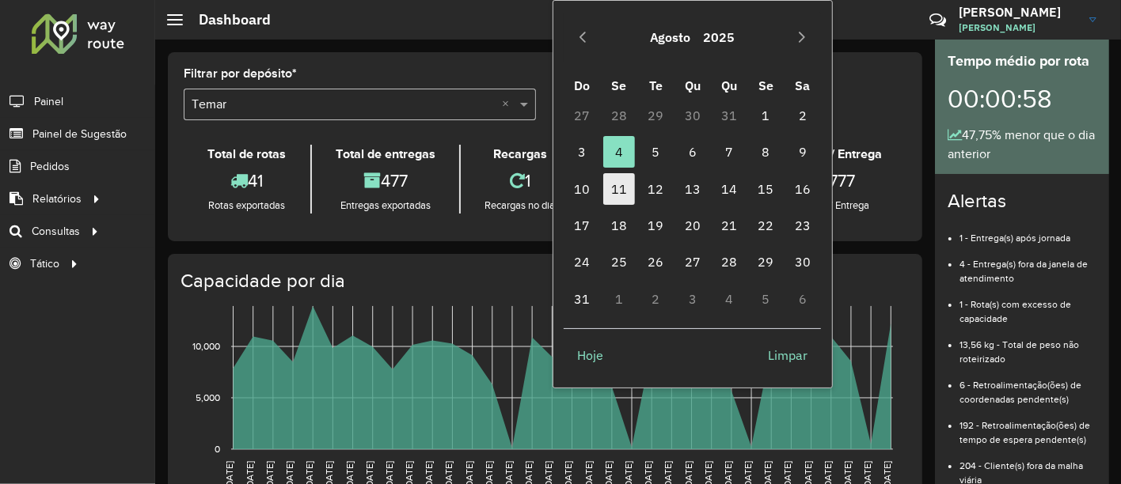
click at [624, 183] on span "11" at bounding box center [619, 189] width 32 height 32
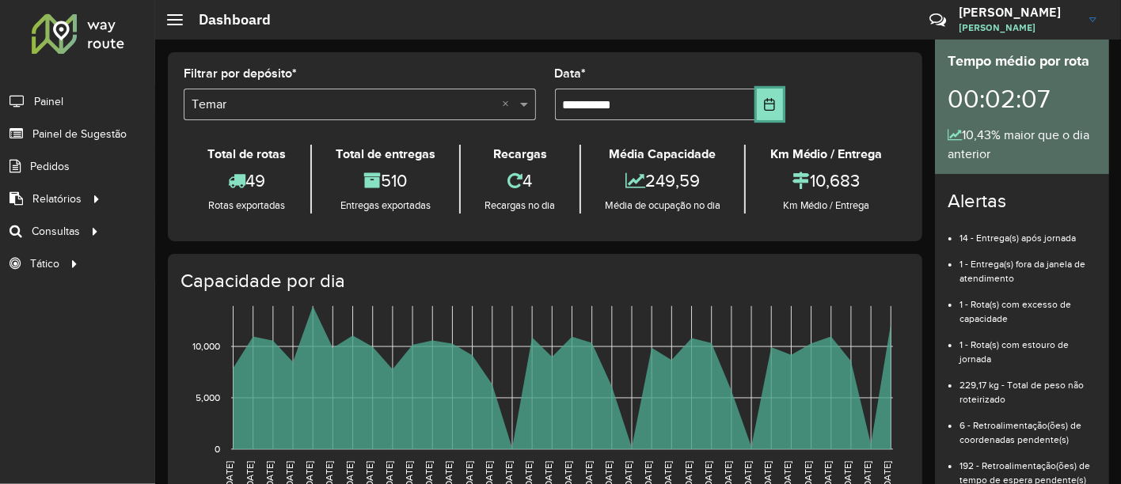
click at [757, 103] on button "Choose Date" at bounding box center [770, 105] width 26 height 32
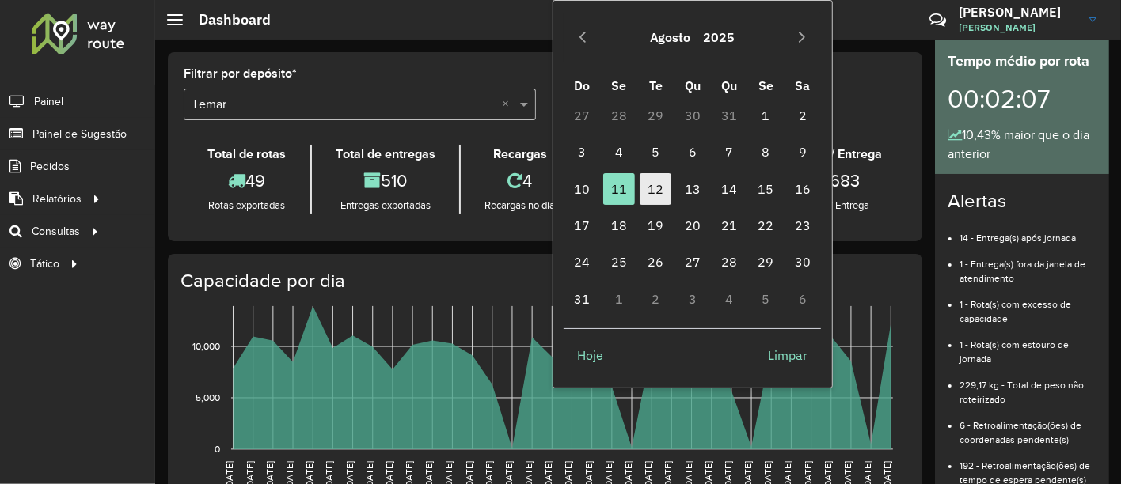
click at [665, 185] on span "12" at bounding box center [655, 189] width 32 height 32
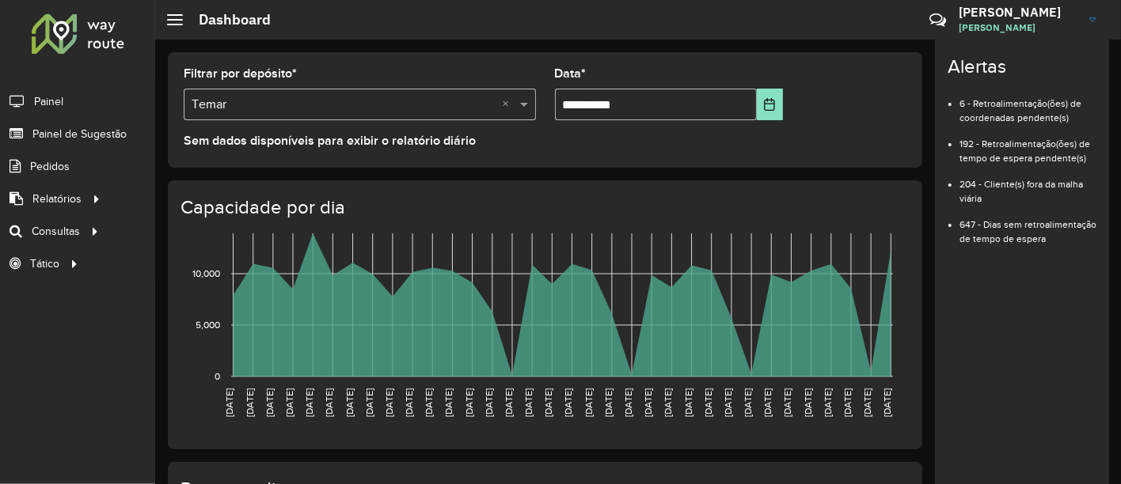
click at [764, 108] on hb-app "**********" at bounding box center [560, 242] width 1121 height 484
click at [757, 101] on button "Choose Date" at bounding box center [770, 105] width 26 height 32
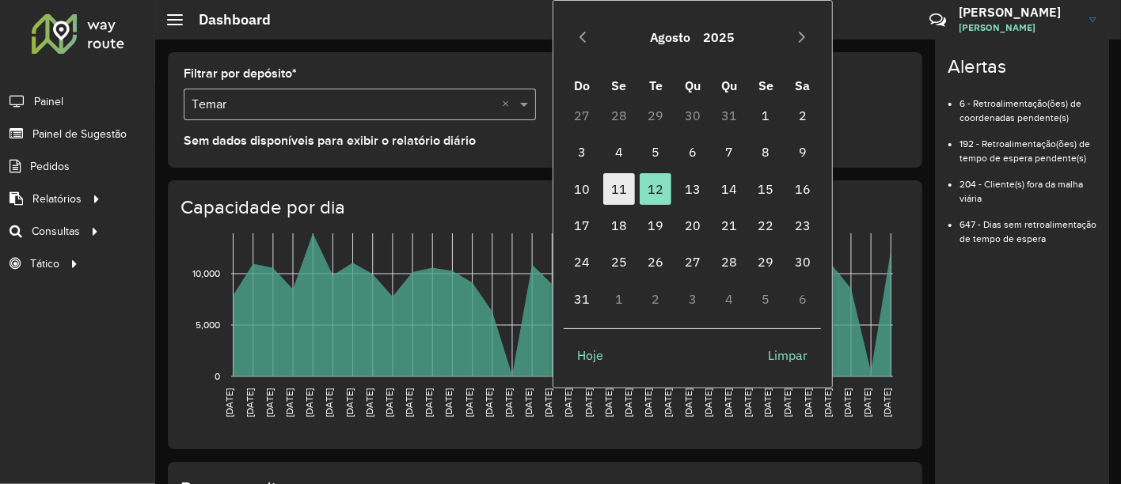
click at [614, 194] on span "11" at bounding box center [619, 189] width 32 height 32
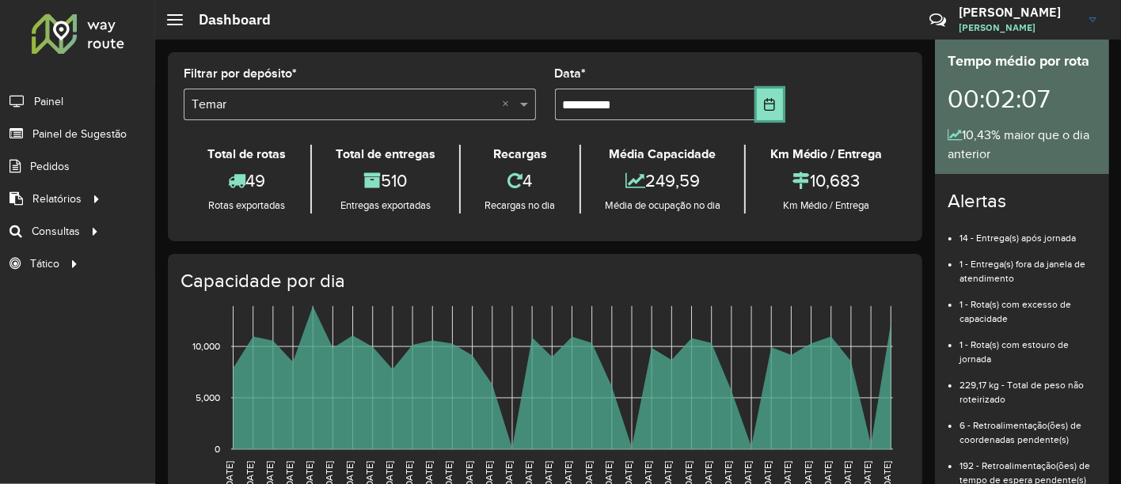
click at [763, 101] on icon "Choose Date" at bounding box center [769, 104] width 13 height 13
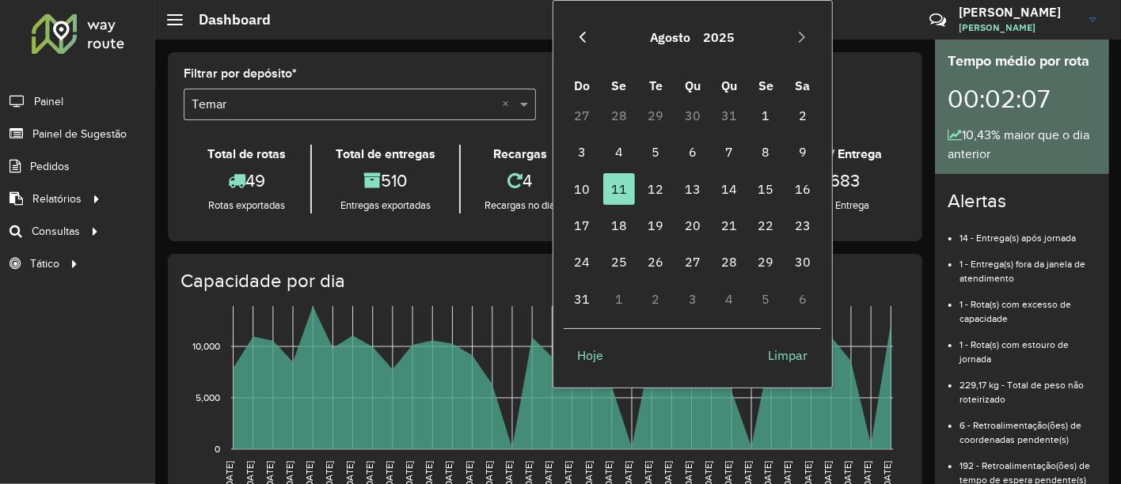
click at [587, 38] on icon "Previous Month" at bounding box center [582, 37] width 13 height 13
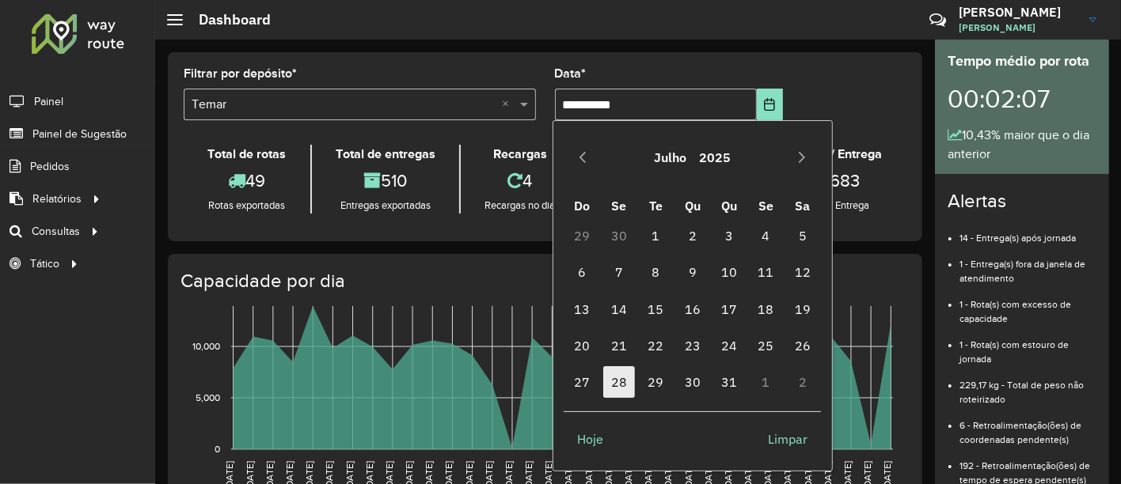
click at [628, 378] on span "28" at bounding box center [619, 382] width 32 height 32
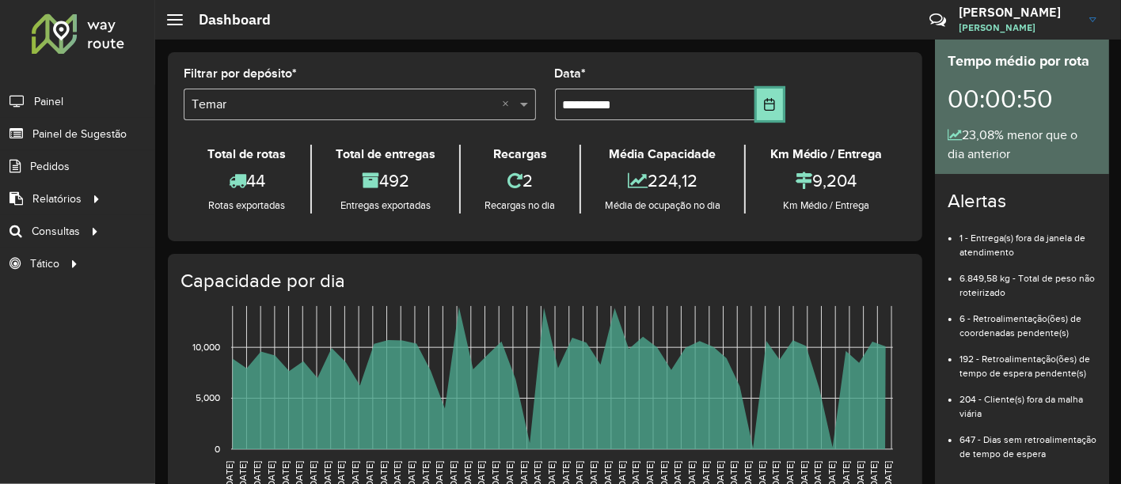
click at [765, 109] on icon "Choose Date" at bounding box center [770, 104] width 10 height 13
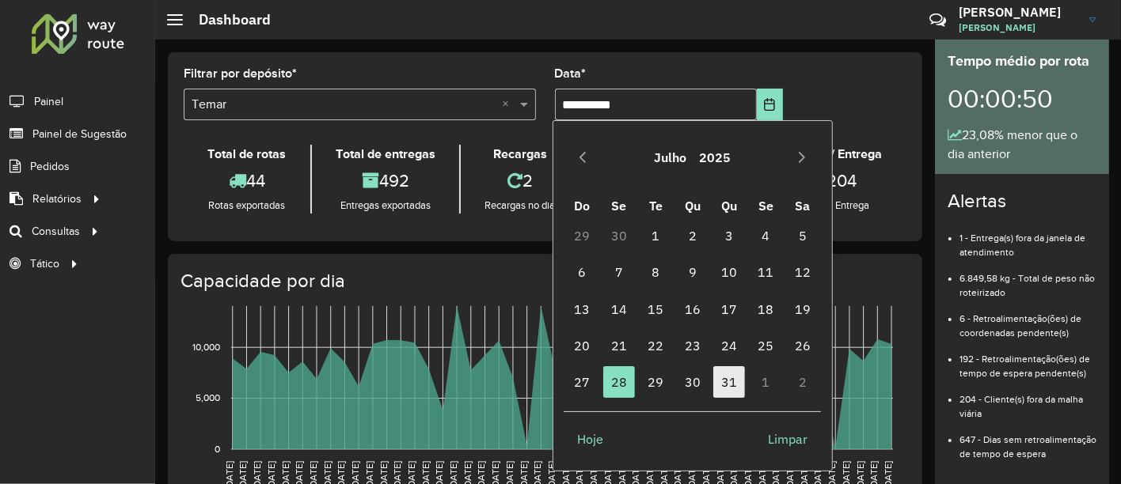
click at [733, 379] on span "31" at bounding box center [729, 382] width 32 height 32
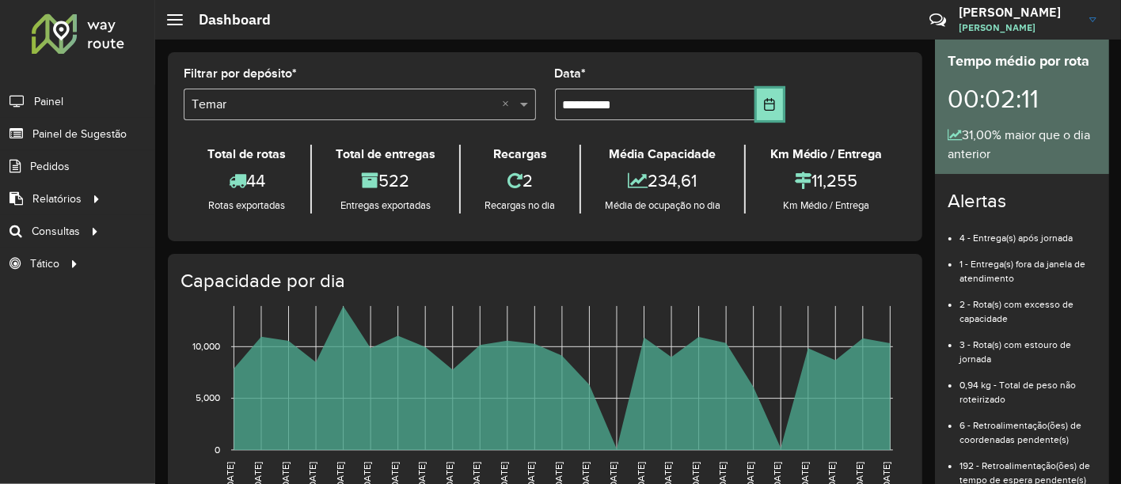
click at [765, 110] on icon "Choose Date" at bounding box center [770, 104] width 10 height 13
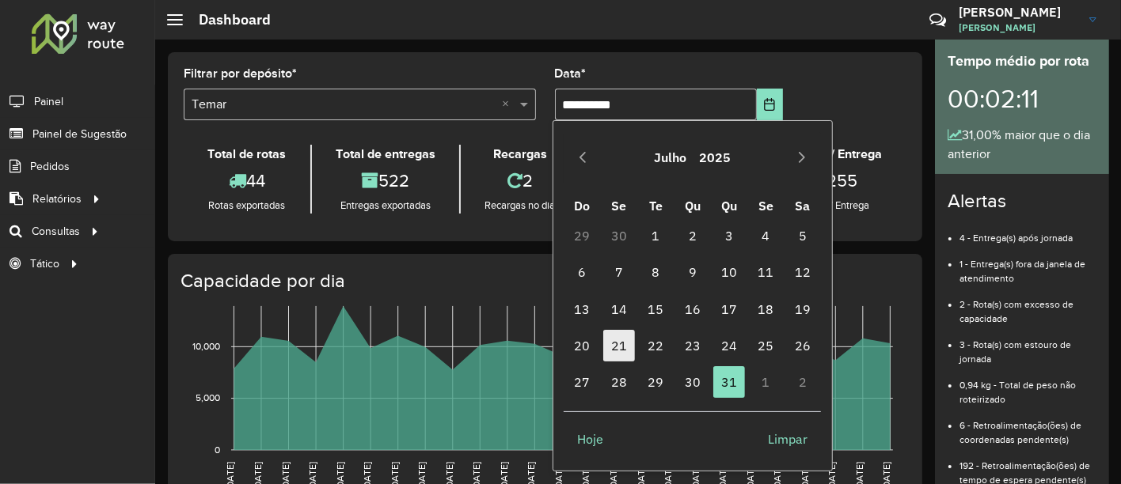
click at [620, 343] on span "21" at bounding box center [619, 346] width 32 height 32
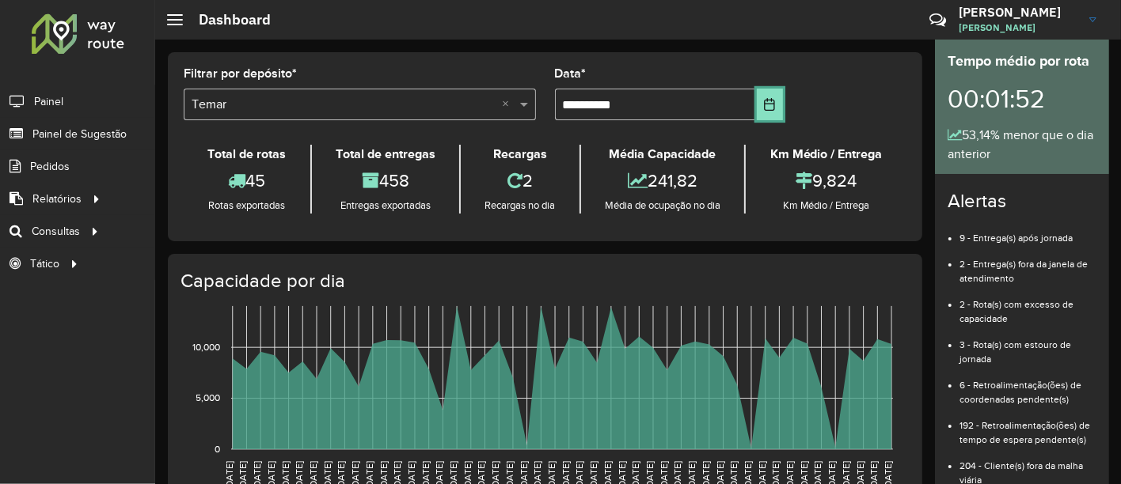
click at [773, 105] on button "Choose Date" at bounding box center [770, 105] width 26 height 32
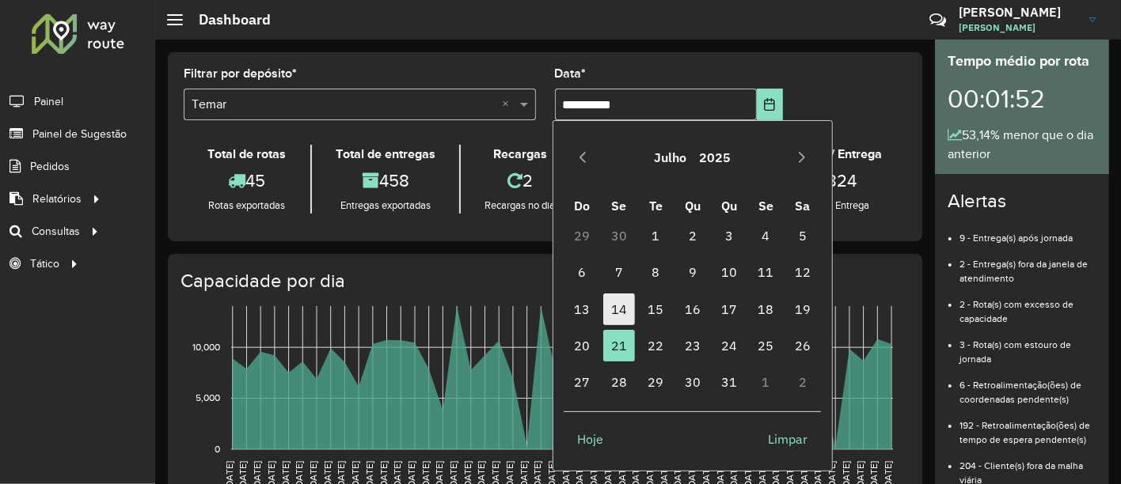
click at [617, 310] on span "14" at bounding box center [619, 310] width 32 height 32
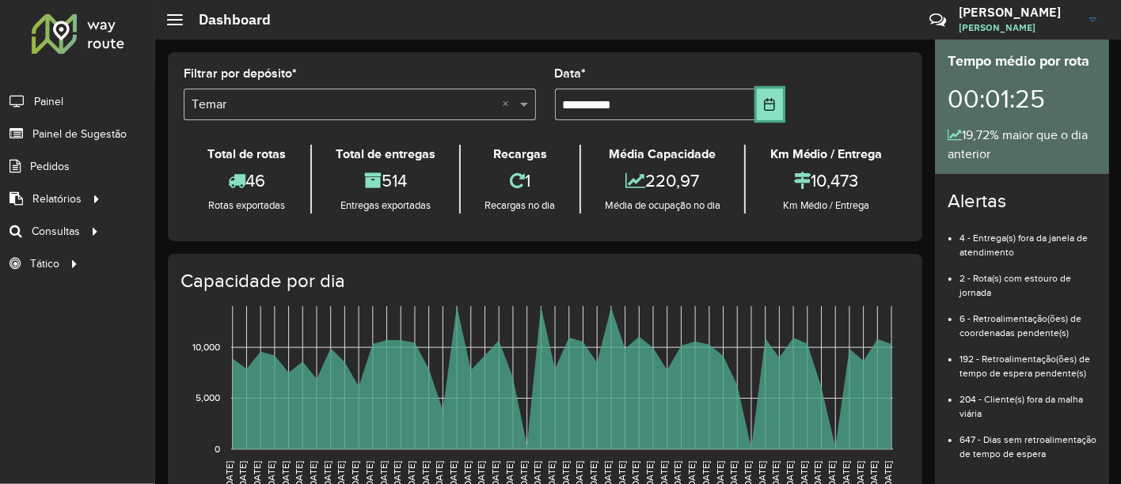
click at [763, 109] on icon "Choose Date" at bounding box center [769, 104] width 13 height 13
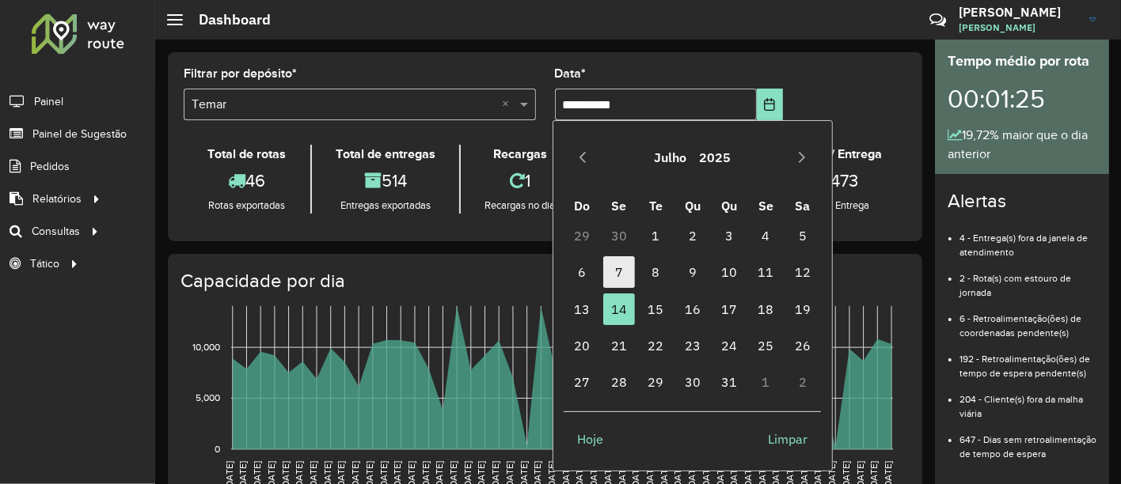
click at [623, 275] on span "7" at bounding box center [619, 272] width 32 height 32
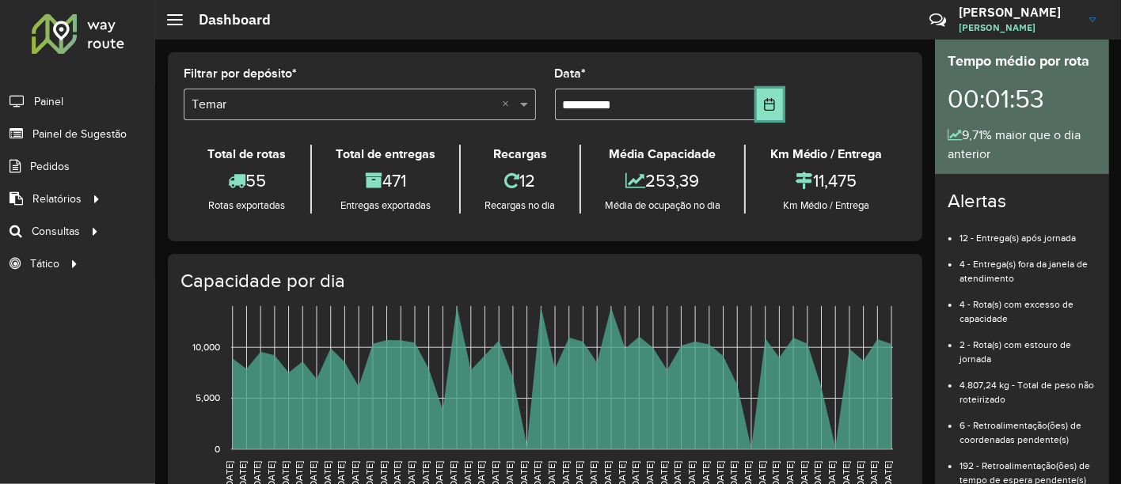
click at [769, 99] on icon "Choose Date" at bounding box center [769, 104] width 13 height 13
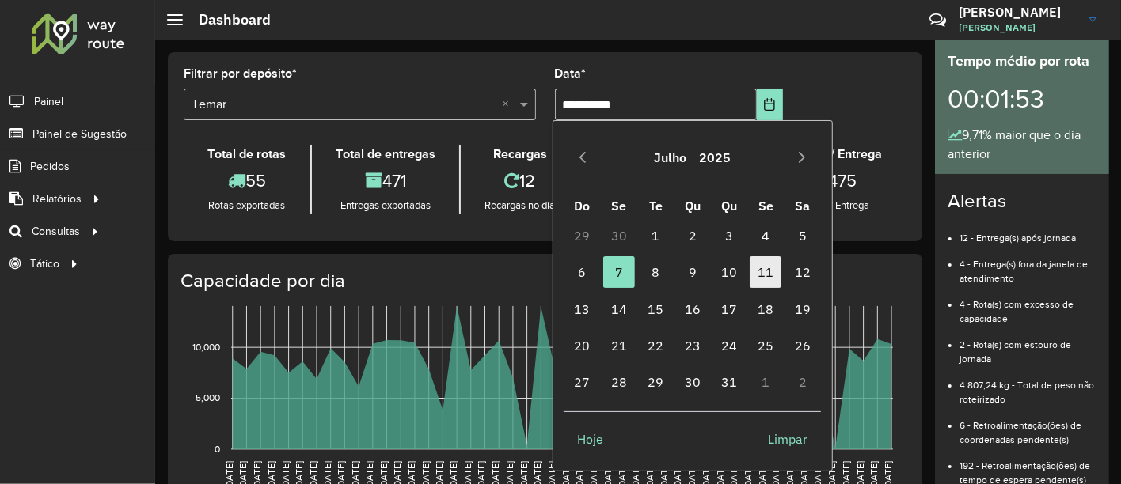
click at [769, 270] on span "11" at bounding box center [765, 272] width 32 height 32
type input "**********"
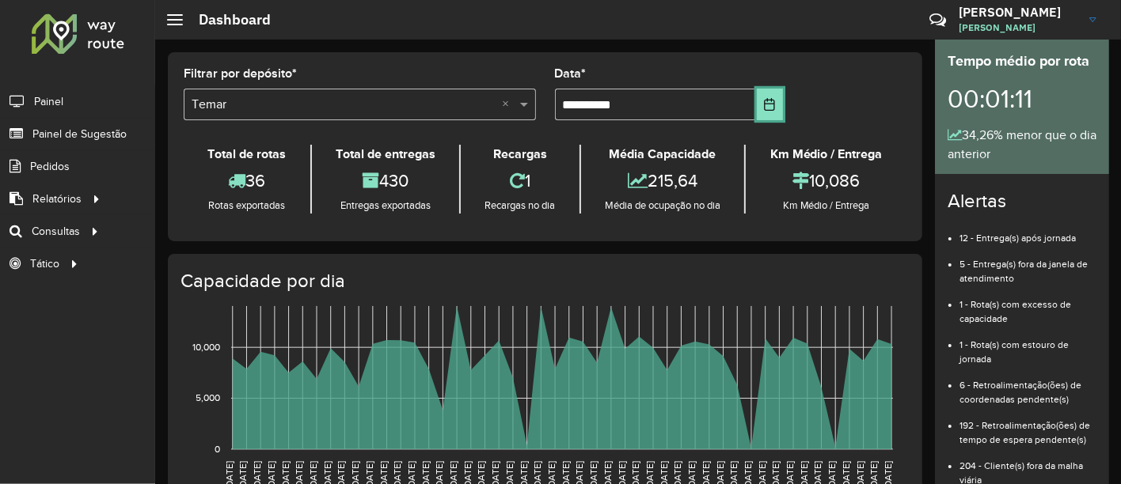
click at [772, 109] on button "Choose Date" at bounding box center [770, 105] width 26 height 32
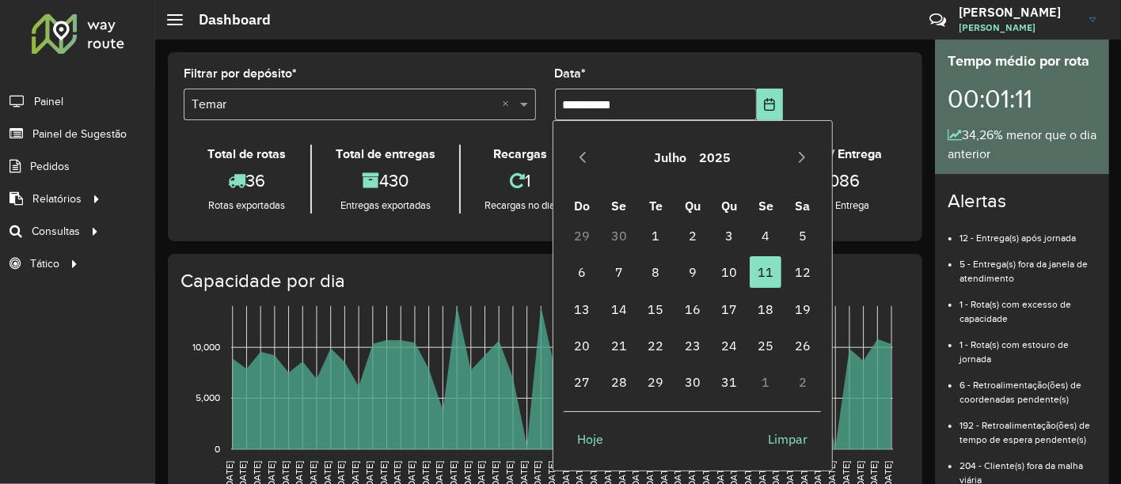
click at [781, 68] on formly-field "**********" at bounding box center [668, 100] width 247 height 65
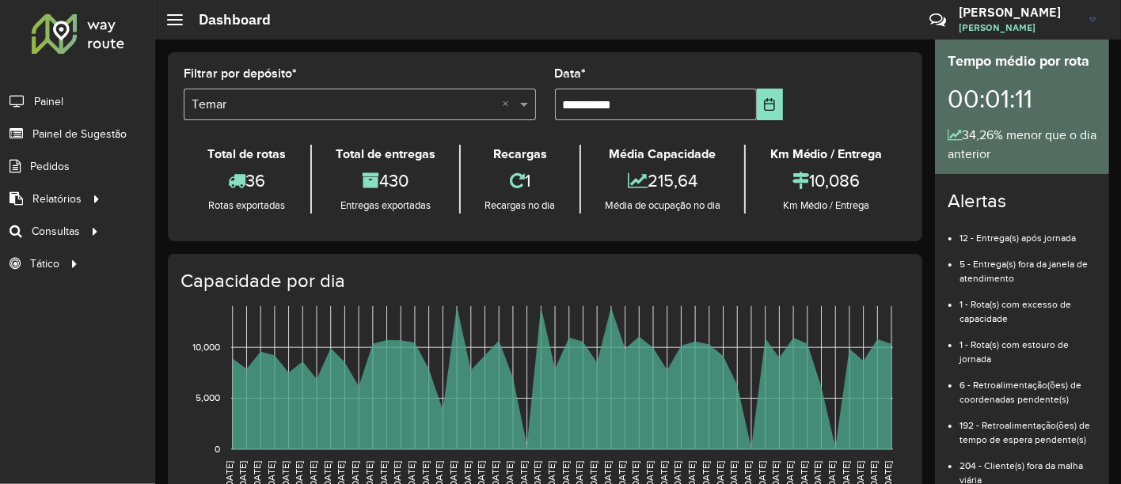
click at [62, 37] on div at bounding box center [78, 33] width 96 height 41
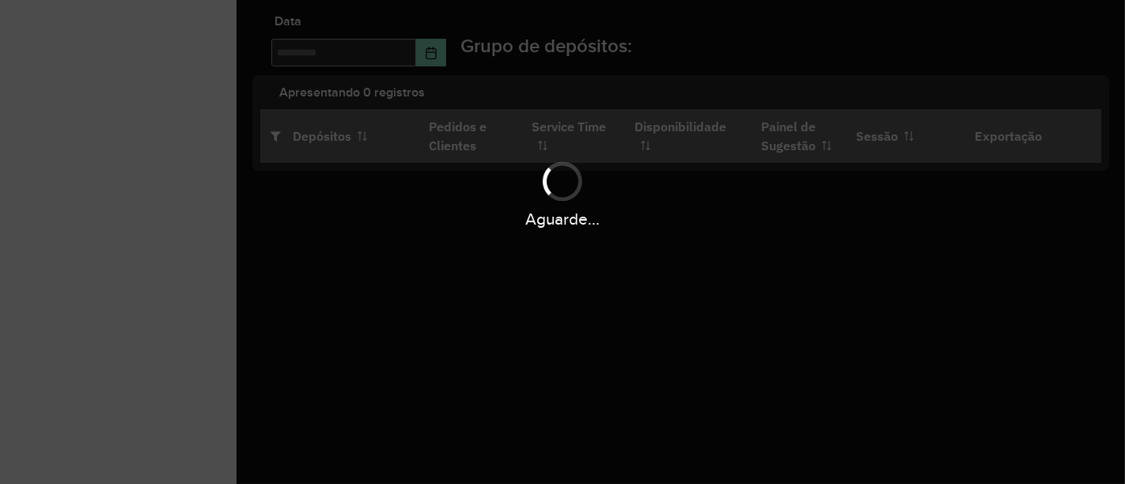
type input "**********"
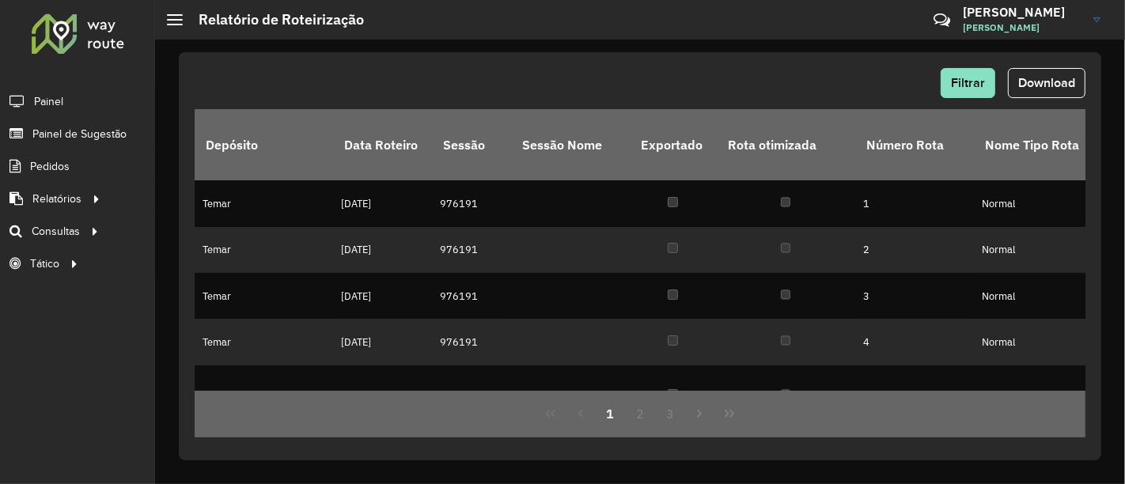
click at [687, 40] on div "Filtrar Download Depósito Data Roteiro Sessão Sessão Nome Exportado Rota otimiz…" at bounding box center [640, 262] width 970 height 445
click at [323, 81] on div "Filtrar Download" at bounding box center [640, 83] width 891 height 30
click at [666, 52] on div "Filtrar Download Depósito Data Roteiro Sessão Sessão Nome Exportado Rota otimiz…" at bounding box center [640, 256] width 923 height 408
drag, startPoint x: 627, startPoint y: 59, endPoint x: 649, endPoint y: 37, distance: 31.3
click at [627, 59] on div "Filtrar Download Depósito Data Roteiro Sessão Sessão Nome Exportado Rota otimiz…" at bounding box center [640, 256] width 923 height 408
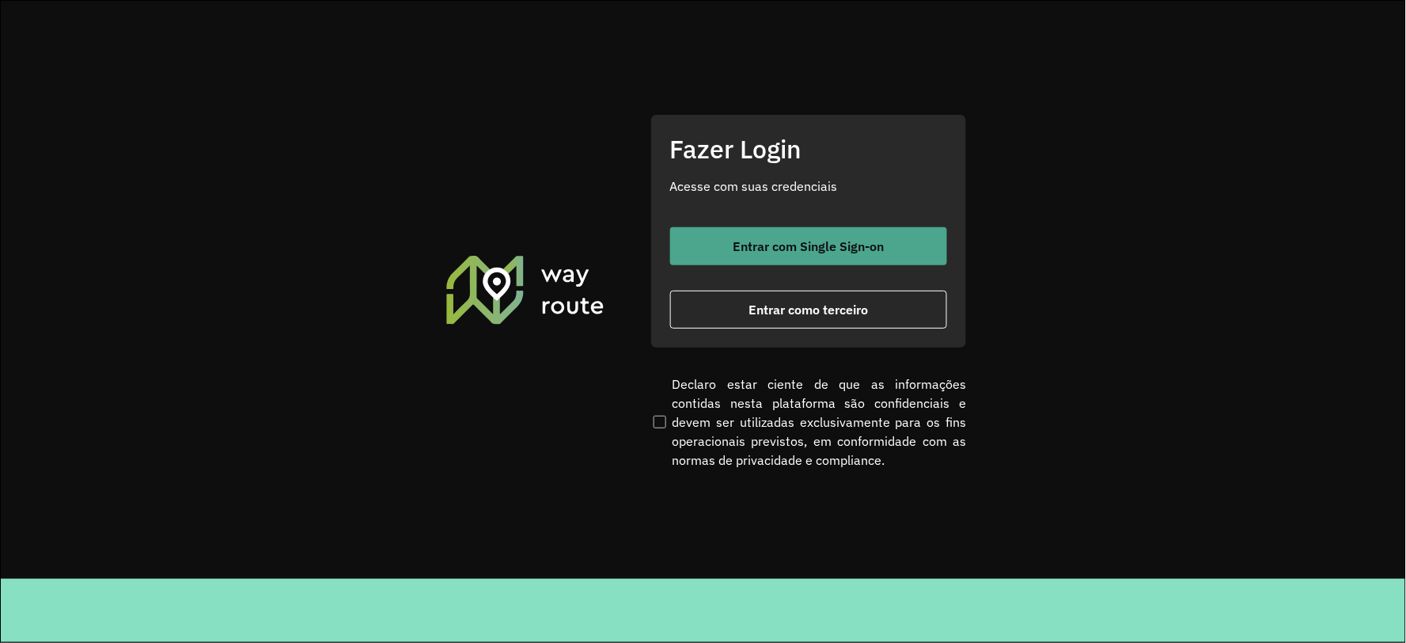
click at [792, 244] on span "Entrar com Single Sign-on" at bounding box center [808, 246] width 151 height 13
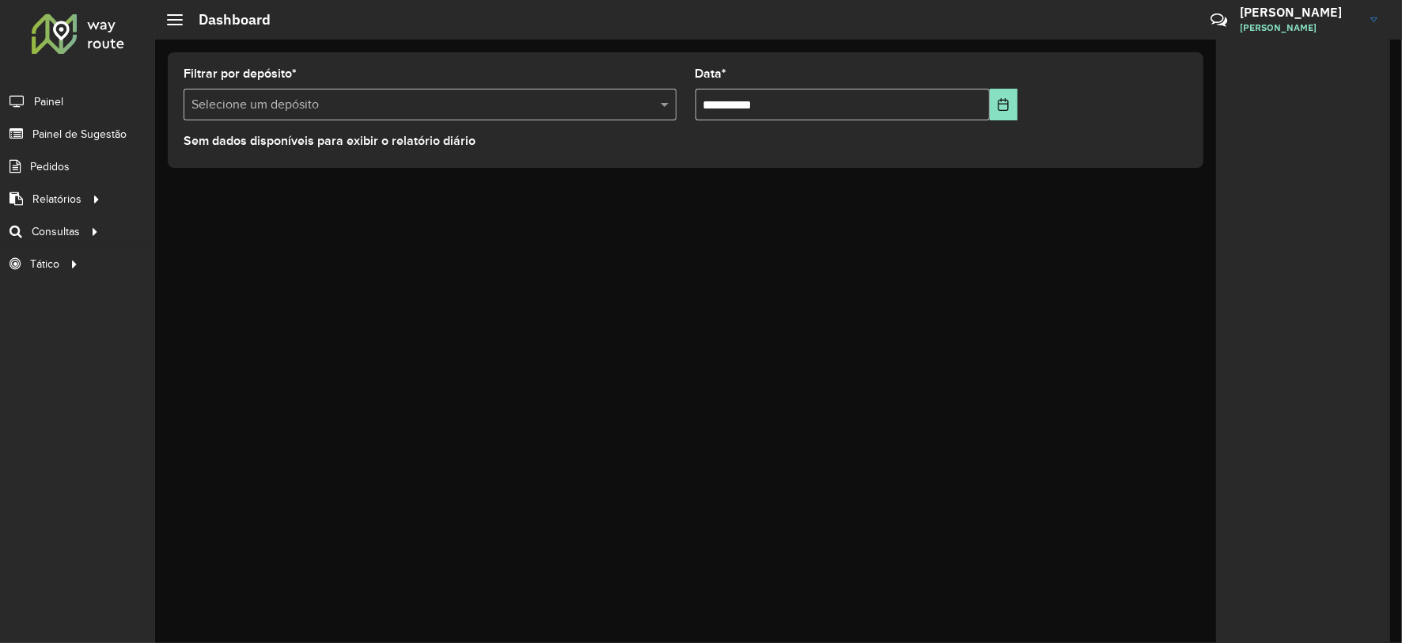
drag, startPoint x: 462, startPoint y: 249, endPoint x: 112, endPoint y: 169, distance: 358.8
click at [461, 249] on div "**********" at bounding box center [778, 341] width 1247 height 603
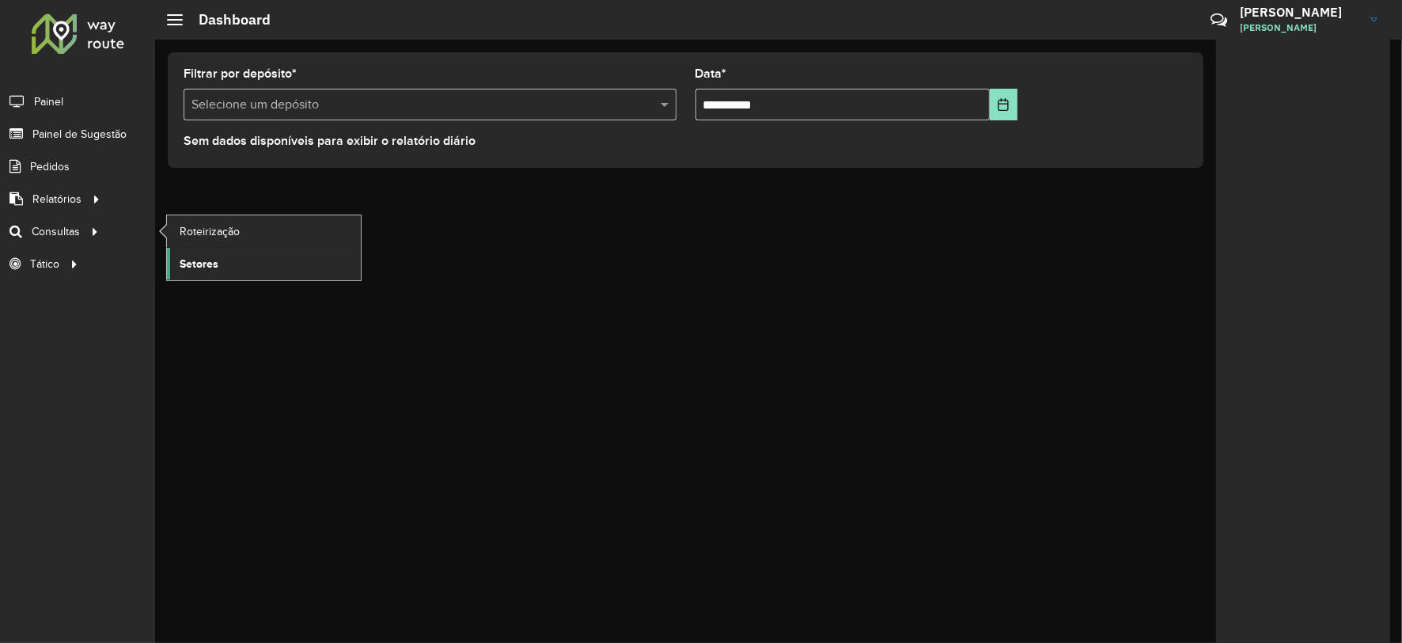
click at [200, 270] on span "Setores" at bounding box center [199, 264] width 39 height 17
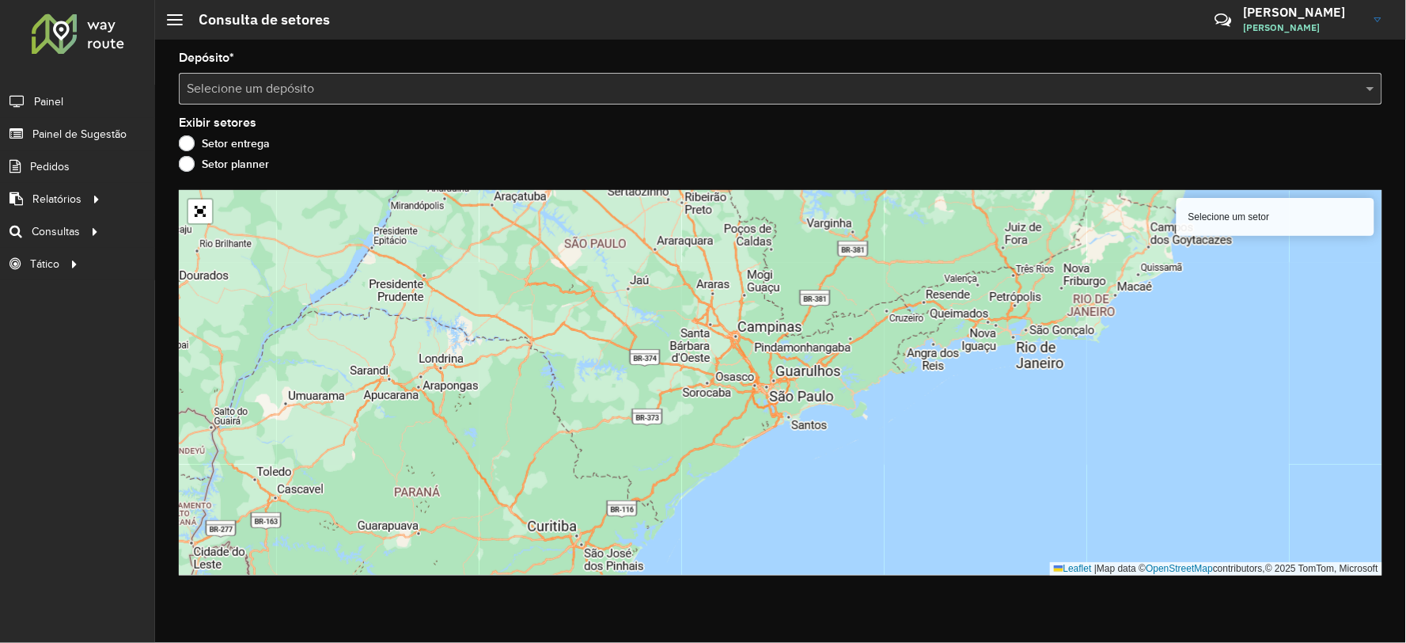
click at [446, 131] on div "Exibir setores Setor entrega Setor planner" at bounding box center [781, 147] width 1204 height 60
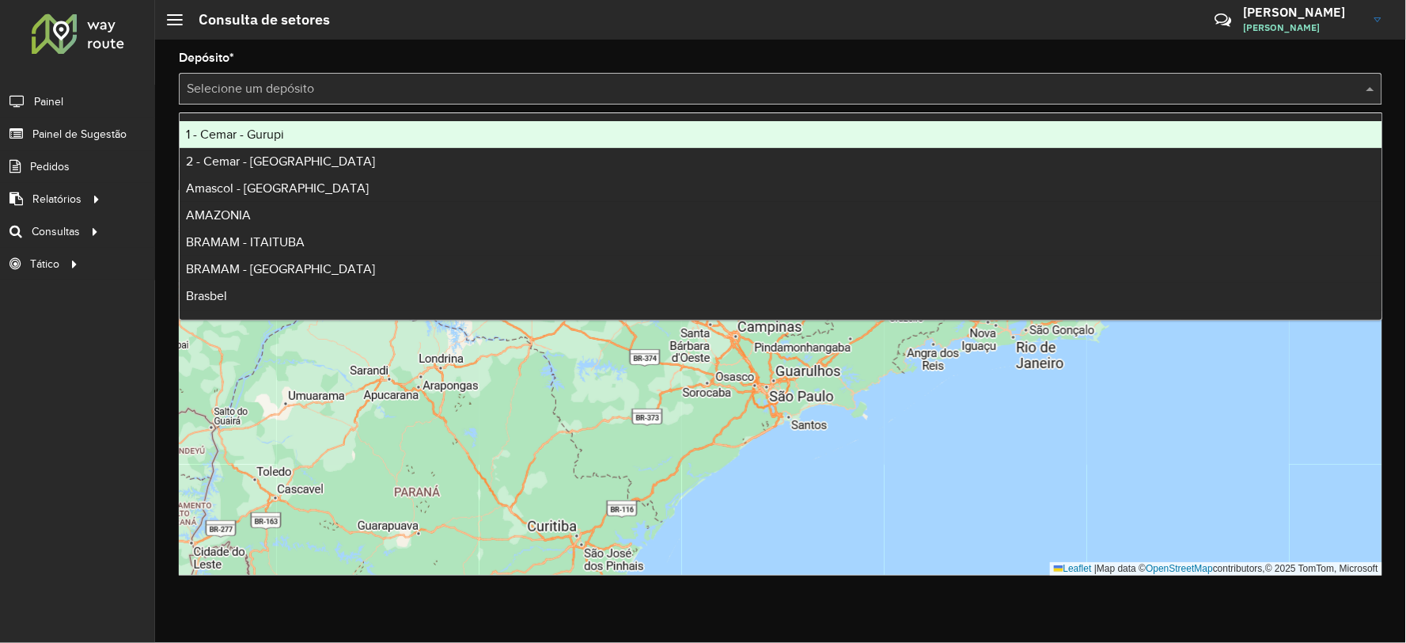
click at [334, 74] on div "Selecione um depósito" at bounding box center [781, 89] width 1204 height 32
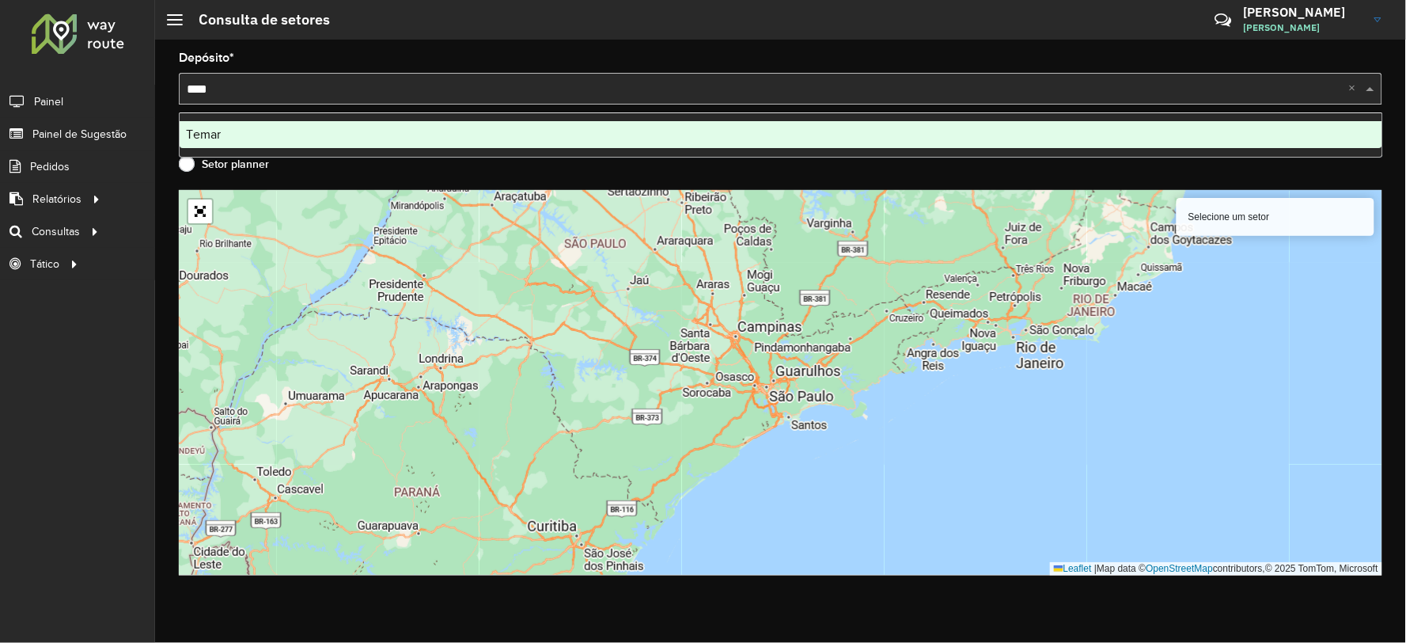
type input "*****"
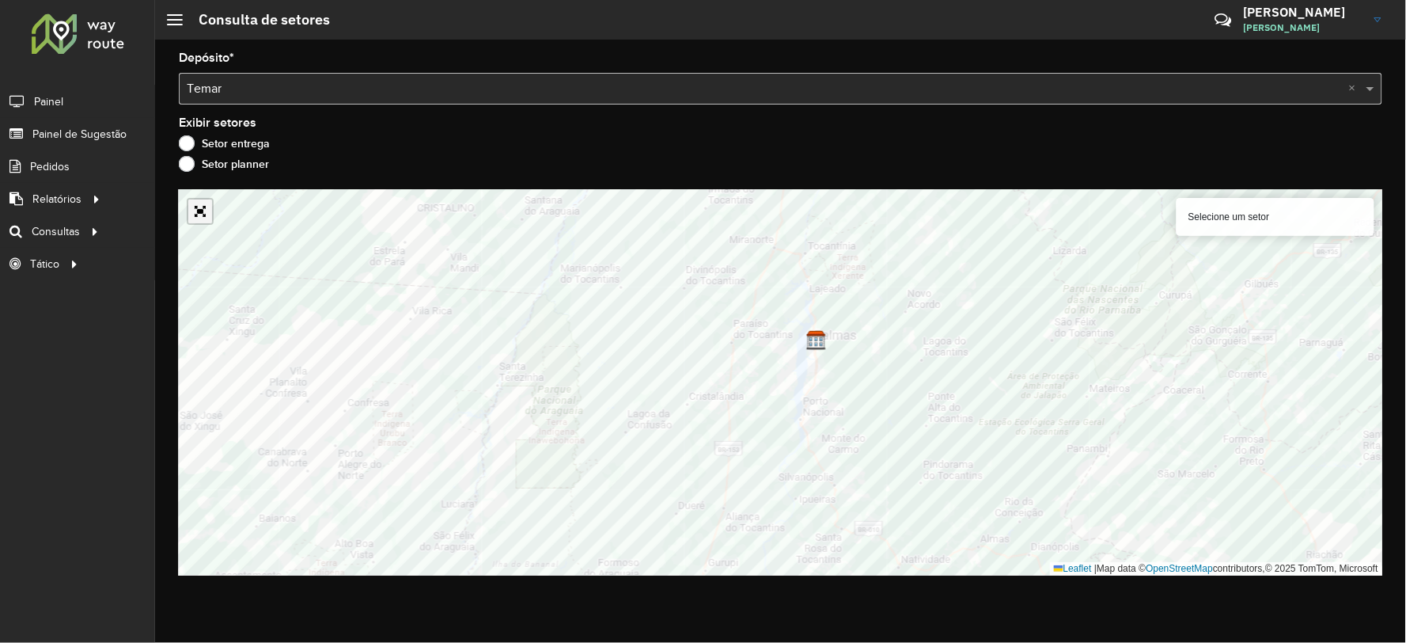
click at [194, 207] on link "Abrir mapa em tela cheia" at bounding box center [200, 211] width 24 height 24
